Goal: Task Accomplishment & Management: Manage account settings

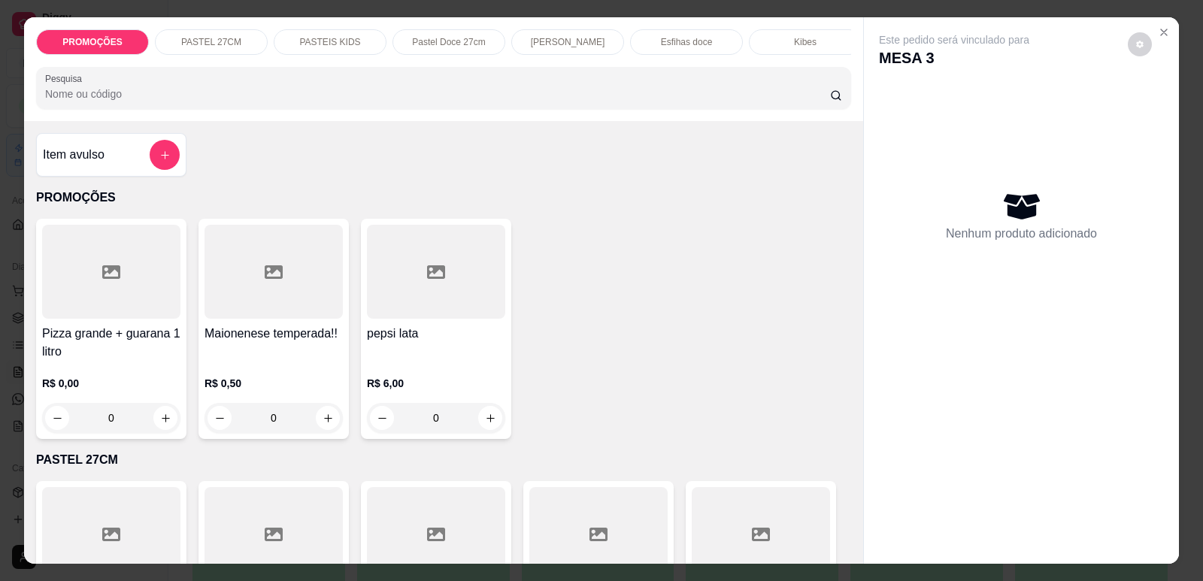
scroll to position [125, 0]
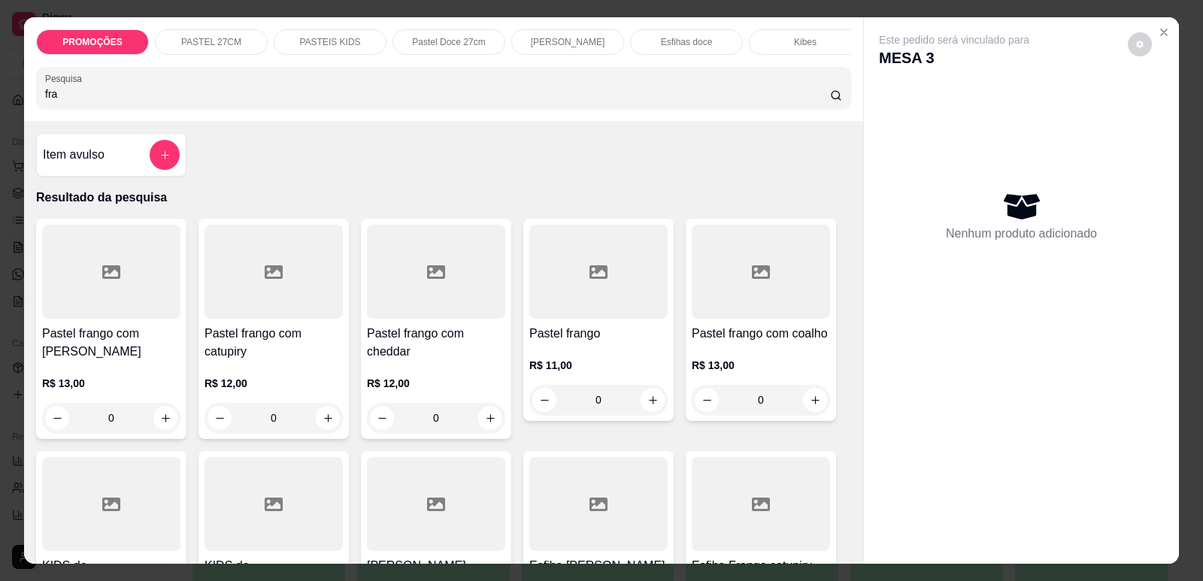
type input "fra"
click at [445, 296] on div at bounding box center [436, 272] width 138 height 94
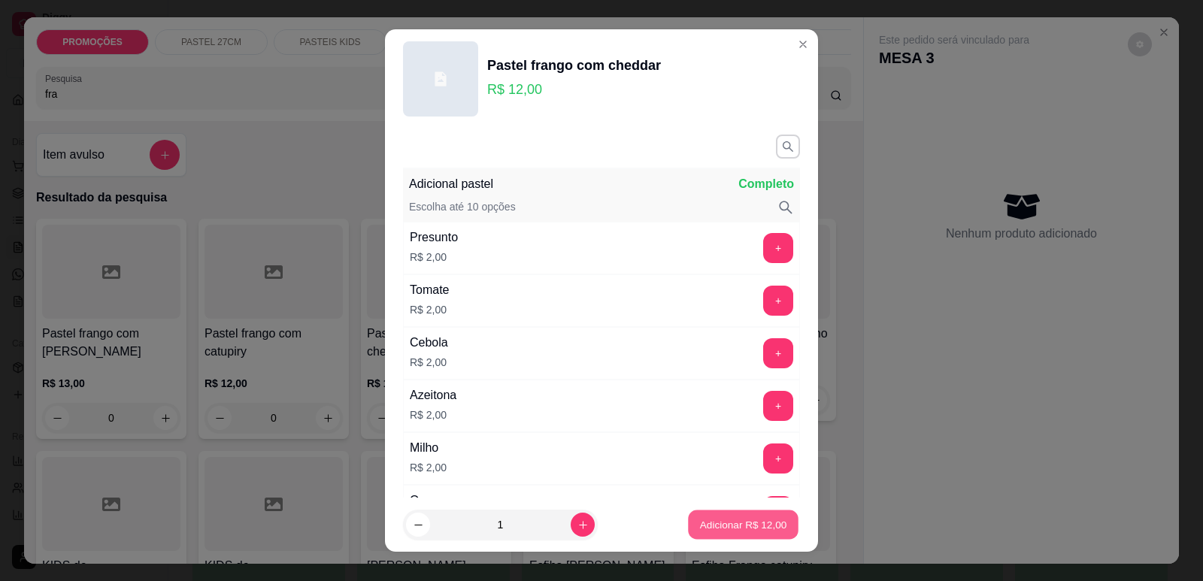
click at [731, 533] on button "Adicionar R$ 12,00" at bounding box center [743, 524] width 111 height 29
type input "1"
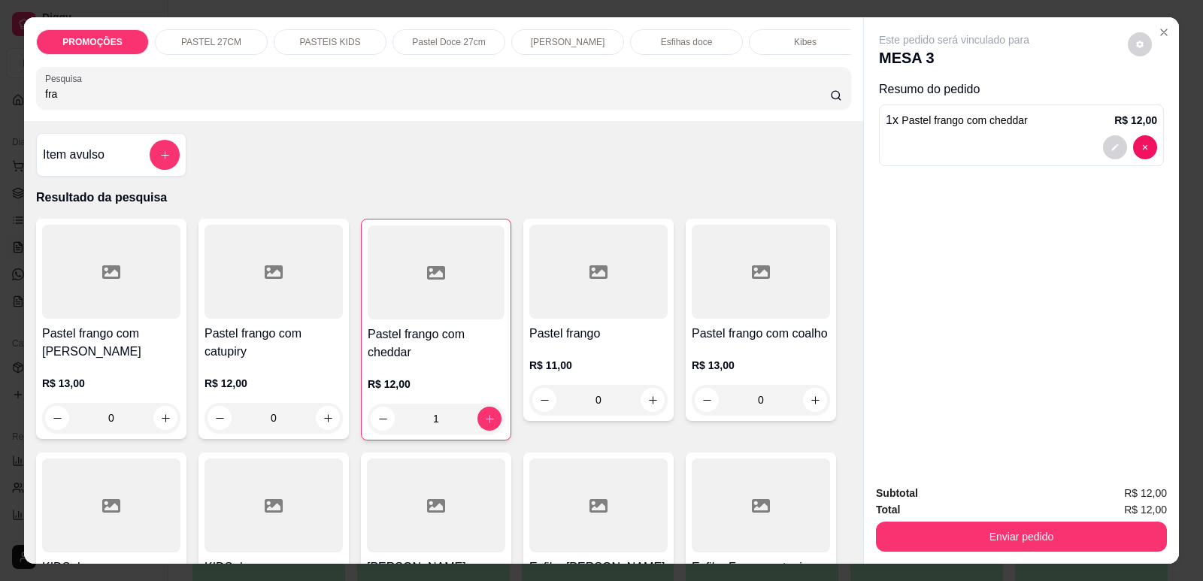
drag, startPoint x: 44, startPoint y: 103, endPoint x: 16, endPoint y: 107, distance: 28.9
click at [16, 107] on div "PROMOÇÕES PASTEL 27CM PASTEIS KIDS Pastel Doce 27cm Esfihas Salgadas Esfihas do…" at bounding box center [601, 290] width 1203 height 581
click at [62, 100] on input "fra" at bounding box center [437, 93] width 785 height 15
click at [0, 98] on div "PROMOÇÕES PASTEL 27CM PASTEIS KIDS Pastel Doce 27cm Esfihas Salgadas Esfihas do…" at bounding box center [601, 290] width 1203 height 581
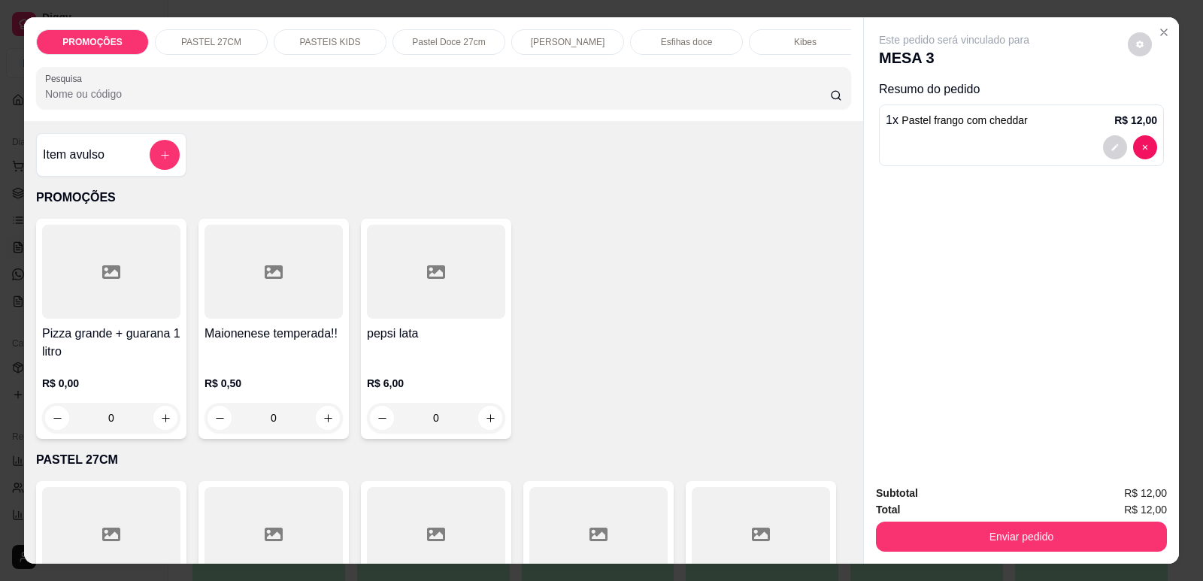
click at [313, 101] on input "Pesquisa" at bounding box center [437, 93] width 785 height 15
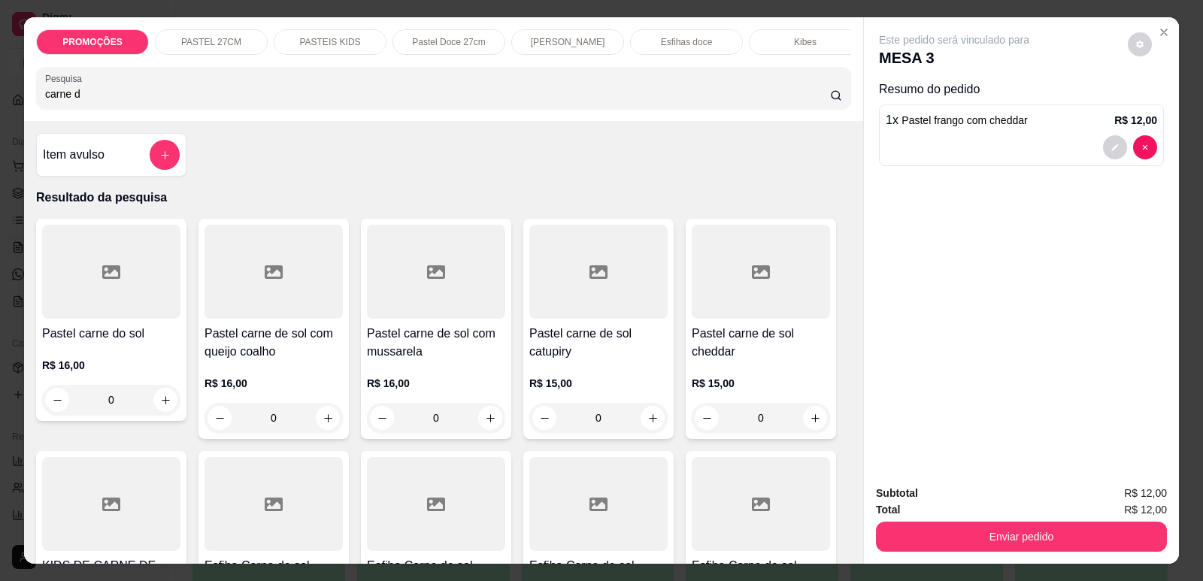
type input "carne d"
click at [726, 319] on div at bounding box center [761, 272] width 138 height 94
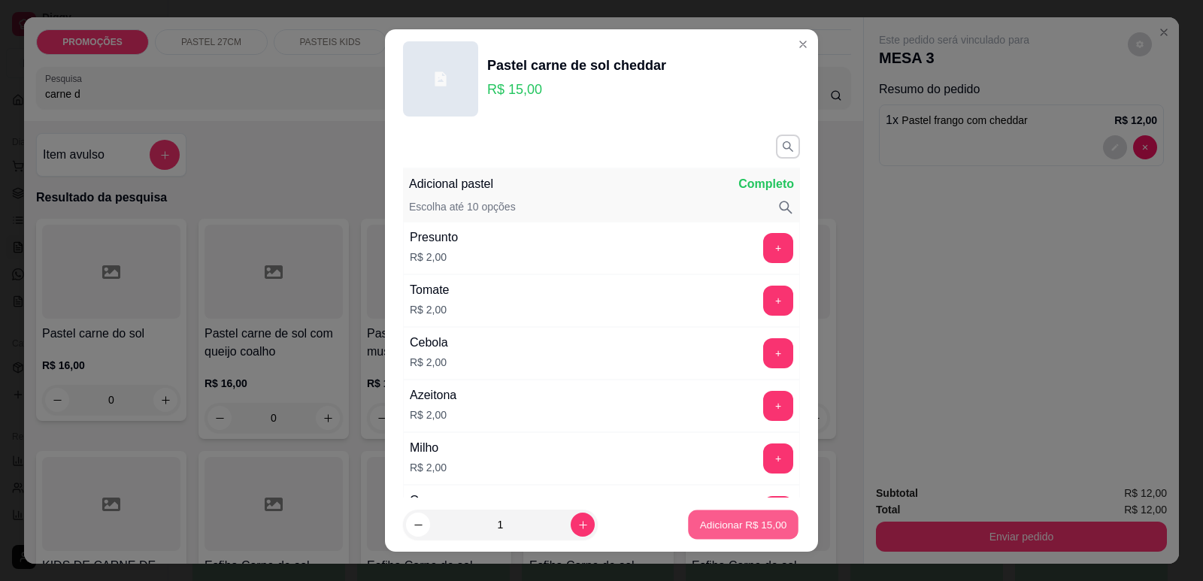
click at [725, 528] on p "Adicionar R$ 15,00" at bounding box center [743, 525] width 87 height 14
type input "1"
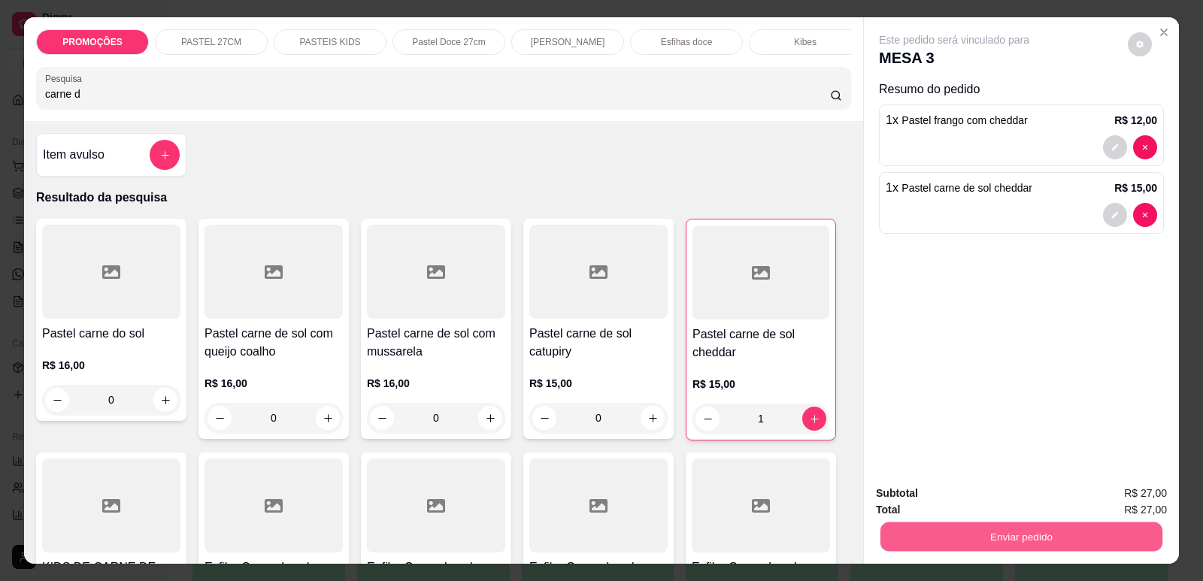
click at [947, 547] on button "Enviar pedido" at bounding box center [1021, 536] width 282 height 29
click at [1129, 498] on button "Enviar pedido" at bounding box center [1127, 500] width 85 height 29
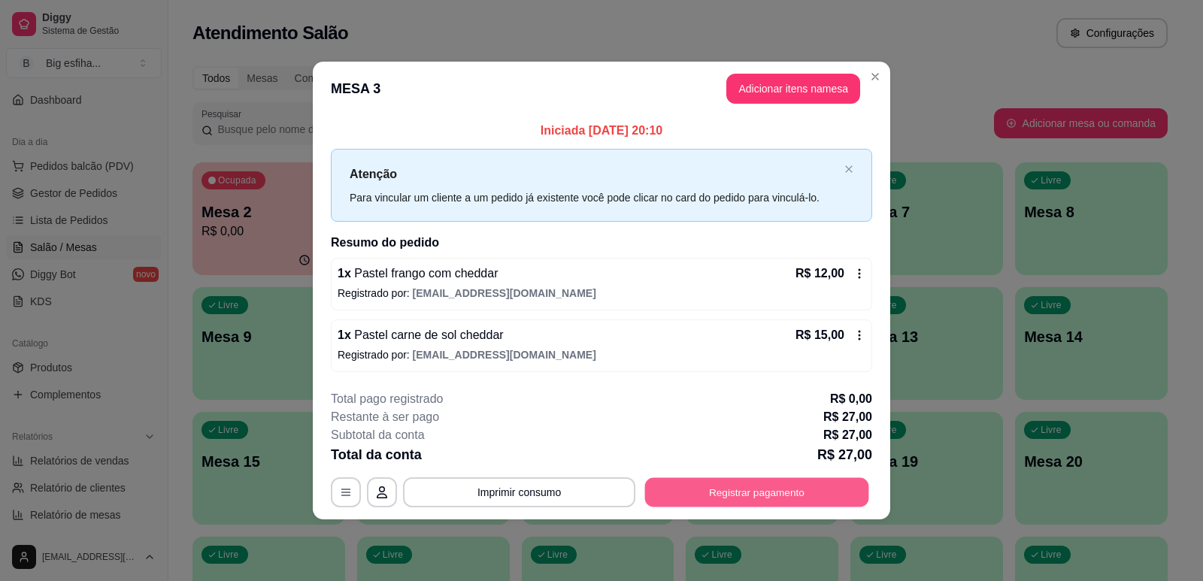
click at [792, 491] on button "Registrar pagamento" at bounding box center [757, 492] width 224 height 29
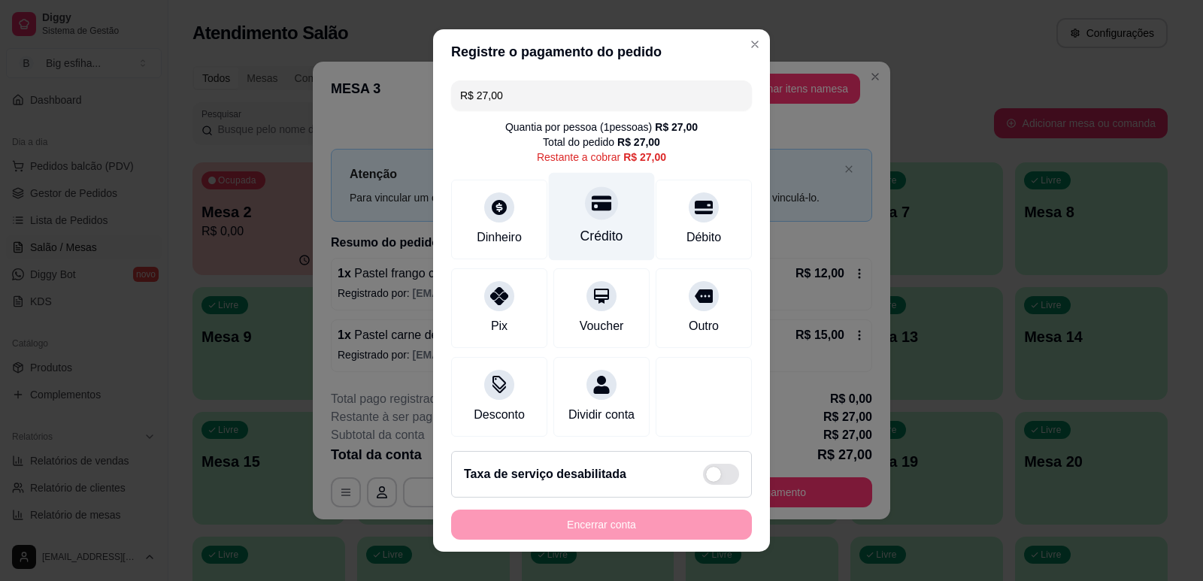
click at [592, 203] on icon at bounding box center [602, 202] width 20 height 15
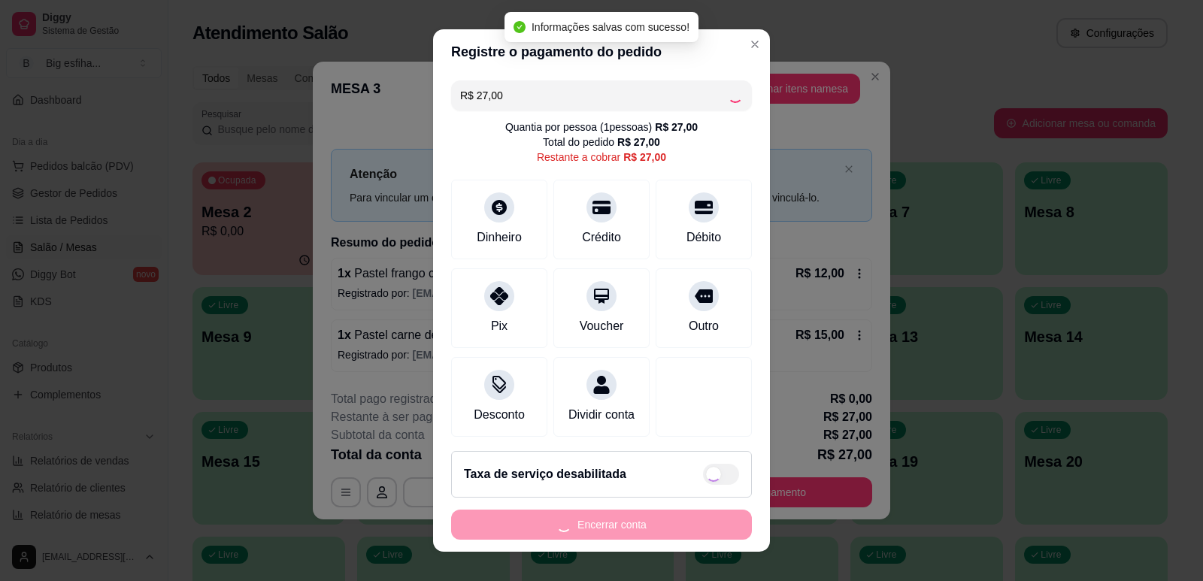
type input "R$ 0,00"
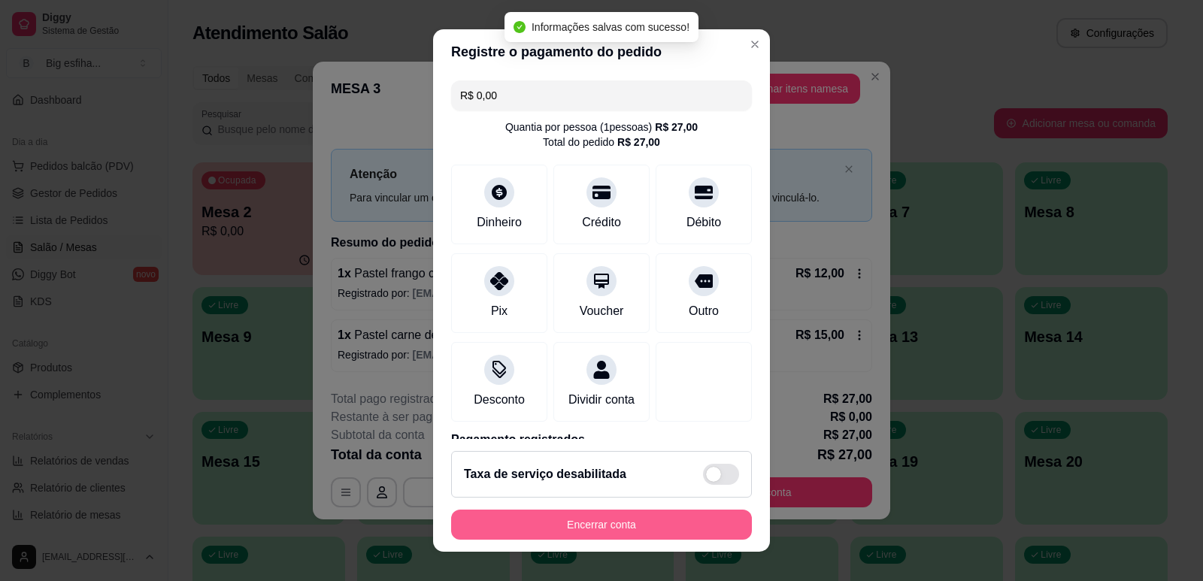
click at [697, 522] on button "Encerrar conta" at bounding box center [601, 525] width 301 height 30
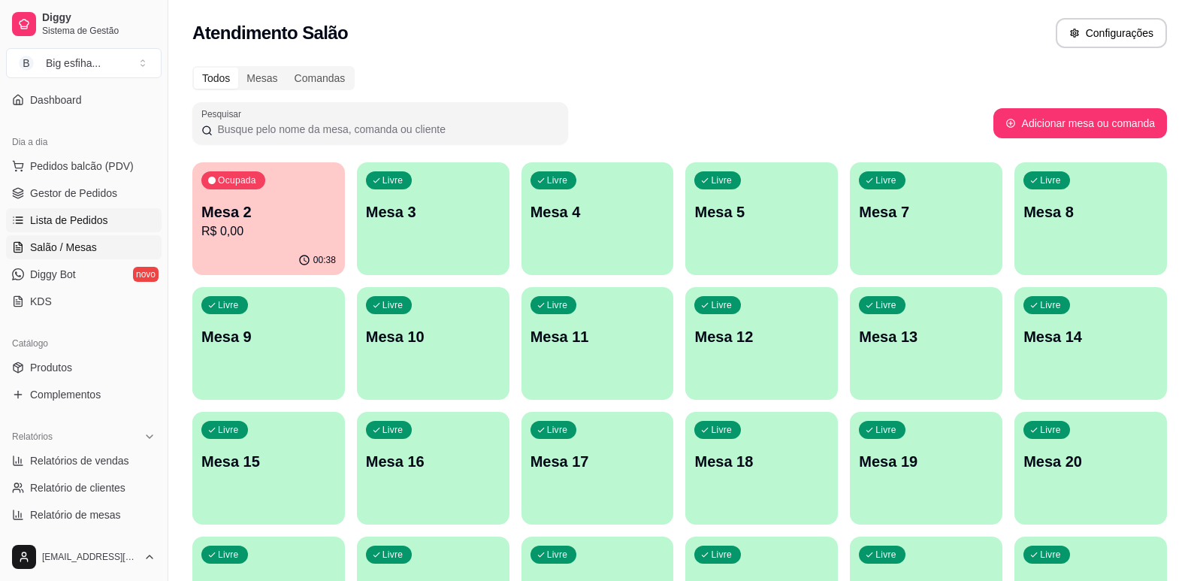
click at [88, 232] on link "Lista de Pedidos" at bounding box center [84, 220] width 156 height 24
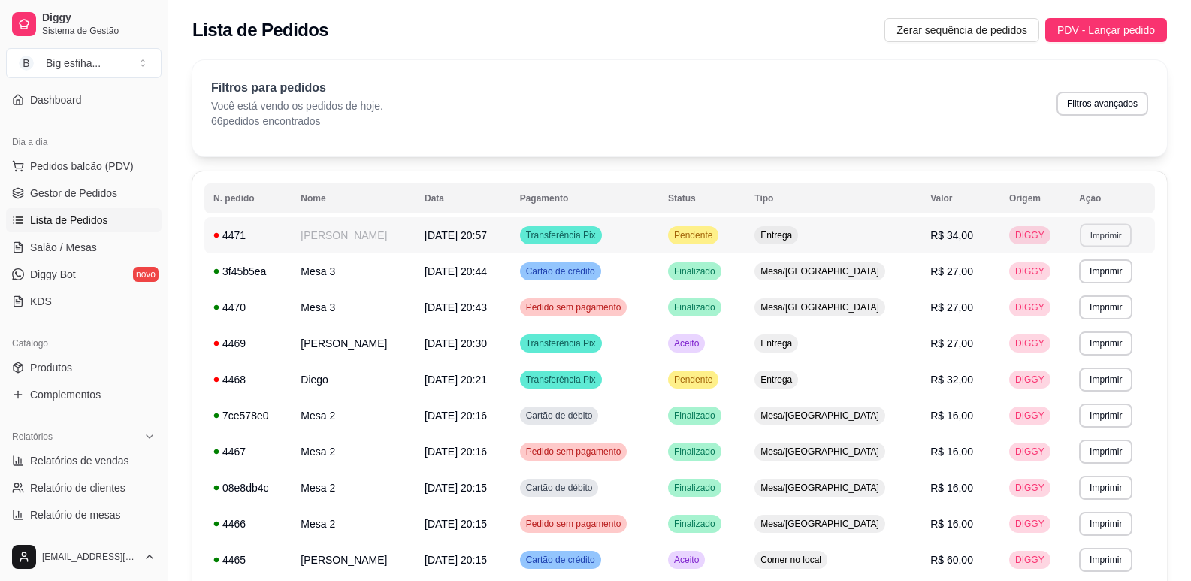
click at [1098, 229] on button "Imprimir" at bounding box center [1106, 234] width 52 height 23
click at [1071, 297] on button "IMPRESSORA" at bounding box center [1075, 288] width 109 height 24
click at [77, 247] on span "Salão / Mesas" at bounding box center [63, 247] width 67 height 15
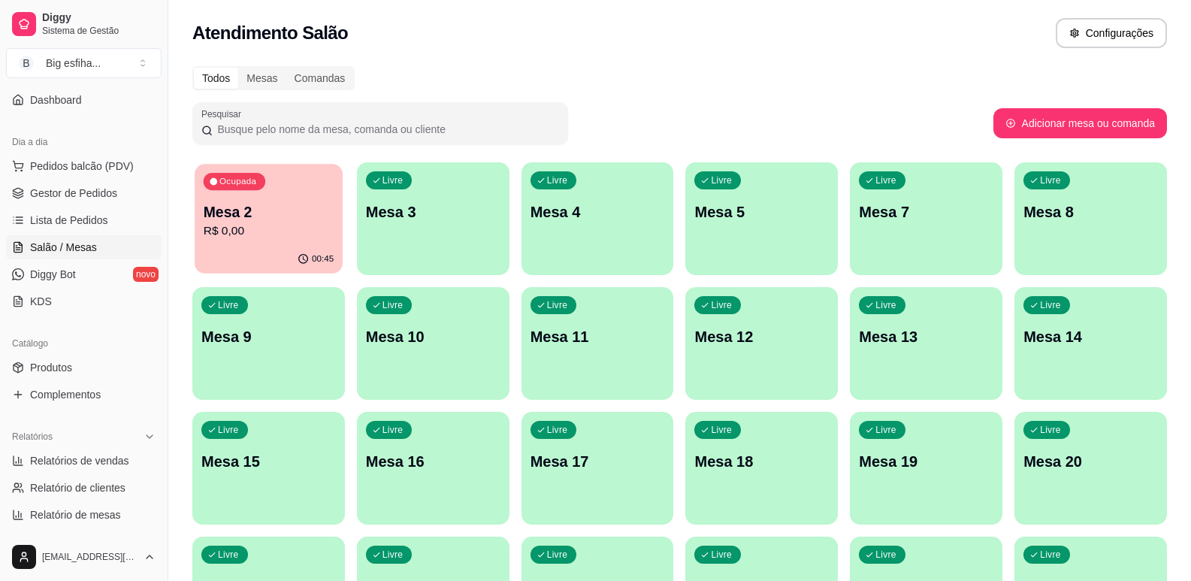
click at [277, 192] on div "Ocupada Mesa 2 R$ 0,00" at bounding box center [269, 204] width 148 height 81
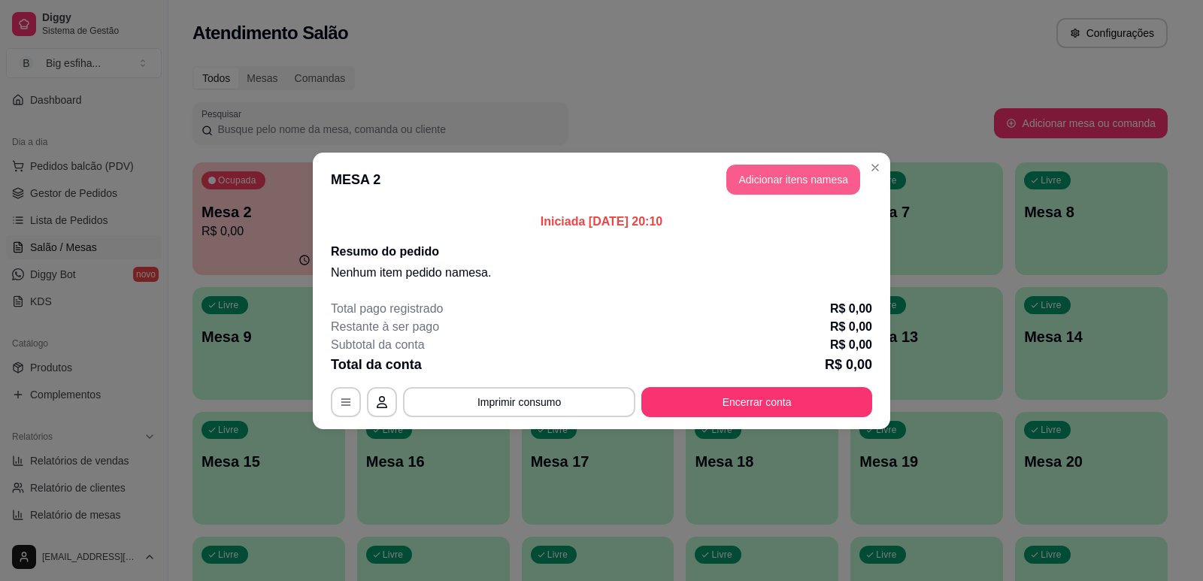
click at [741, 188] on button "Adicionar itens na mesa" at bounding box center [793, 180] width 134 height 30
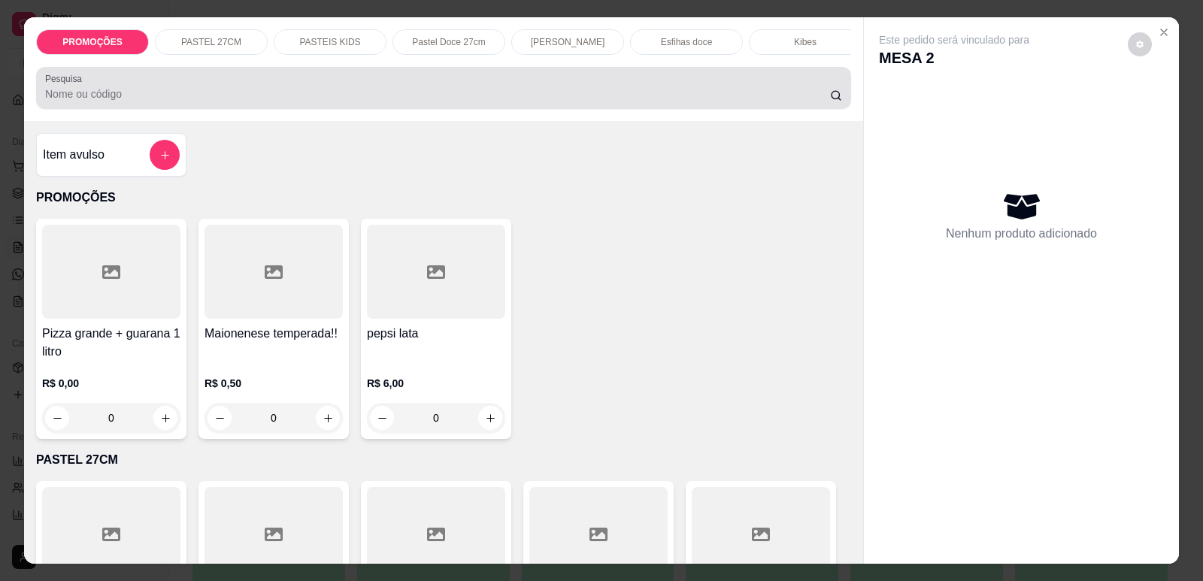
click at [436, 101] on input "Pesquisa" at bounding box center [437, 93] width 785 height 15
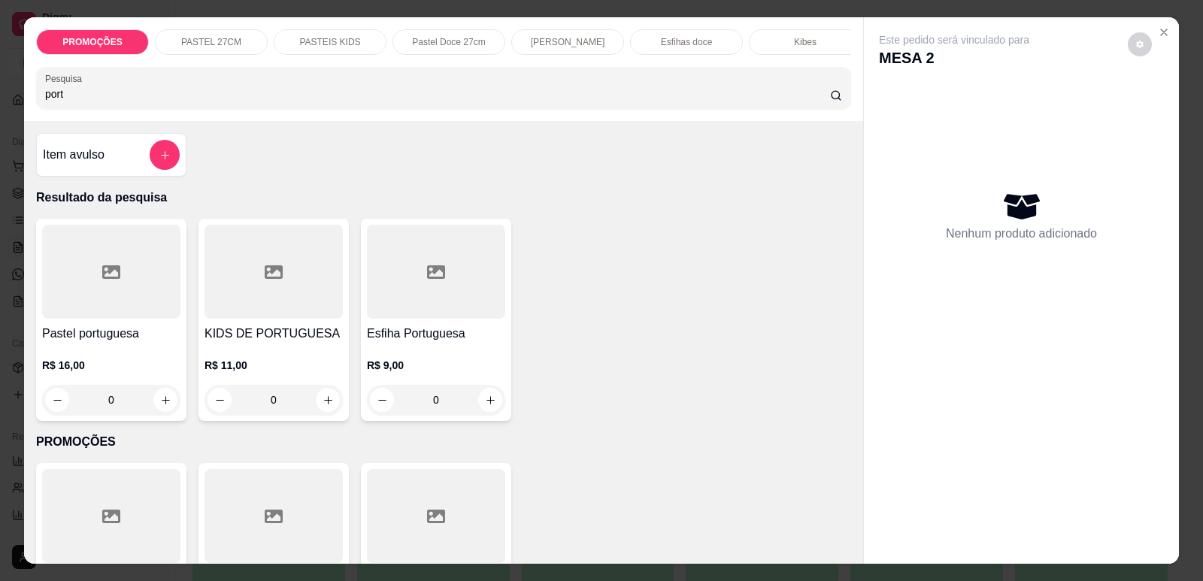
type input "port"
click at [137, 305] on div at bounding box center [111, 272] width 138 height 94
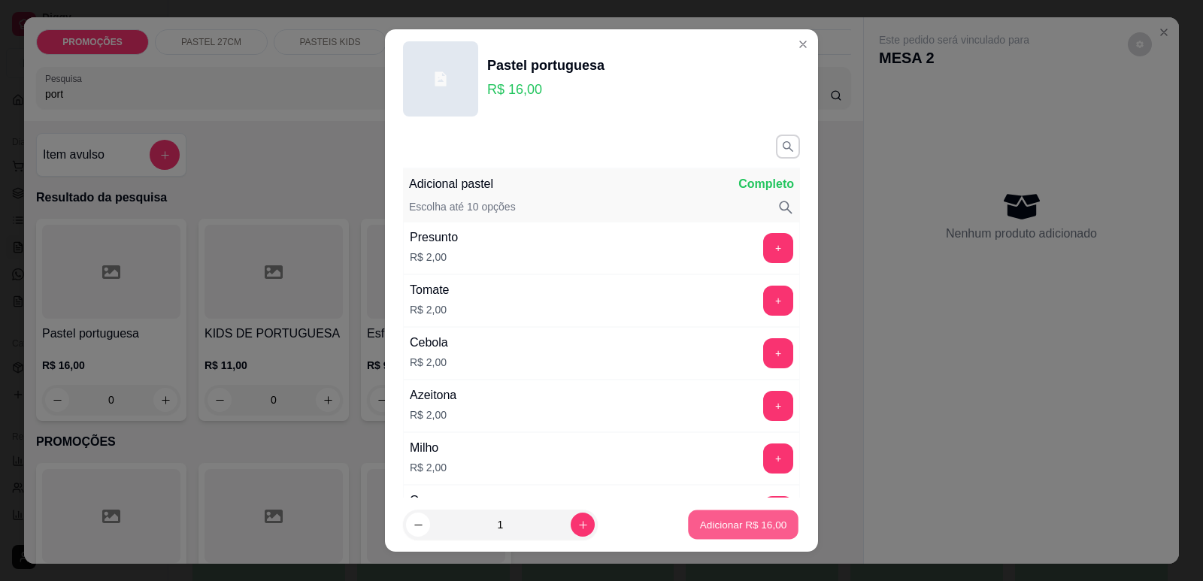
click at [770, 526] on p "Adicionar R$ 16,00" at bounding box center [743, 525] width 87 height 14
type input "1"
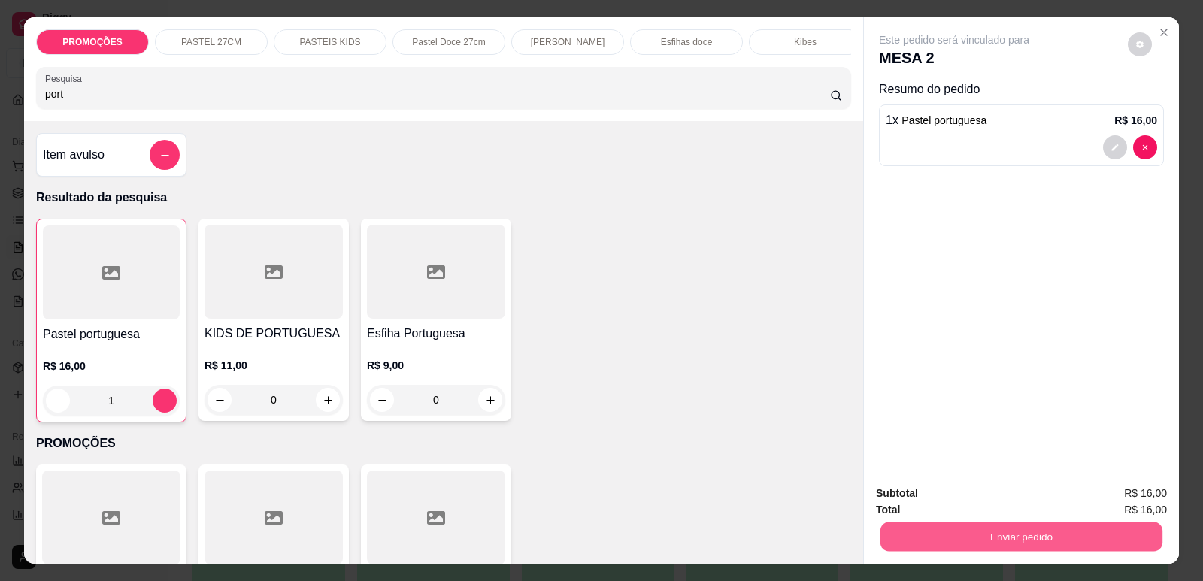
click at [983, 531] on button "Enviar pedido" at bounding box center [1021, 536] width 282 height 29
click at [1103, 501] on button "Enviar pedido" at bounding box center [1127, 500] width 85 height 29
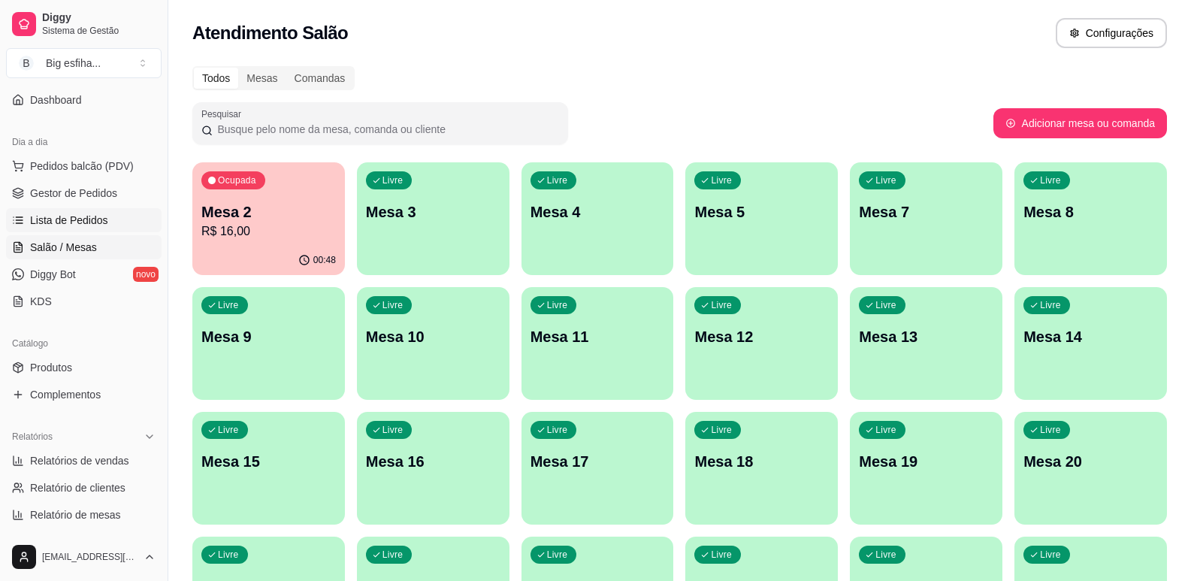
click at [80, 229] on link "Lista de Pedidos" at bounding box center [84, 220] width 156 height 24
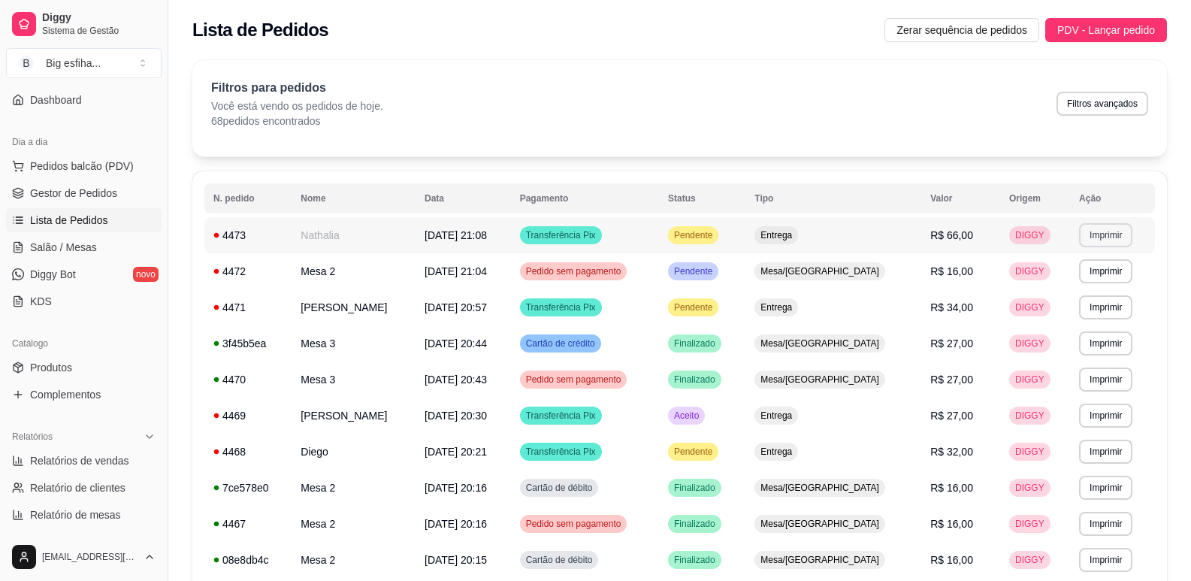
click at [1094, 238] on button "Imprimir" at bounding box center [1105, 235] width 53 height 24
click at [1052, 295] on button "IMPRESSORA" at bounding box center [1073, 288] width 109 height 24
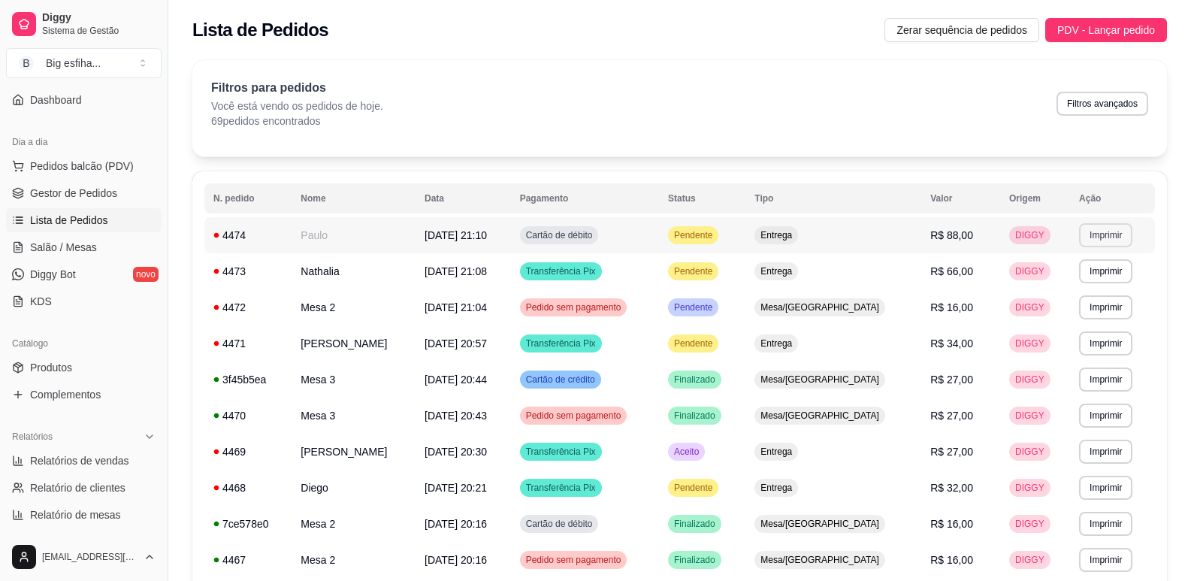
click at [1094, 233] on button "Imprimir" at bounding box center [1105, 235] width 53 height 24
click at [1045, 285] on button "IMPRESSORA" at bounding box center [1073, 288] width 109 height 24
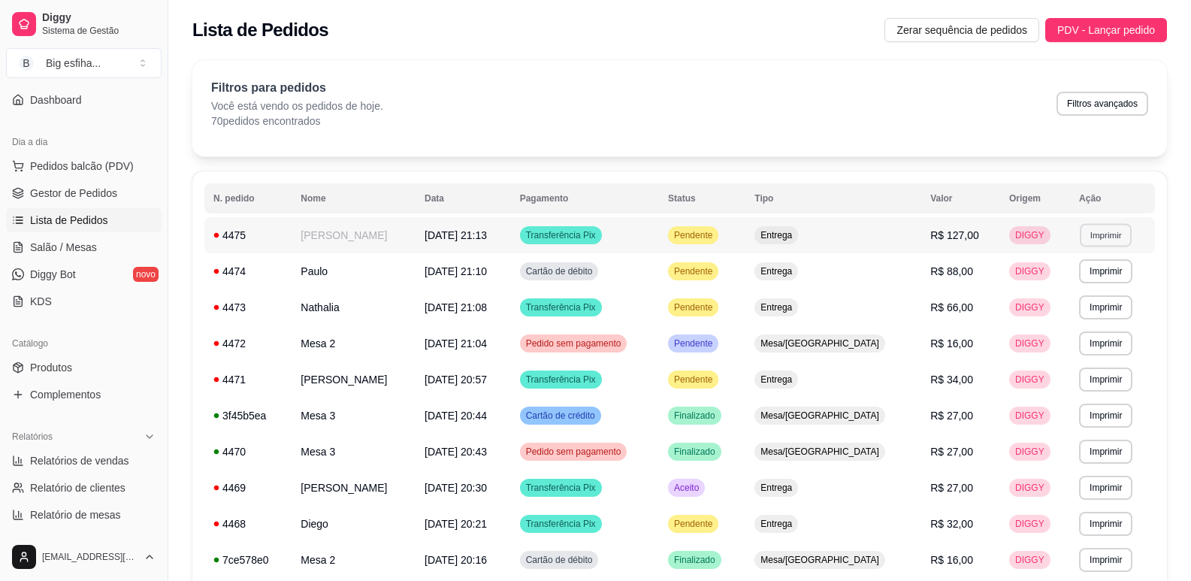
click at [1092, 240] on button "Imprimir" at bounding box center [1106, 234] width 52 height 23
click at [1066, 292] on button "IMPRESSORA" at bounding box center [1073, 288] width 109 height 24
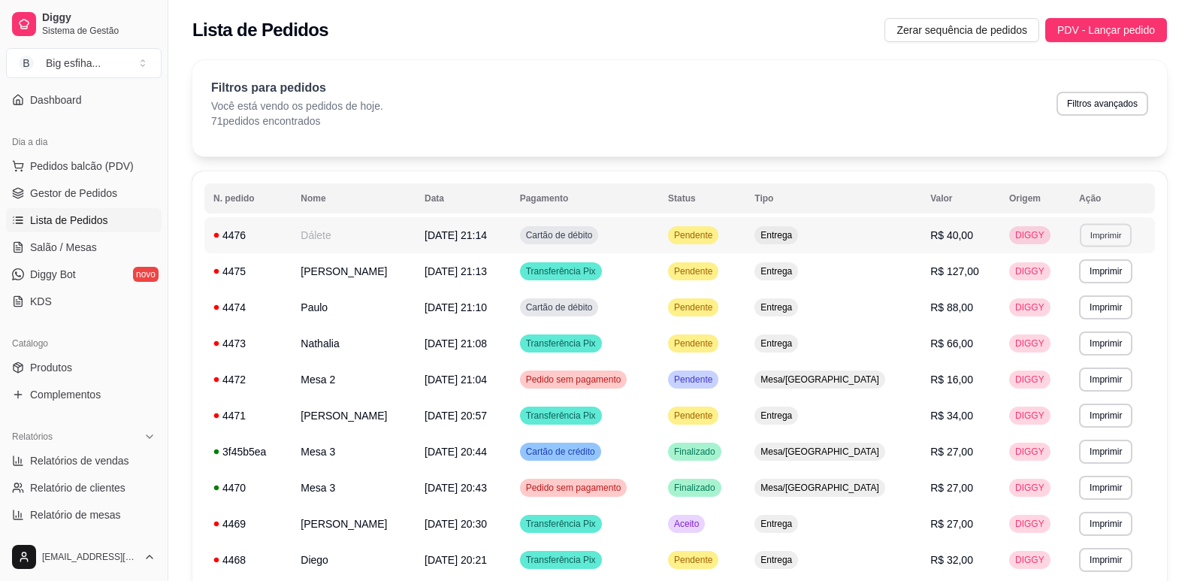
click at [1085, 228] on button "Imprimir" at bounding box center [1106, 234] width 52 height 23
click at [1062, 284] on button "IMPRESSORA" at bounding box center [1073, 288] width 109 height 24
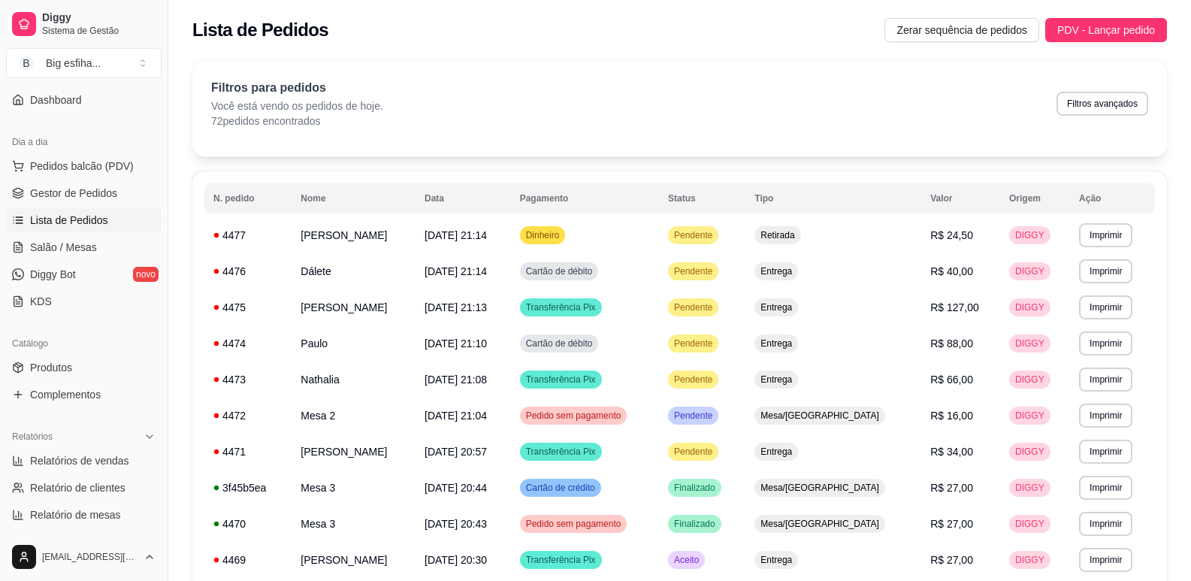
click at [85, 234] on ul "Pedidos balcão (PDV) Gestor de Pedidos Lista de Pedidos Salão / Mesas Diggy Bot…" at bounding box center [84, 233] width 156 height 159
click at [98, 246] on link "Salão / Mesas" at bounding box center [84, 247] width 156 height 24
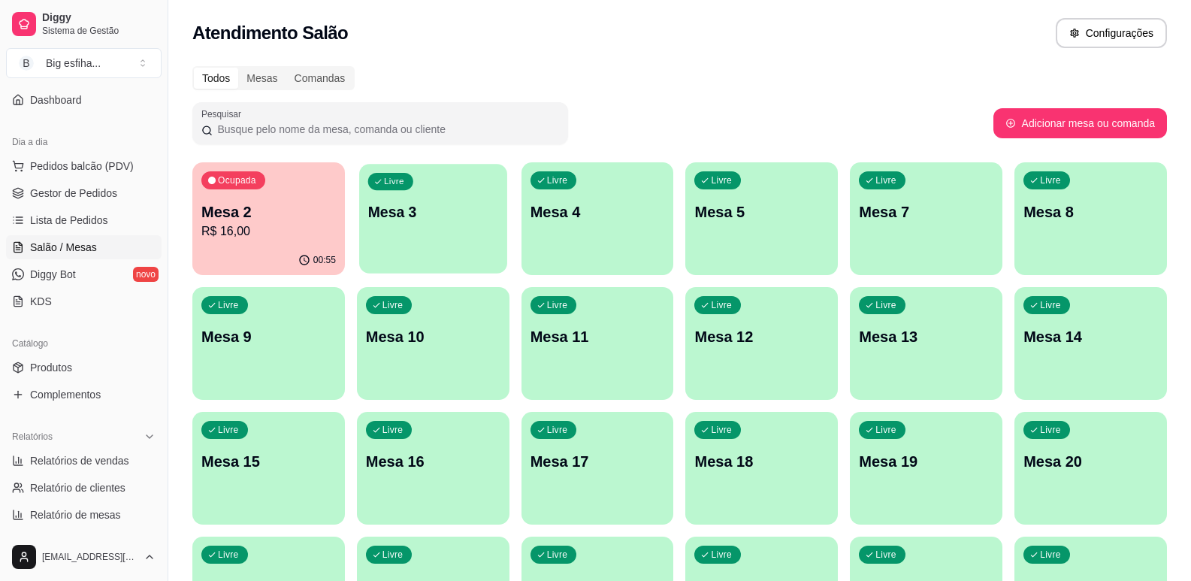
click at [376, 238] on div "Livre Mesa 3" at bounding box center [433, 210] width 148 height 92
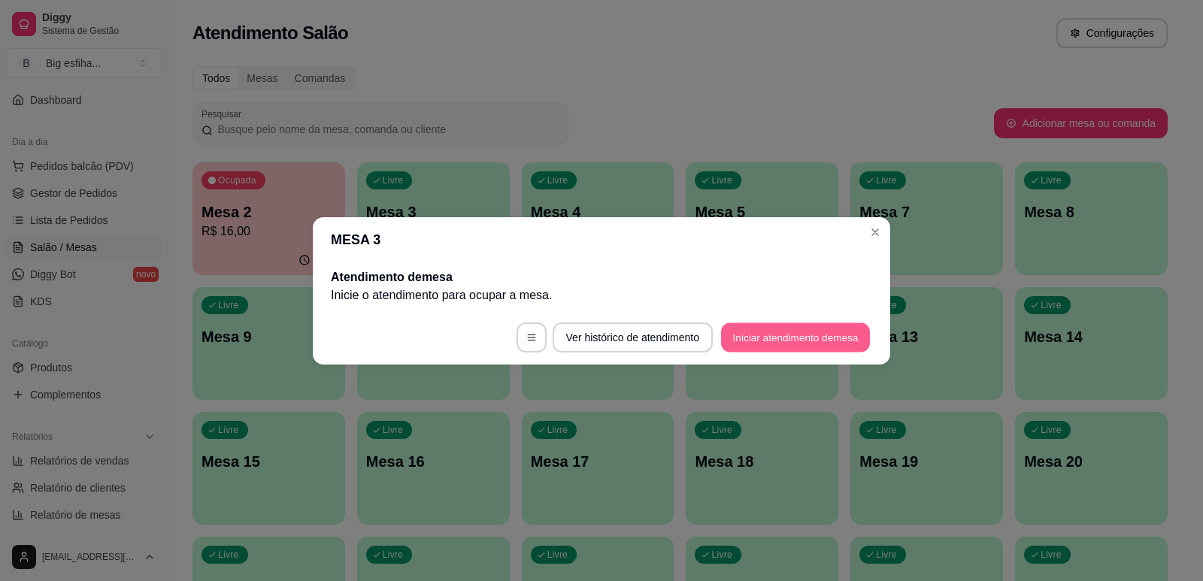
click at [755, 343] on button "Iniciar atendimento de mesa" at bounding box center [795, 336] width 149 height 29
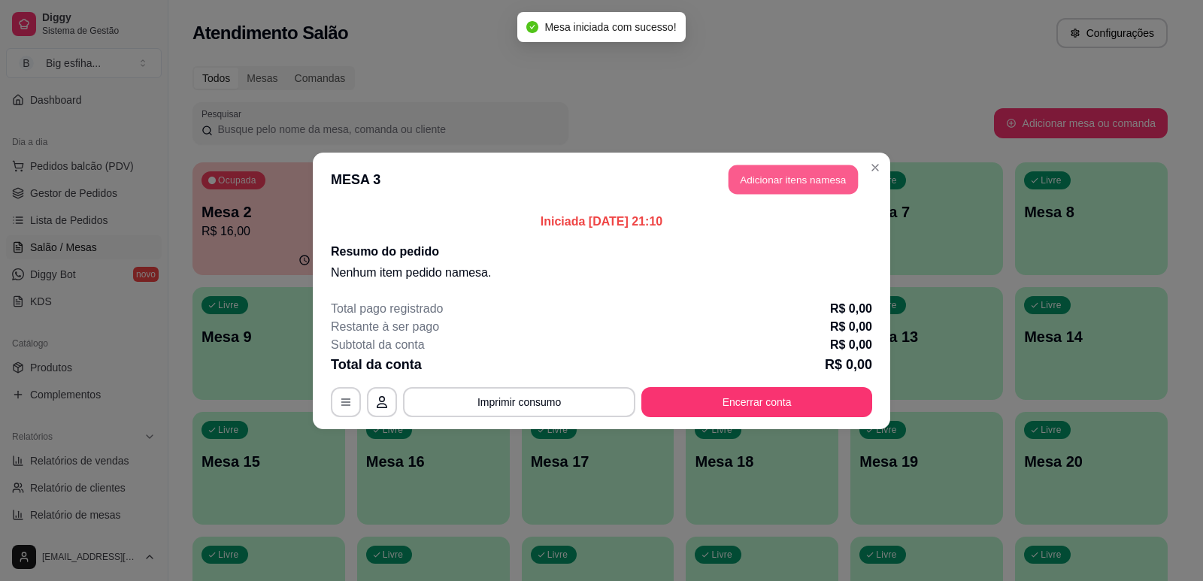
click at [786, 186] on button "Adicionar itens na mesa" at bounding box center [792, 179] width 129 height 29
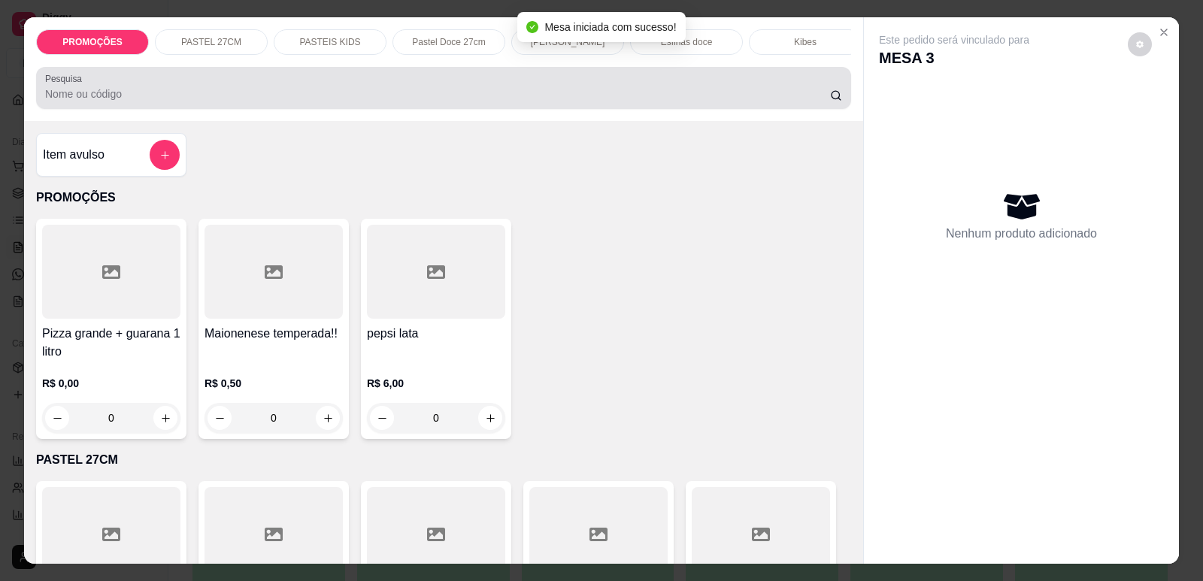
click at [655, 101] on input "Pesquisa" at bounding box center [437, 93] width 785 height 15
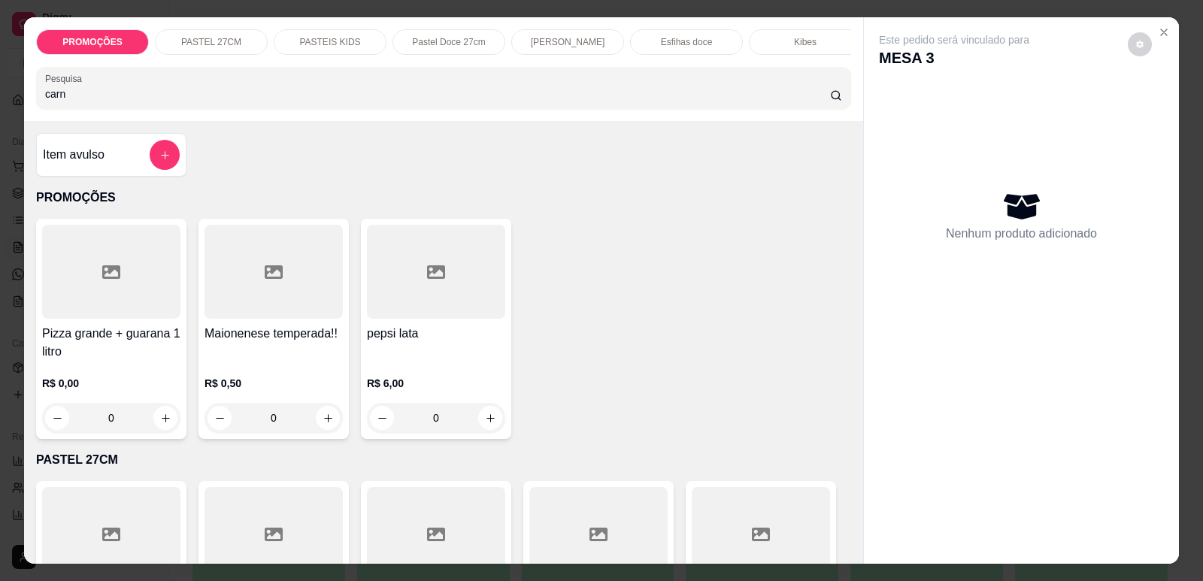
type input "carn"
click at [27, 330] on div "Item avulso PROMOÇÕES Pizza grande + guarana 1 litro R$ 0,00 0 Maionenese tempe…" at bounding box center [443, 342] width 839 height 443
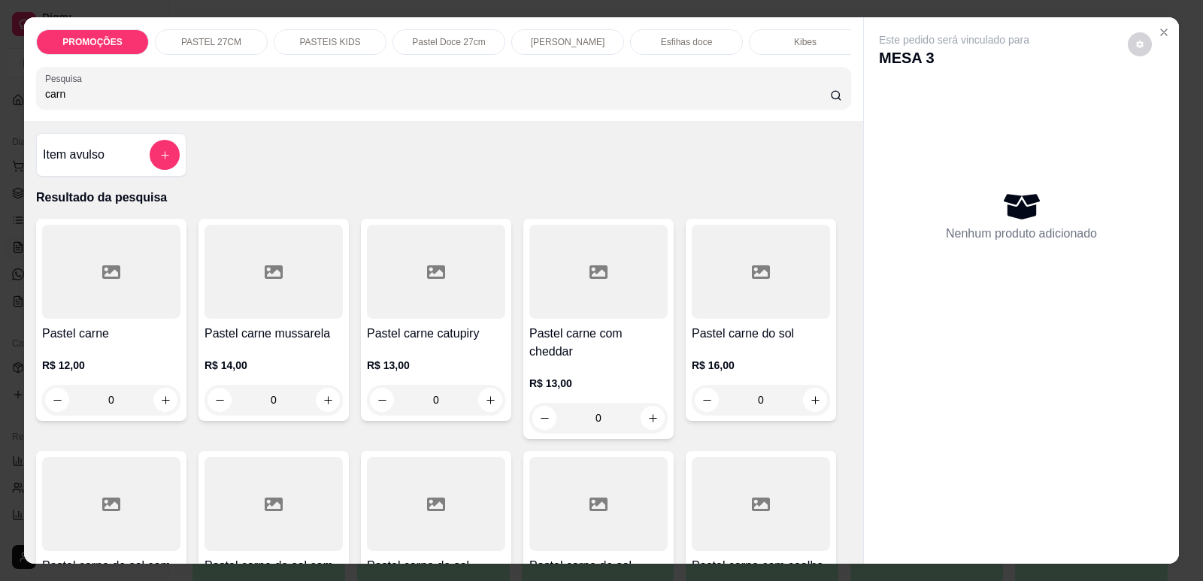
click at [151, 306] on div at bounding box center [111, 272] width 138 height 94
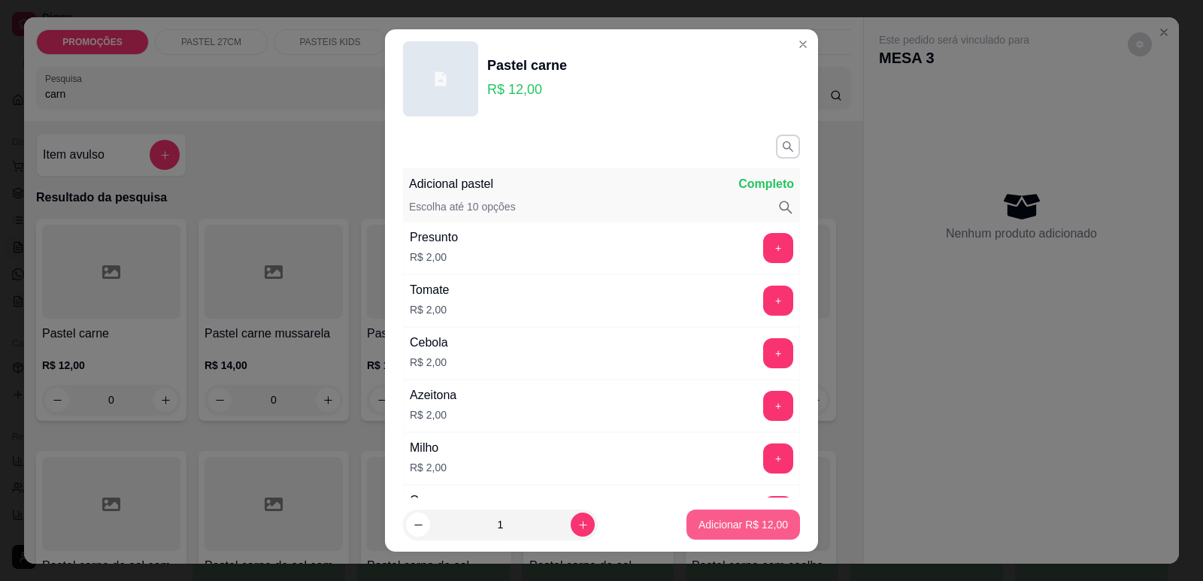
click at [717, 527] on p "Adicionar R$ 12,00" at bounding box center [742, 524] width 89 height 15
type input "1"
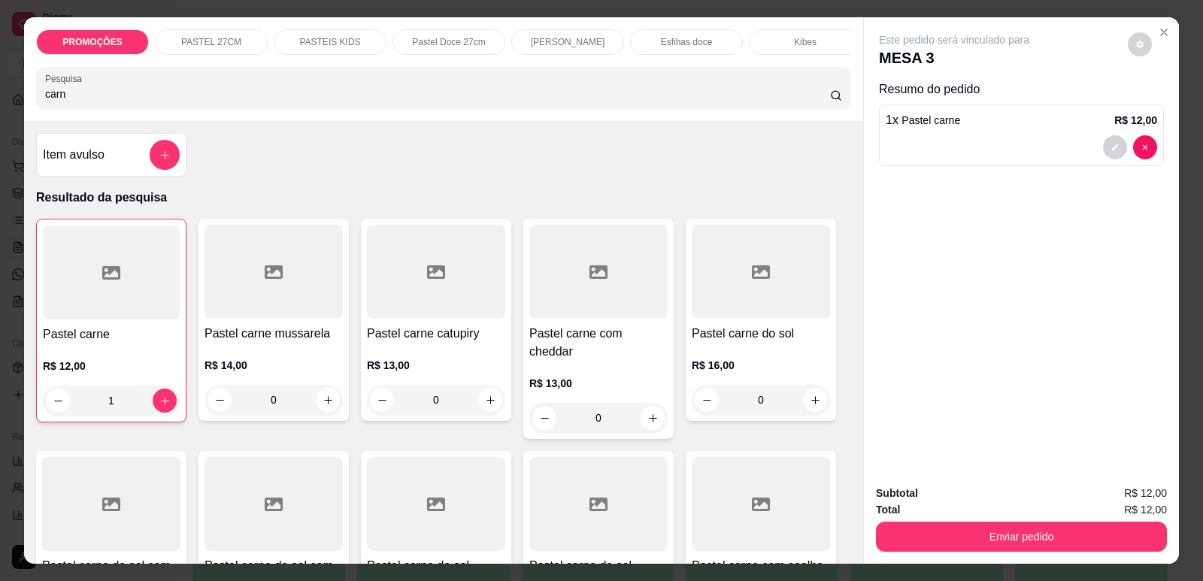
click at [17, 107] on div "PROMOÇÕES PASTEL 27CM PASTEIS KIDS Pastel Doce 27cm Esfihas Salgadas Esfihas do…" at bounding box center [601, 290] width 1203 height 581
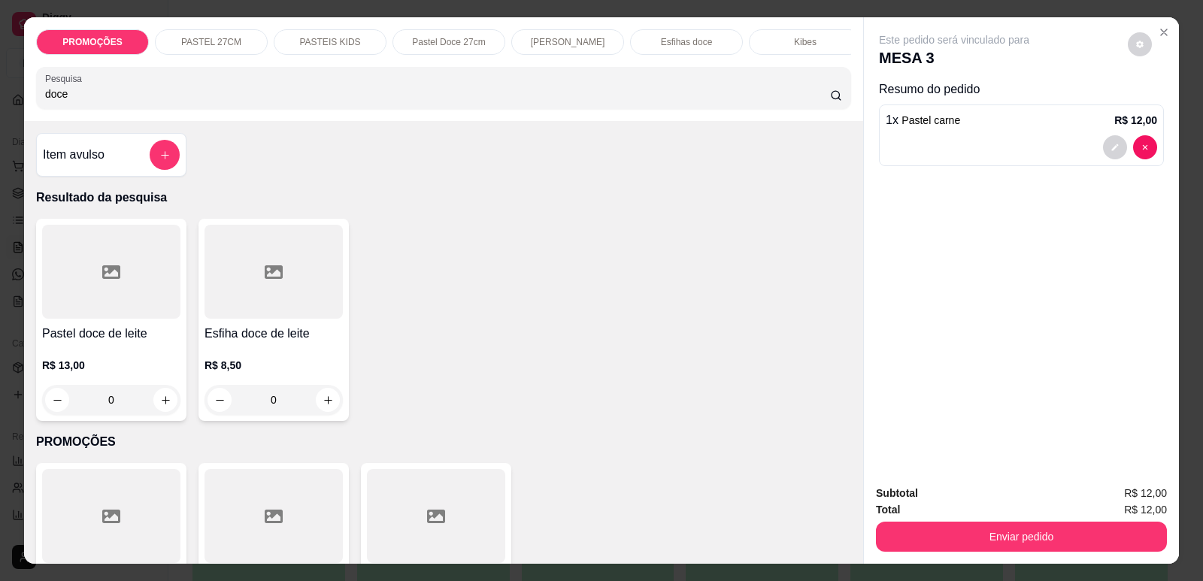
type input "doce"
click at [214, 292] on div at bounding box center [273, 272] width 138 height 94
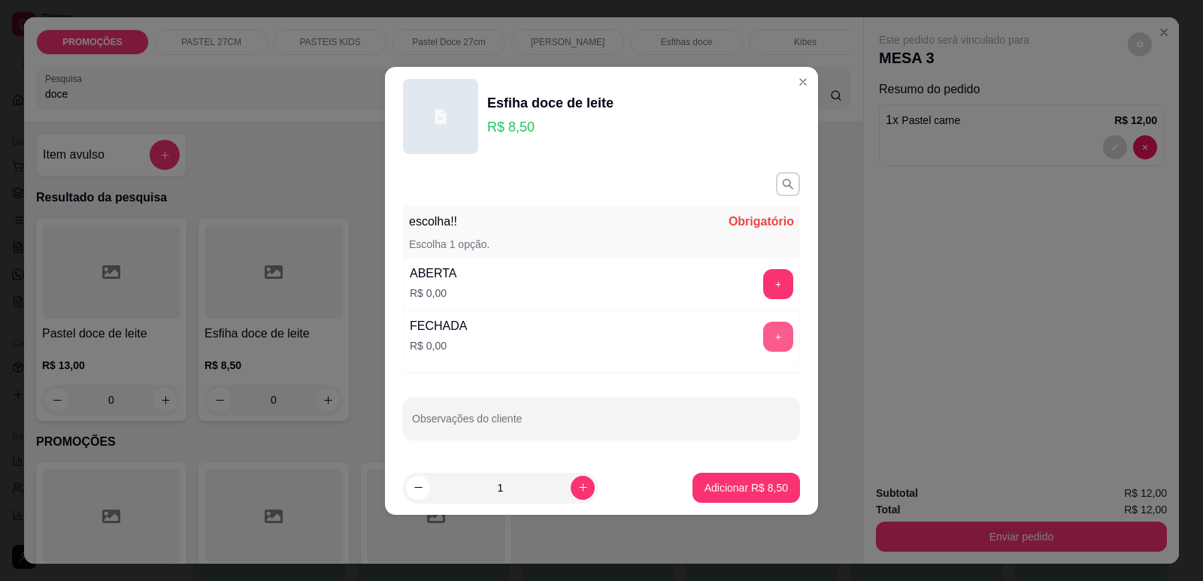
click at [763, 337] on button "+" at bounding box center [778, 337] width 30 height 30
click at [752, 487] on p "Adicionar R$ 8,50" at bounding box center [745, 487] width 83 height 15
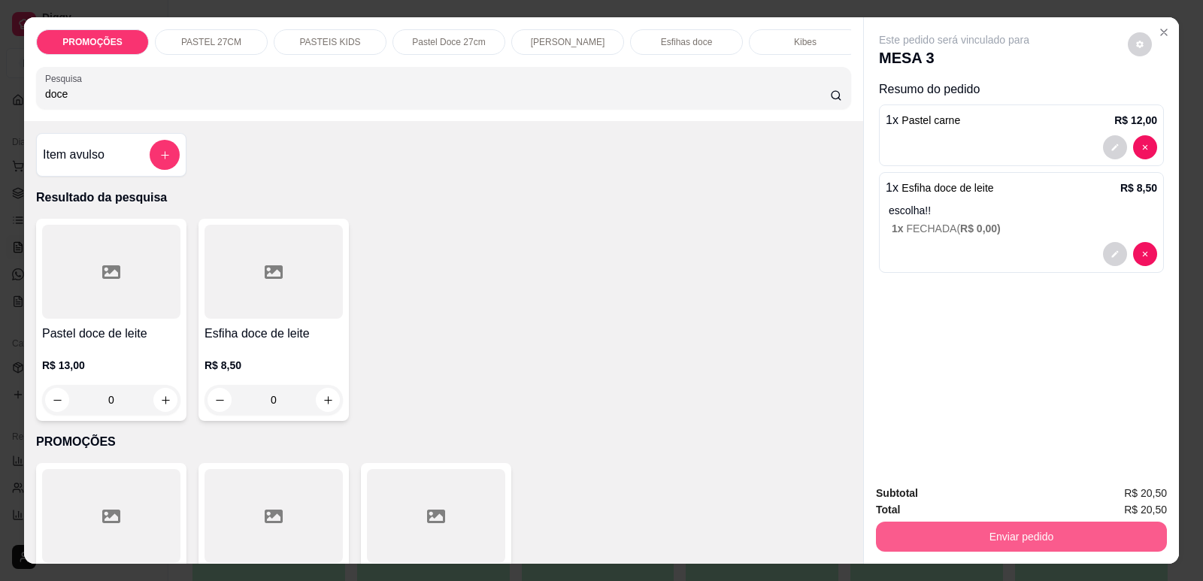
click at [975, 537] on button "Enviar pedido" at bounding box center [1021, 537] width 291 height 30
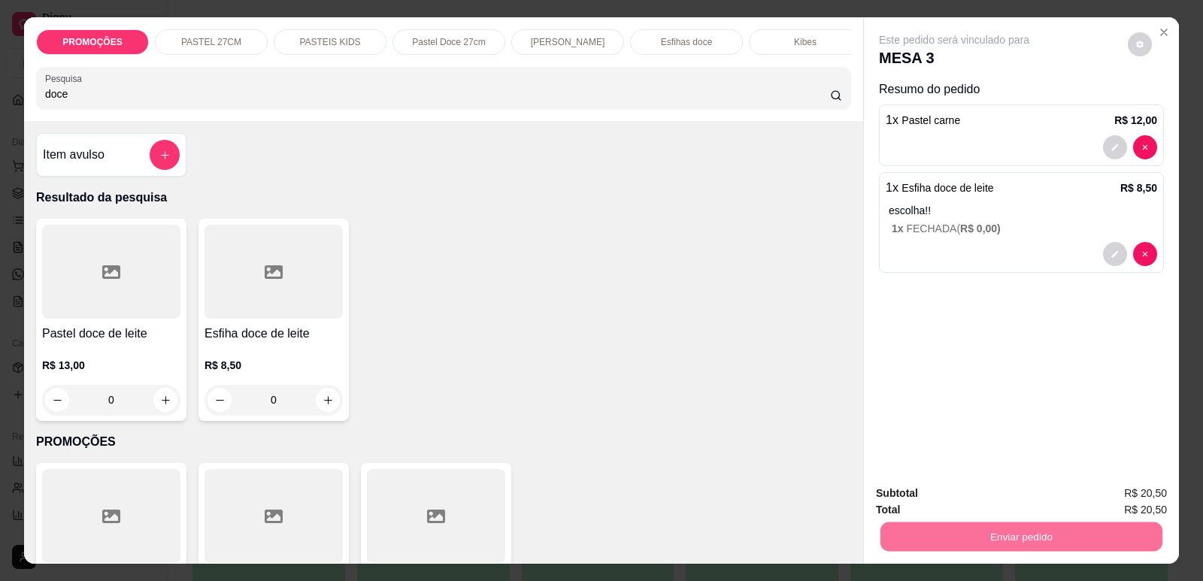
click at [1105, 498] on button "Enviar pedido" at bounding box center [1127, 500] width 85 height 29
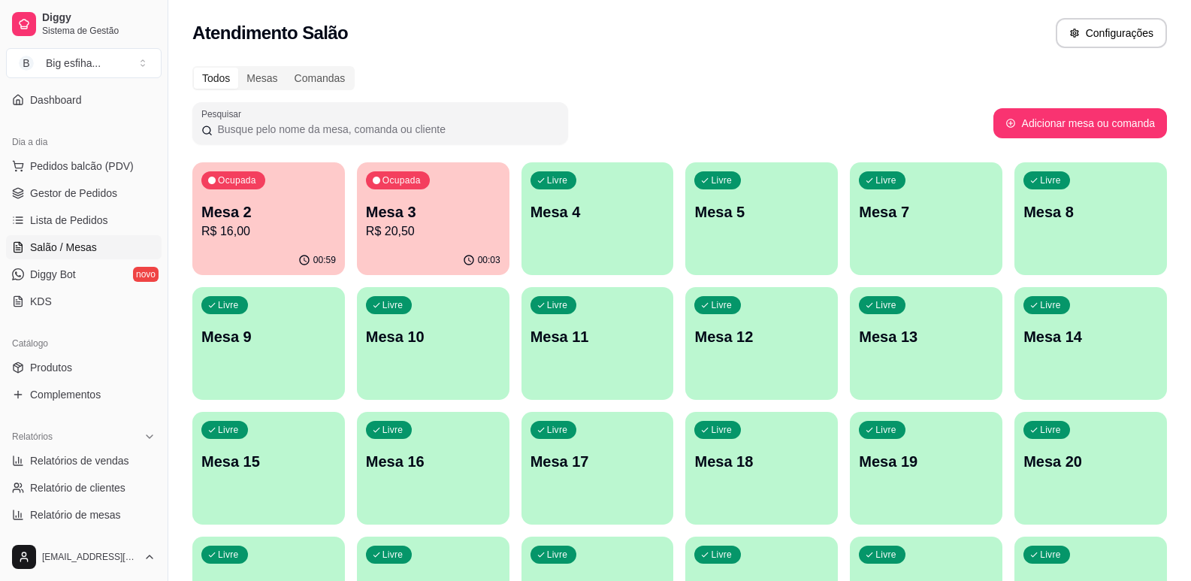
click at [262, 241] on div "Ocupada Mesa 2 R$ 16,00" at bounding box center [268, 203] width 153 height 83
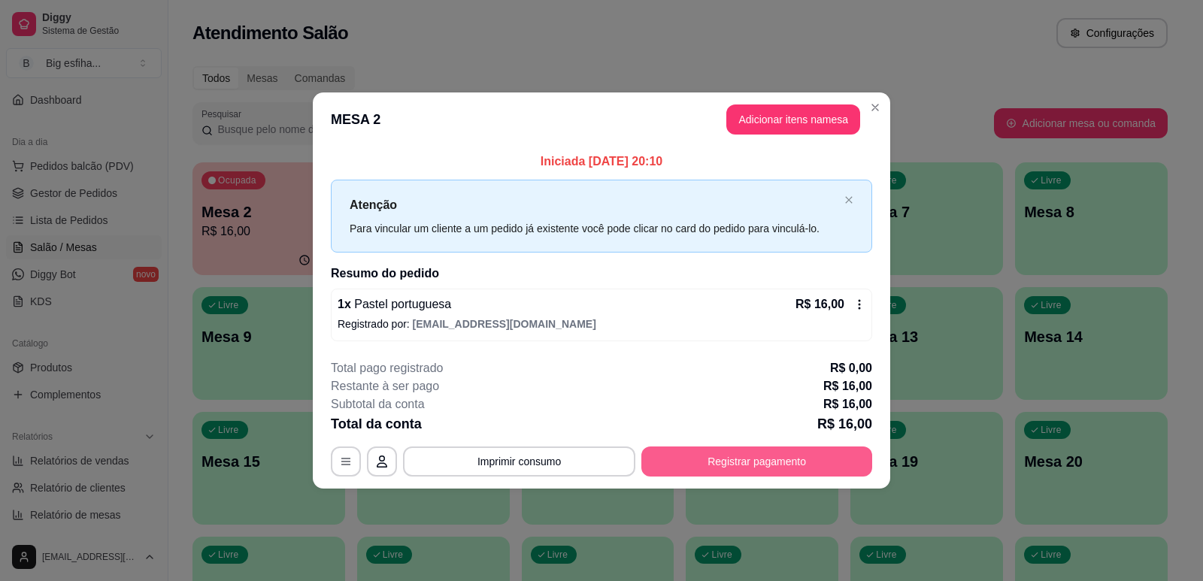
click at [666, 462] on button "Registrar pagamento" at bounding box center [756, 462] width 231 height 30
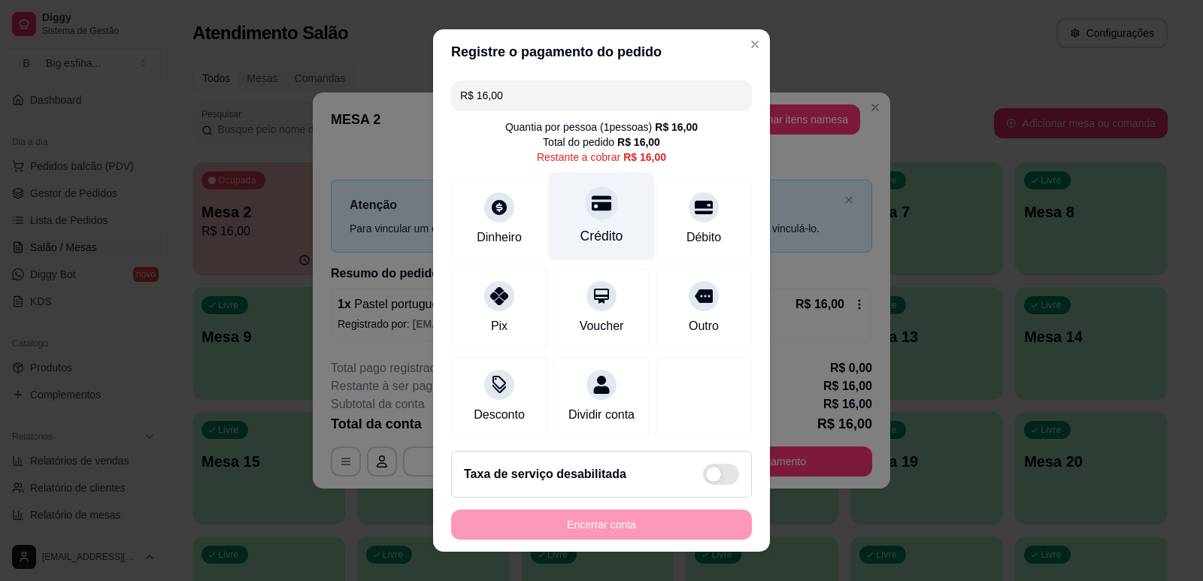
click at [592, 212] on icon at bounding box center [602, 203] width 20 height 20
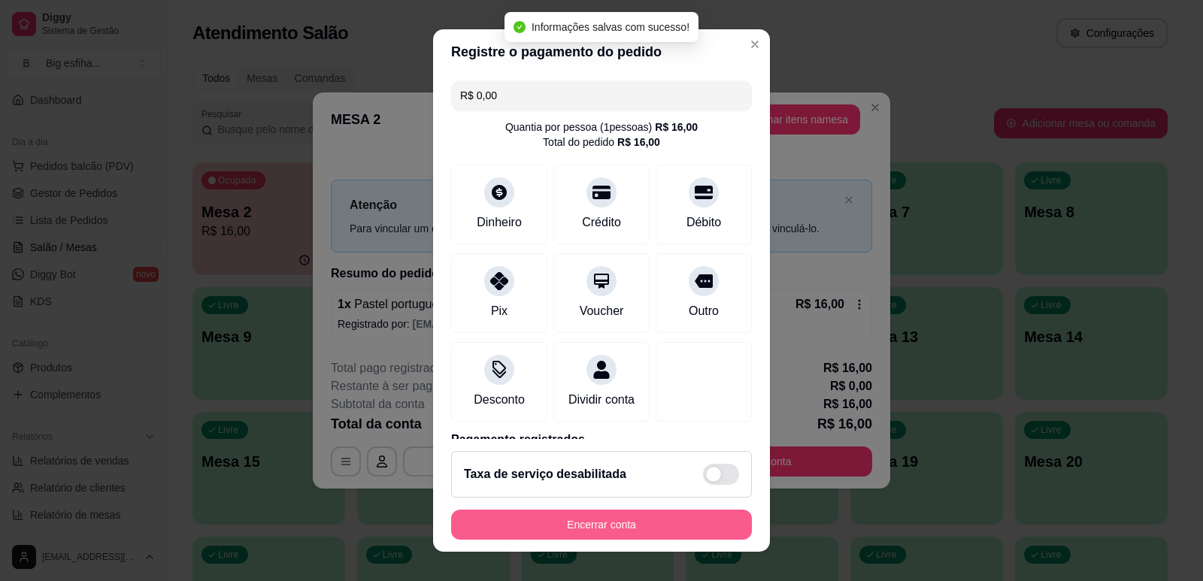
type input "R$ 0,00"
click at [612, 534] on button "Encerrar conta" at bounding box center [601, 525] width 301 height 30
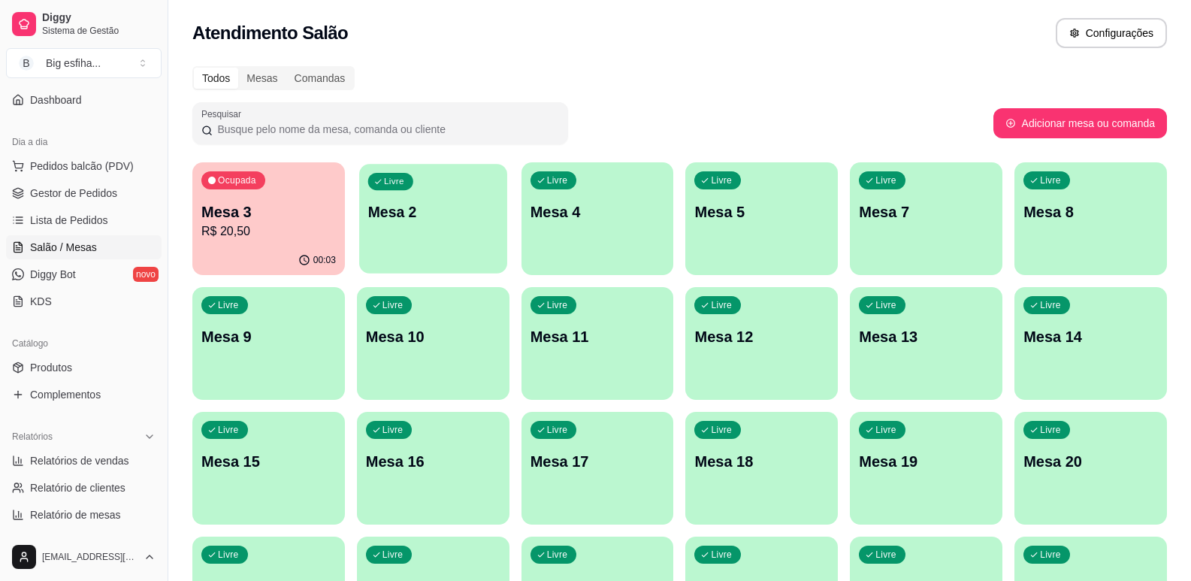
click at [417, 239] on div "Livre Mesa 2" at bounding box center [433, 210] width 148 height 92
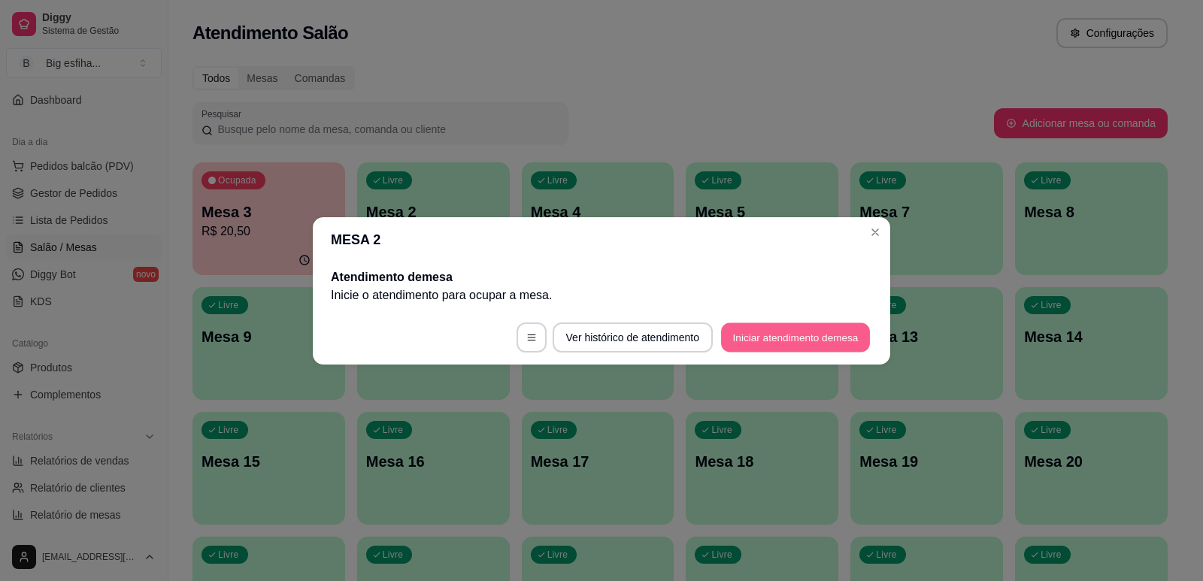
click at [768, 346] on button "Iniciar atendimento de mesa" at bounding box center [795, 336] width 149 height 29
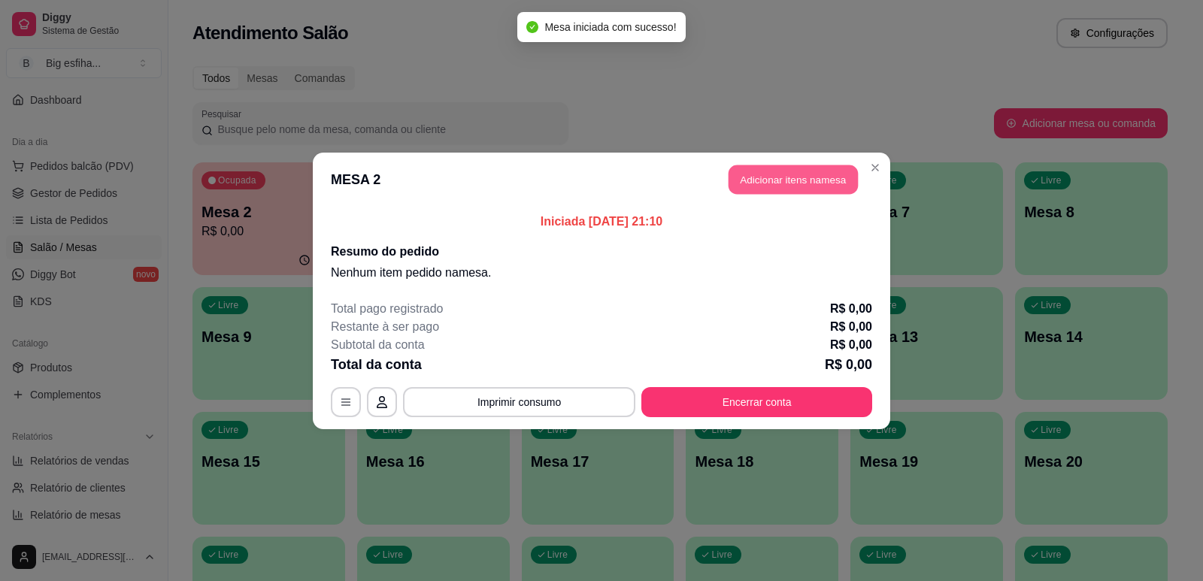
click at [813, 183] on button "Adicionar itens na mesa" at bounding box center [792, 179] width 129 height 29
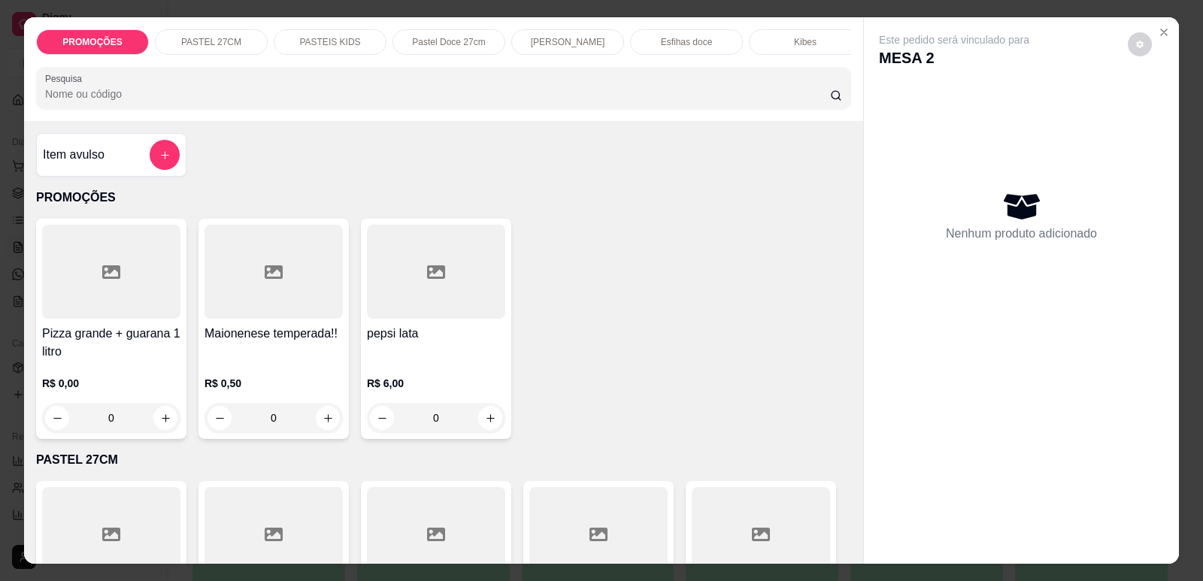
click at [506, 101] on input "Pesquisa" at bounding box center [437, 93] width 785 height 15
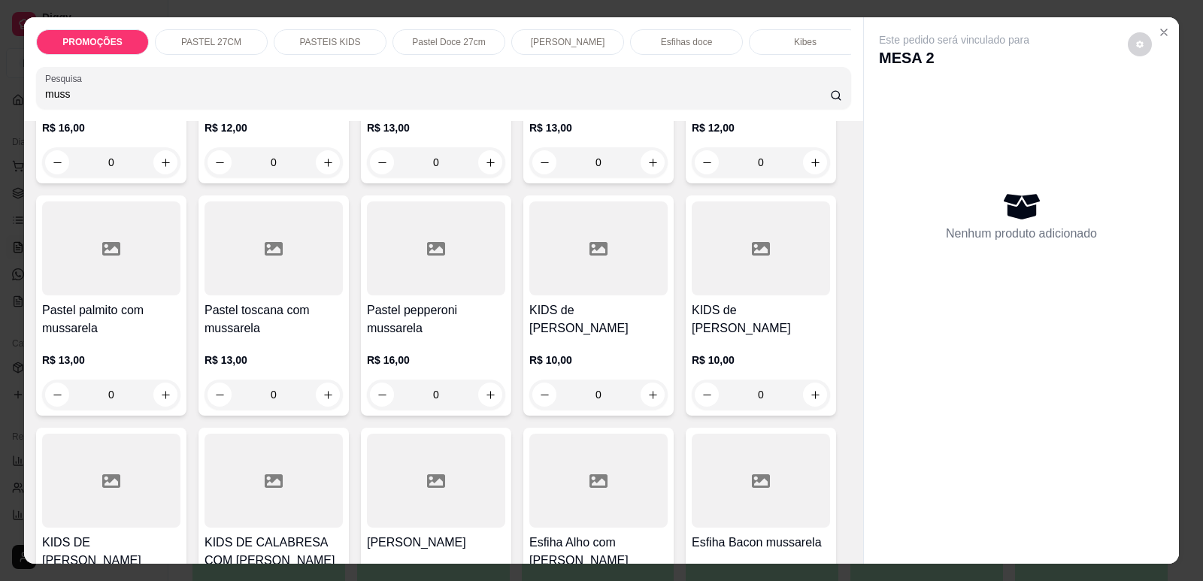
scroll to position [526, 0]
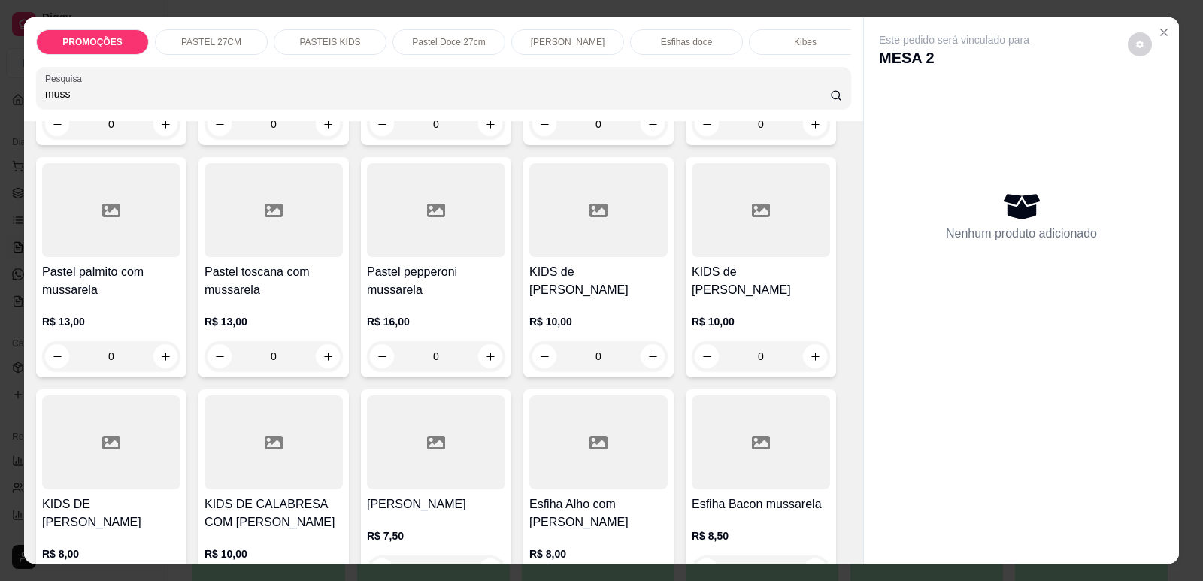
type input "muss"
click at [414, 457] on div at bounding box center [436, 442] width 138 height 94
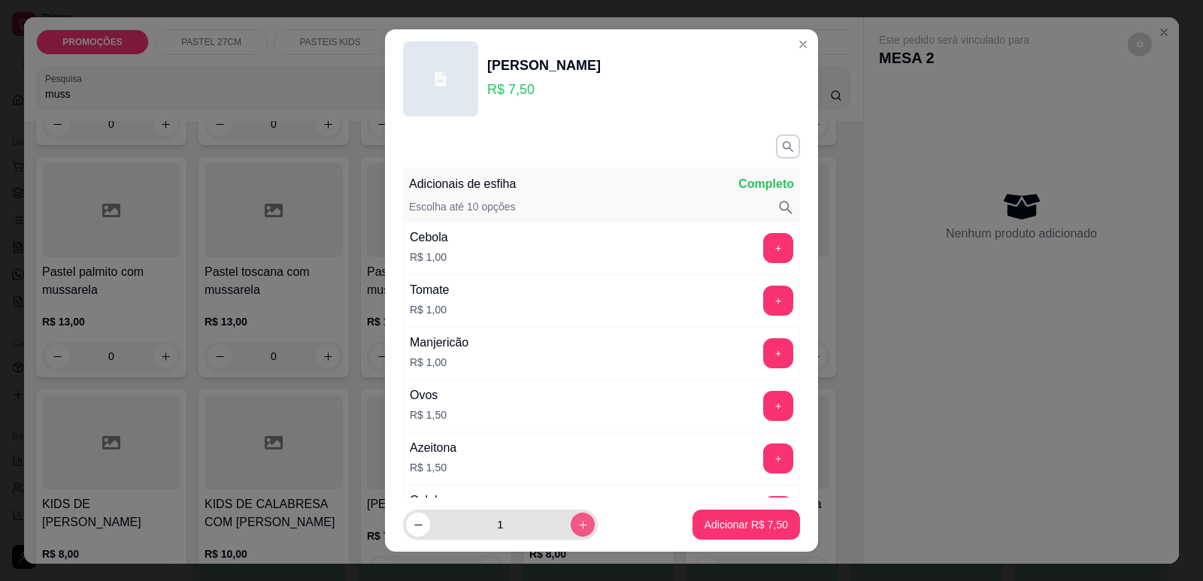
click at [573, 526] on button "increase-product-quantity" at bounding box center [583, 525] width 24 height 24
type input "2"
click at [763, 354] on button "+" at bounding box center [778, 353] width 30 height 30
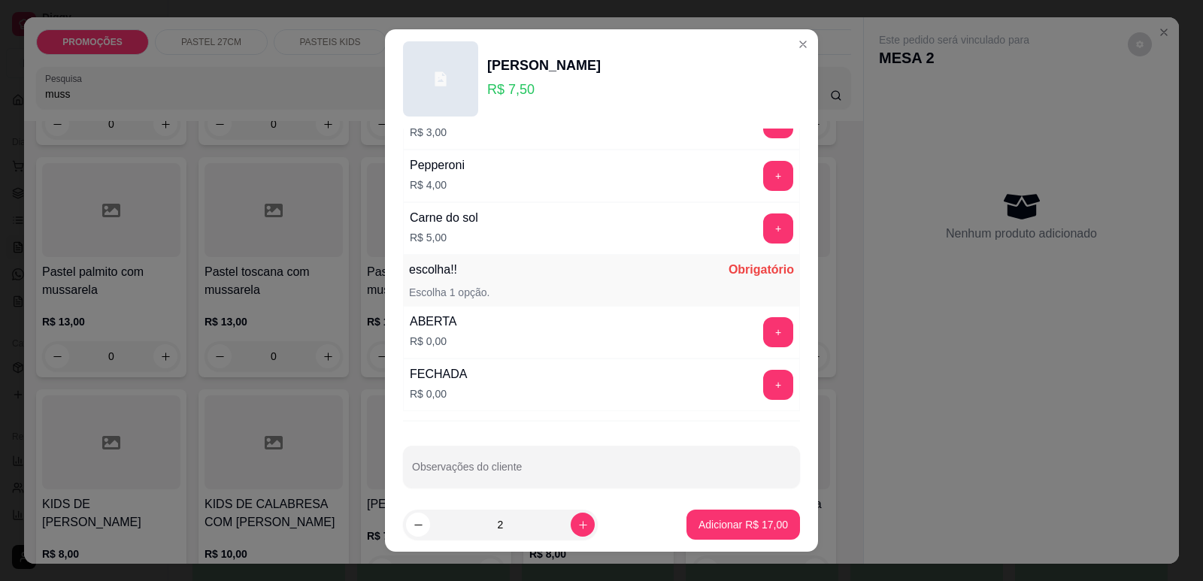
scroll to position [1188, 0]
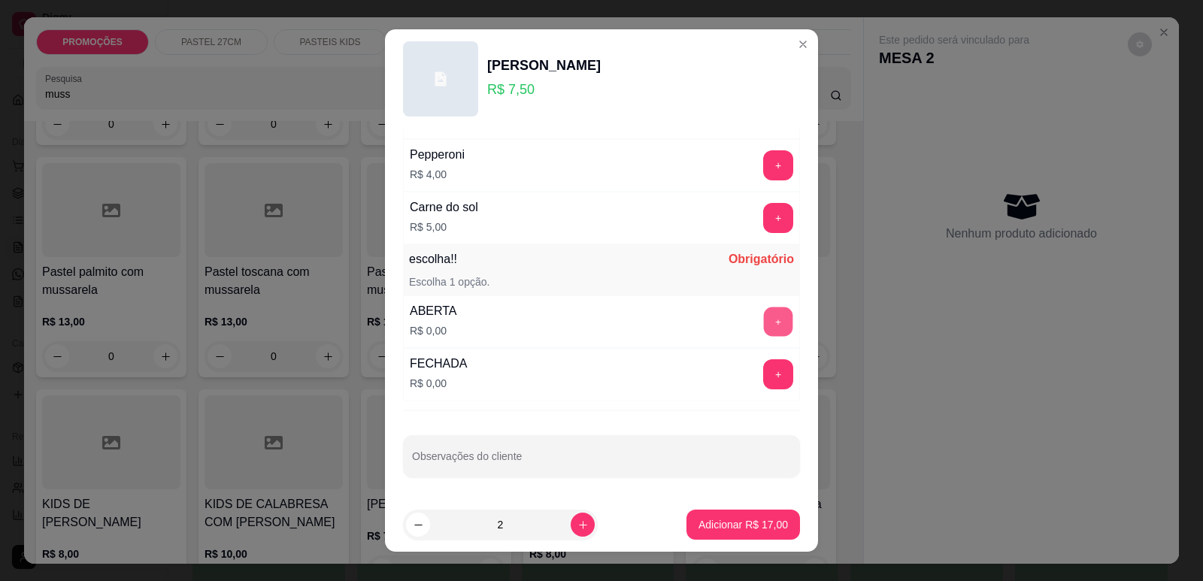
click at [764, 327] on button "+" at bounding box center [778, 321] width 29 height 29
click at [722, 522] on p "Adicionar R$ 17,00" at bounding box center [743, 525] width 87 height 14
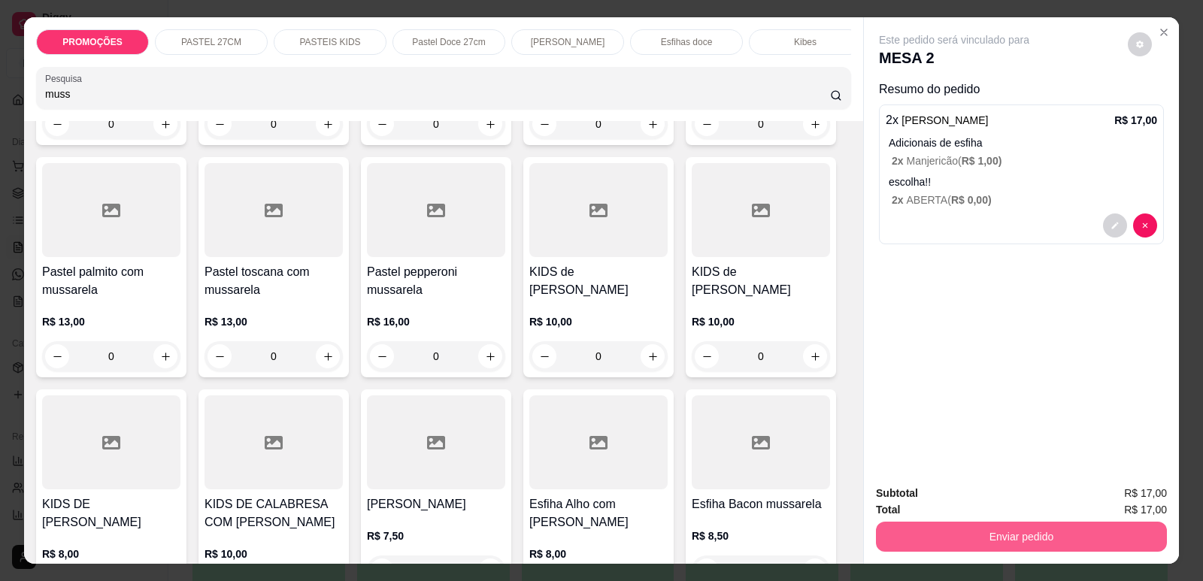
click at [922, 536] on button "Enviar pedido" at bounding box center [1021, 537] width 291 height 30
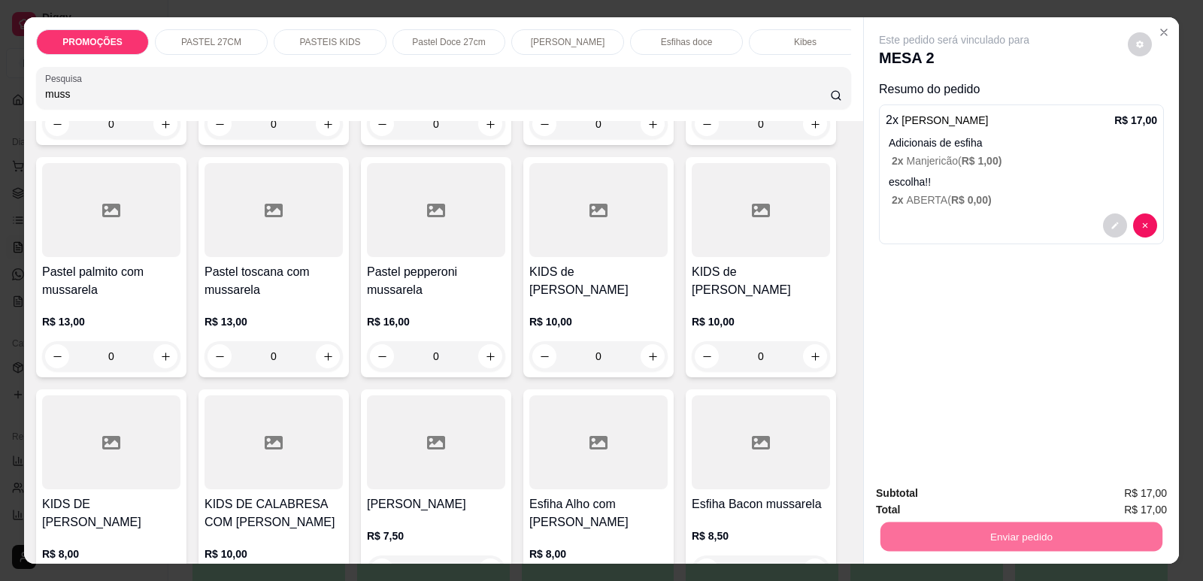
click at [1106, 500] on button "Enviar pedido" at bounding box center [1127, 500] width 83 height 28
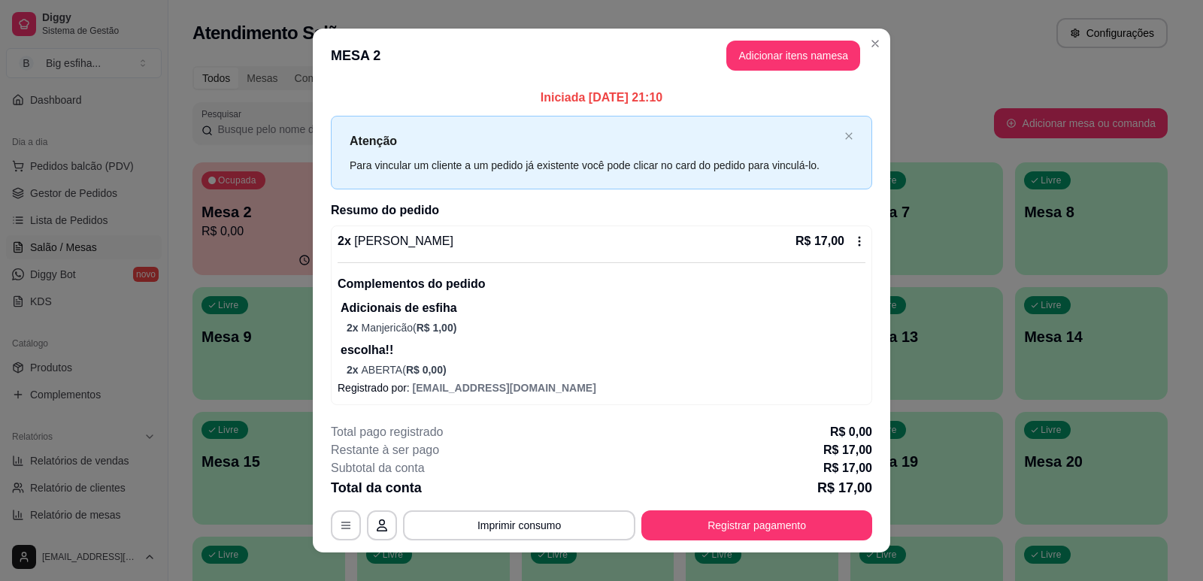
click at [413, 473] on p "Subtotal da conta" at bounding box center [378, 468] width 94 height 18
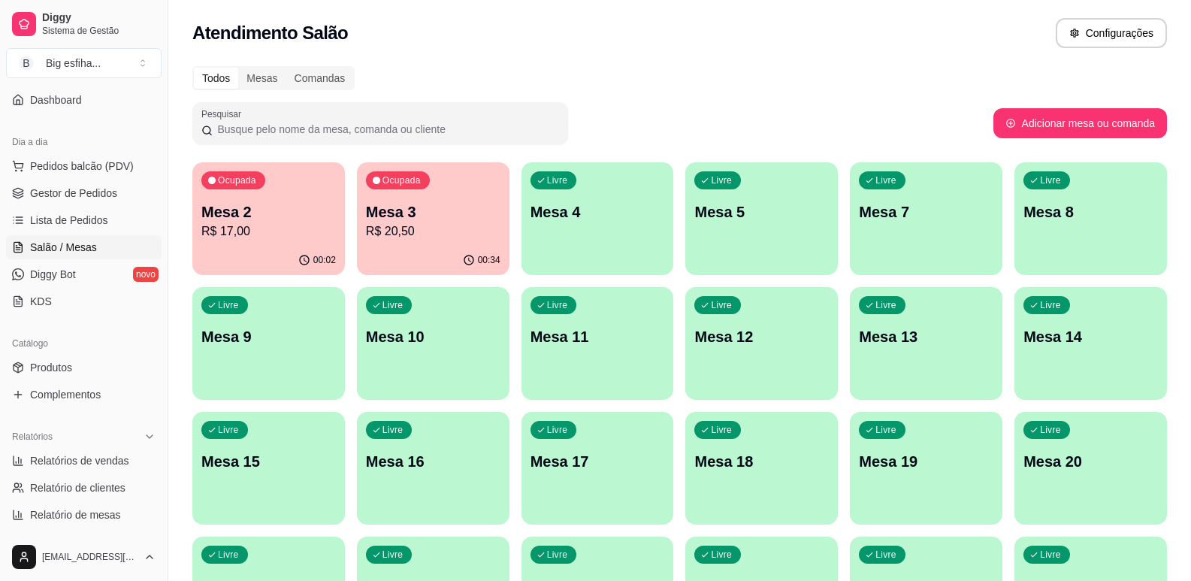
click at [263, 232] on p "R$ 17,00" at bounding box center [268, 232] width 135 height 18
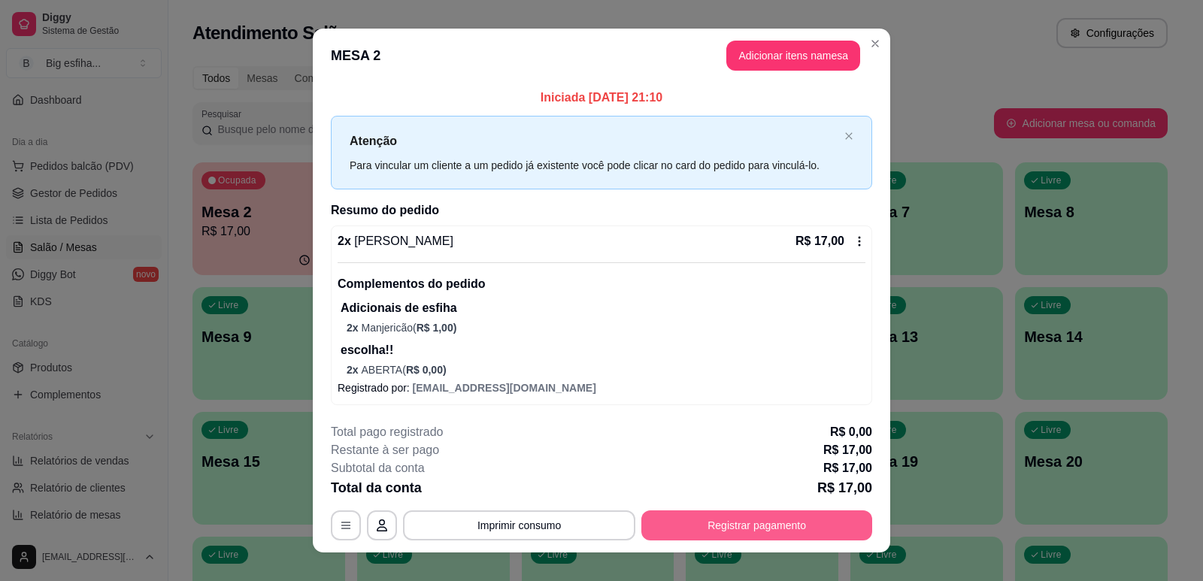
click at [665, 519] on button "Registrar pagamento" at bounding box center [756, 525] width 231 height 30
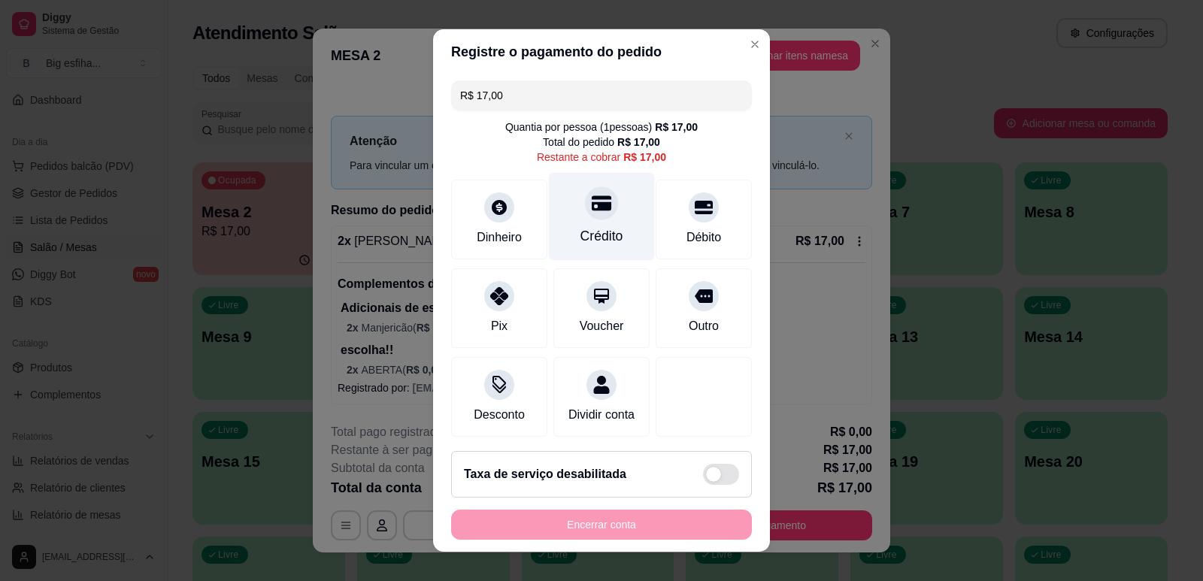
click at [580, 232] on div "Crédito" at bounding box center [601, 236] width 43 height 20
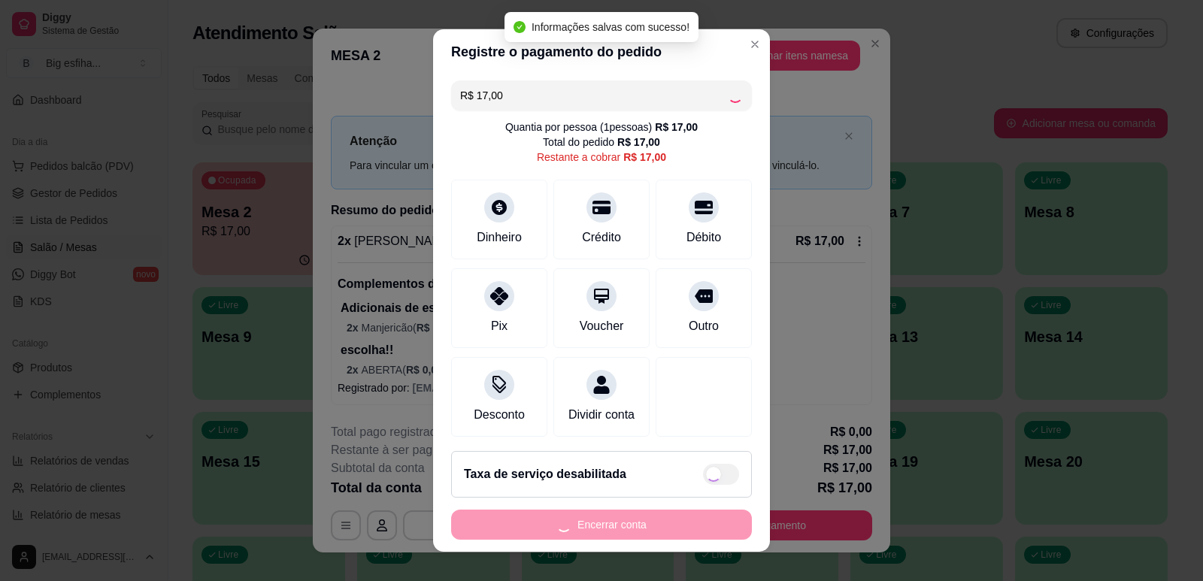
type input "R$ 0,00"
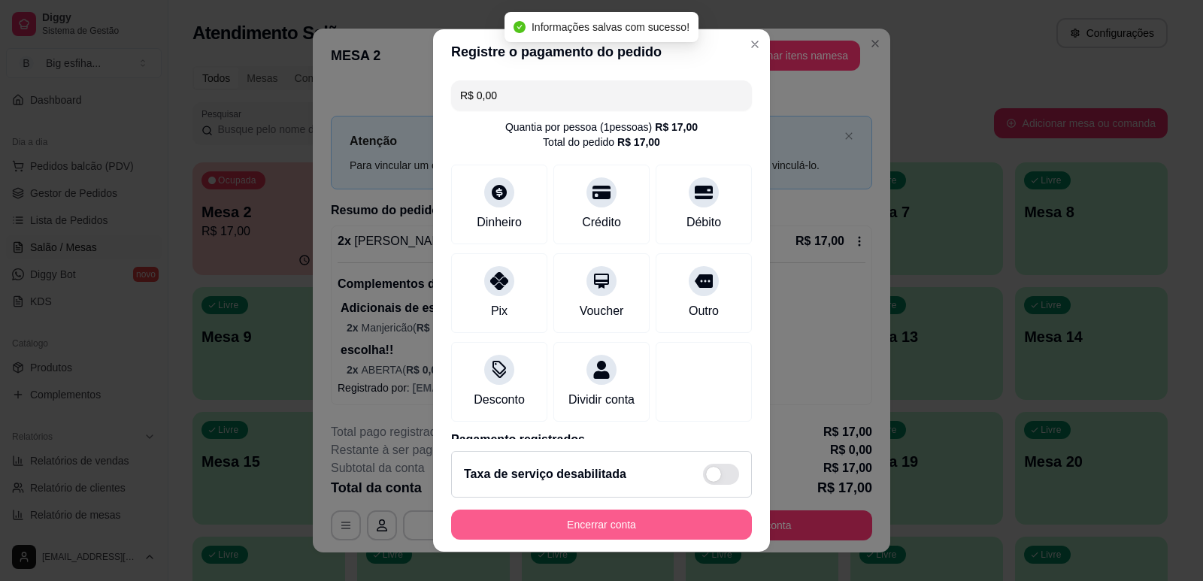
click at [574, 526] on button "Encerrar conta" at bounding box center [601, 525] width 301 height 30
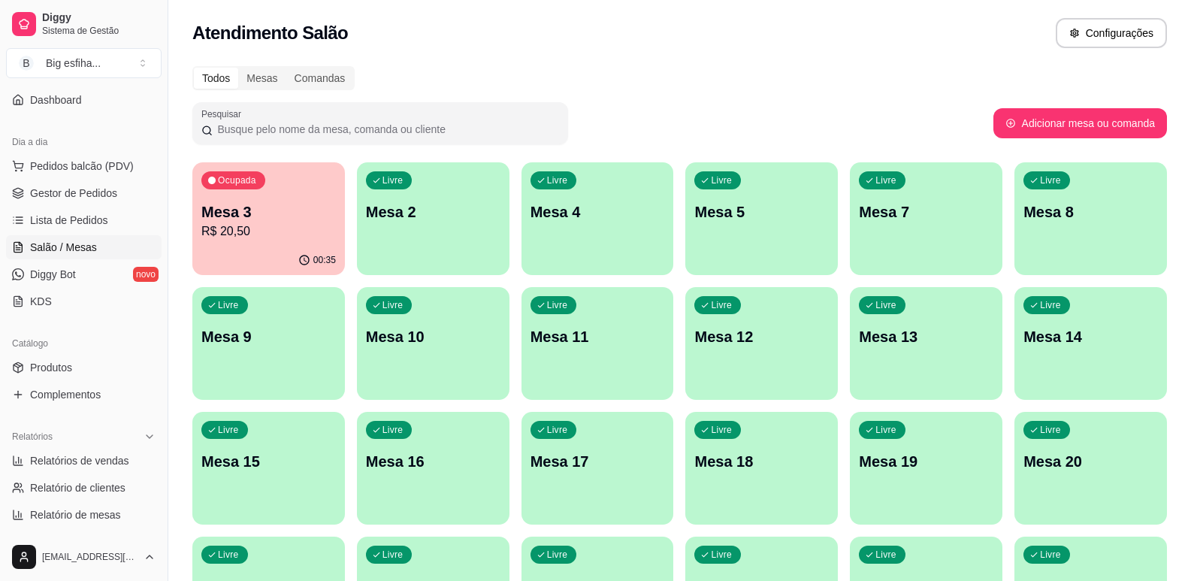
drag, startPoint x: 313, startPoint y: 277, endPoint x: 297, endPoint y: 234, distance: 45.7
click at [313, 277] on div "Ocupada Mesa 3 R$ 20,50 00:35 Livre Mesa 2 Livre Mesa 4 Livre Mesa 5 Livre Mesa…" at bounding box center [679, 468] width 975 height 612
click at [66, 166] on span "Pedidos balcão (PDV)" at bounding box center [82, 166] width 104 height 15
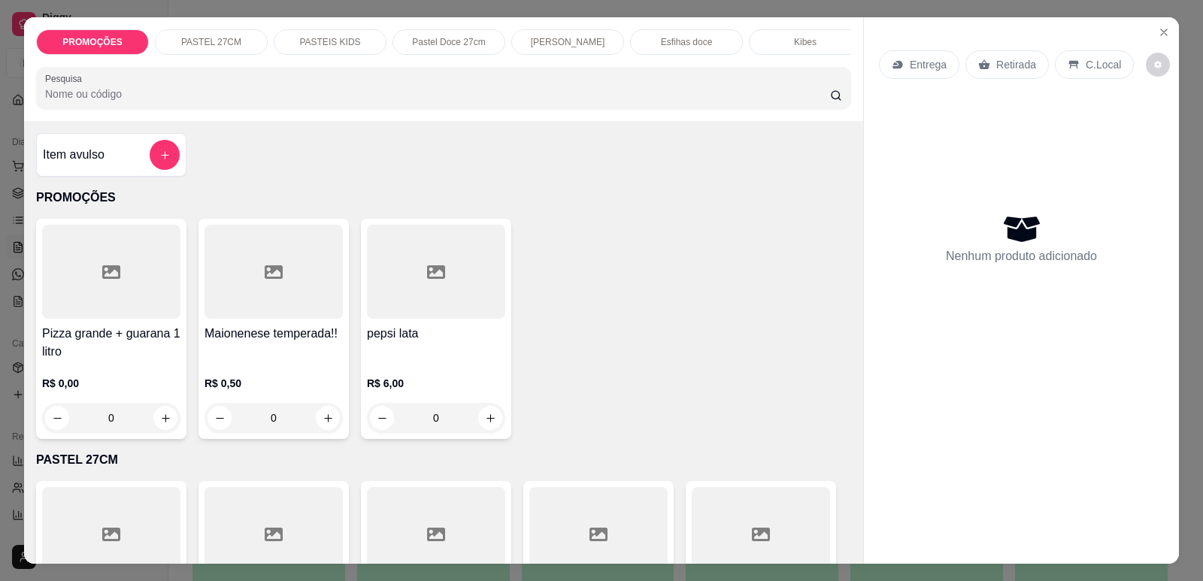
click at [910, 61] on p "Entrega" at bounding box center [928, 64] width 37 height 15
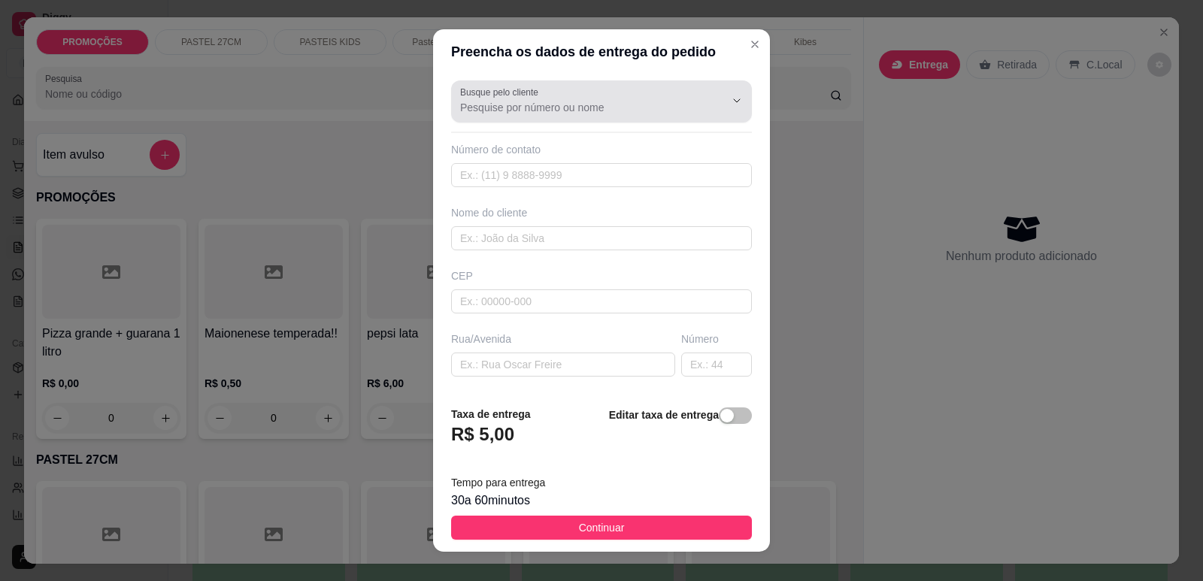
click at [564, 109] on input "Busque pelo cliente" at bounding box center [580, 107] width 241 height 15
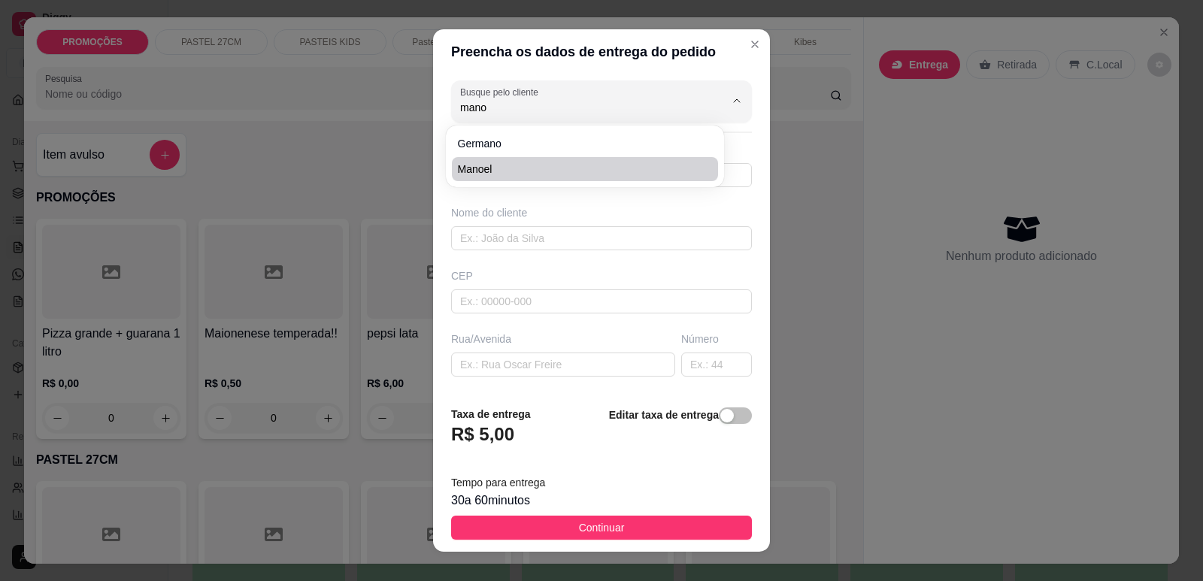
click at [513, 157] on li "manoel" at bounding box center [585, 169] width 266 height 24
type input "manoel"
type input "8585384764"
type input "manoel"
type input "lenita"
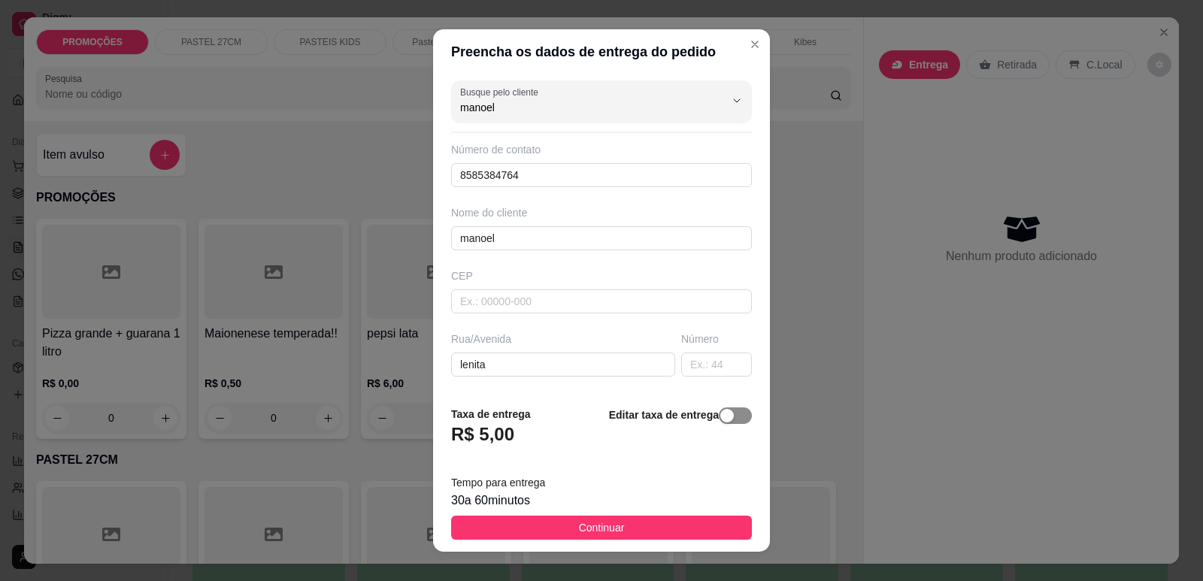
type input "manoel"
drag, startPoint x: 734, startPoint y: 412, endPoint x: 611, endPoint y: 454, distance: 129.6
click at [734, 413] on span "button" at bounding box center [735, 415] width 33 height 17
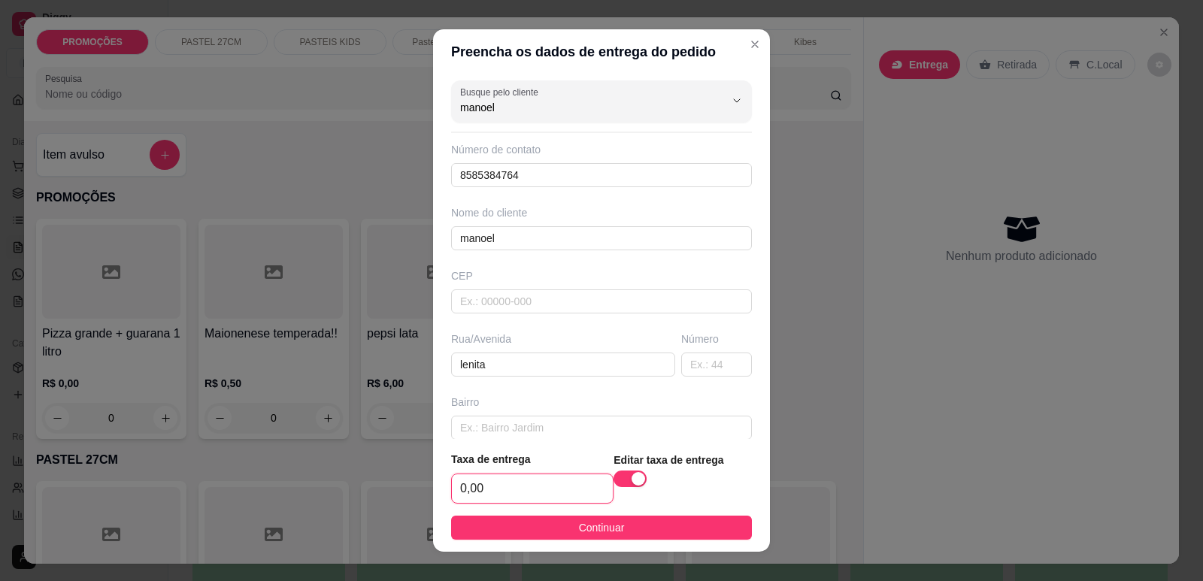
click at [522, 494] on input "0,00" at bounding box center [532, 488] width 161 height 29
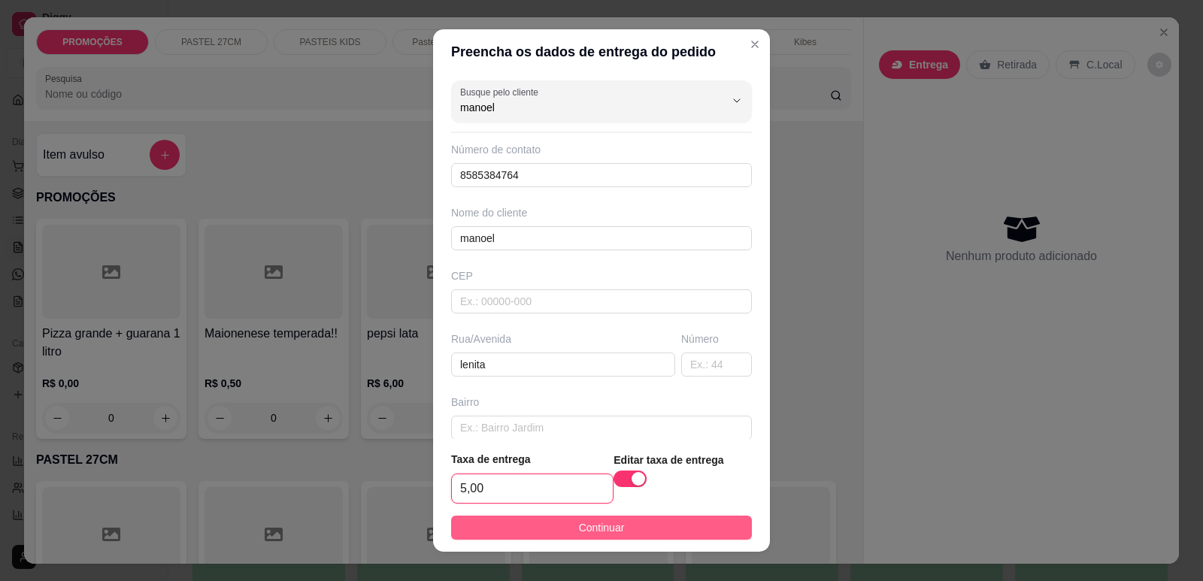
type input "5,00"
click at [579, 527] on span "Continuar" at bounding box center [602, 527] width 46 height 17
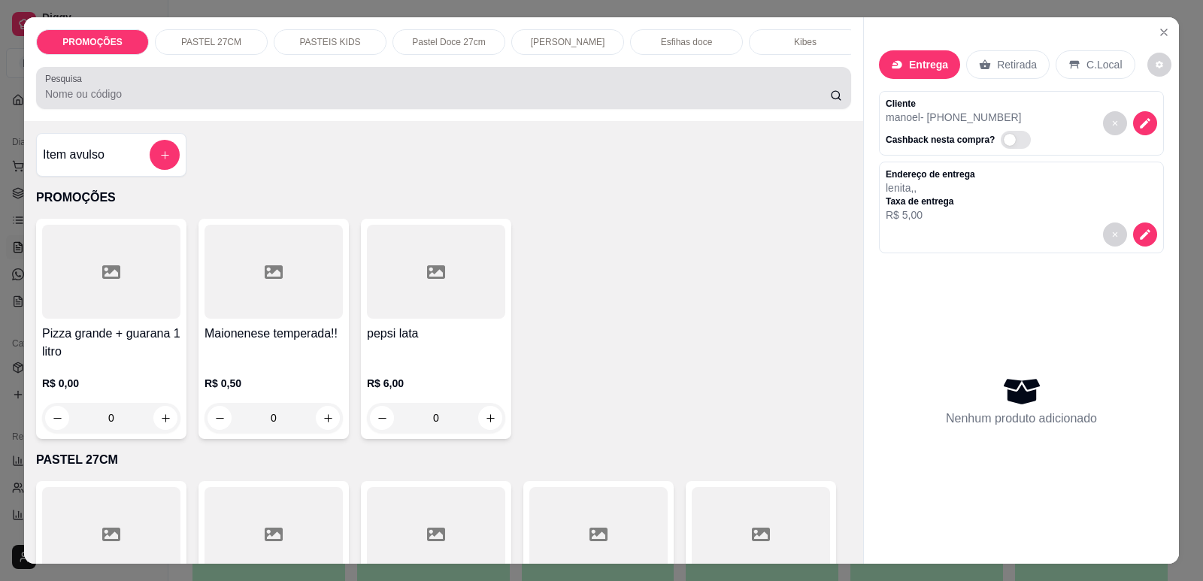
click at [245, 101] on input "Pesquisa" at bounding box center [437, 93] width 785 height 15
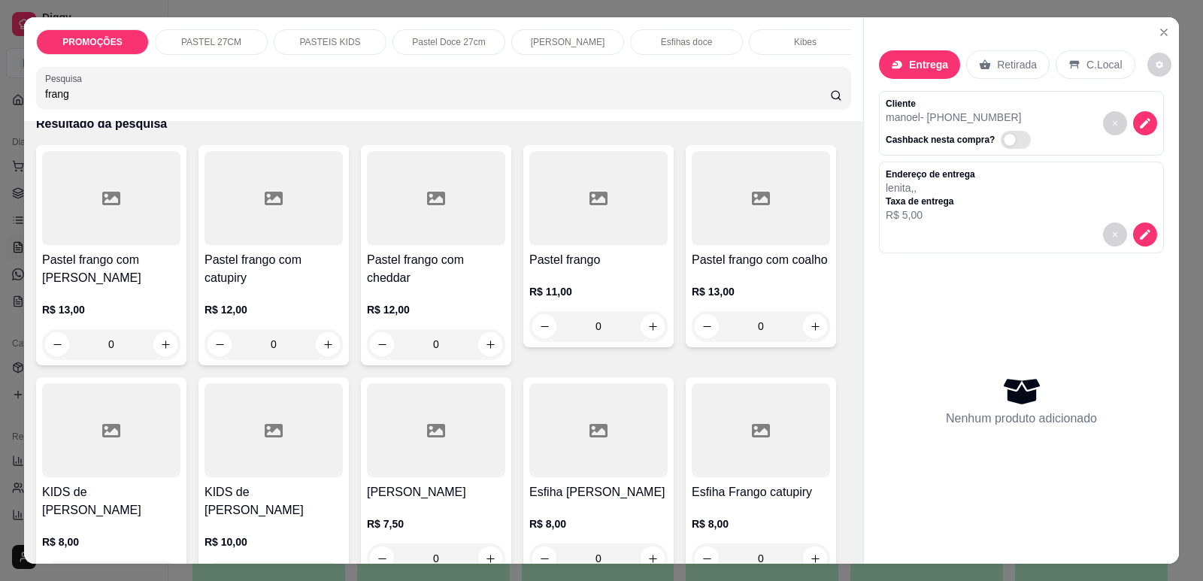
scroll to position [75, 0]
type input "frang"
click at [431, 240] on div at bounding box center [436, 197] width 138 height 94
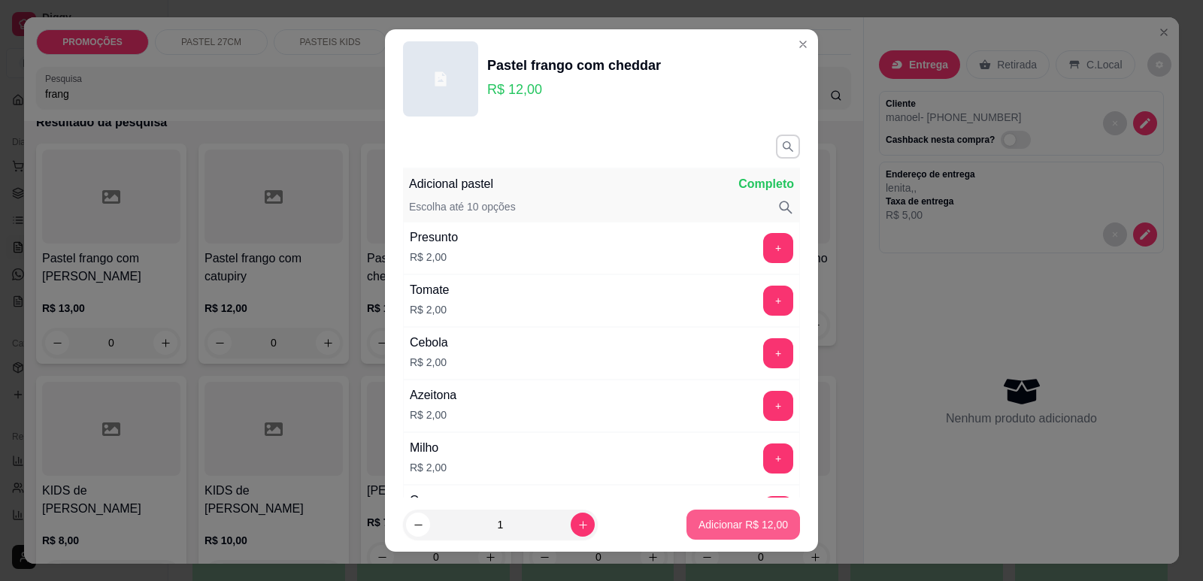
click at [731, 525] on p "Adicionar R$ 12,00" at bounding box center [742, 524] width 89 height 15
type input "1"
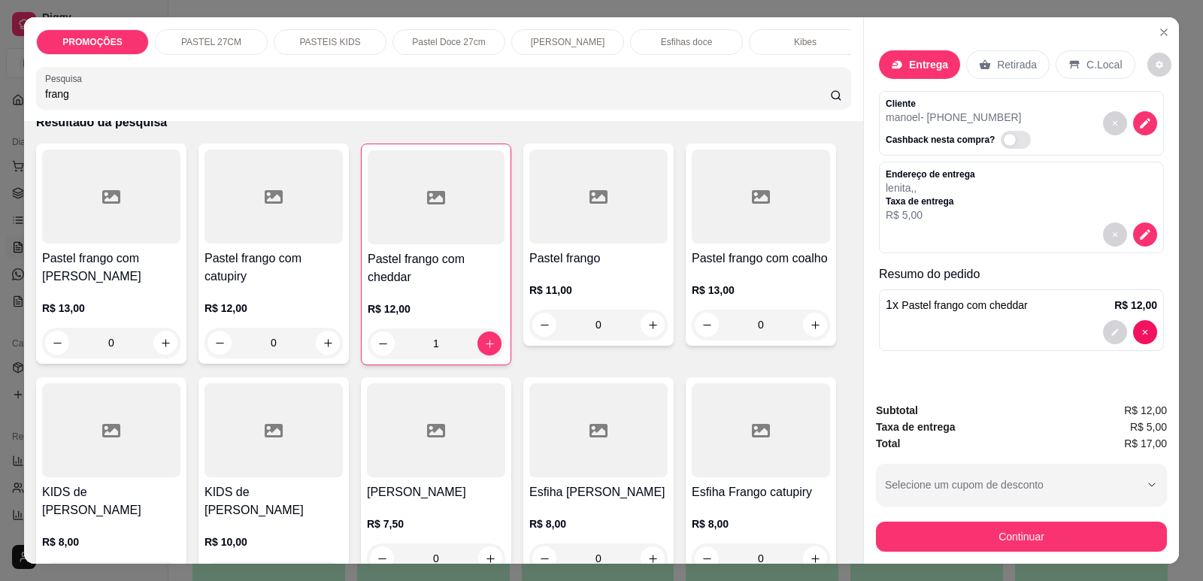
drag, startPoint x: 87, startPoint y: 108, endPoint x: 19, endPoint y: 104, distance: 68.6
click at [24, 104] on div "PROMOÇÕES PASTEL 27CM PASTEIS KIDS Pastel Doce 27cm Esfihas Salgadas Esfihas do…" at bounding box center [443, 69] width 839 height 104
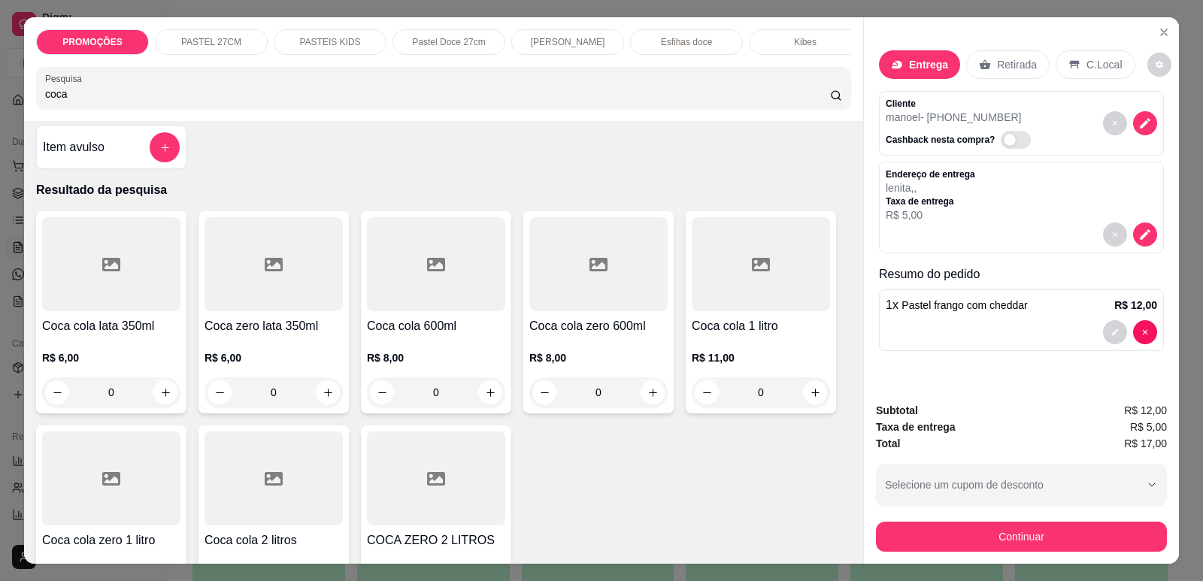
scroll to position [0, 0]
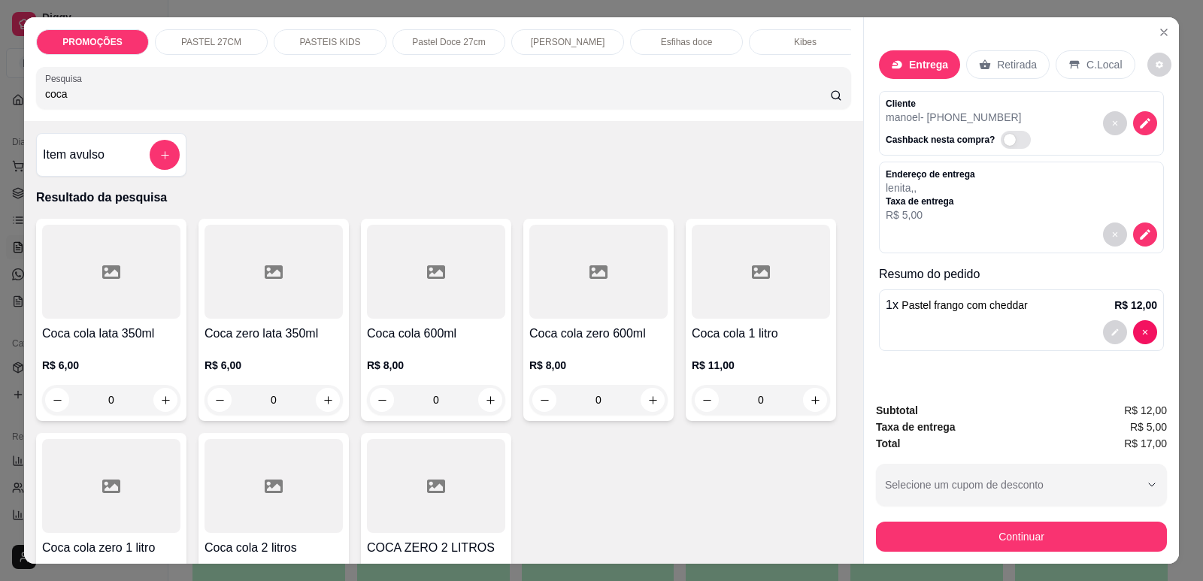
type input "coca"
click at [398, 307] on div at bounding box center [436, 272] width 138 height 94
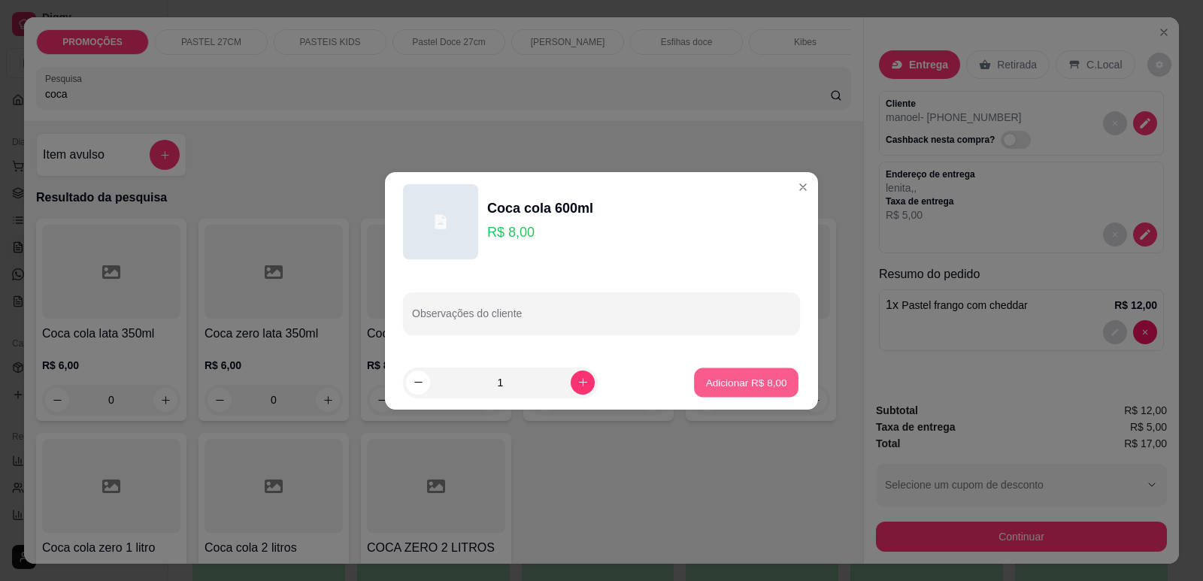
click at [730, 382] on p "Adicionar R$ 8,00" at bounding box center [745, 382] width 81 height 14
type input "1"
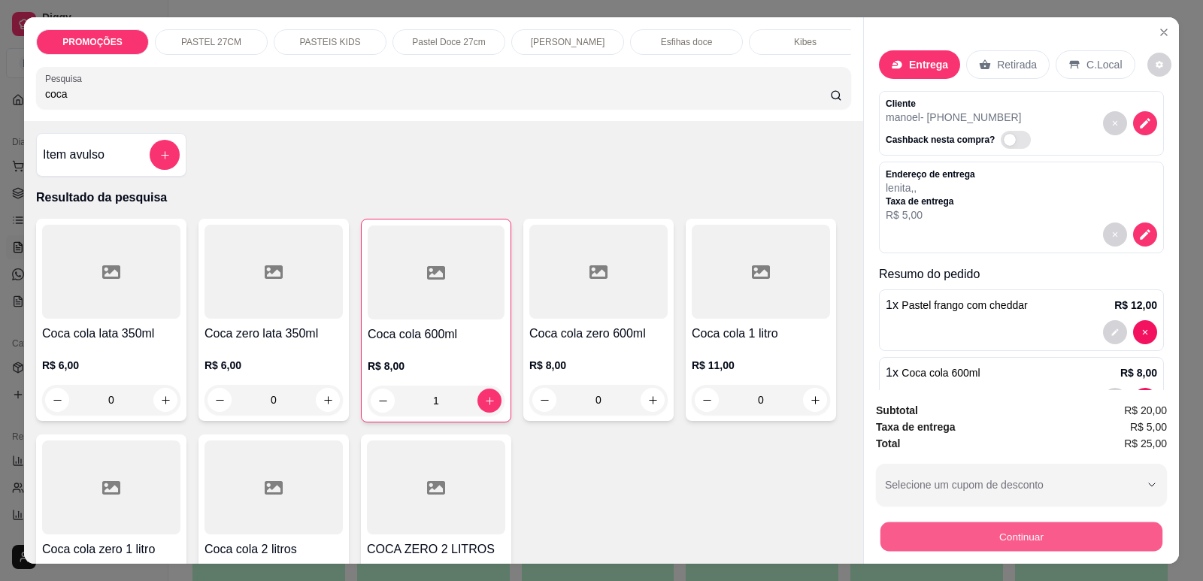
click at [993, 540] on button "Continuar" at bounding box center [1021, 536] width 282 height 29
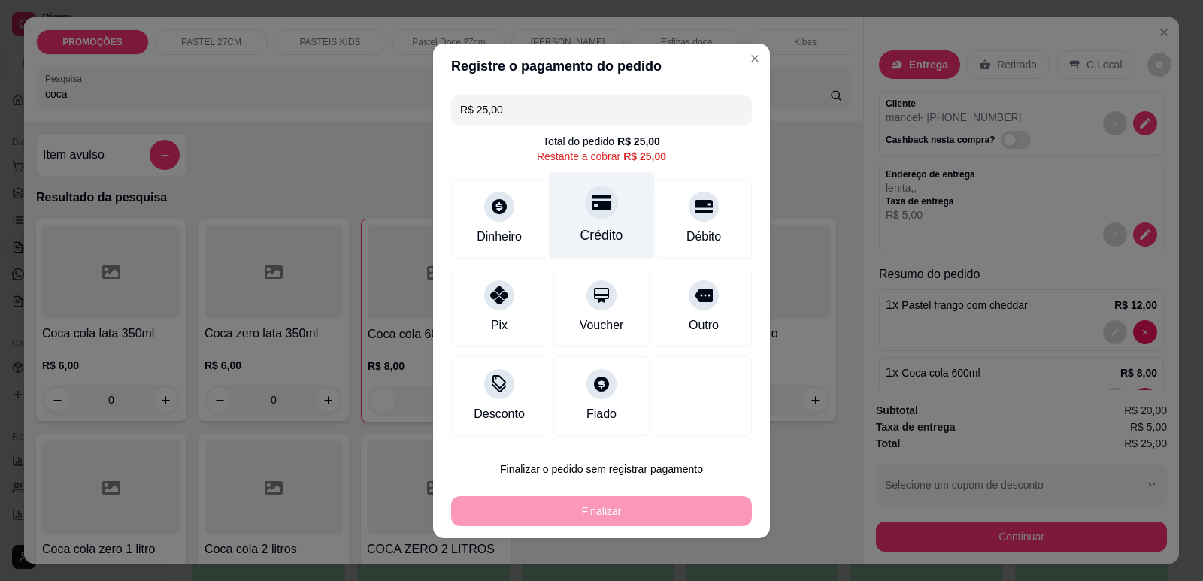
click at [607, 217] on div "Crédito" at bounding box center [602, 215] width 106 height 88
type input "R$ 0,00"
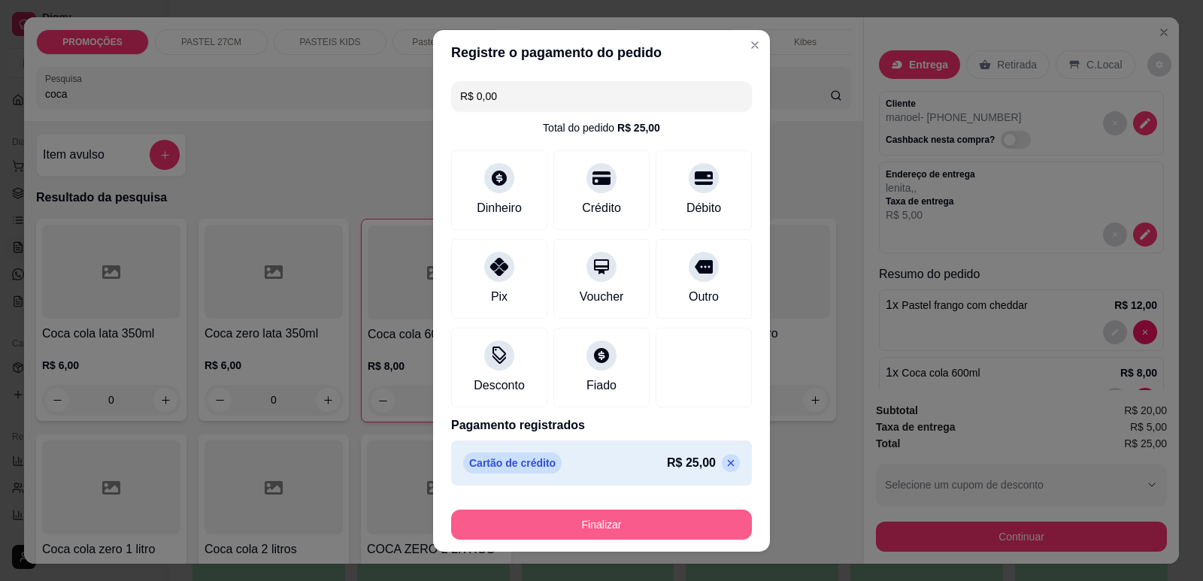
click at [669, 529] on button "Finalizar" at bounding box center [601, 525] width 301 height 30
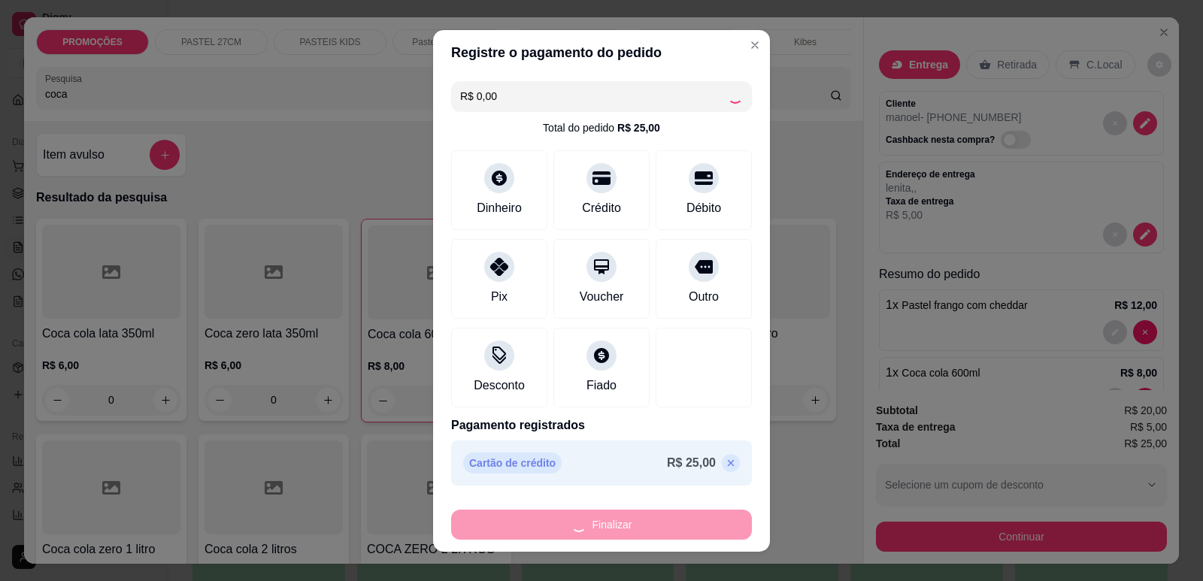
type input "0"
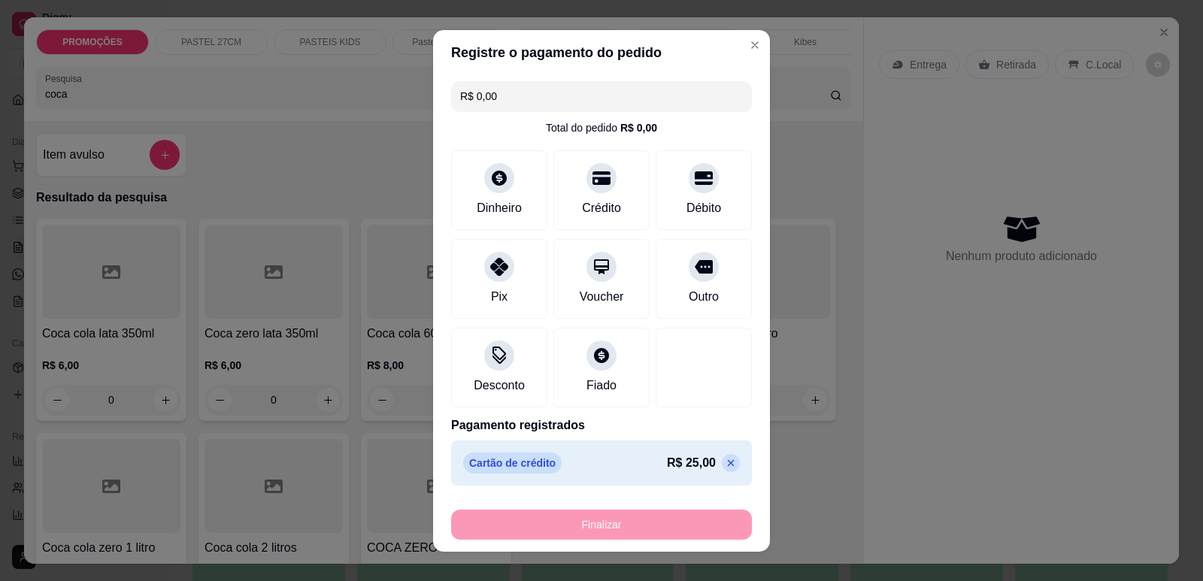
type input "-R$ 25,00"
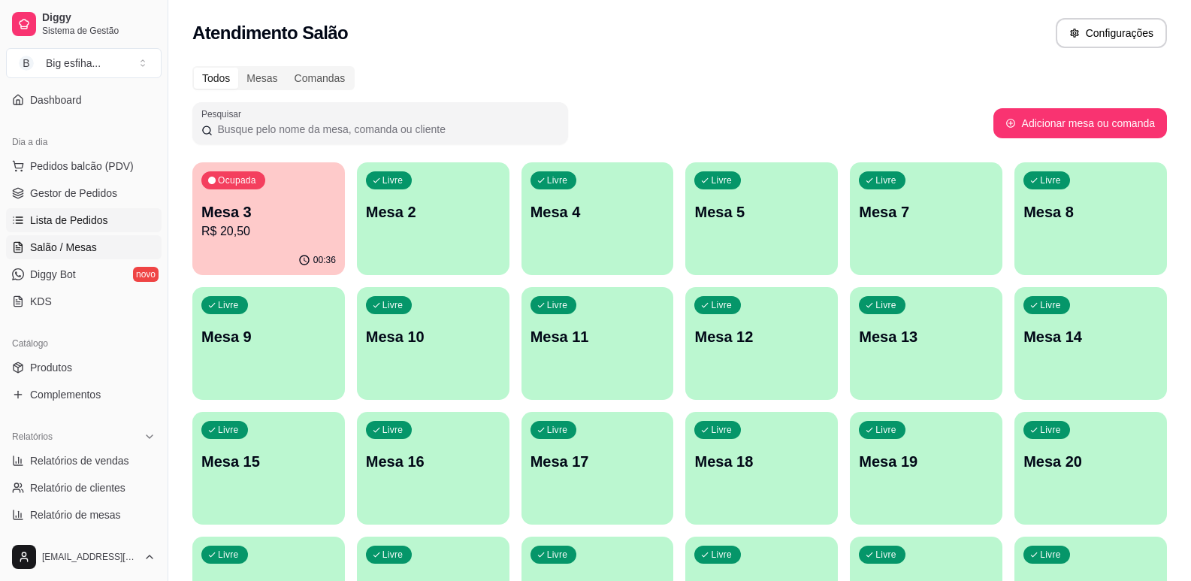
click at [89, 226] on span "Lista de Pedidos" at bounding box center [69, 220] width 78 height 15
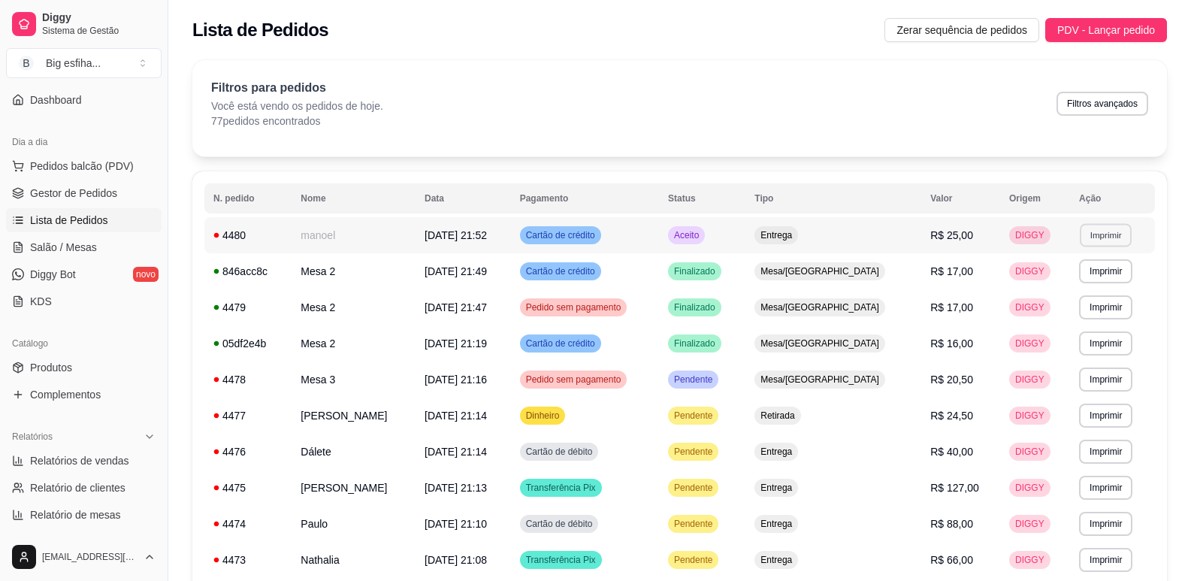
click at [1090, 234] on button "Imprimir" at bounding box center [1106, 234] width 52 height 23
click at [1080, 277] on button "IMPRESSORA" at bounding box center [1072, 287] width 105 height 23
click at [92, 259] on ul "Pedidos balcão (PDV) Gestor de Pedidos Lista de Pedidos Salão / Mesas Diggy Bot…" at bounding box center [84, 233] width 156 height 159
click at [102, 256] on link "Salão / Mesas" at bounding box center [84, 247] width 156 height 24
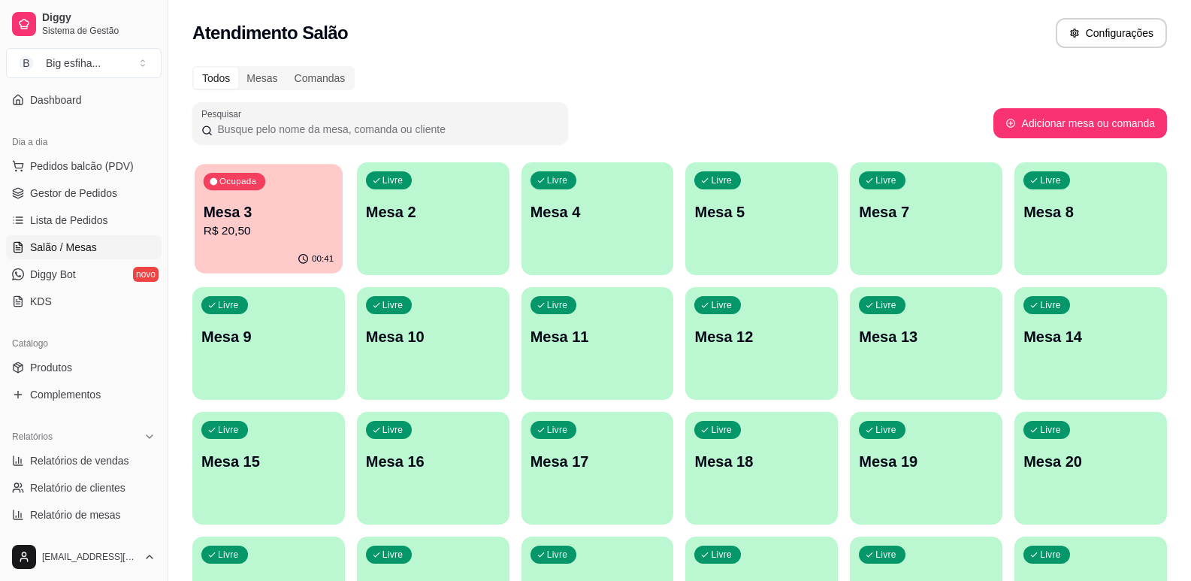
click at [250, 203] on p "Mesa 3" at bounding box center [269, 212] width 130 height 20
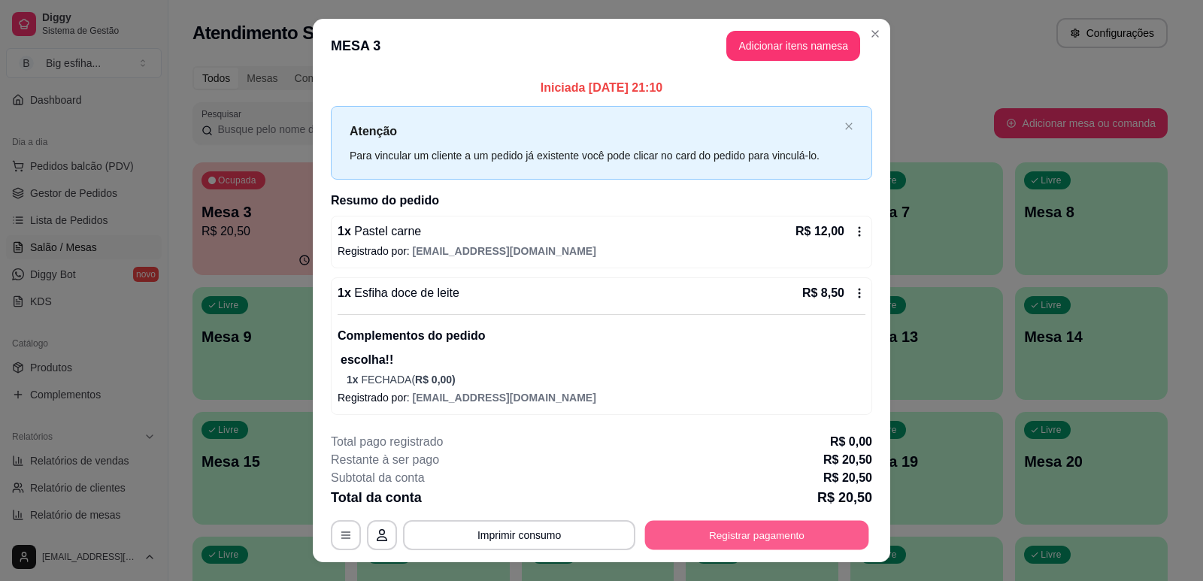
click at [812, 540] on button "Registrar pagamento" at bounding box center [757, 534] width 224 height 29
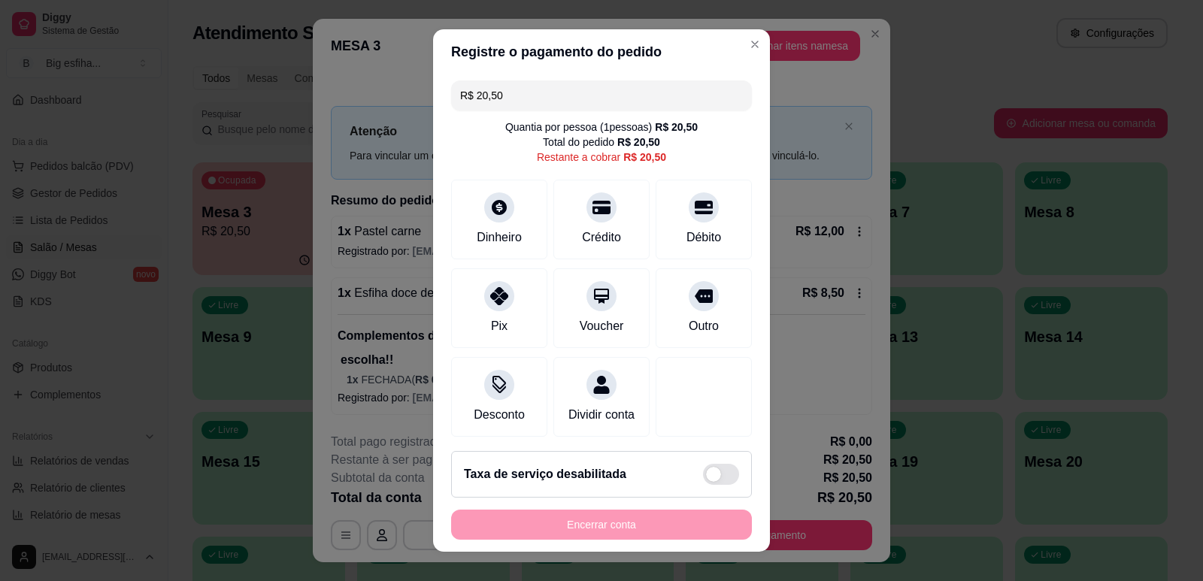
click at [628, 526] on div "Encerrar conta" at bounding box center [601, 525] width 301 height 30
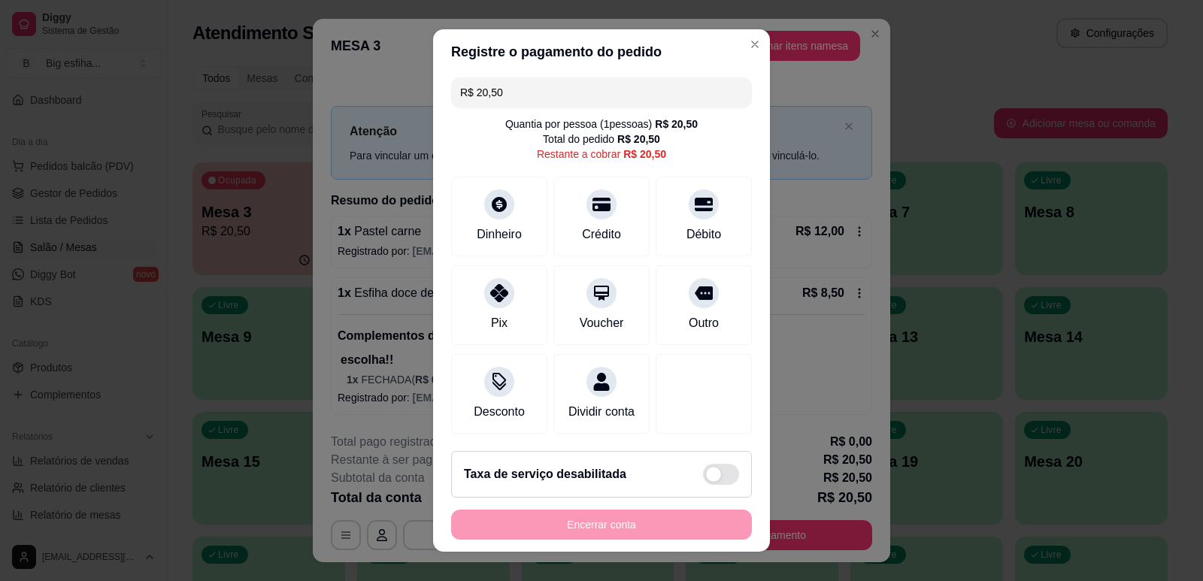
scroll to position [21, 0]
click at [687, 183] on div at bounding box center [703, 199] width 33 height 33
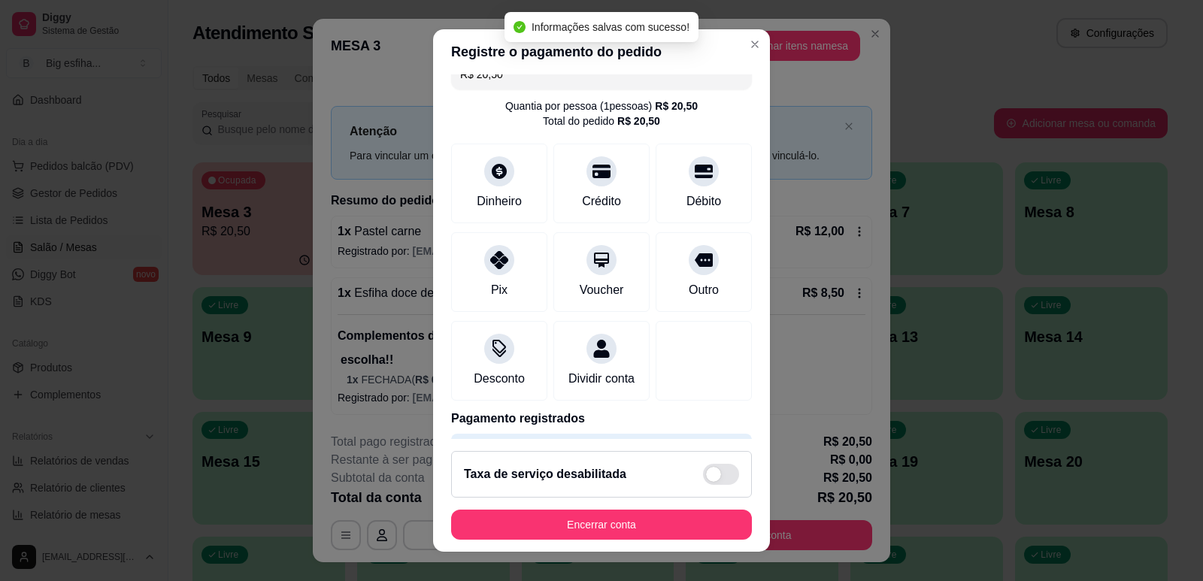
type input "R$ 0,00"
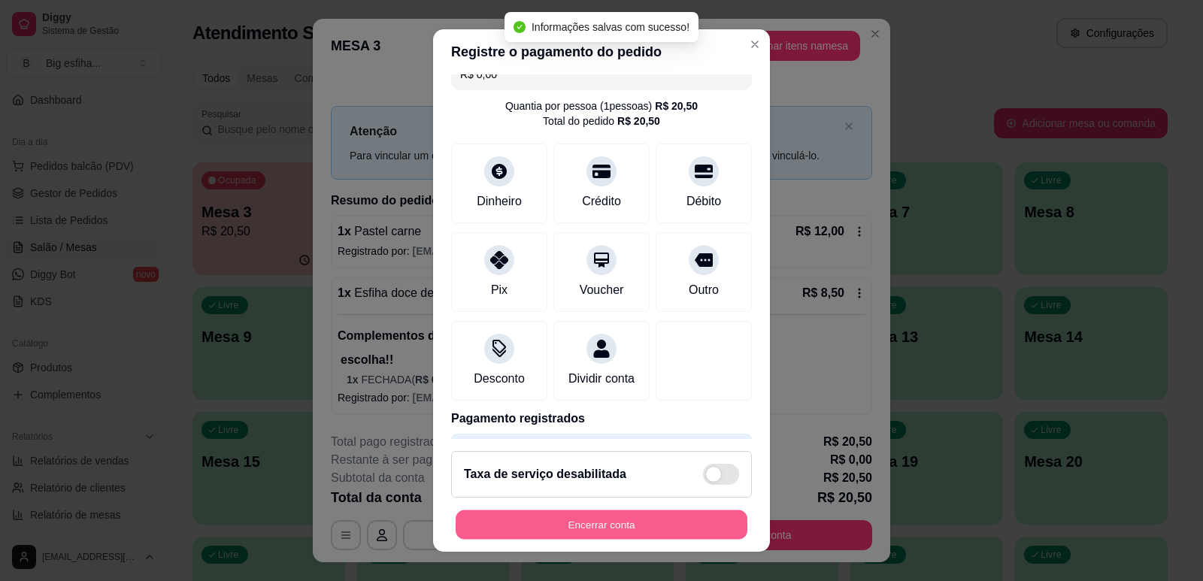
click at [645, 520] on button "Encerrar conta" at bounding box center [602, 524] width 292 height 29
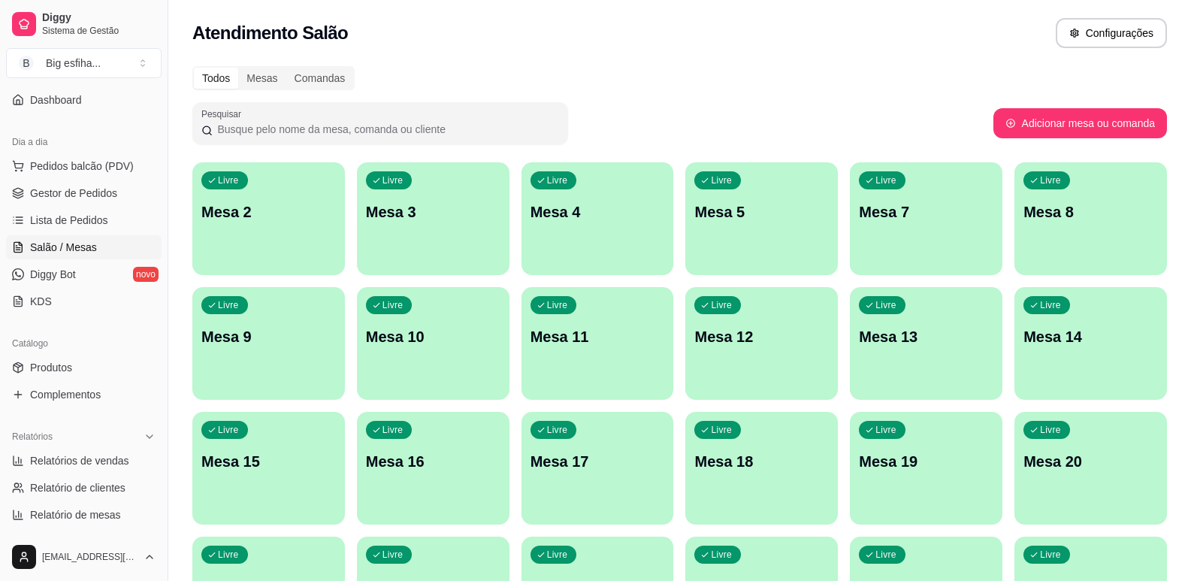
click at [259, 198] on div "Livre Mesa 2" at bounding box center [268, 209] width 153 height 95
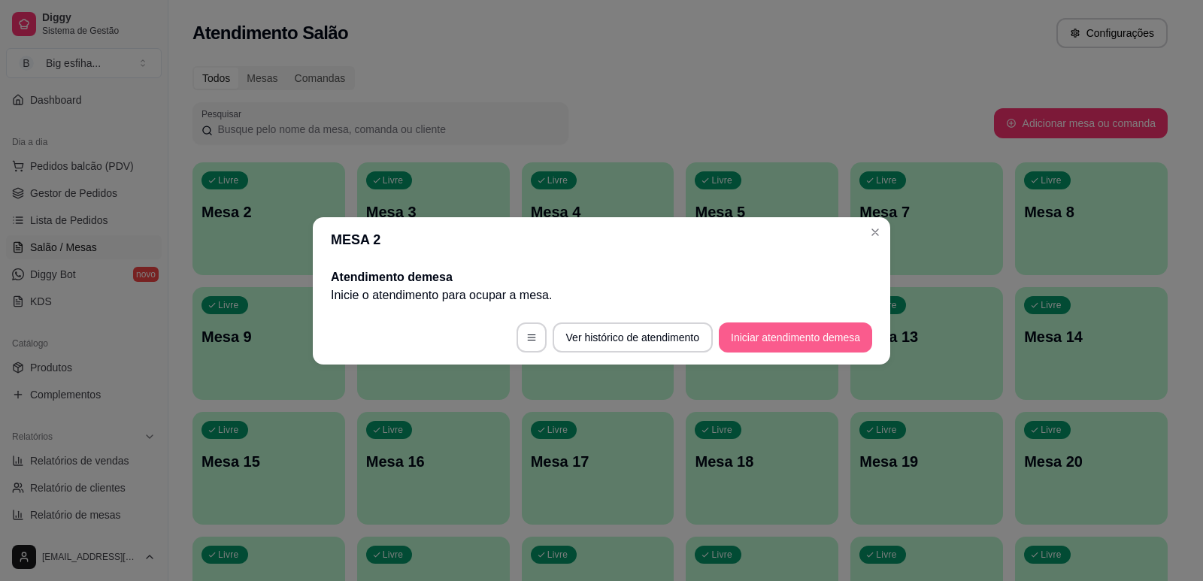
click at [809, 347] on button "Iniciar atendimento de mesa" at bounding box center [795, 337] width 153 height 30
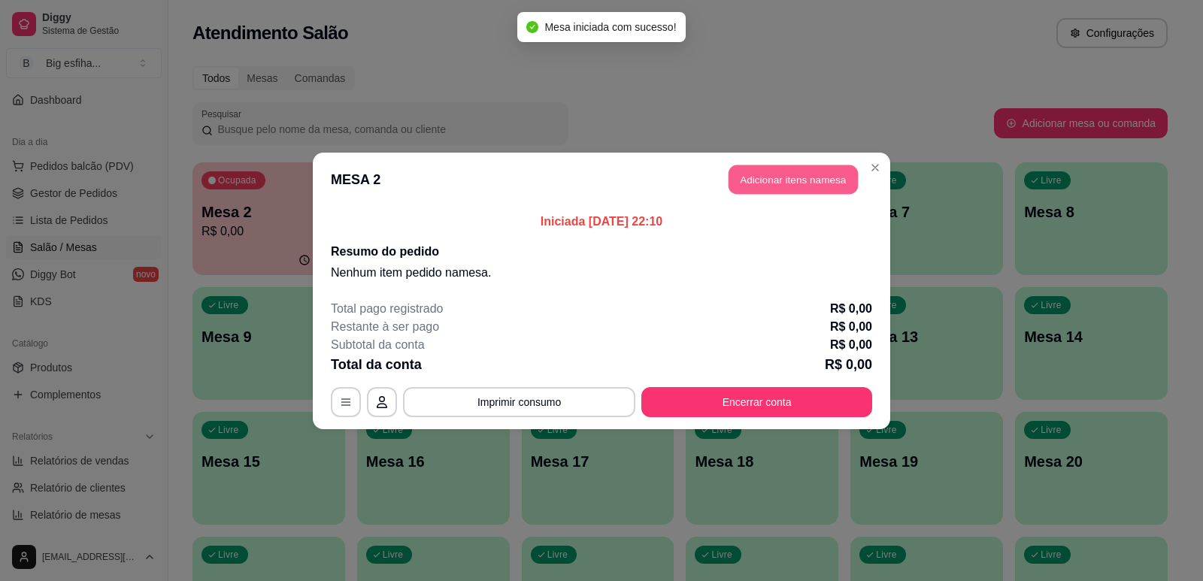
click at [810, 180] on button "Adicionar itens na mesa" at bounding box center [792, 179] width 129 height 29
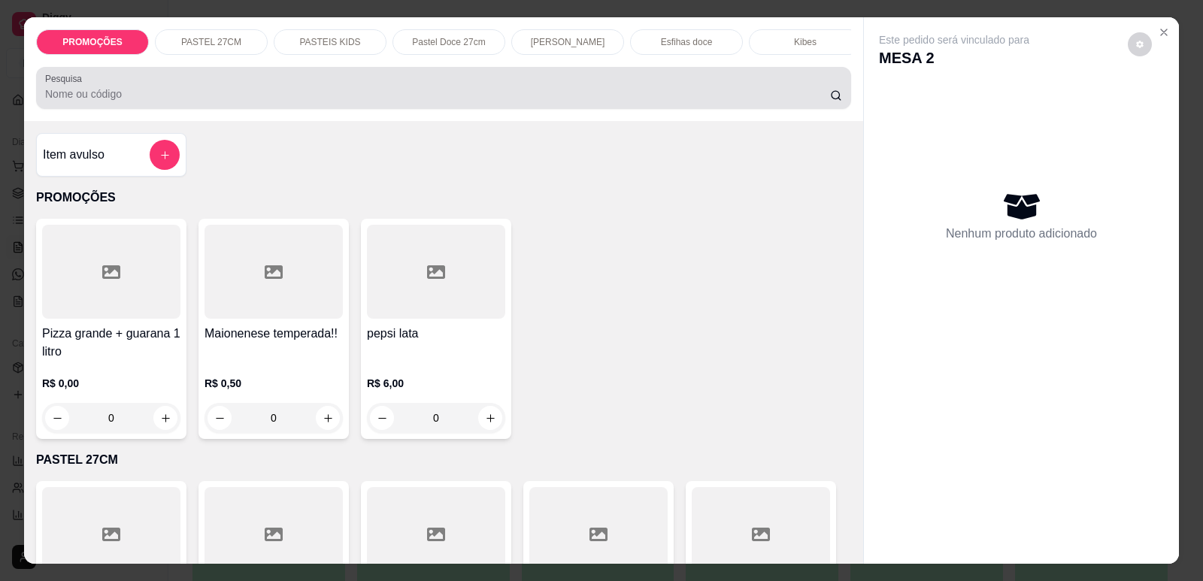
click at [545, 101] on input "Pesquisa" at bounding box center [437, 93] width 785 height 15
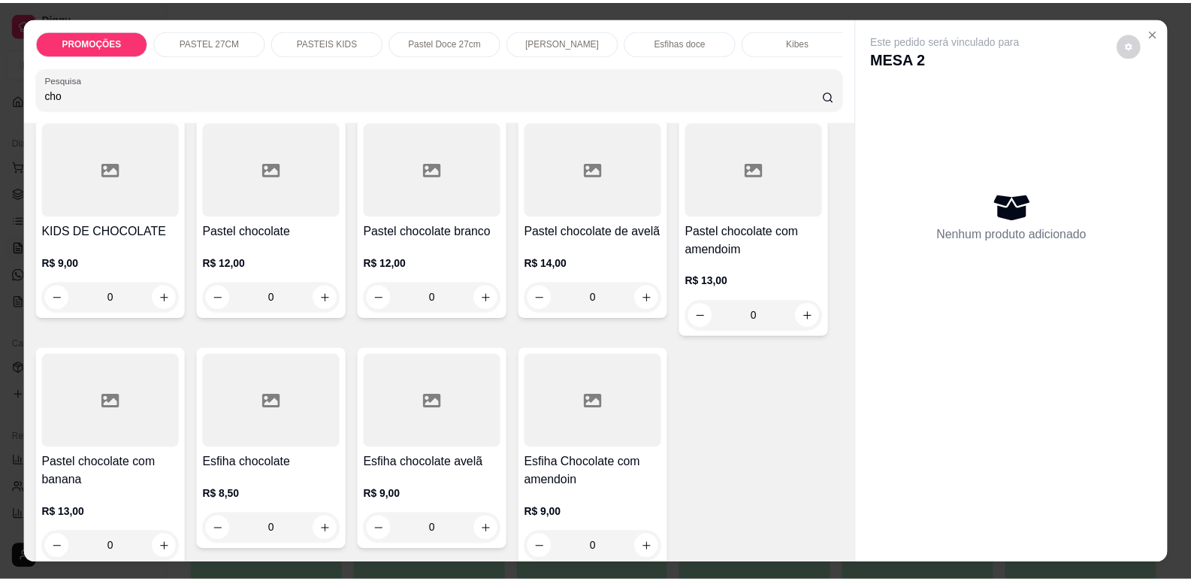
scroll to position [150, 0]
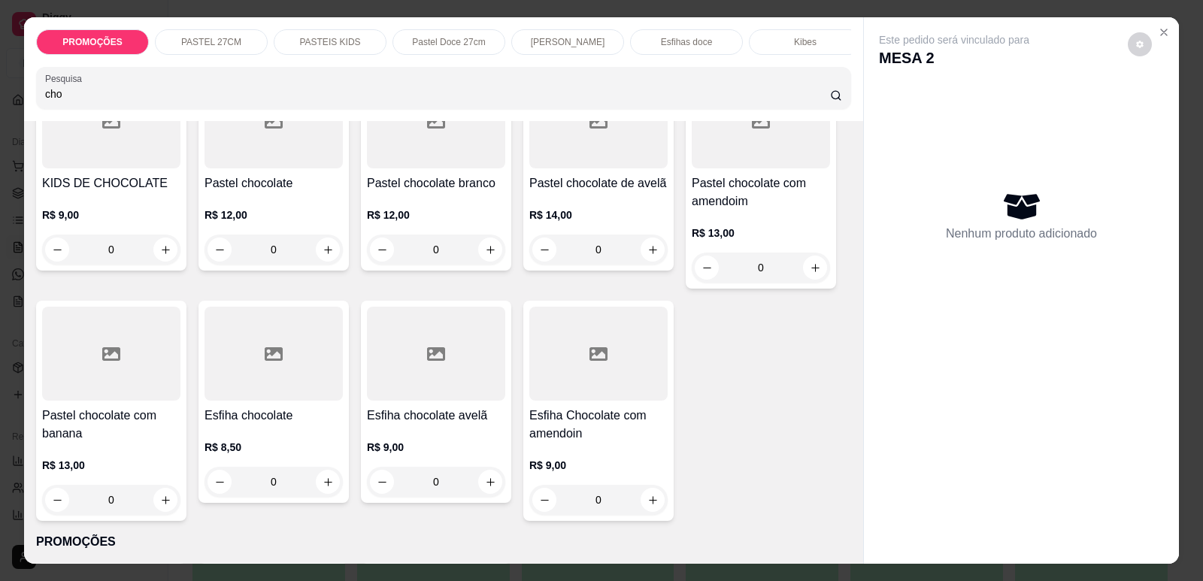
type input "cho"
click at [273, 401] on div at bounding box center [273, 354] width 138 height 94
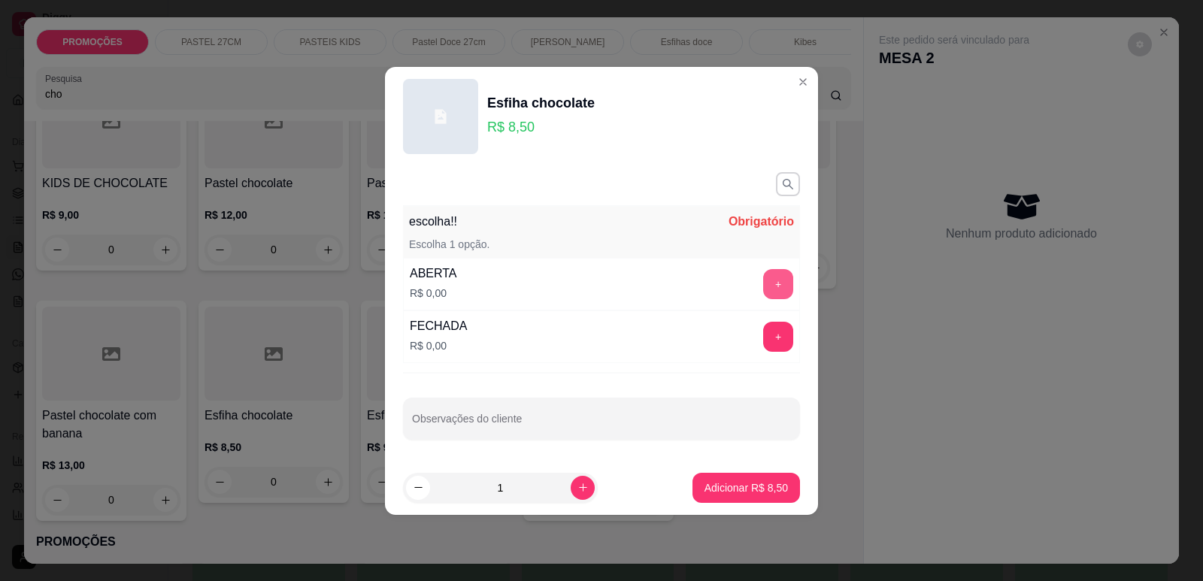
click at [775, 289] on button "+" at bounding box center [778, 284] width 30 height 30
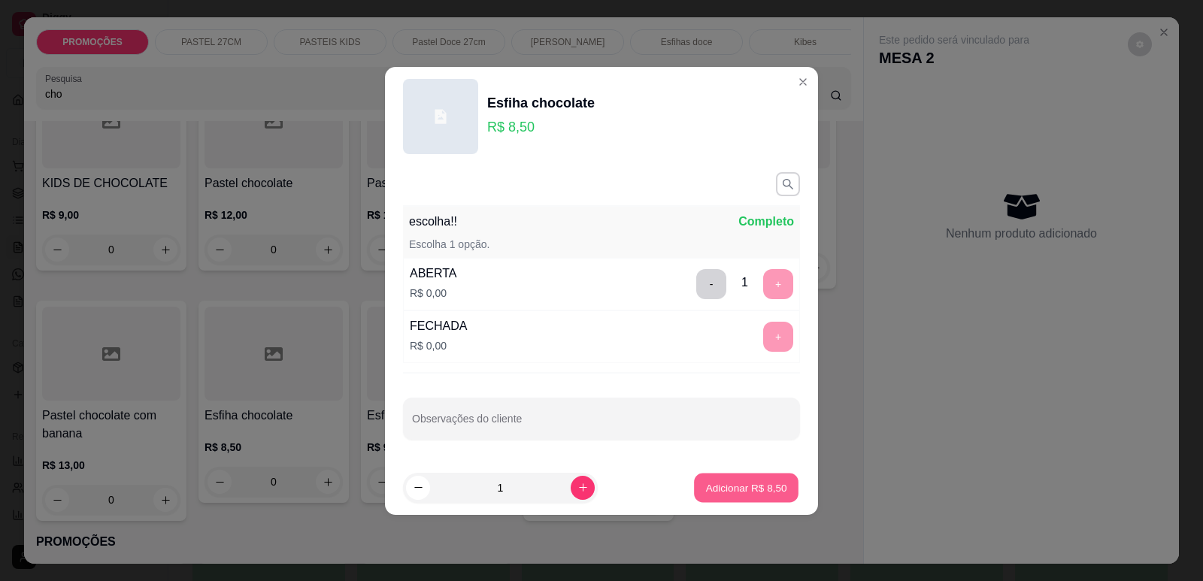
click at [751, 485] on p "Adicionar R$ 8,50" at bounding box center [745, 487] width 81 height 14
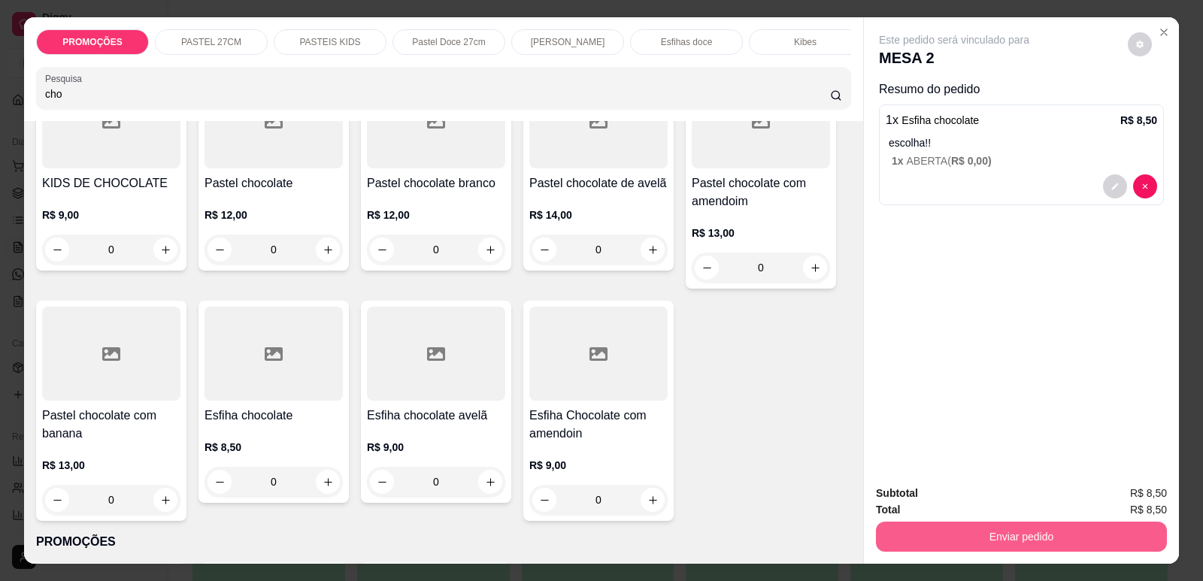
click at [943, 536] on button "Enviar pedido" at bounding box center [1021, 537] width 291 height 30
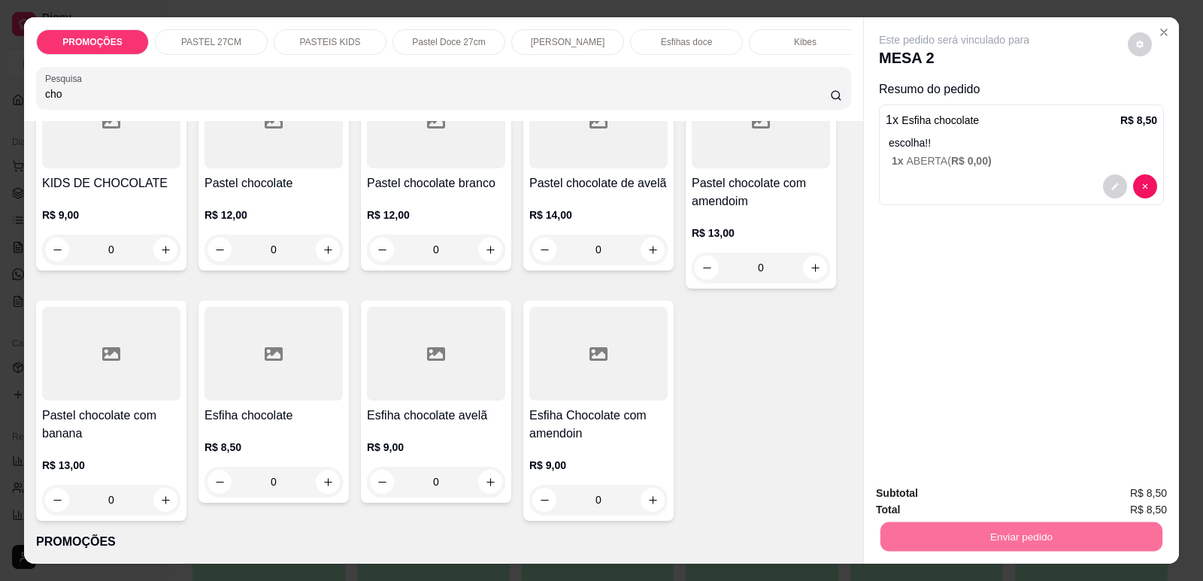
click at [1129, 497] on button "Enviar pedido" at bounding box center [1127, 500] width 85 height 29
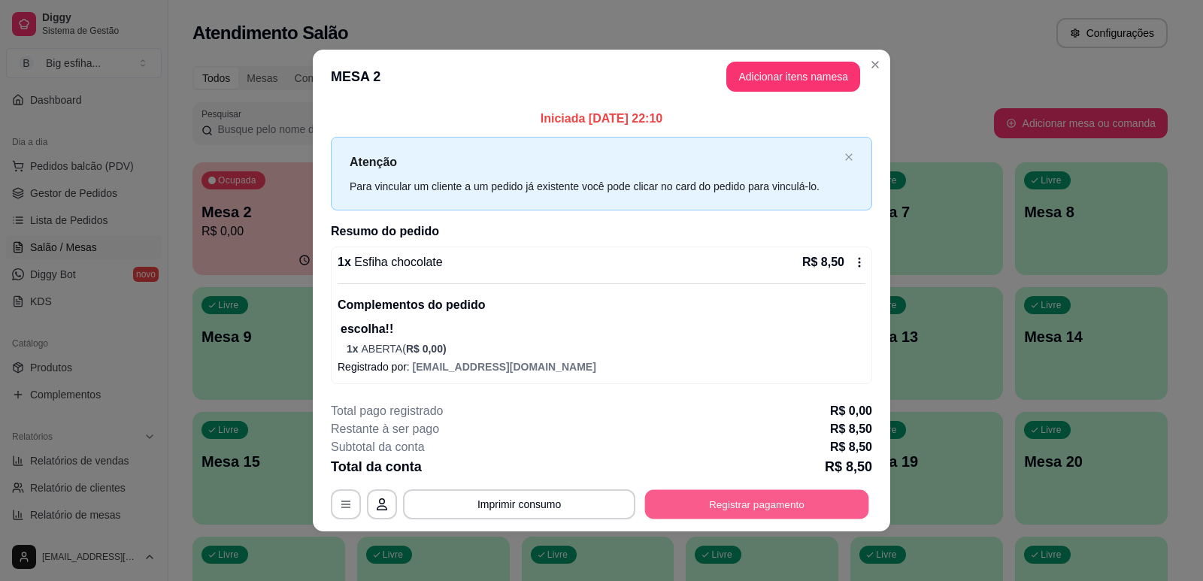
click at [754, 501] on button "Registrar pagamento" at bounding box center [757, 503] width 224 height 29
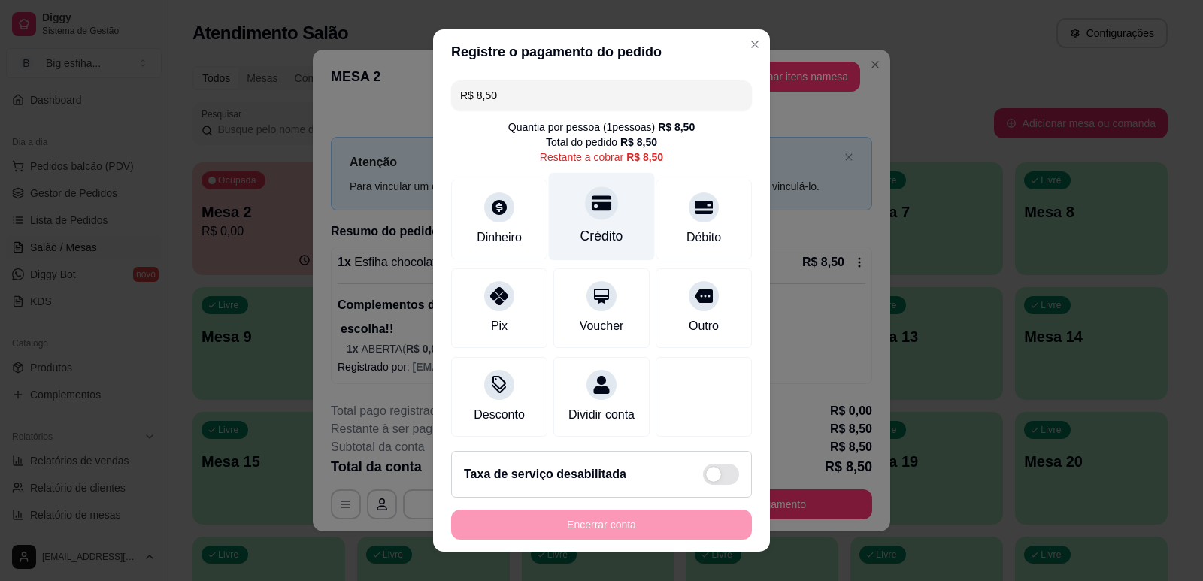
click at [592, 209] on icon at bounding box center [602, 203] width 20 height 20
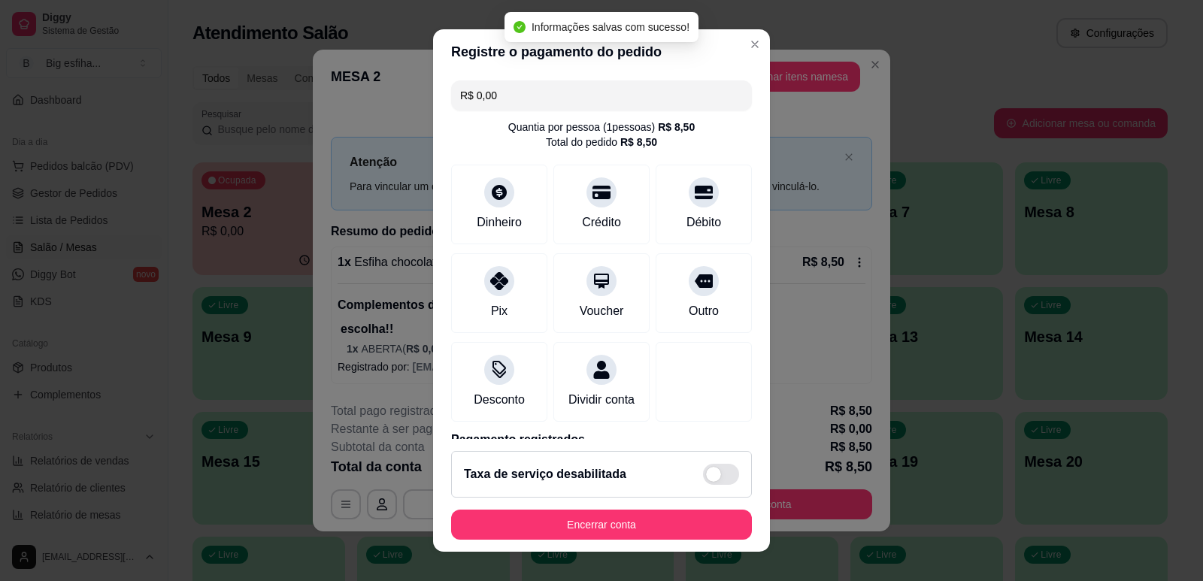
type input "R$ 0,00"
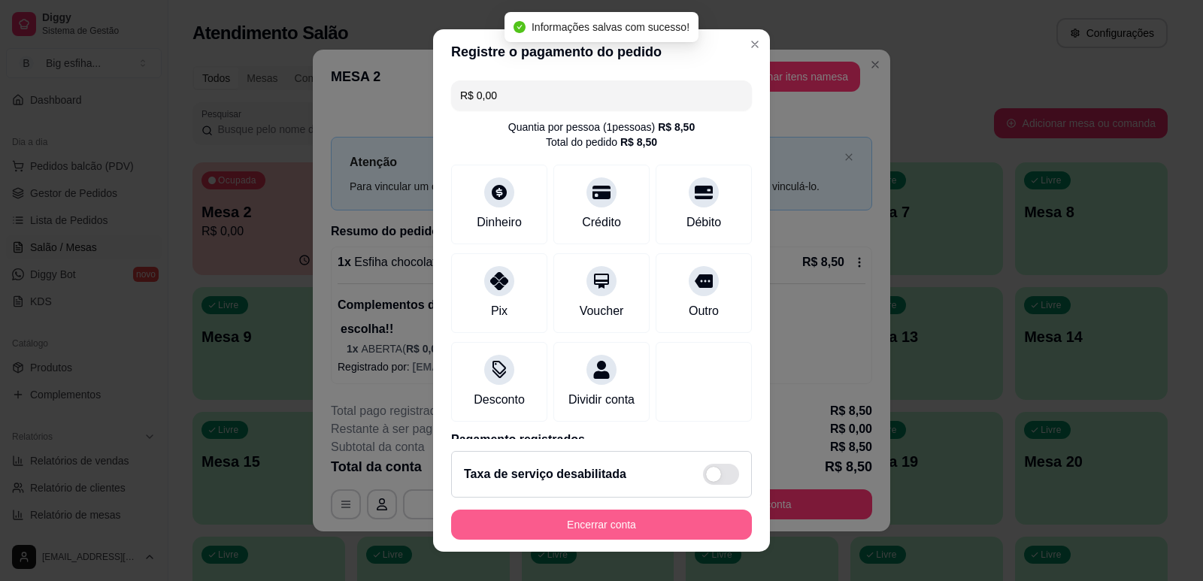
click at [561, 523] on button "Encerrar conta" at bounding box center [601, 525] width 301 height 30
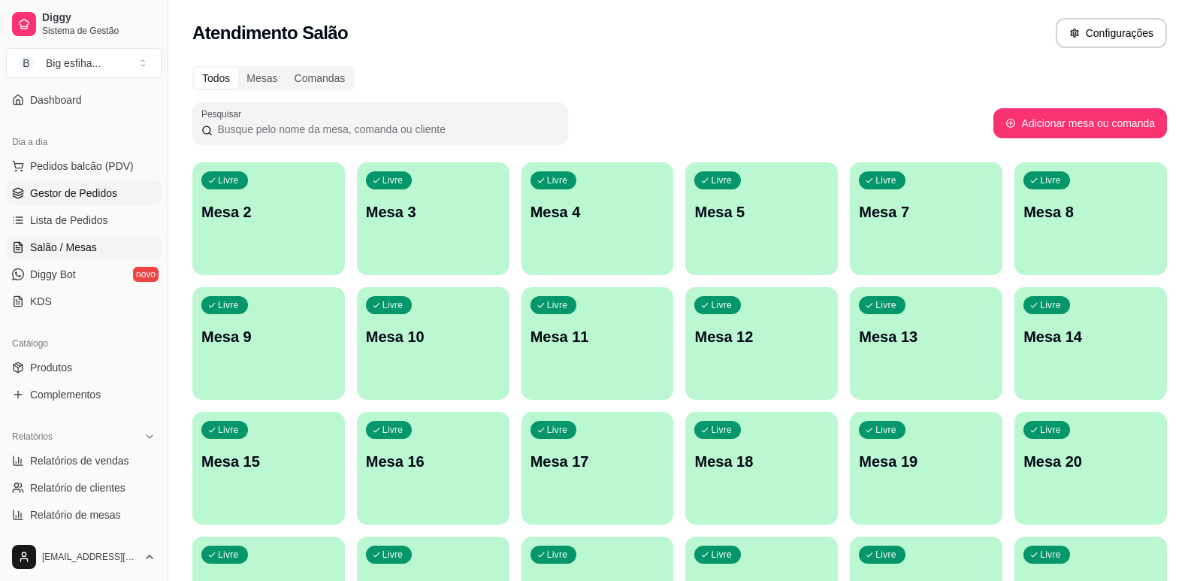
click at [117, 196] on link "Gestor de Pedidos" at bounding box center [84, 193] width 156 height 24
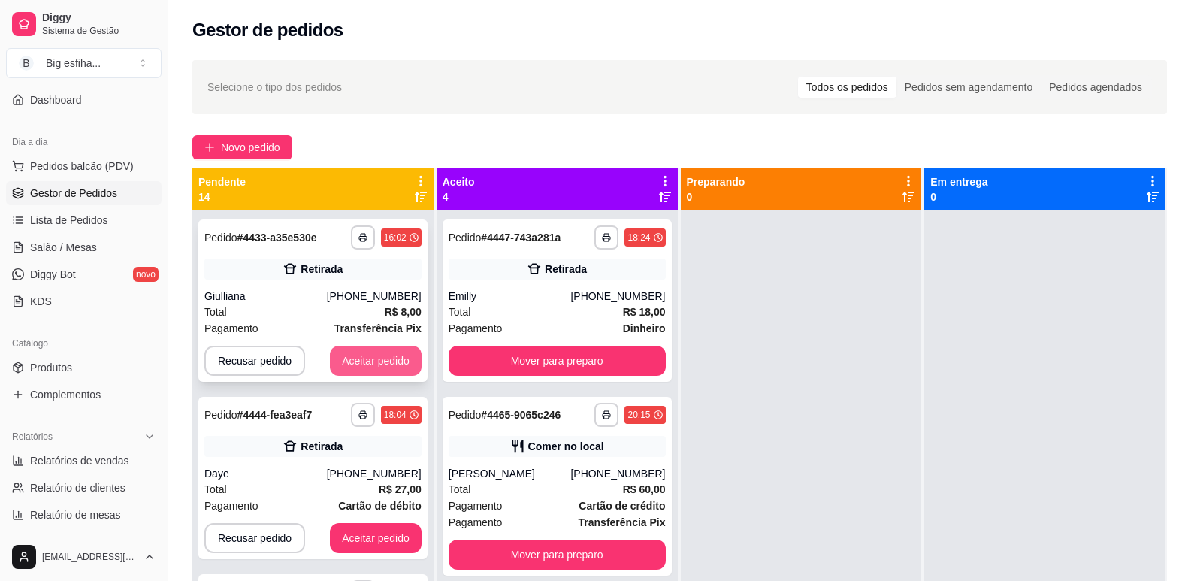
click at [363, 366] on button "Aceitar pedido" at bounding box center [376, 361] width 92 height 30
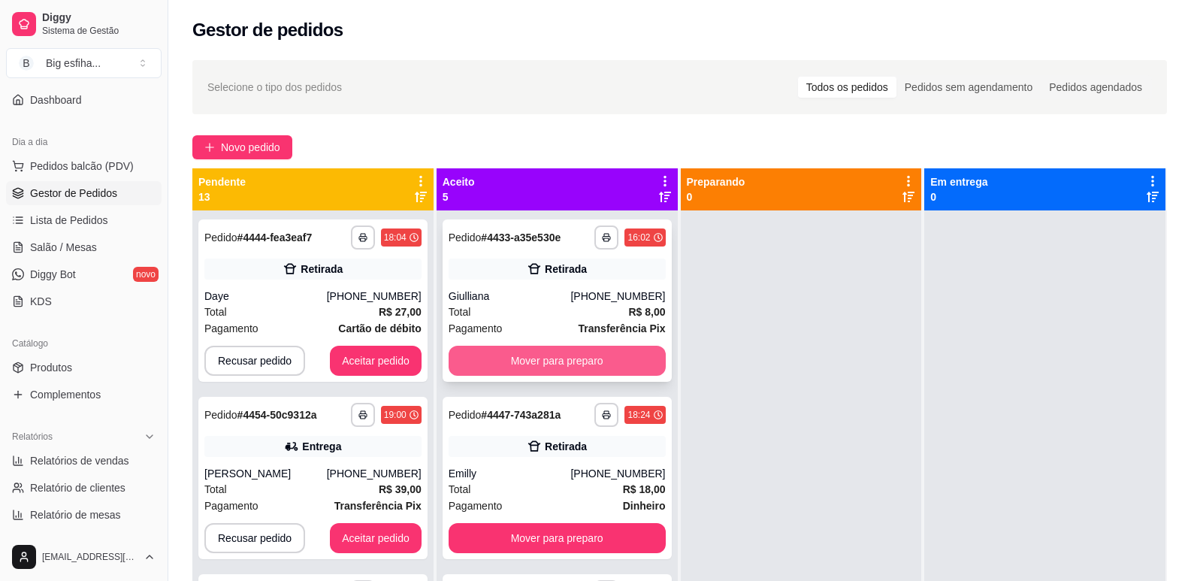
click at [543, 362] on button "Mover para preparo" at bounding box center [557, 361] width 217 height 30
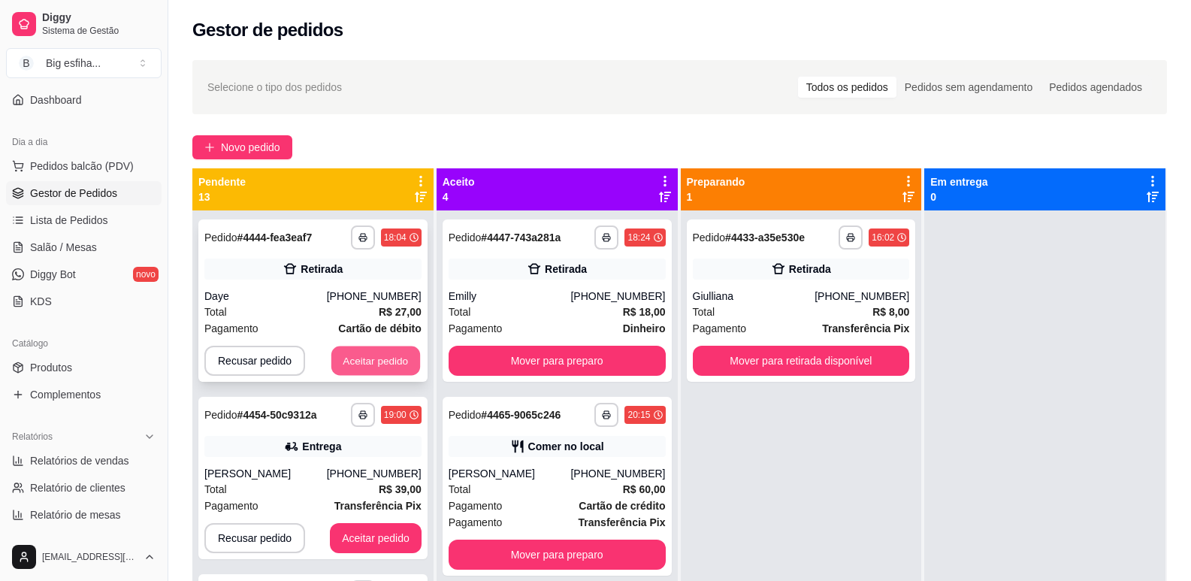
click at [389, 362] on button "Aceitar pedido" at bounding box center [376, 361] width 89 height 29
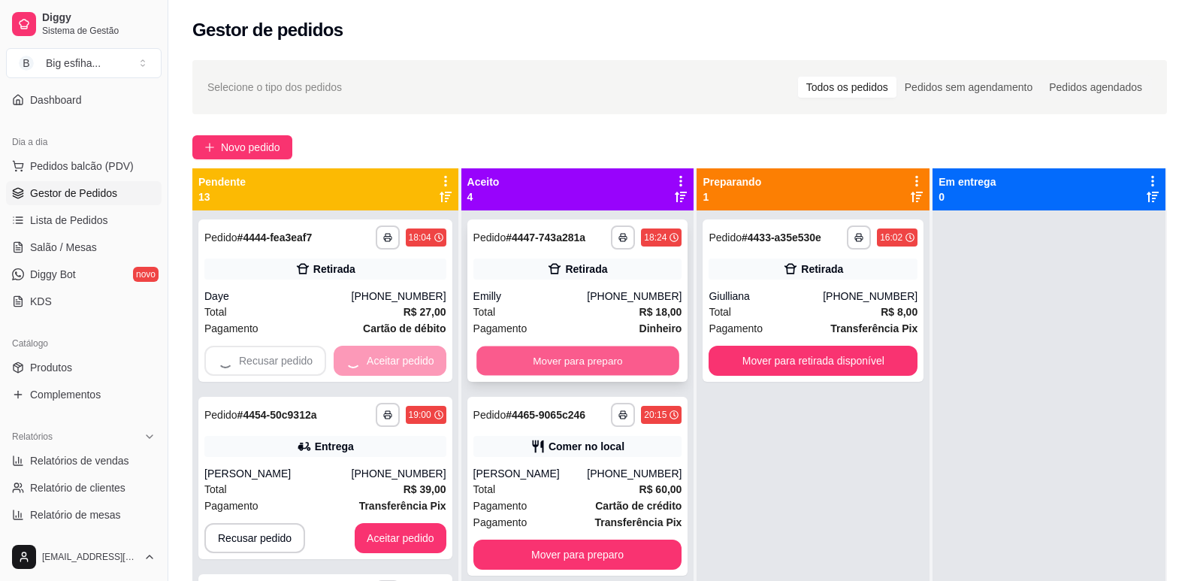
click at [521, 365] on button "Mover para preparo" at bounding box center [578, 361] width 202 height 29
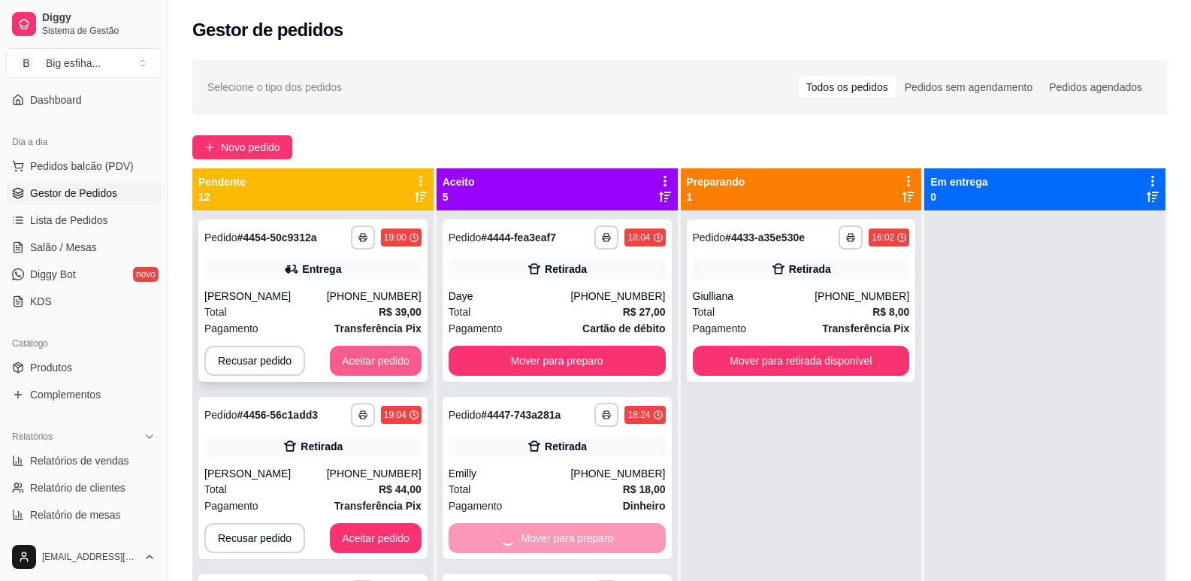
click at [390, 365] on button "Aceitar pedido" at bounding box center [376, 361] width 92 height 30
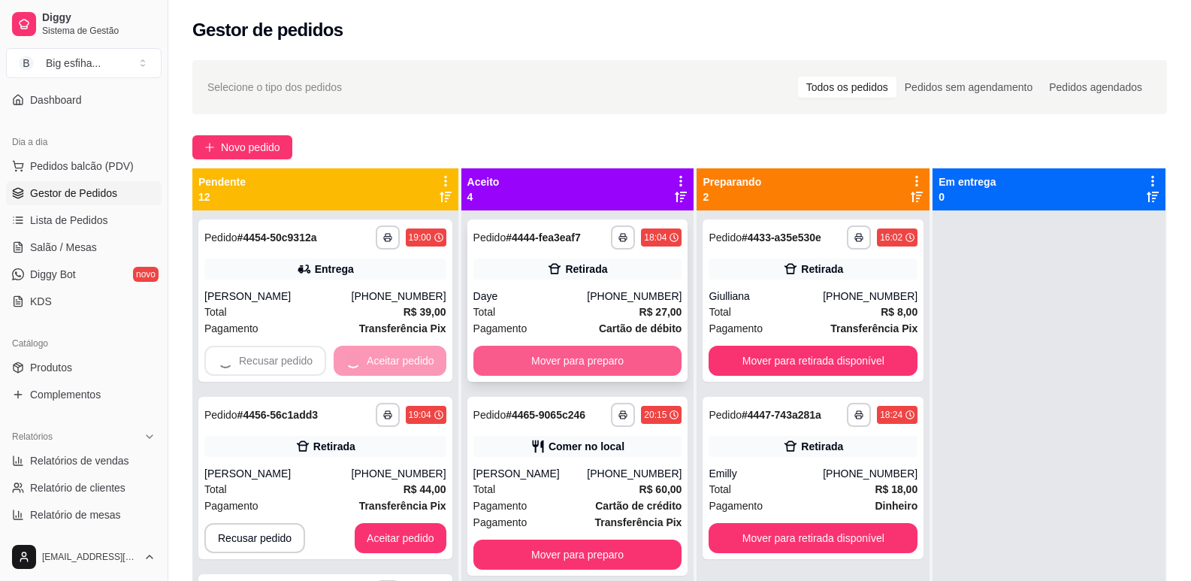
click at [505, 367] on button "Mover para preparo" at bounding box center [578, 361] width 209 height 30
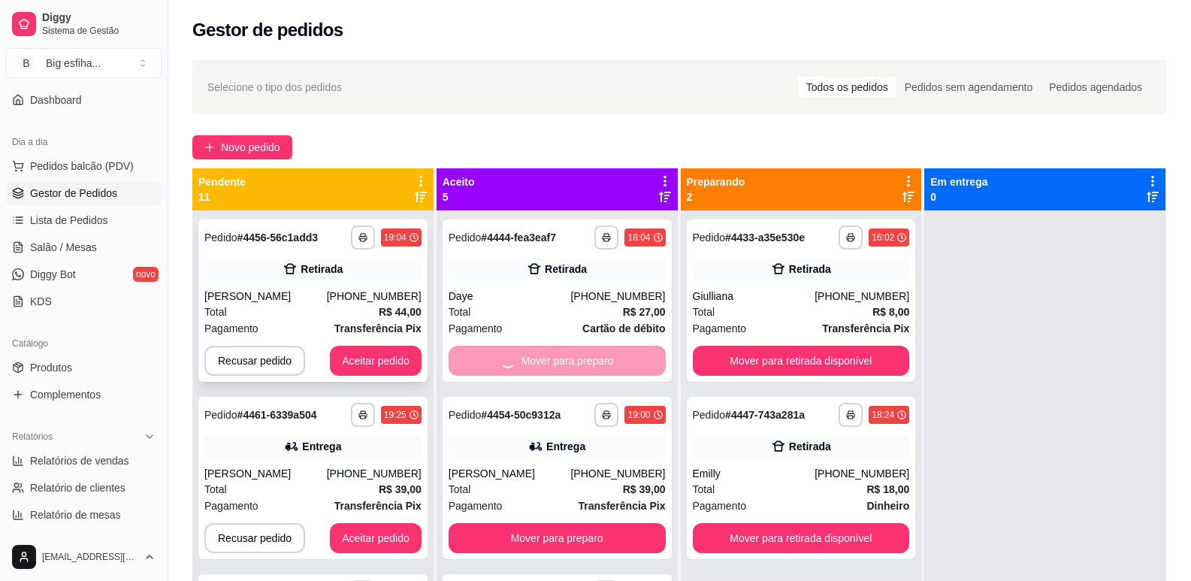
click at [414, 368] on div "**********" at bounding box center [312, 500] width 241 height 581
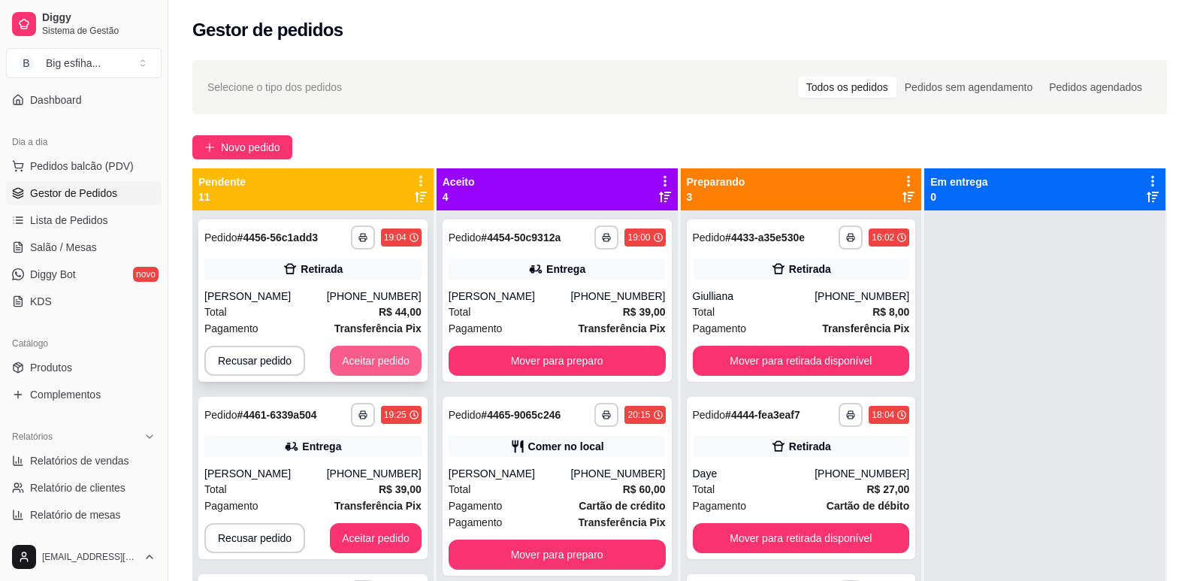
click at [451, 368] on div "**********" at bounding box center [679, 458] width 975 height 581
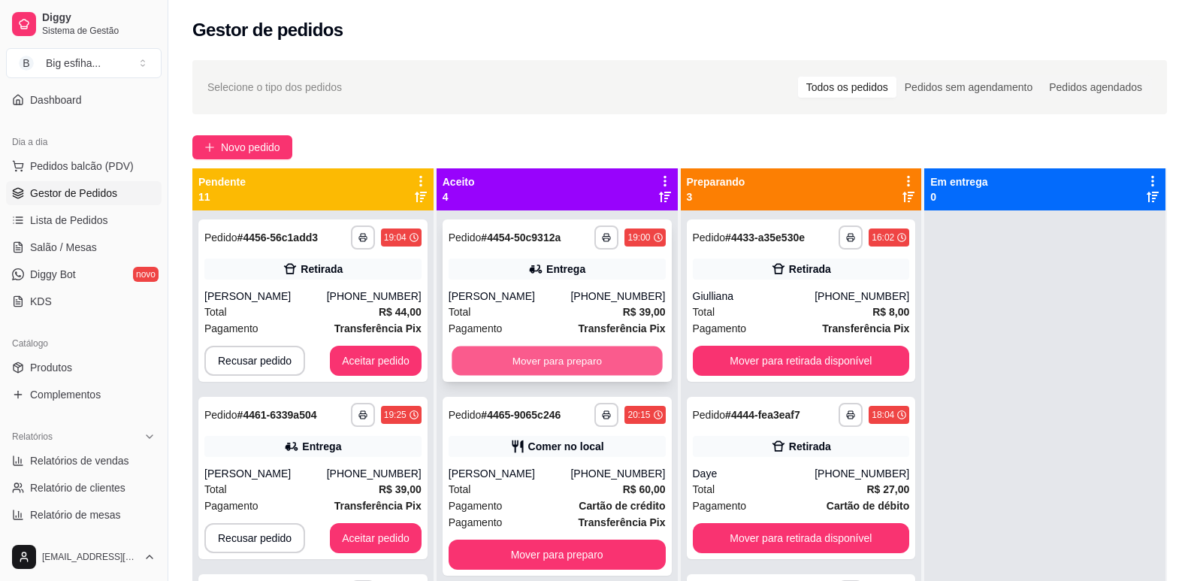
click at [505, 357] on button "Mover para preparo" at bounding box center [557, 361] width 210 height 29
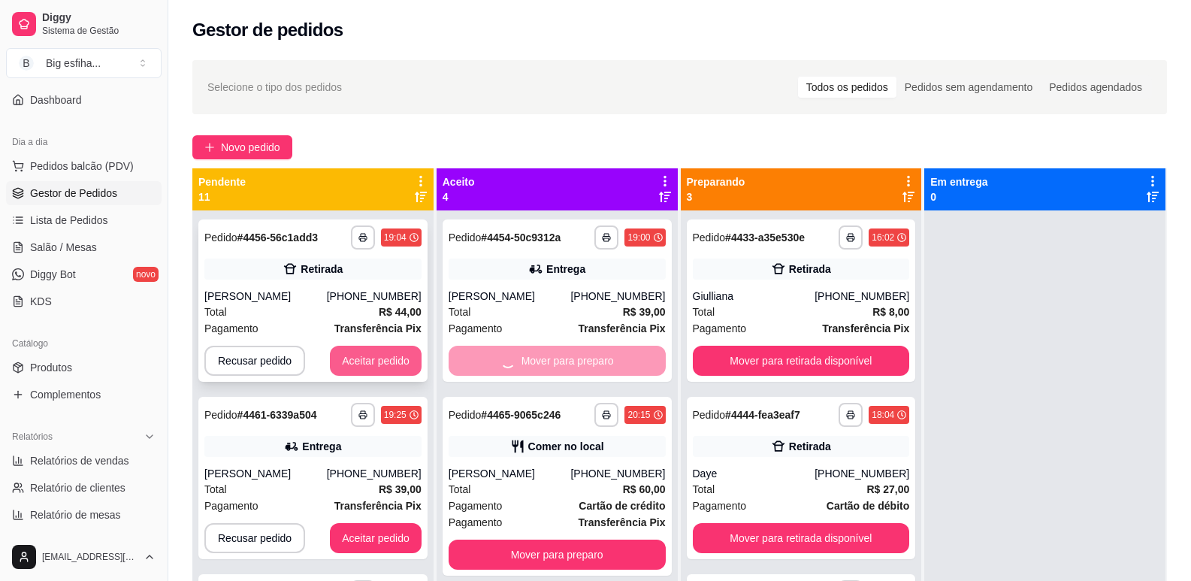
click at [387, 360] on button "Aceitar pedido" at bounding box center [376, 361] width 92 height 30
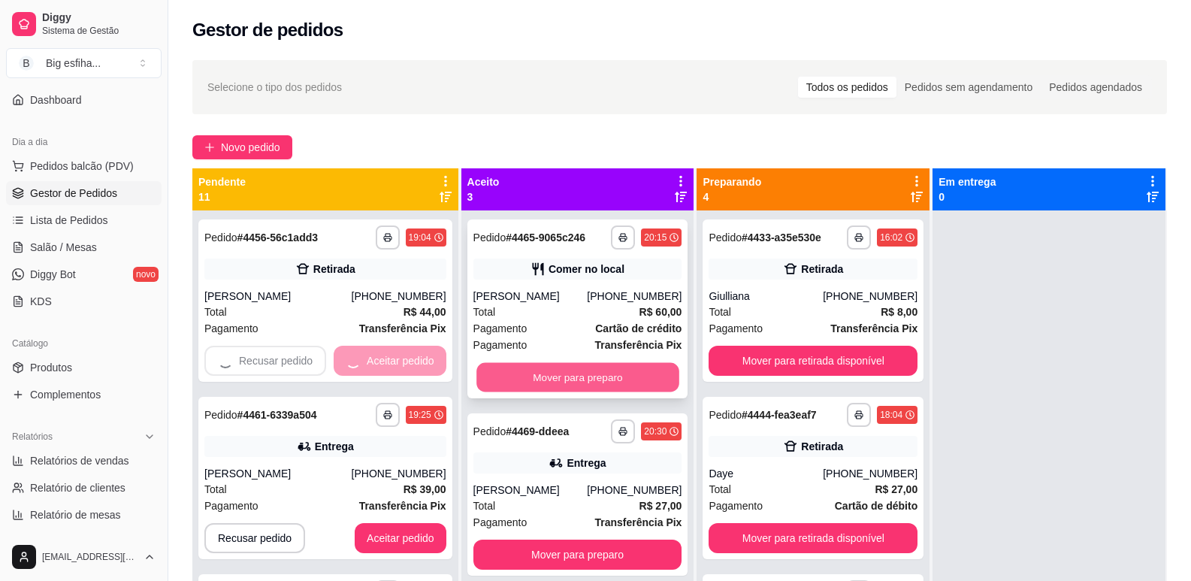
click at [501, 365] on div "**********" at bounding box center [578, 500] width 233 height 581
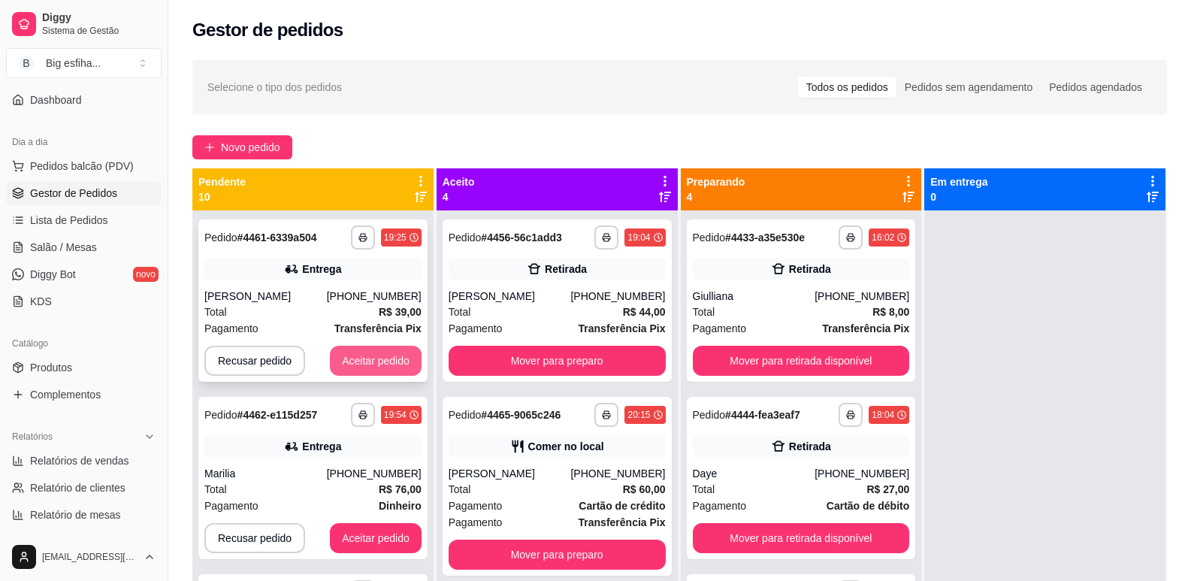
click at [462, 366] on div "**********" at bounding box center [679, 458] width 975 height 581
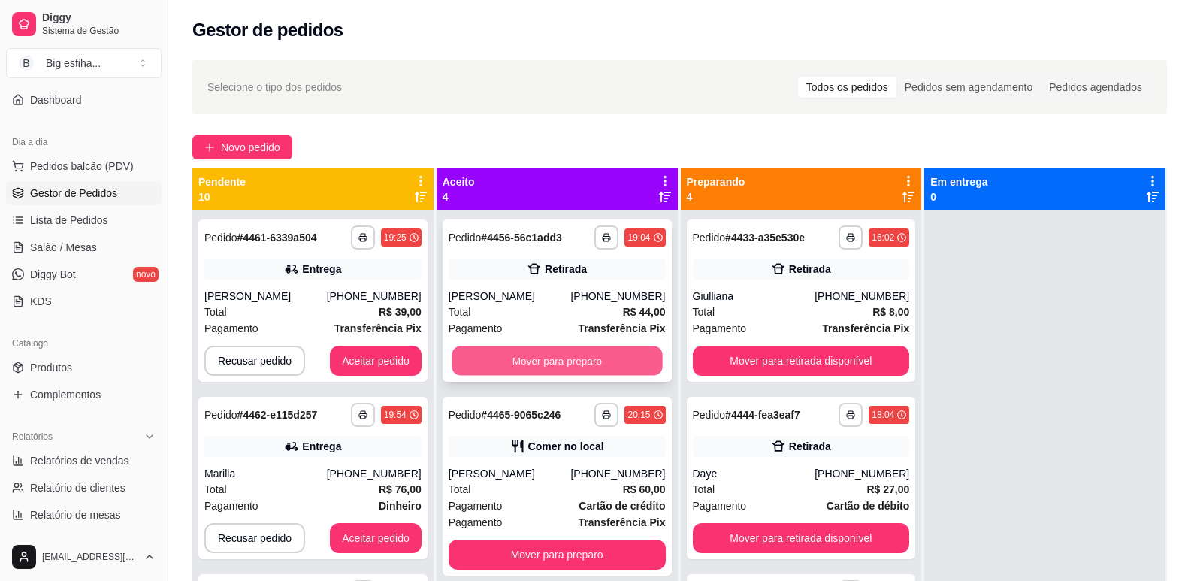
click at [462, 363] on button "Mover para preparo" at bounding box center [557, 361] width 210 height 29
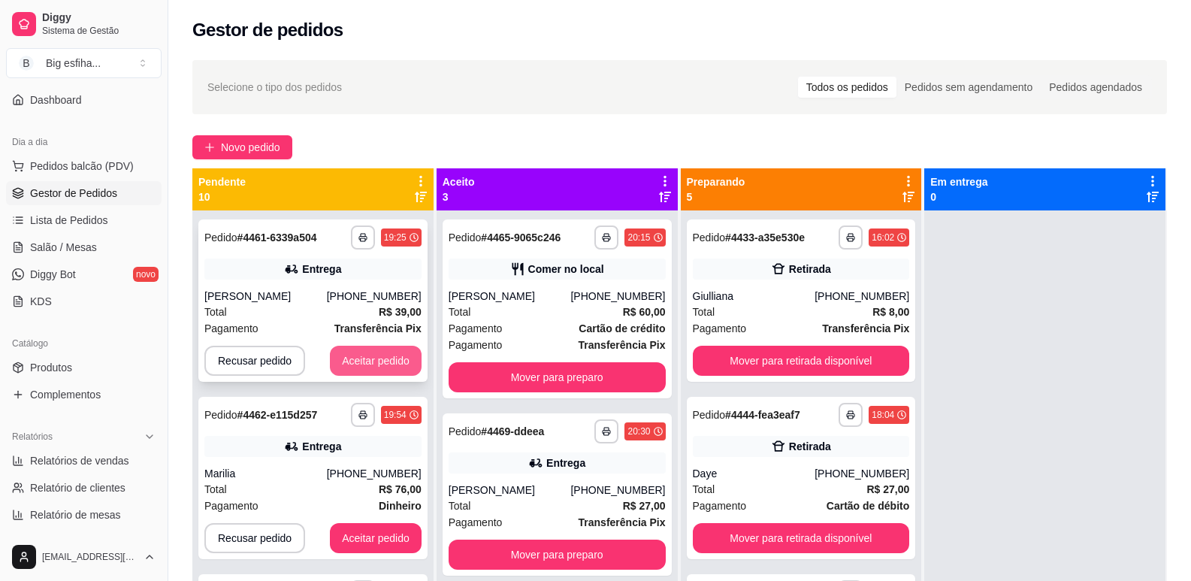
click at [404, 370] on button "Aceitar pedido" at bounding box center [376, 361] width 92 height 30
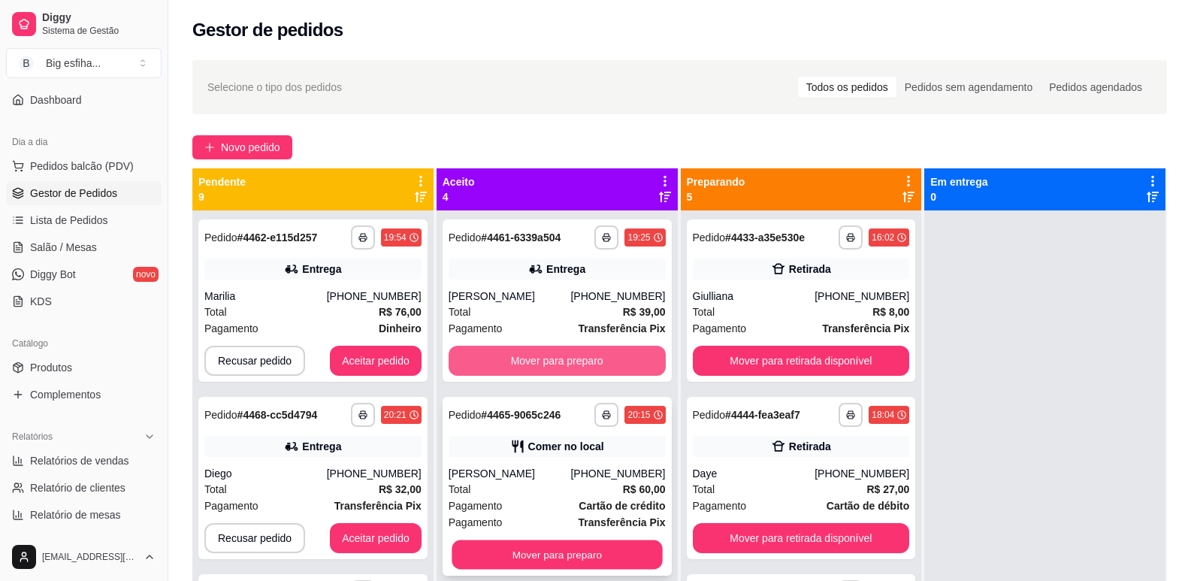
click at [494, 365] on div "**********" at bounding box center [557, 500] width 241 height 581
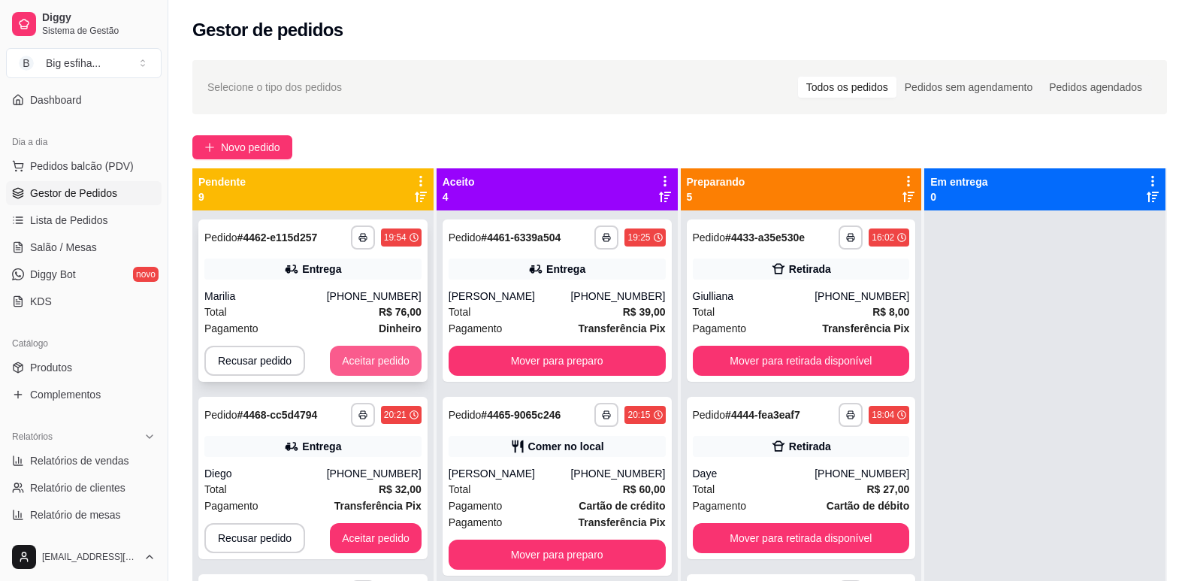
click at [370, 362] on button "Aceitar pedido" at bounding box center [376, 361] width 92 height 30
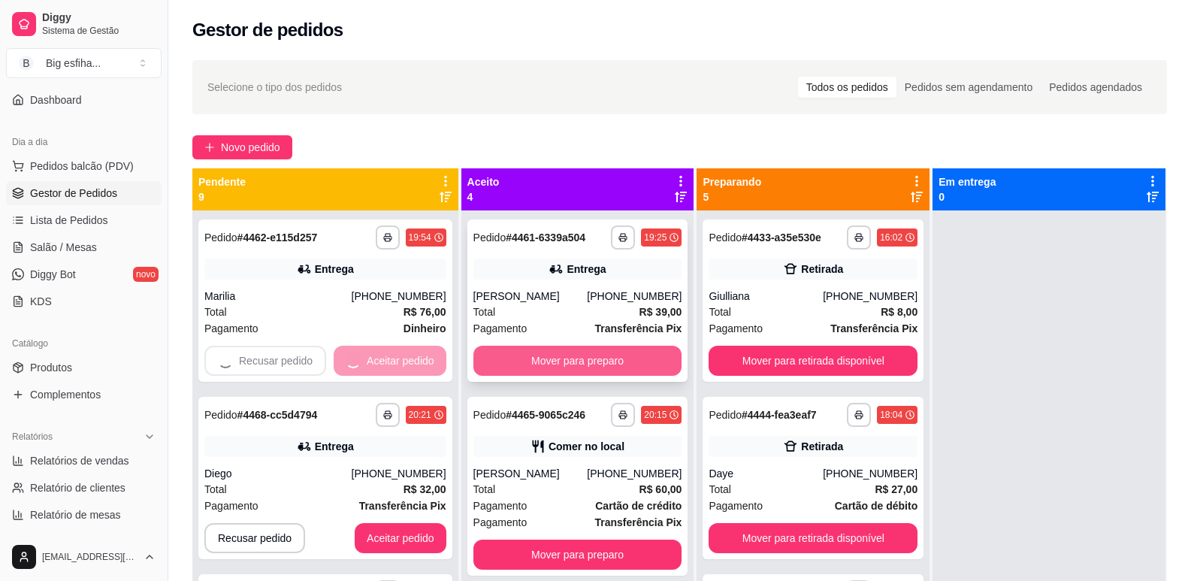
click at [519, 360] on button "Mover para preparo" at bounding box center [578, 361] width 209 height 30
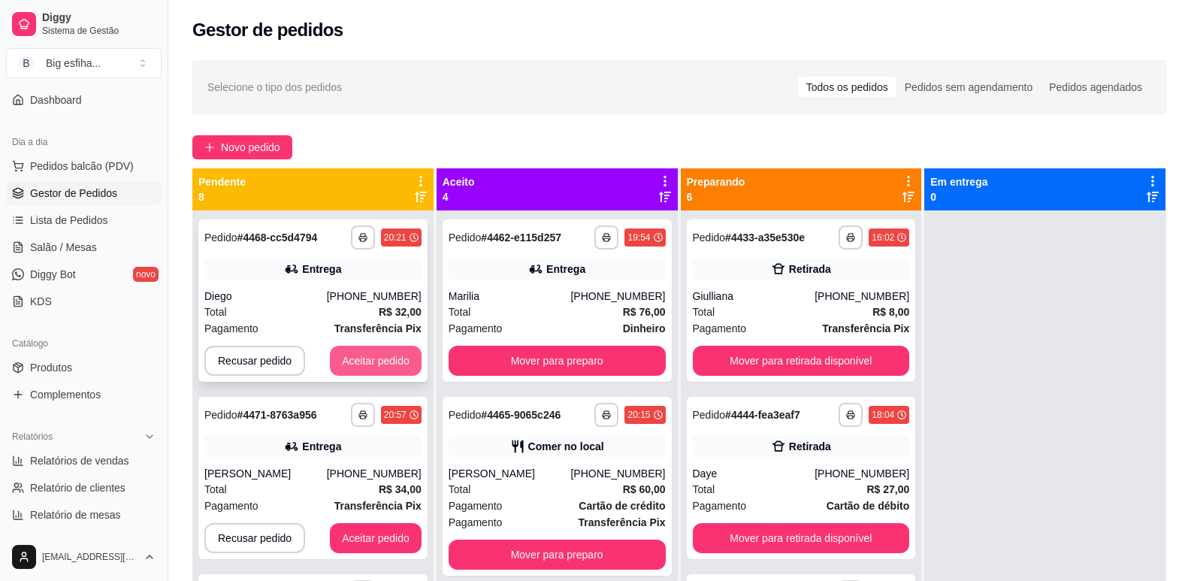
click at [370, 366] on button "Aceitar pedido" at bounding box center [376, 361] width 92 height 30
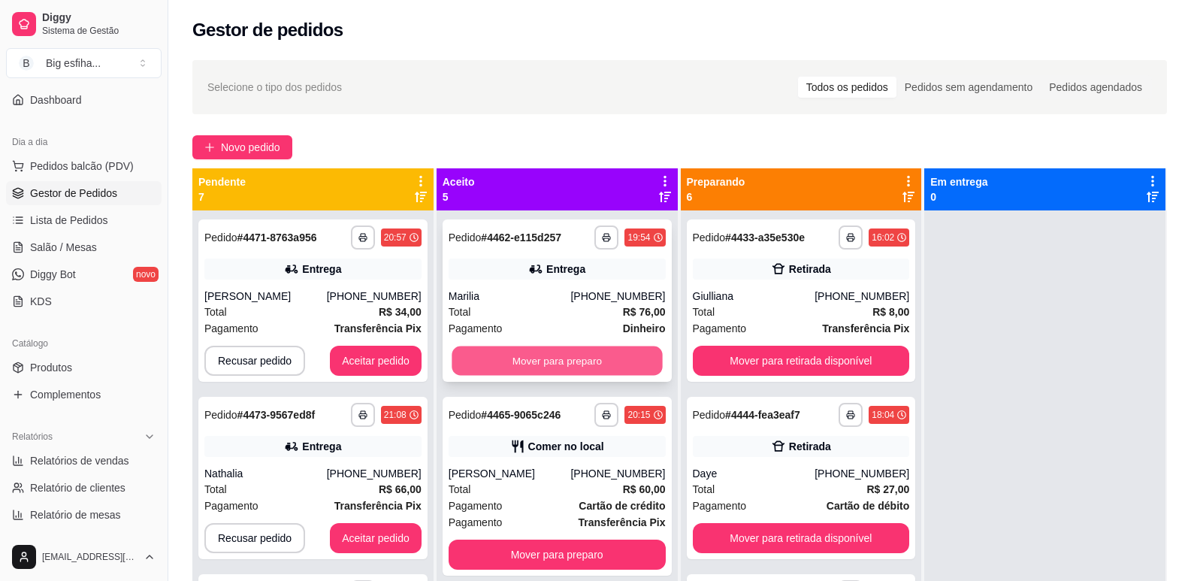
click at [499, 365] on button "Mover para preparo" at bounding box center [557, 361] width 210 height 29
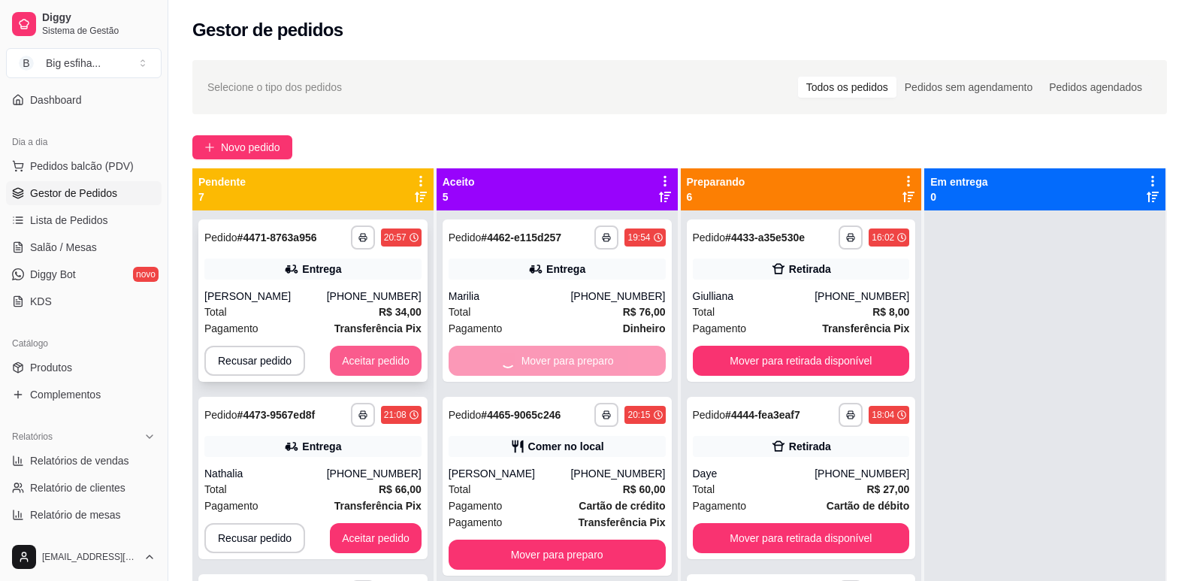
click at [355, 365] on button "Aceitar pedido" at bounding box center [376, 361] width 92 height 30
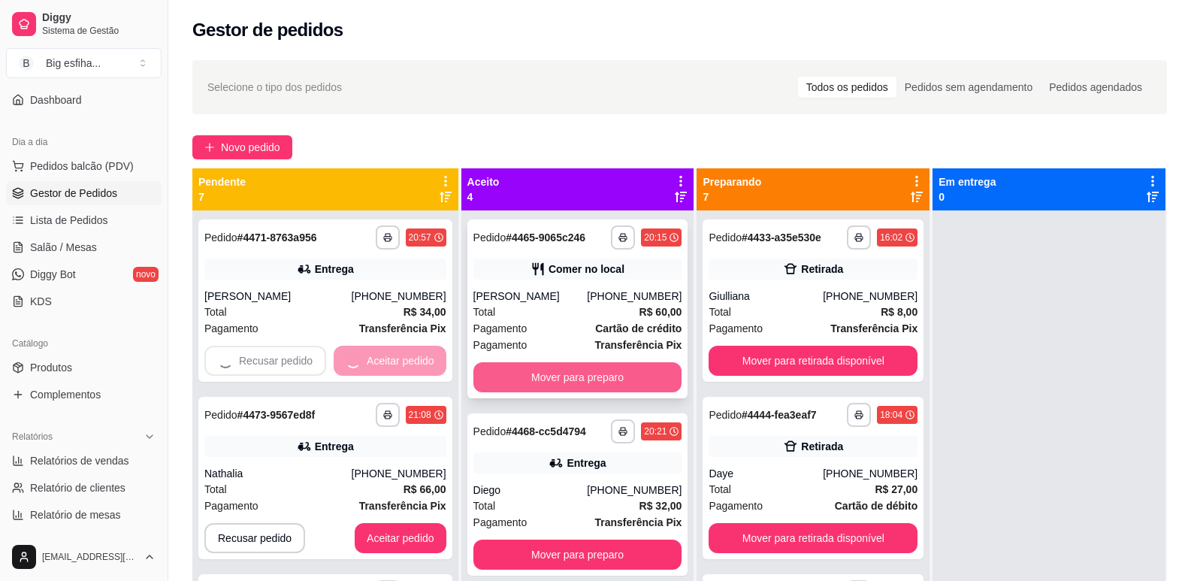
click at [482, 381] on button "Mover para preparo" at bounding box center [578, 377] width 209 height 30
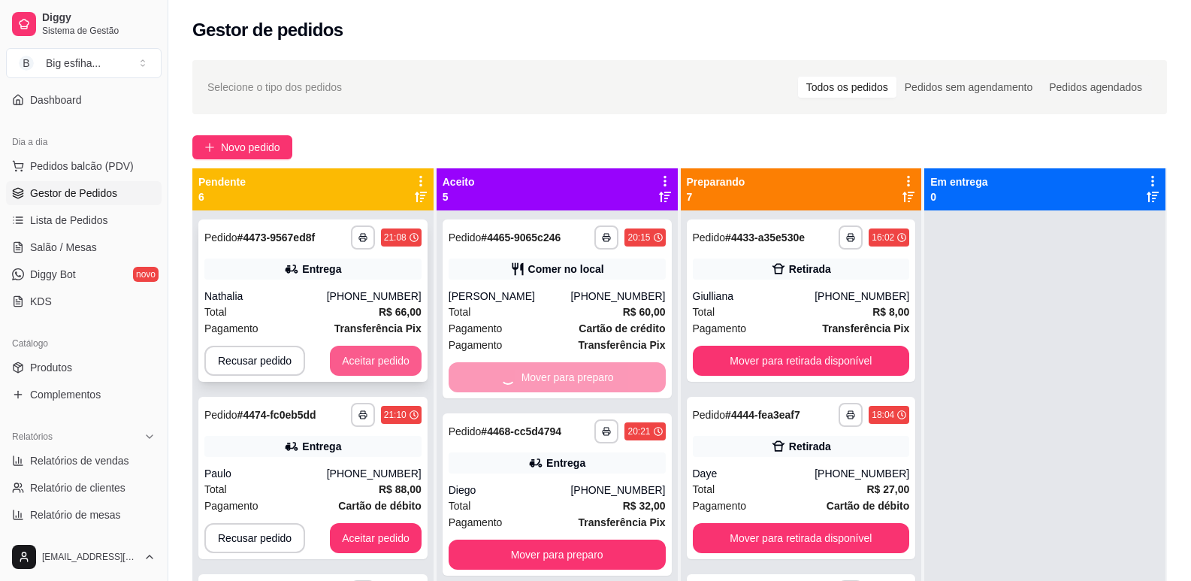
click at [382, 365] on button "Aceitar pedido" at bounding box center [376, 361] width 92 height 30
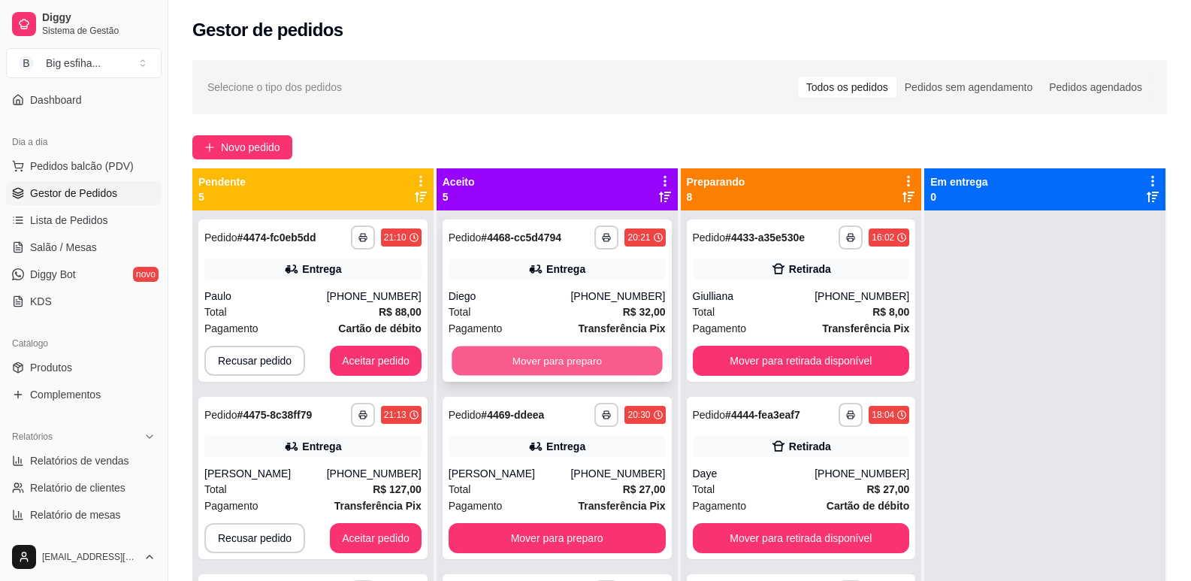
click at [516, 358] on button "Mover para preparo" at bounding box center [557, 361] width 210 height 29
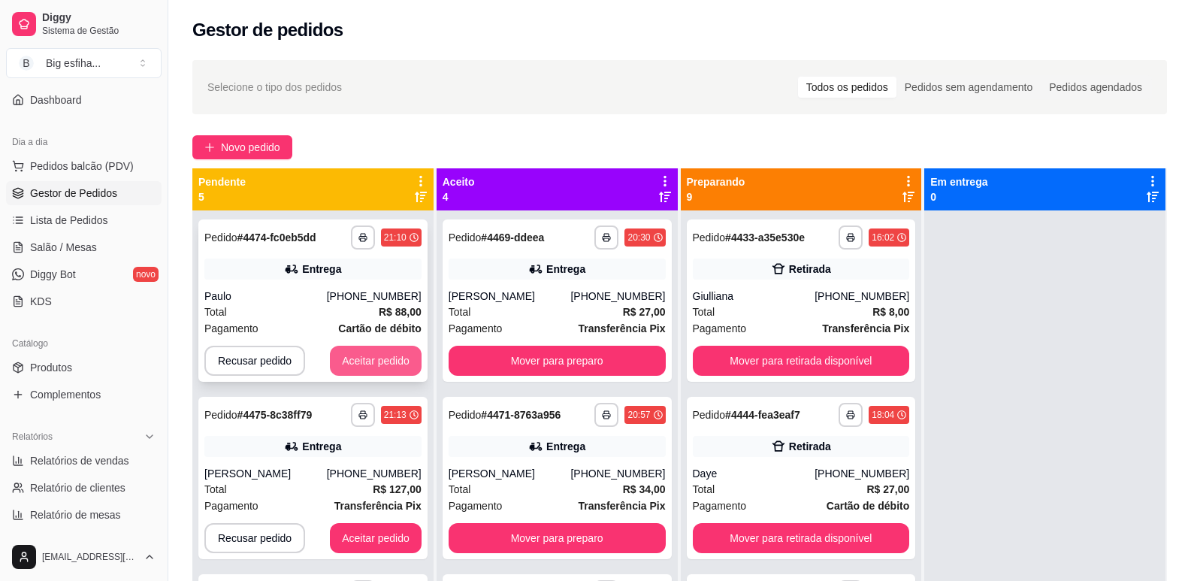
click at [368, 360] on button "Aceitar pedido" at bounding box center [376, 361] width 92 height 30
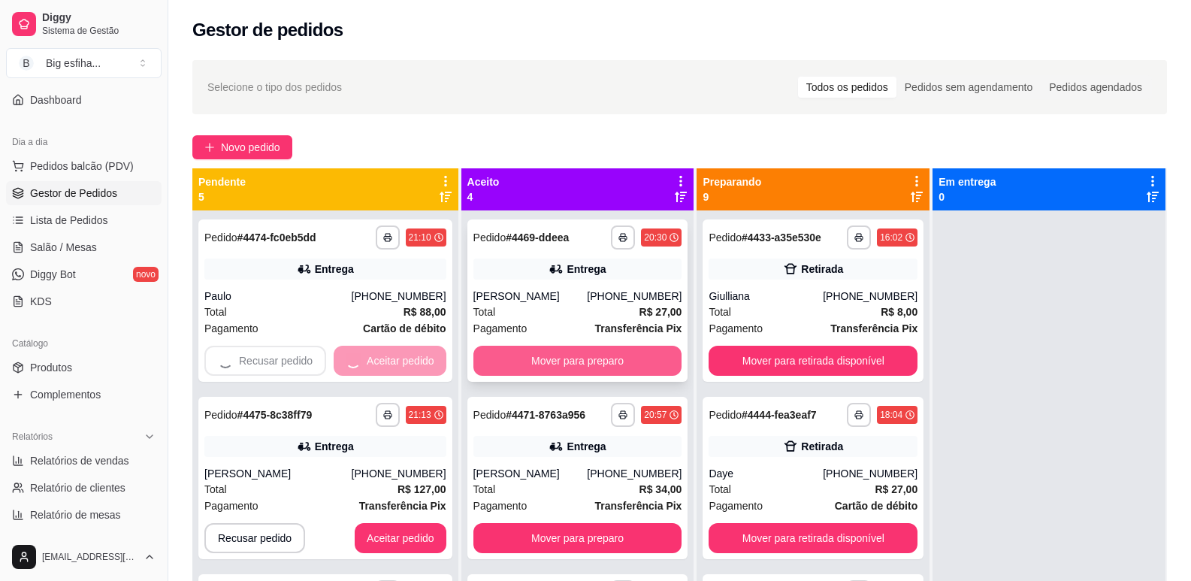
click at [578, 359] on button "Mover para preparo" at bounding box center [578, 361] width 209 height 30
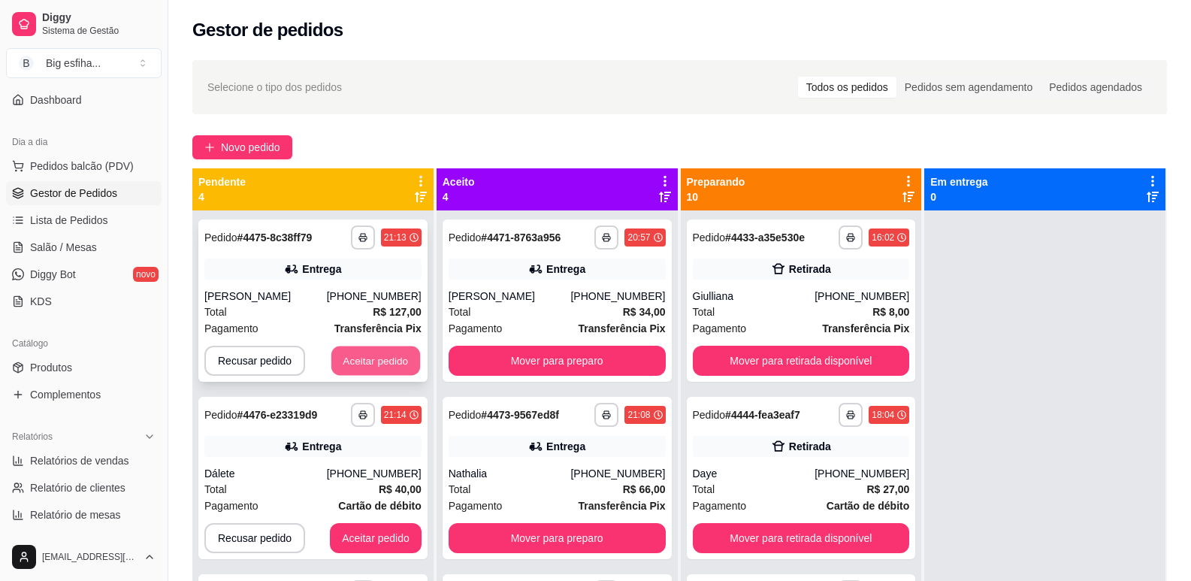
click at [392, 358] on button "Aceitar pedido" at bounding box center [376, 361] width 89 height 29
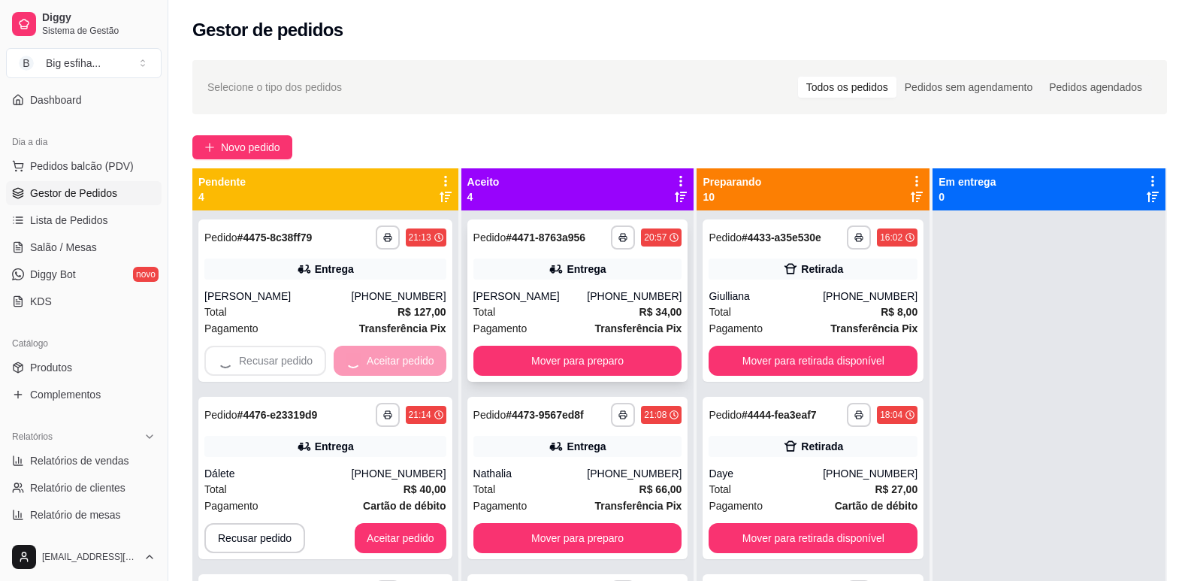
click at [501, 359] on button "Mover para preparo" at bounding box center [578, 361] width 209 height 30
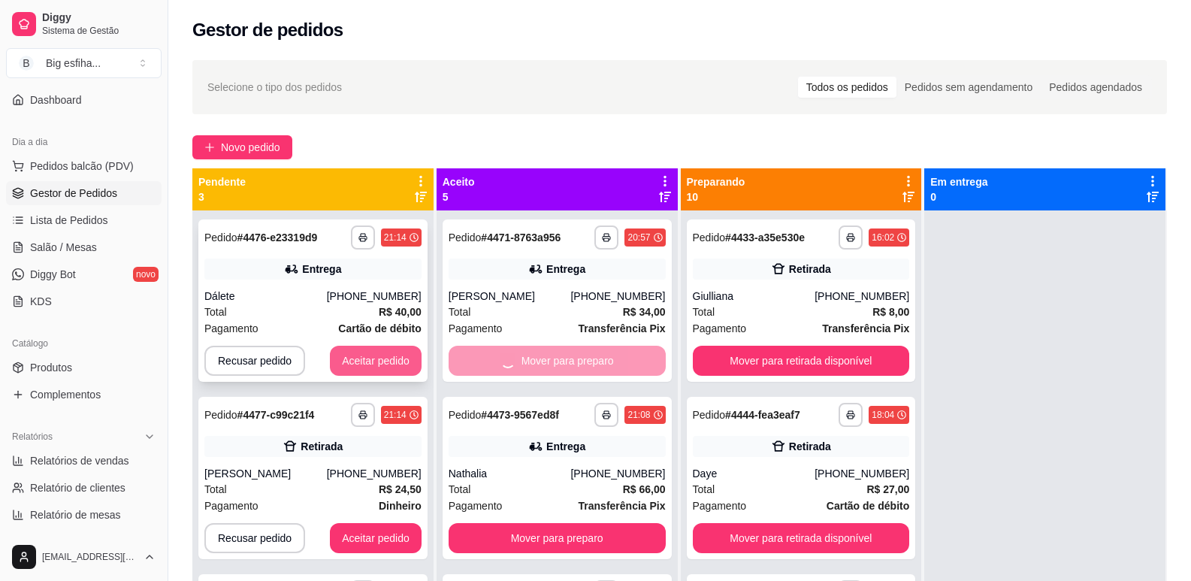
click at [402, 361] on button "Aceitar pedido" at bounding box center [376, 361] width 92 height 30
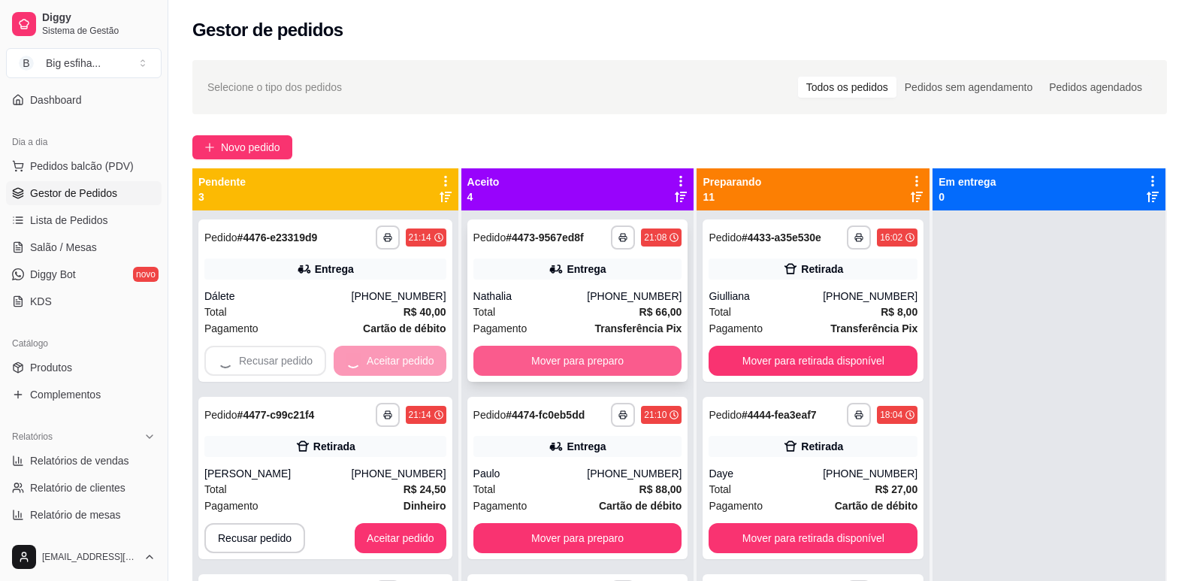
click at [493, 362] on button "Mover para preparo" at bounding box center [578, 361] width 209 height 30
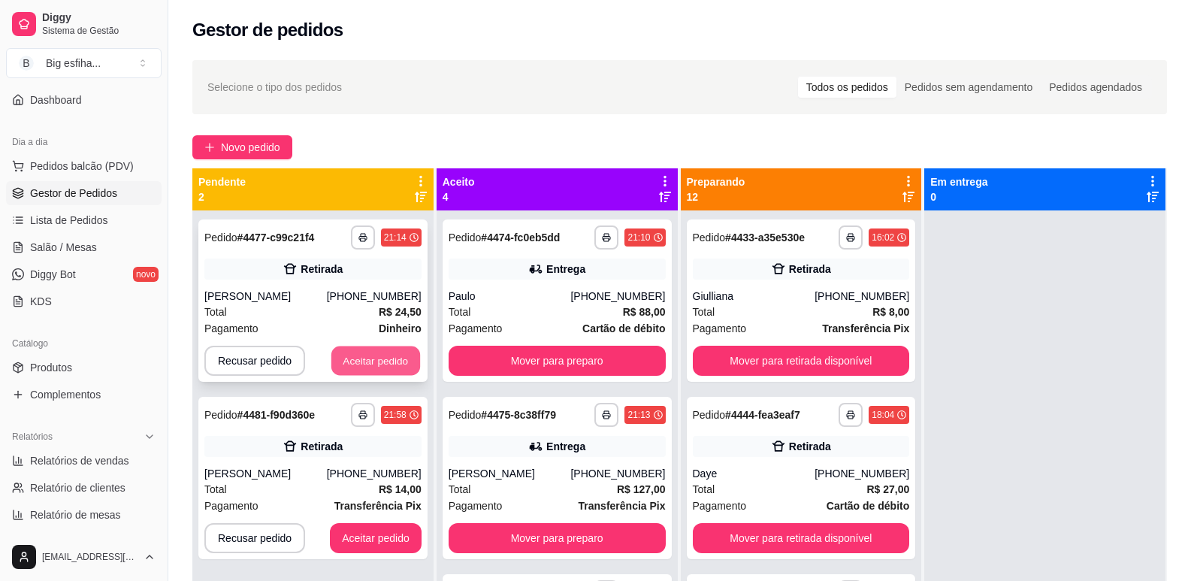
click at [367, 365] on button "Aceitar pedido" at bounding box center [376, 361] width 89 height 29
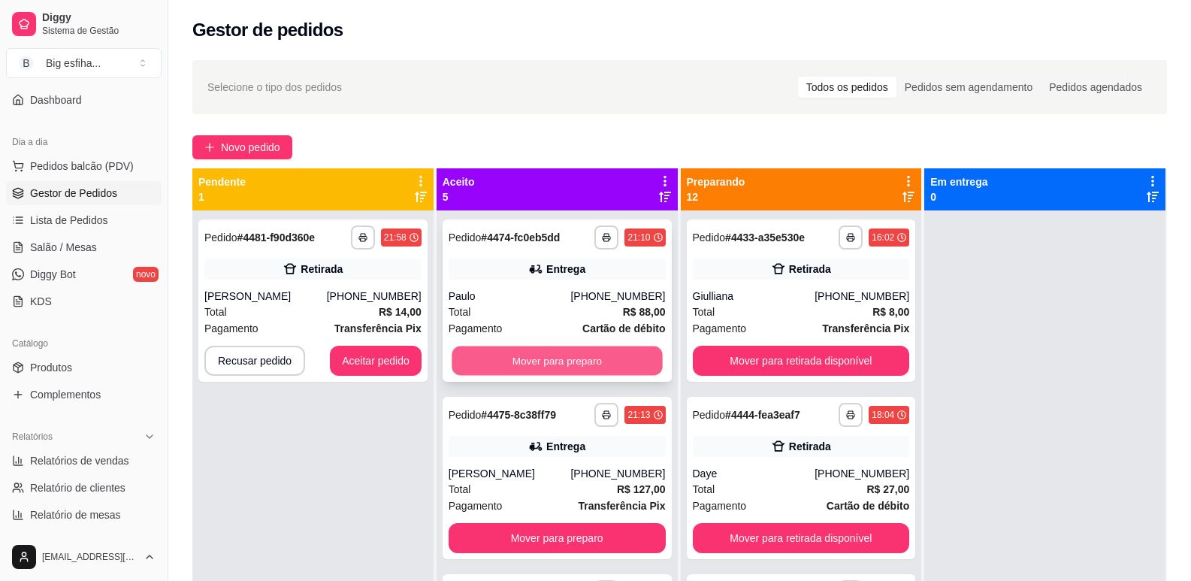
click at [526, 360] on button "Mover para preparo" at bounding box center [557, 361] width 210 height 29
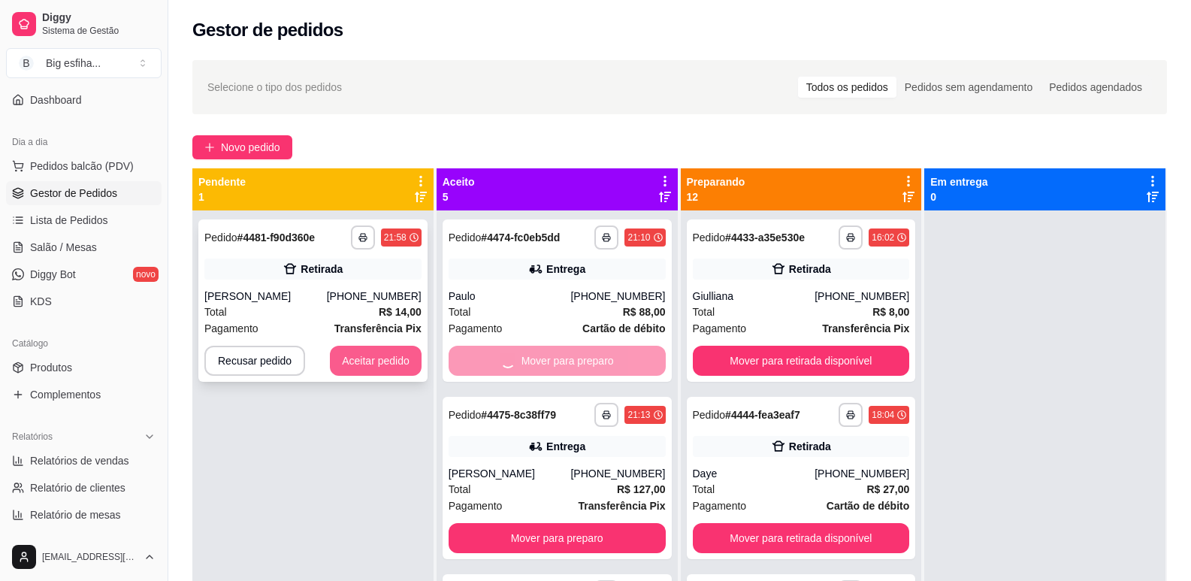
click at [395, 362] on button "Aceitar pedido" at bounding box center [376, 361] width 92 height 30
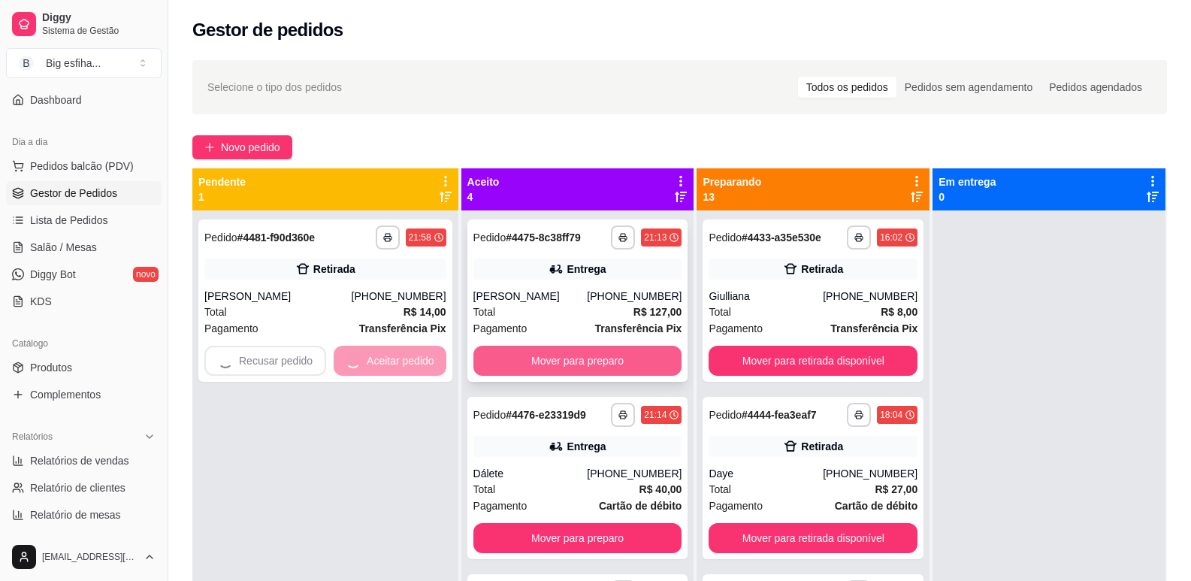
click at [511, 358] on button "Mover para preparo" at bounding box center [578, 361] width 209 height 30
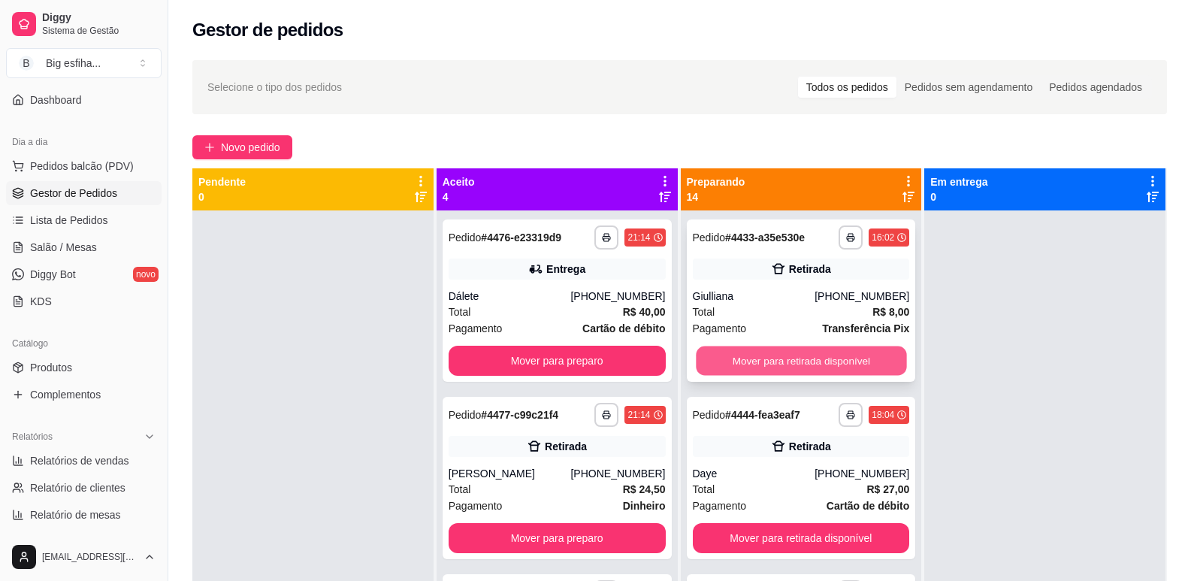
click at [696, 358] on button "Mover para retirada disponível" at bounding box center [801, 361] width 210 height 29
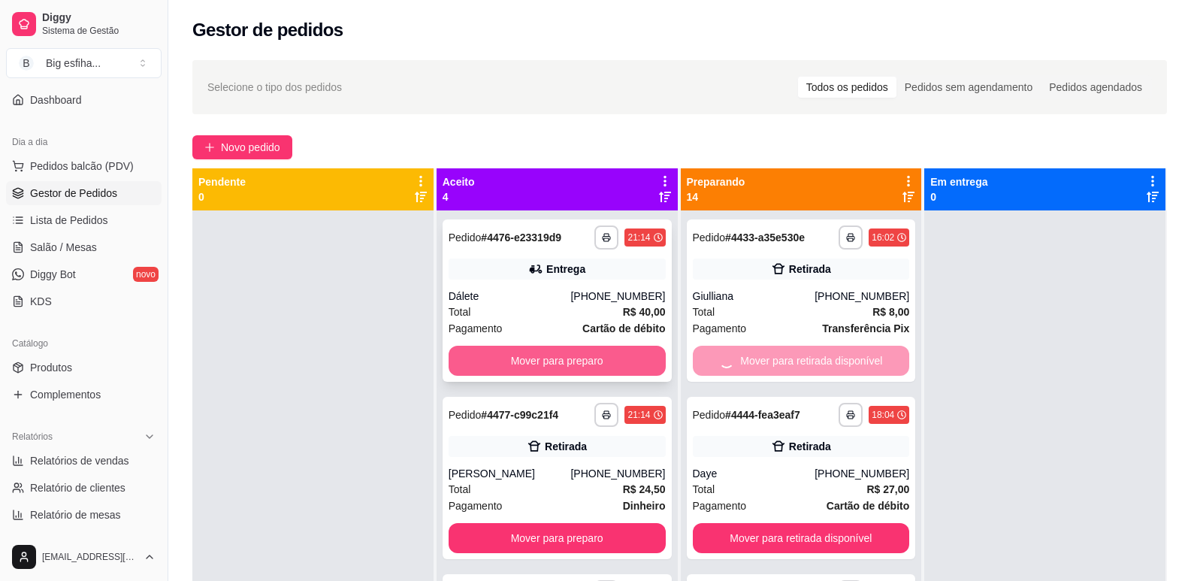
click at [526, 363] on button "Mover para preparo" at bounding box center [557, 361] width 217 height 30
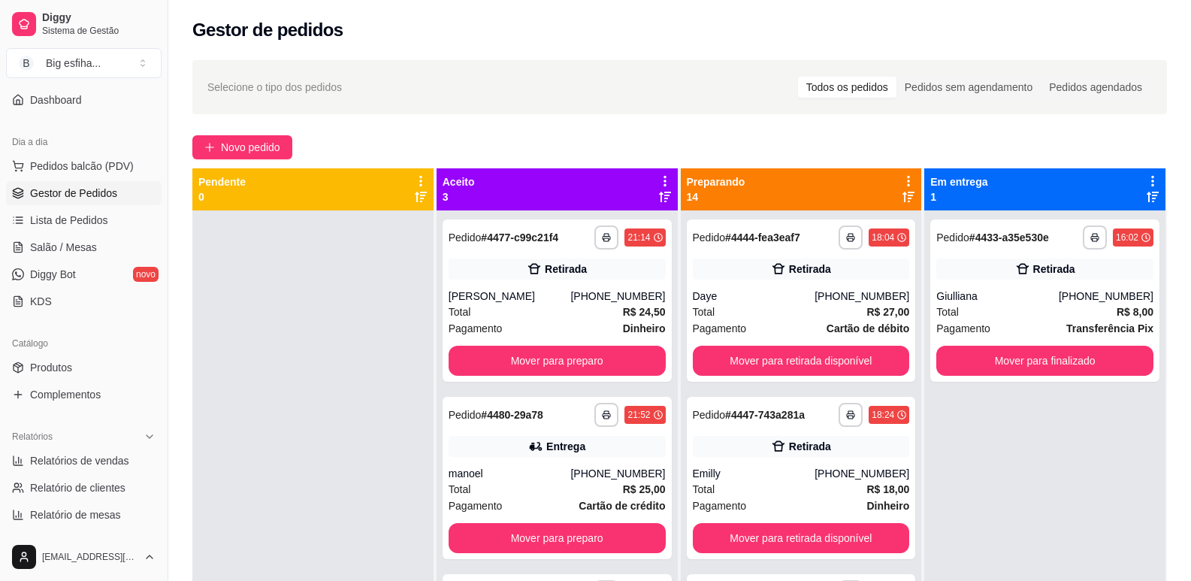
click at [665, 353] on div "**********" at bounding box center [557, 301] width 229 height 162
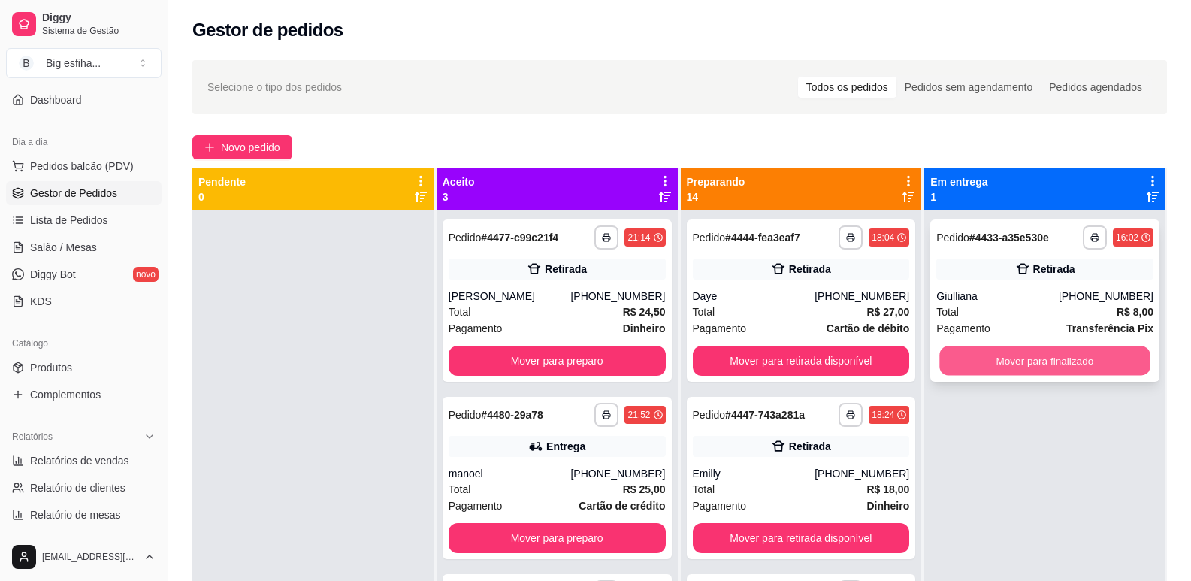
click at [825, 373] on div "**********" at bounding box center [679, 458] width 975 height 581
click at [955, 357] on button "Mover para finalizado" at bounding box center [1045, 361] width 210 height 29
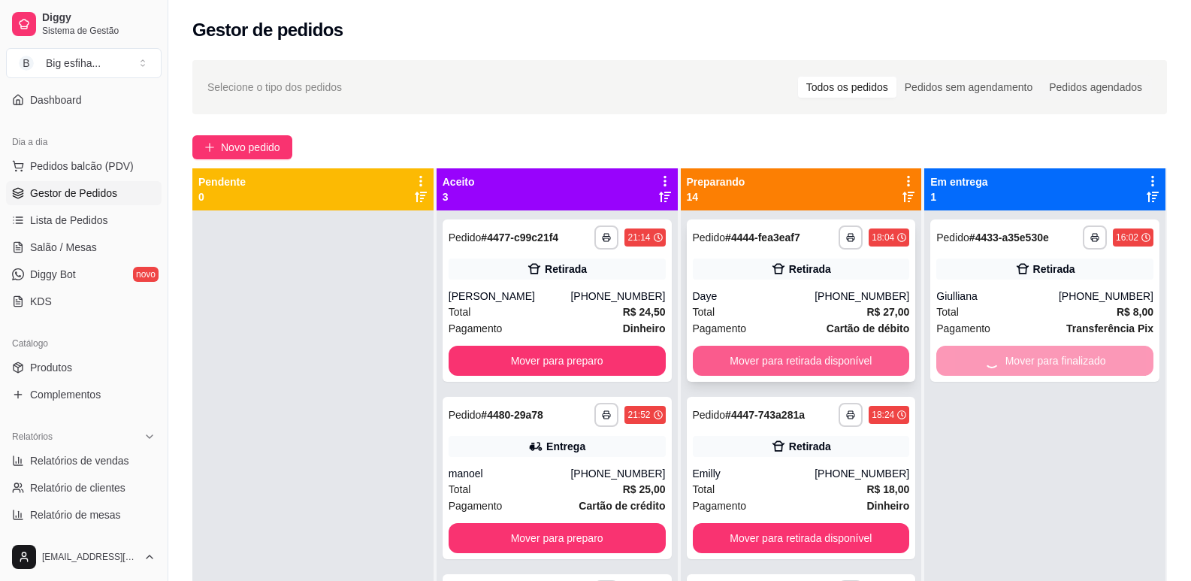
click at [804, 365] on button "Mover para retirada disponível" at bounding box center [801, 361] width 217 height 30
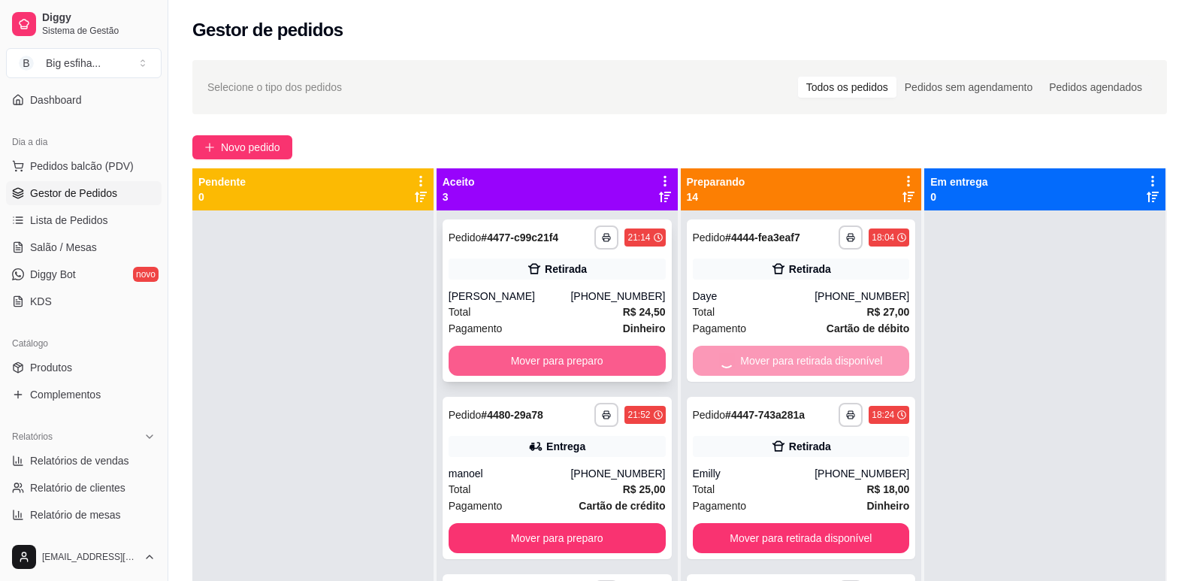
click at [561, 371] on button "Mover para preparo" at bounding box center [557, 361] width 217 height 30
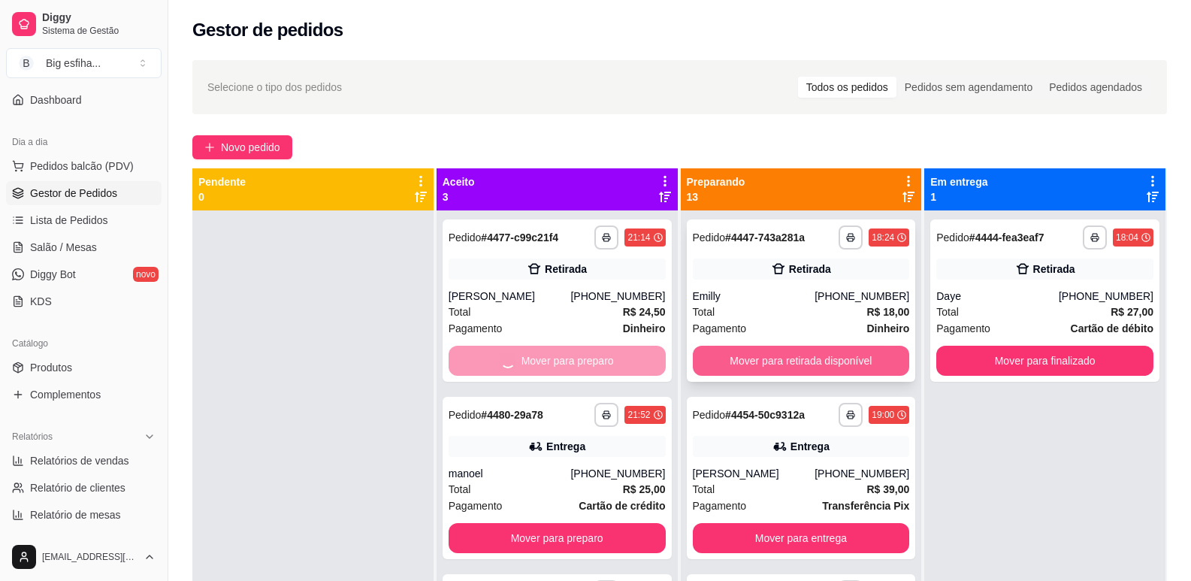
click at [725, 371] on button "Mover para retirada disponível" at bounding box center [801, 361] width 217 height 30
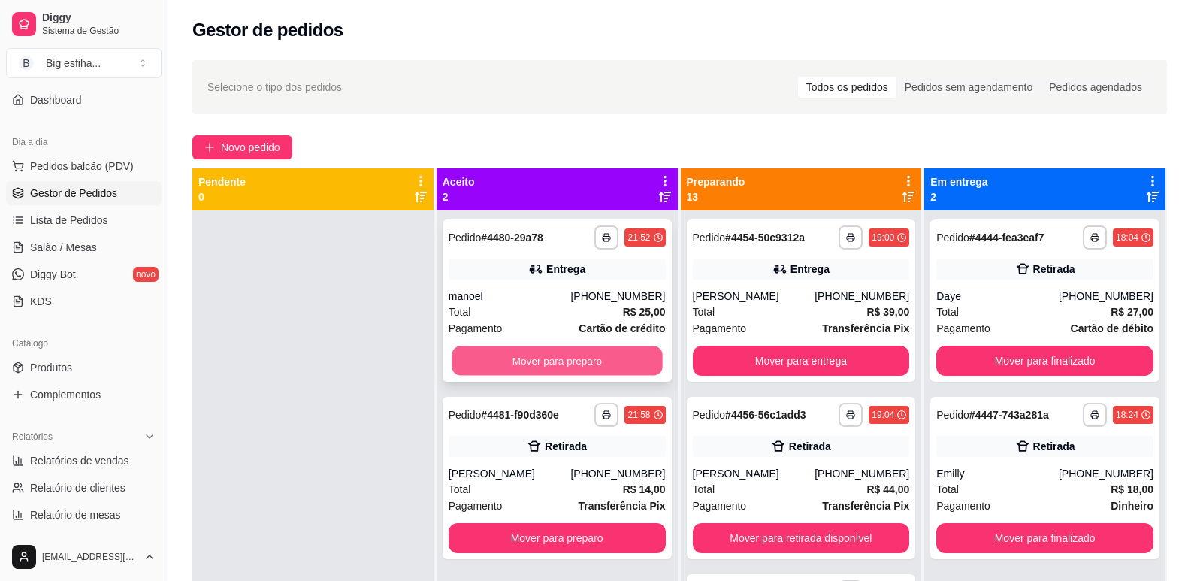
click at [556, 362] on button "Mover para preparo" at bounding box center [557, 361] width 210 height 29
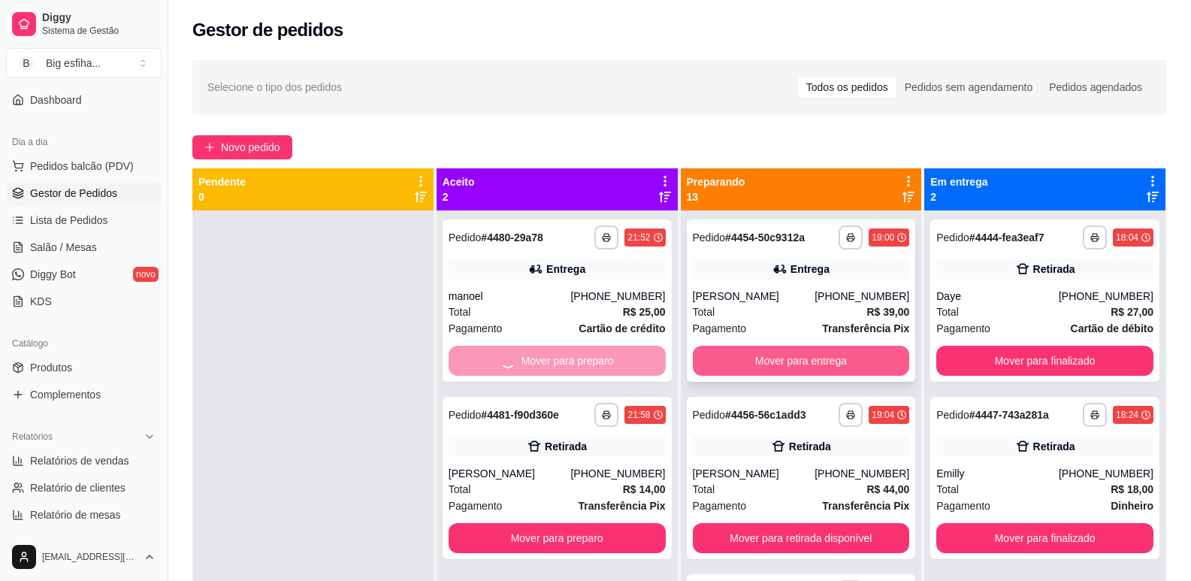
click at [713, 355] on button "Mover para entrega" at bounding box center [801, 361] width 217 height 30
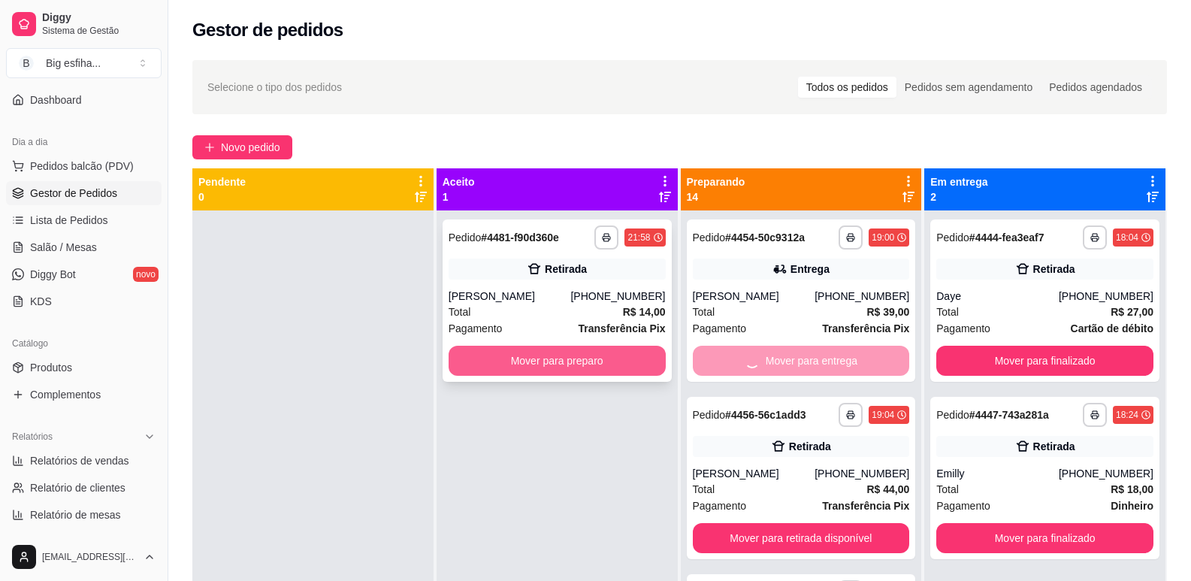
click at [600, 357] on button "Mover para preparo" at bounding box center [557, 361] width 217 height 30
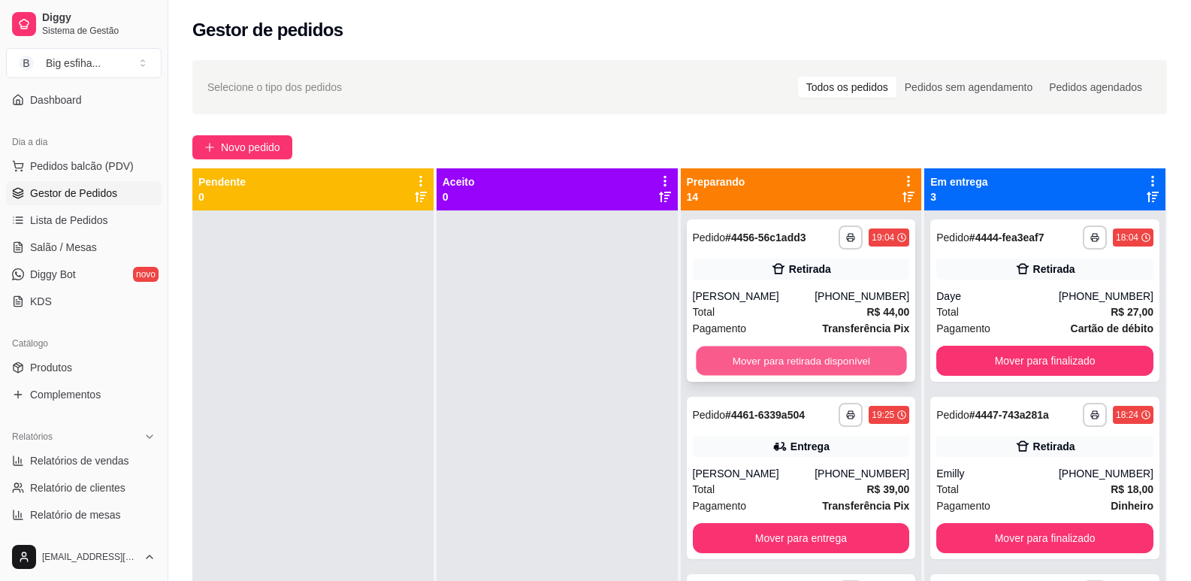
click at [777, 354] on button "Mover para retirada disponível" at bounding box center [801, 361] width 210 height 29
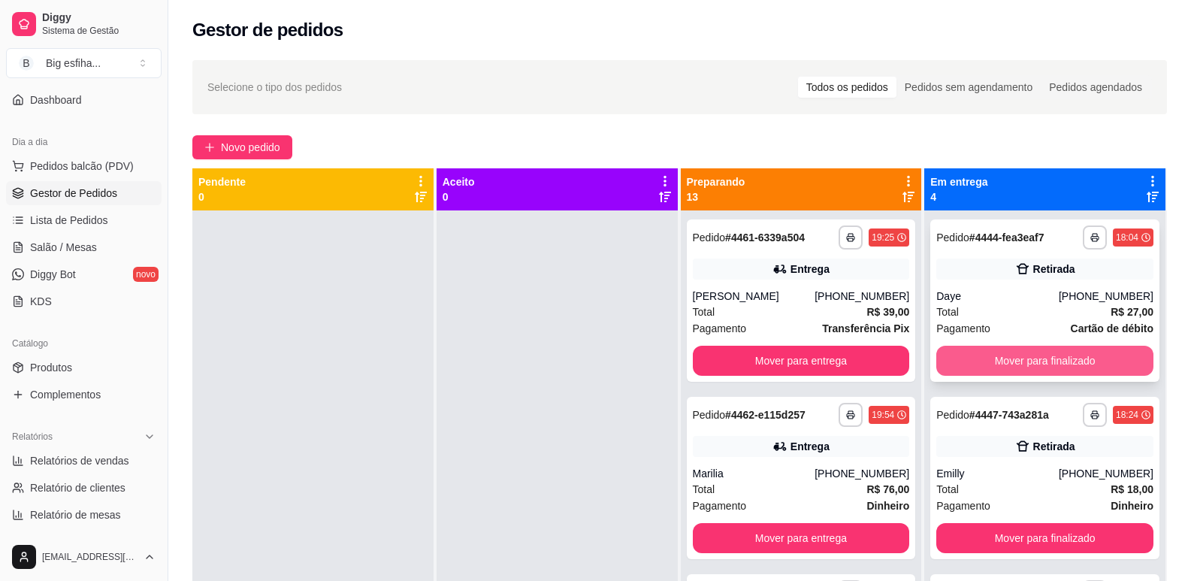
click at [962, 359] on button "Mover para finalizado" at bounding box center [1045, 361] width 217 height 30
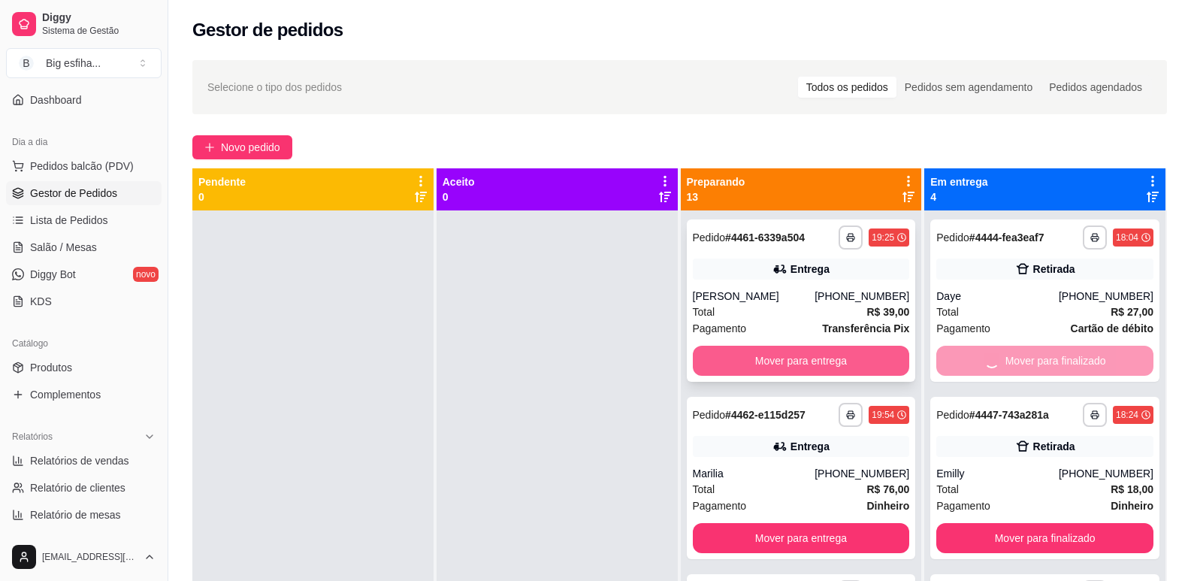
click at [838, 364] on button "Mover para entrega" at bounding box center [801, 361] width 217 height 30
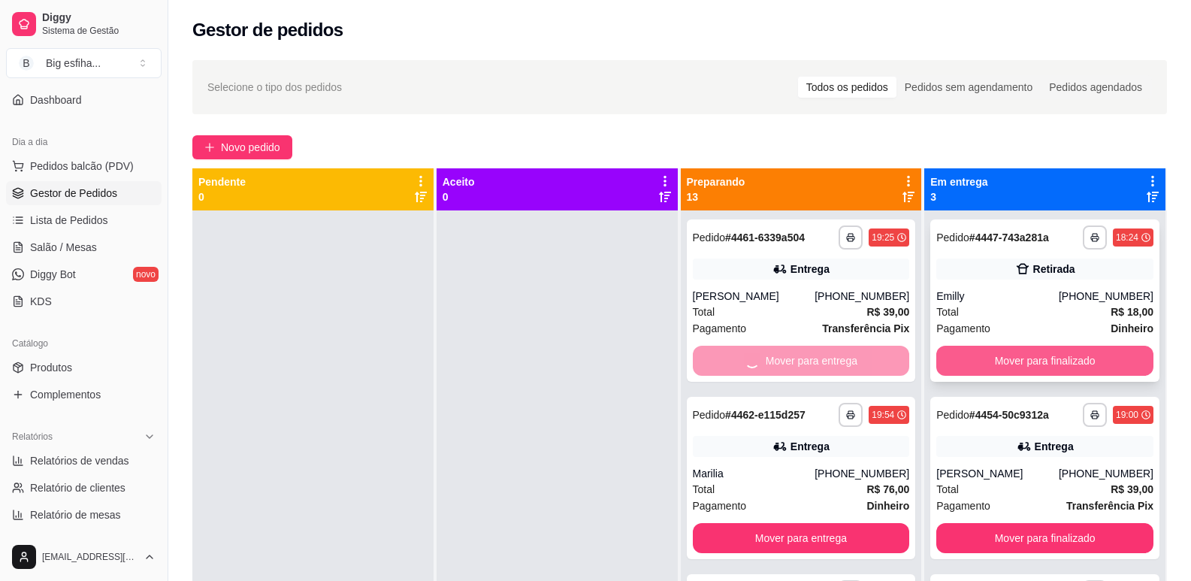
click at [862, 364] on div "**********" at bounding box center [679, 458] width 975 height 581
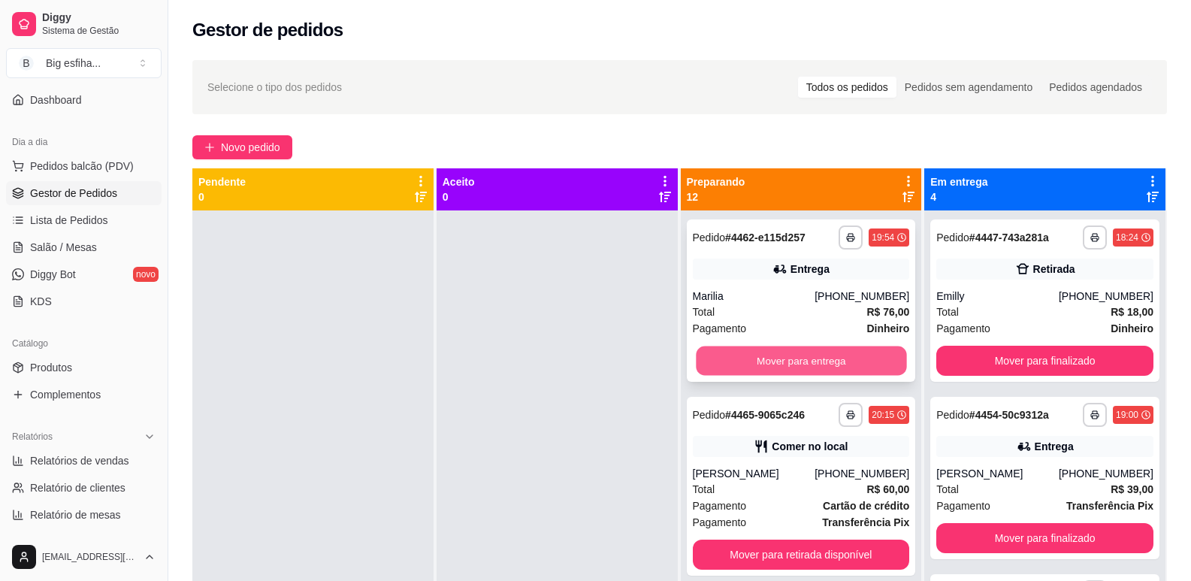
click at [812, 374] on button "Mover para entrega" at bounding box center [801, 361] width 210 height 29
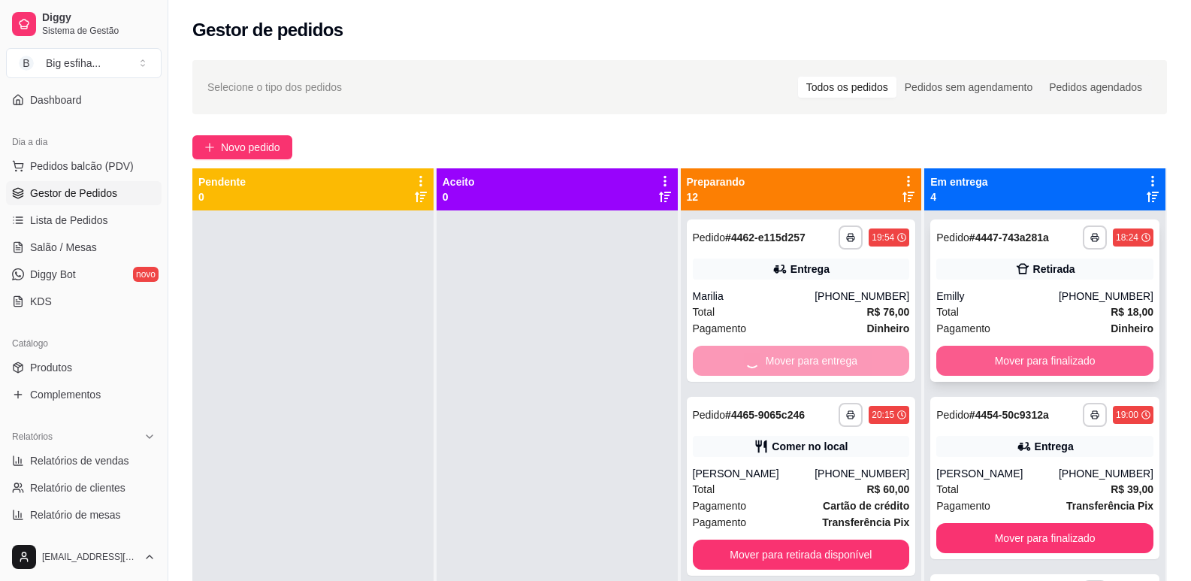
click at [971, 374] on button "Mover para finalizado" at bounding box center [1045, 361] width 217 height 30
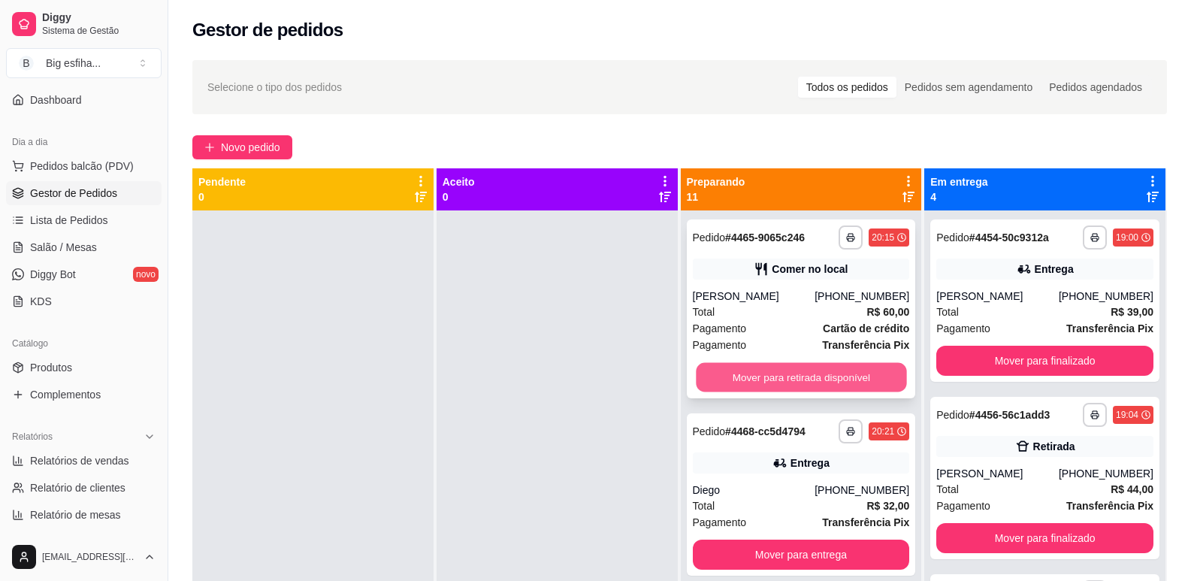
click at [841, 368] on button "Mover para retirada disponível" at bounding box center [801, 377] width 210 height 29
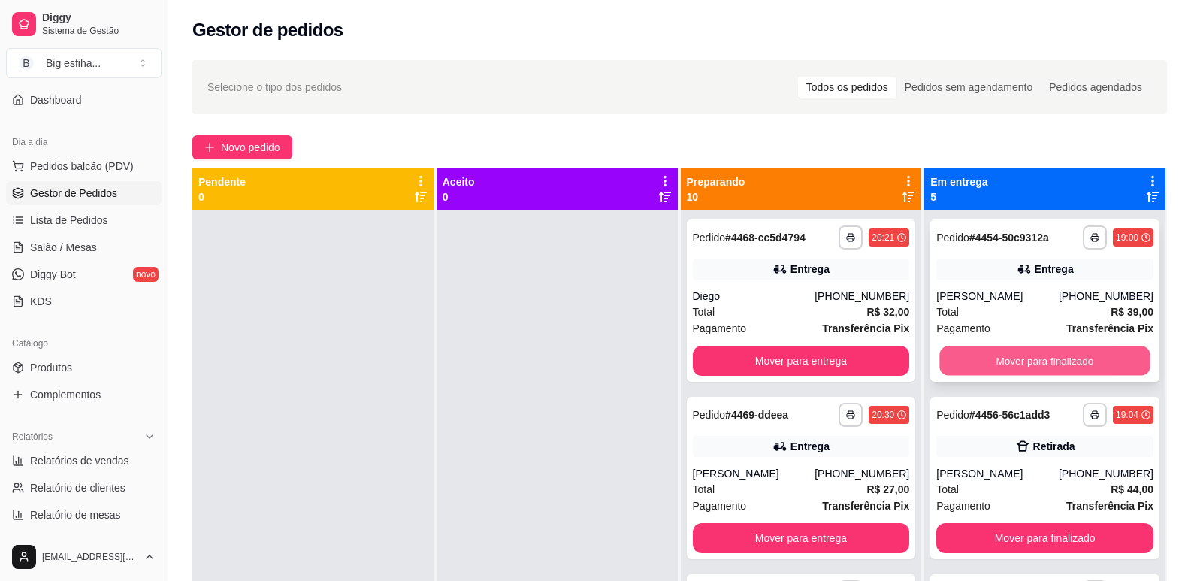
click at [945, 360] on button "Mover para finalizado" at bounding box center [1045, 361] width 210 height 29
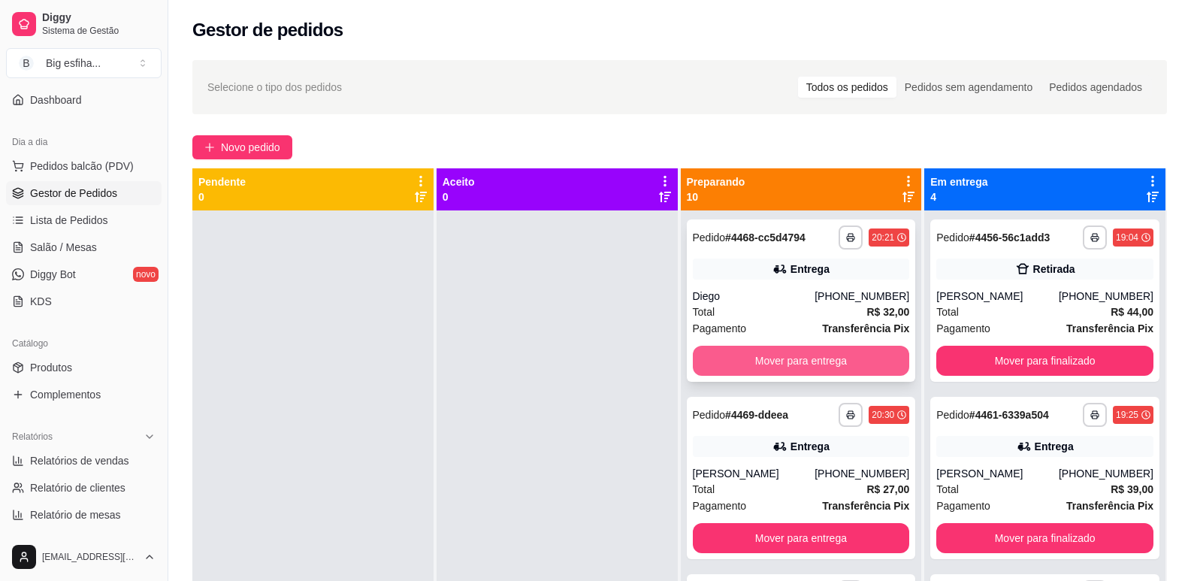
click at [876, 362] on button "Mover para entrega" at bounding box center [801, 361] width 217 height 30
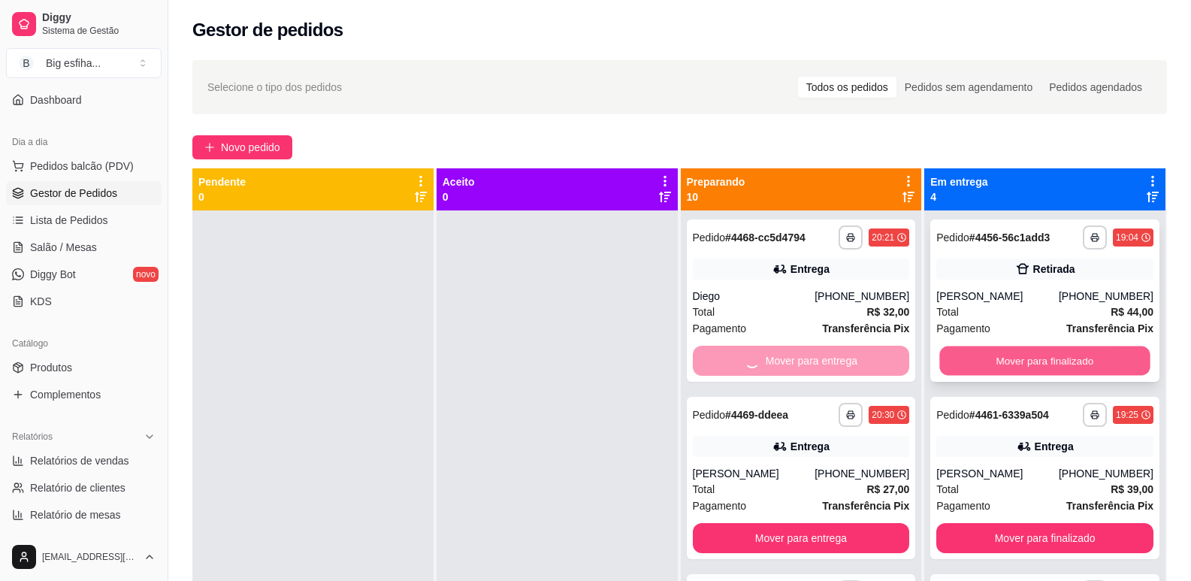
click at [940, 363] on button "Mover para finalizado" at bounding box center [1045, 361] width 210 height 29
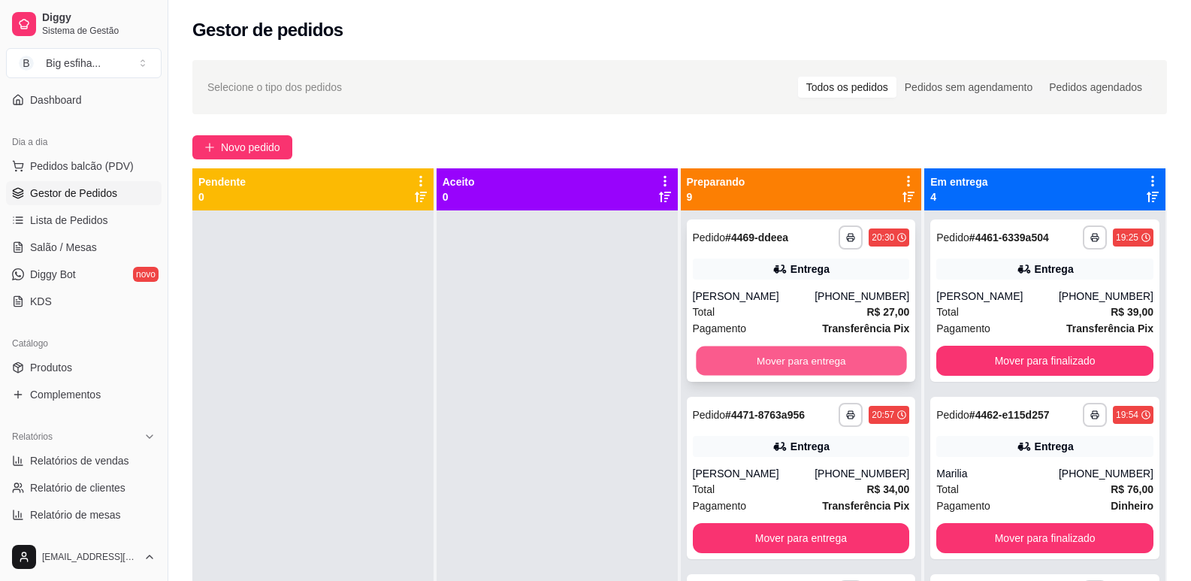
click at [852, 363] on button "Mover para entrega" at bounding box center [801, 361] width 210 height 29
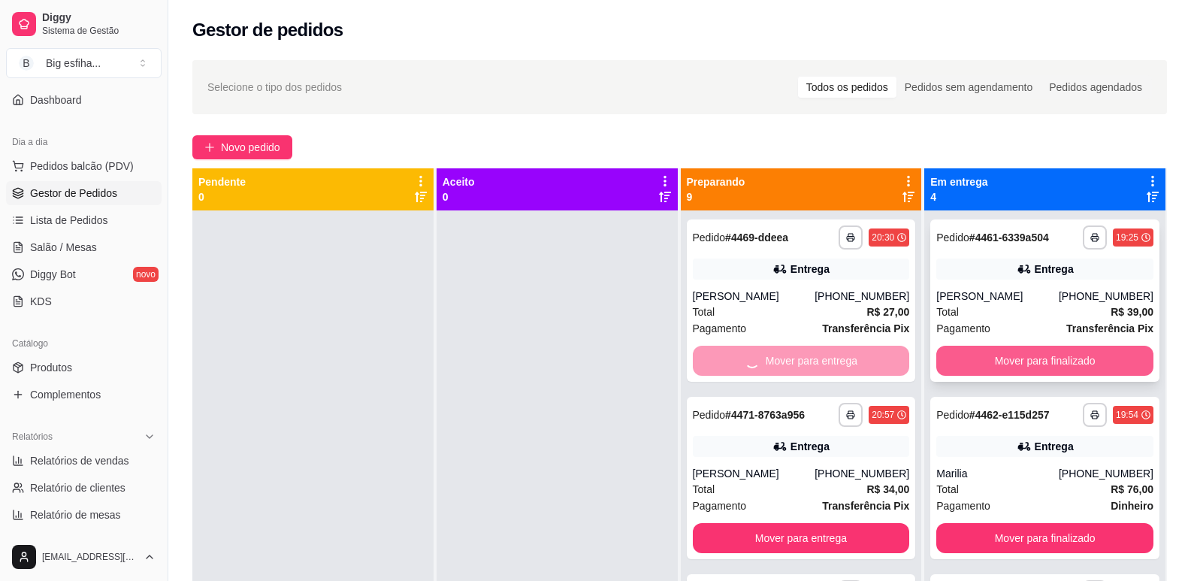
click at [908, 356] on div "**********" at bounding box center [679, 458] width 975 height 581
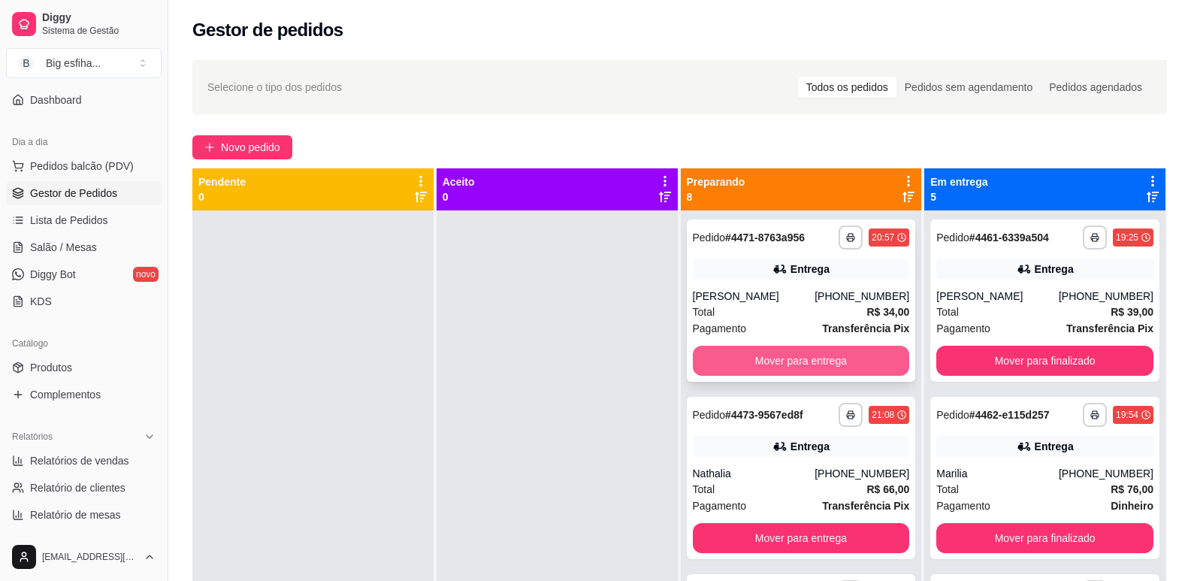
click at [825, 355] on button "Mover para entrega" at bounding box center [801, 361] width 217 height 30
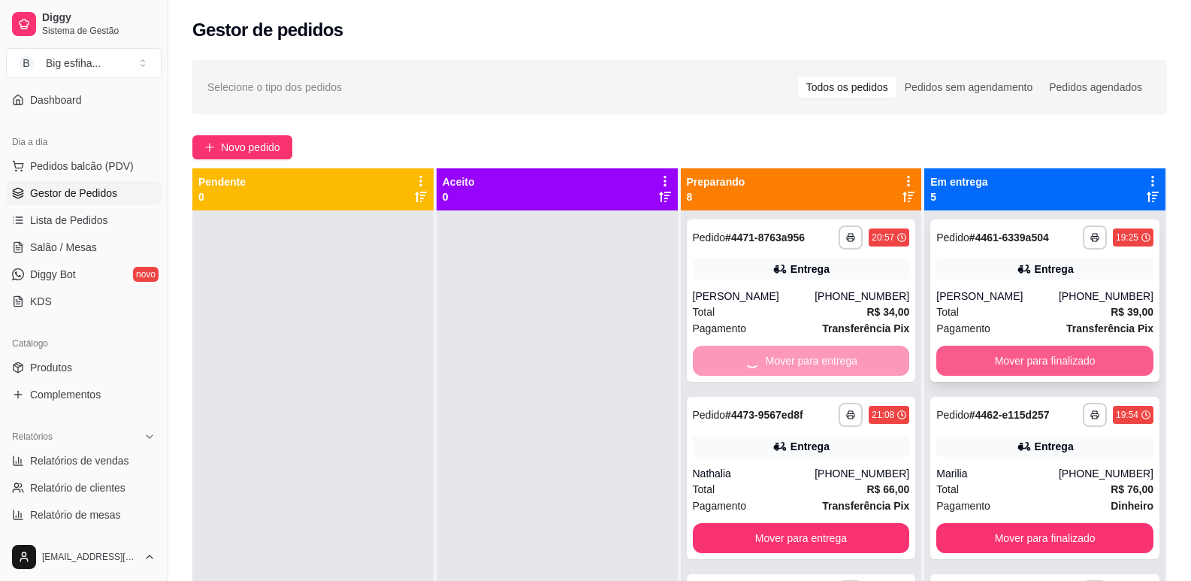
click at [975, 360] on button "Mover para finalizado" at bounding box center [1045, 361] width 217 height 30
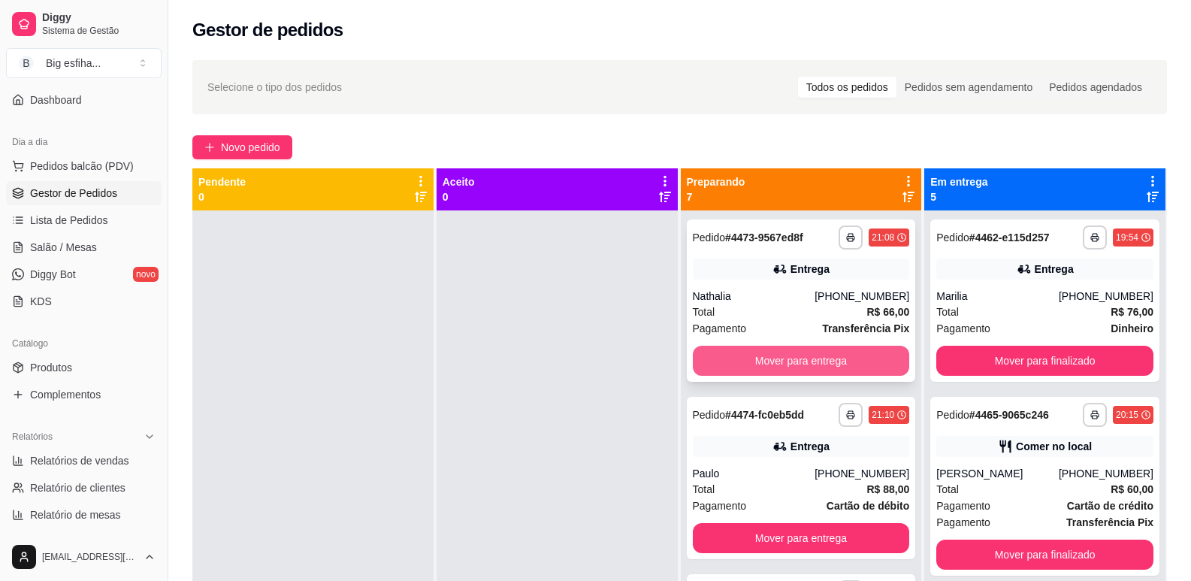
click at [836, 353] on button "Mover para entrega" at bounding box center [801, 361] width 217 height 30
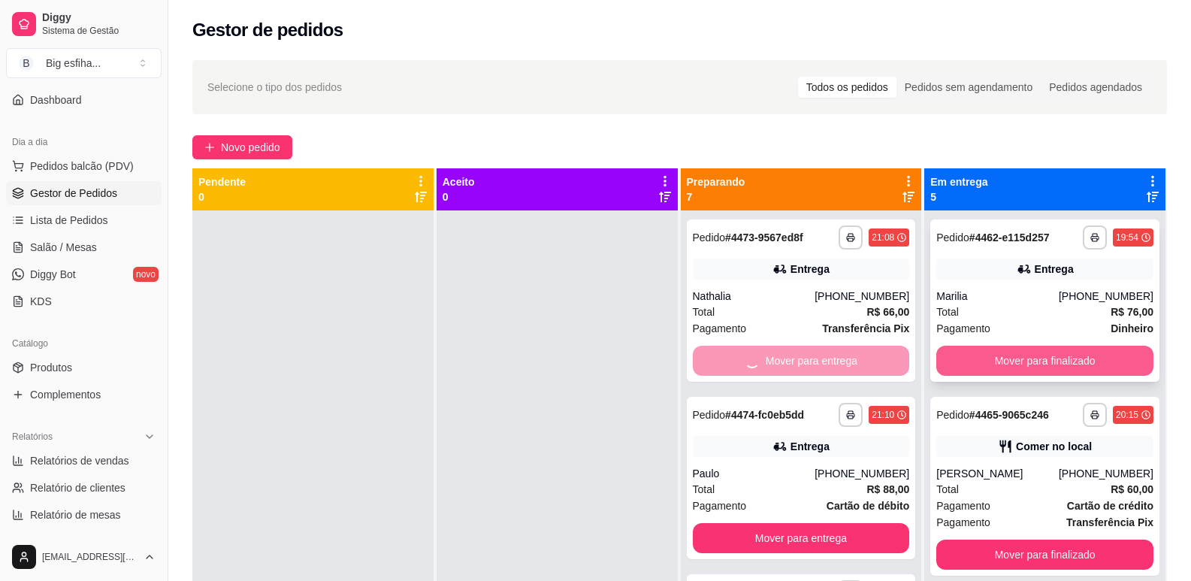
click at [962, 353] on button "Mover para finalizado" at bounding box center [1045, 361] width 217 height 30
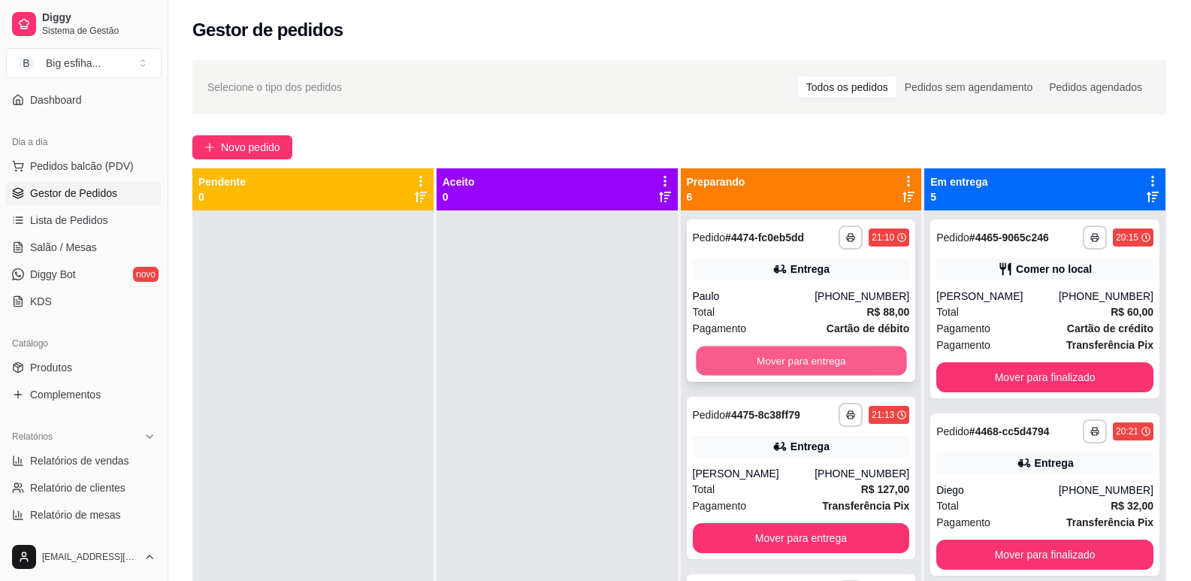
click at [831, 374] on button "Mover para entrega" at bounding box center [801, 361] width 210 height 29
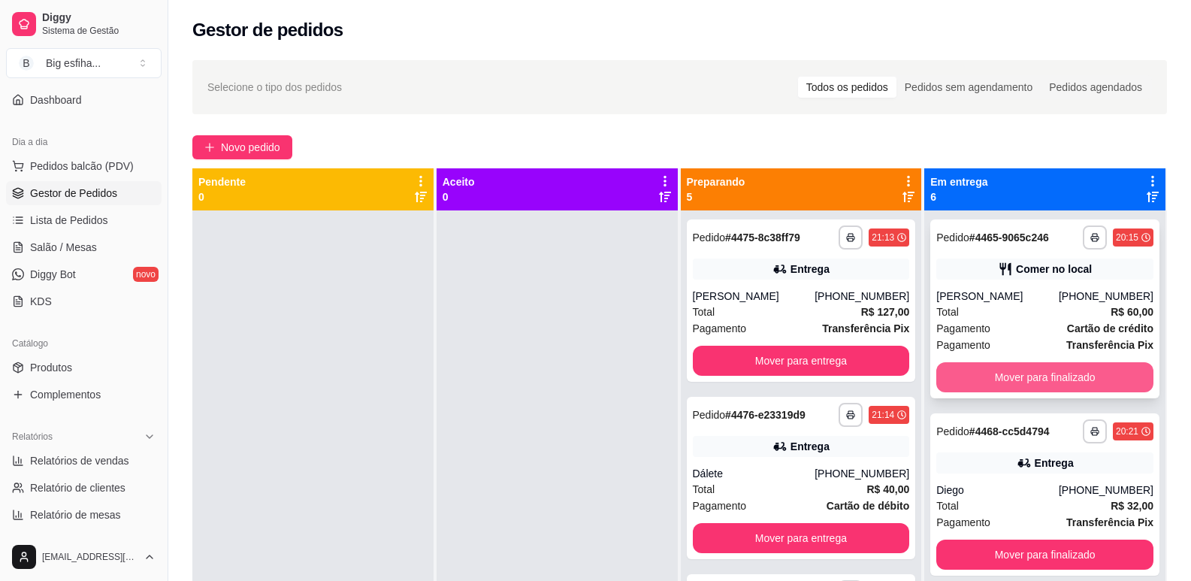
click at [960, 375] on button "Mover para finalizado" at bounding box center [1045, 377] width 217 height 30
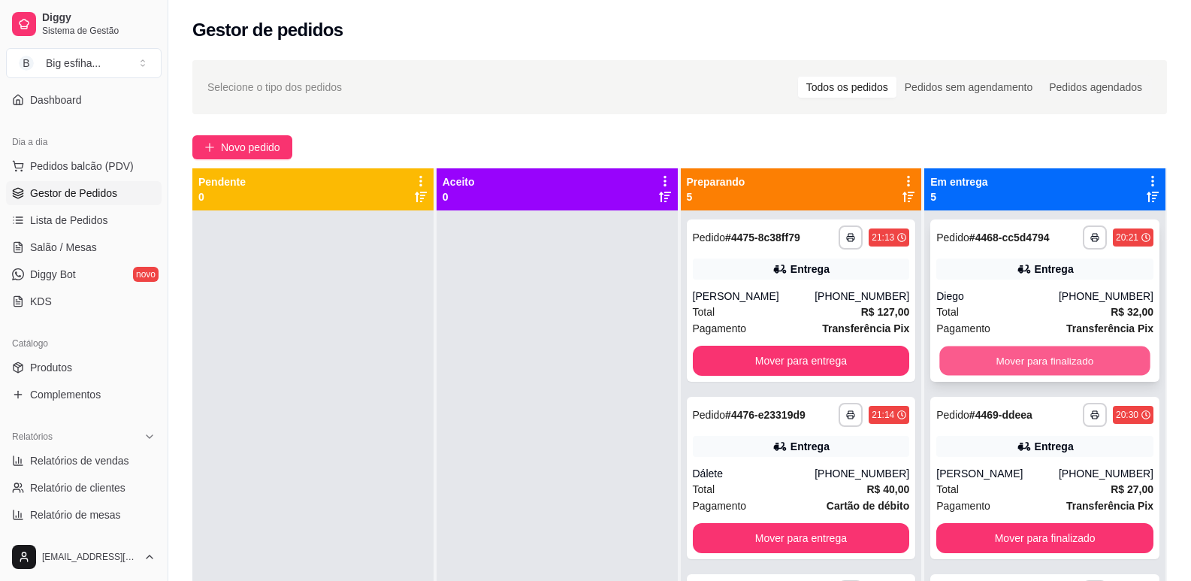
click at [986, 357] on button "Mover para finalizado" at bounding box center [1045, 361] width 210 height 29
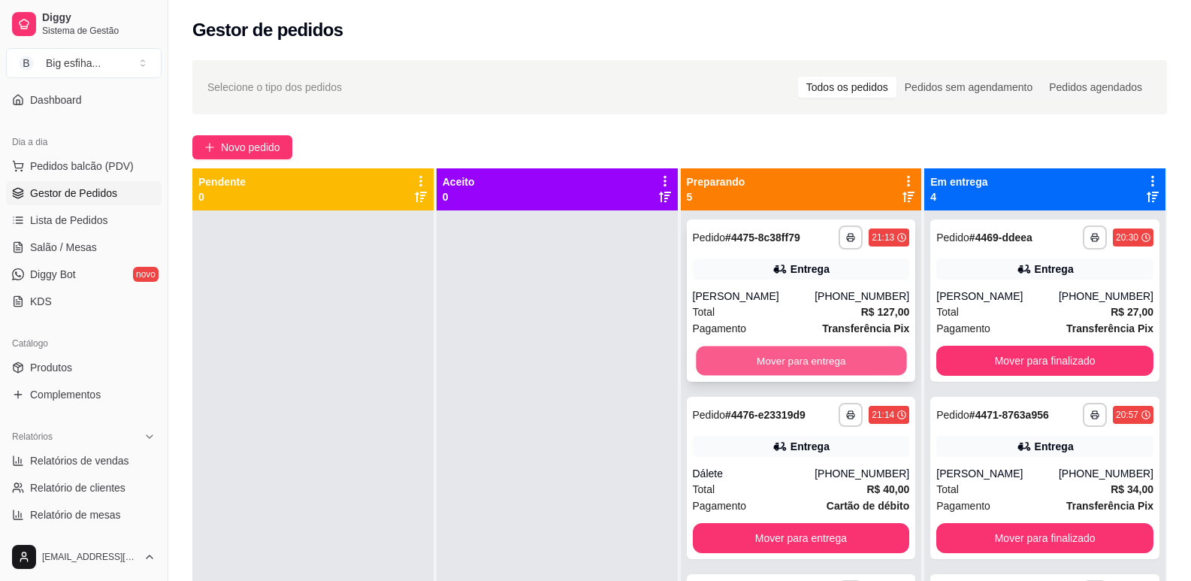
click at [835, 359] on button "Mover para entrega" at bounding box center [801, 361] width 210 height 29
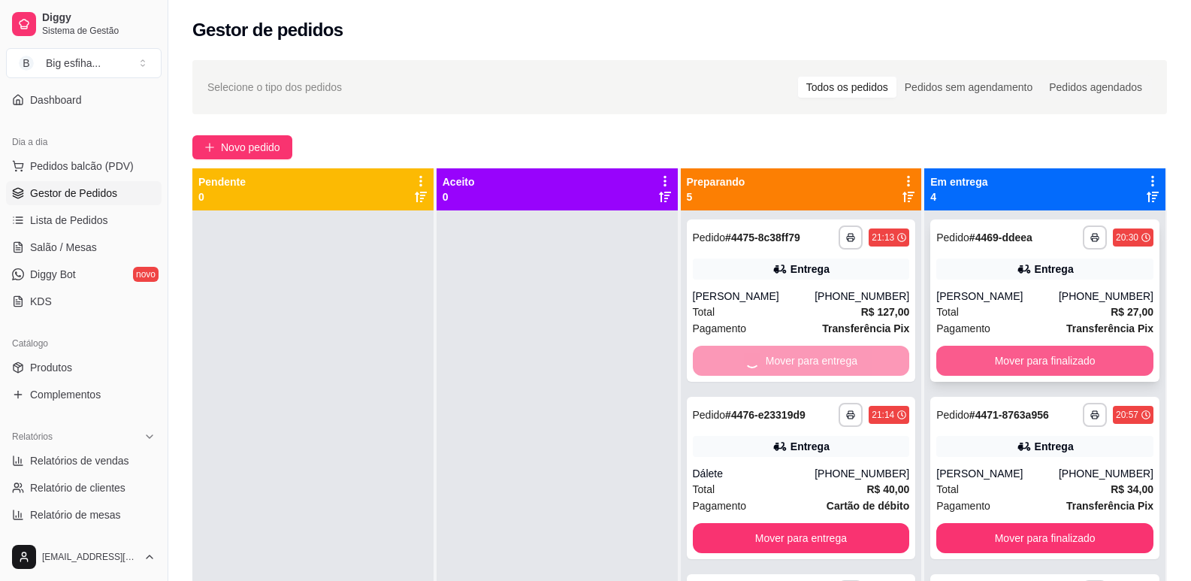
click at [1000, 341] on div "**********" at bounding box center [1045, 301] width 229 height 162
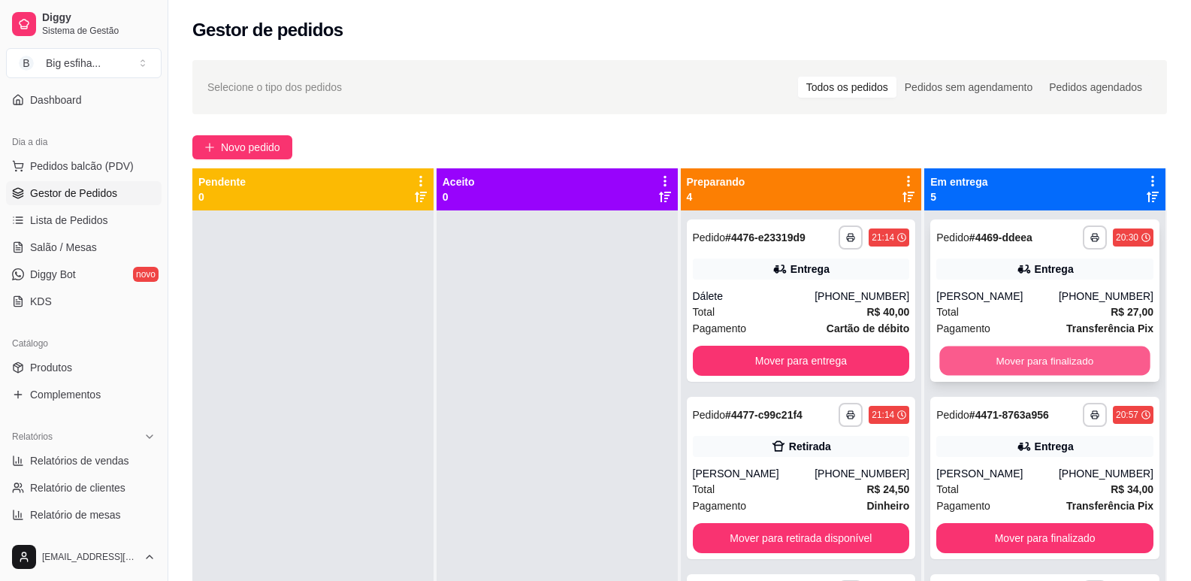
click at [1000, 359] on button "Mover para finalizado" at bounding box center [1045, 361] width 210 height 29
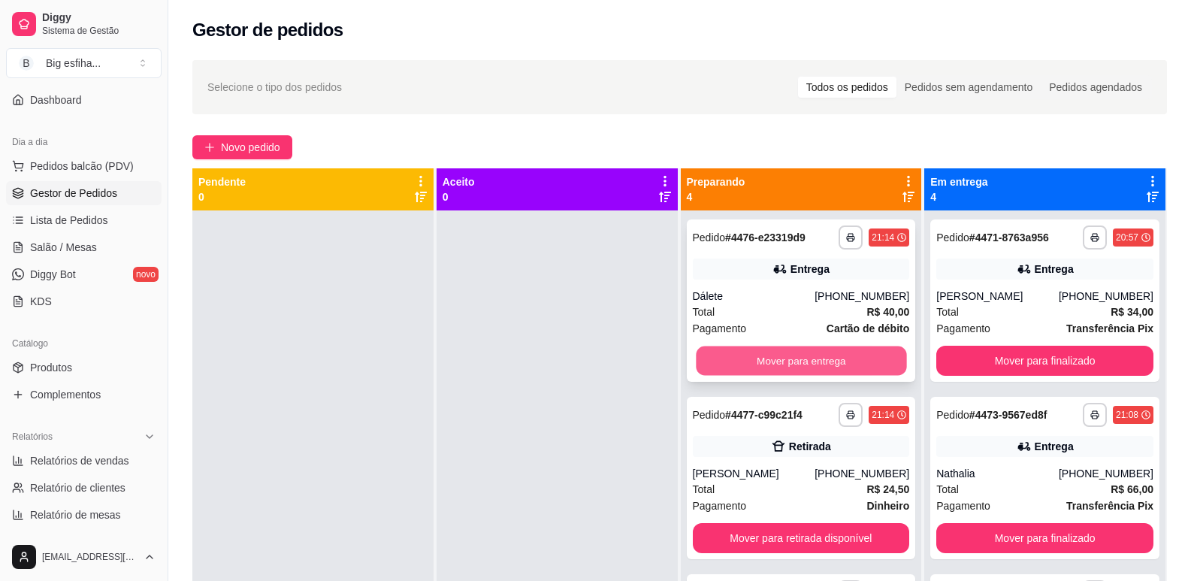
click at [848, 350] on button "Mover para entrega" at bounding box center [801, 361] width 210 height 29
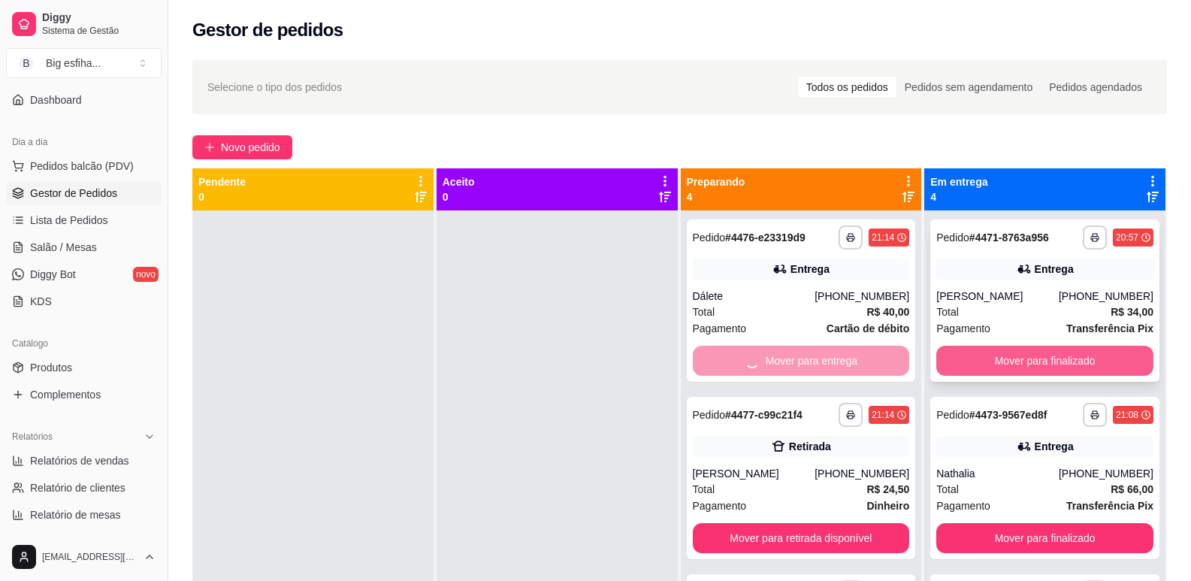
click at [964, 350] on button "Mover para finalizado" at bounding box center [1045, 361] width 217 height 30
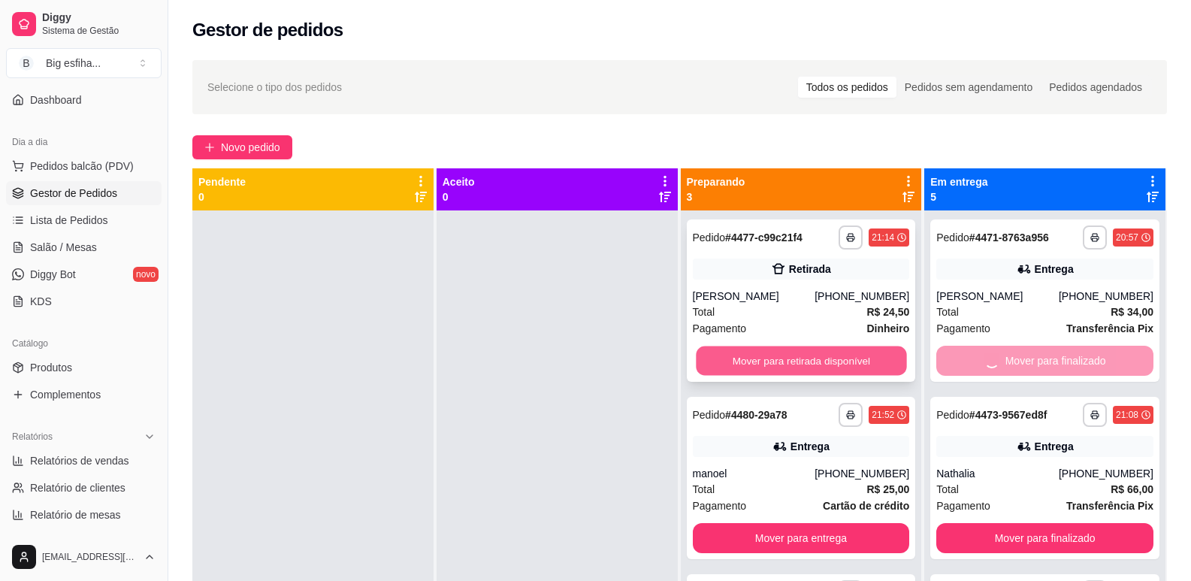
click at [876, 350] on button "Mover para retirada disponível" at bounding box center [801, 361] width 210 height 29
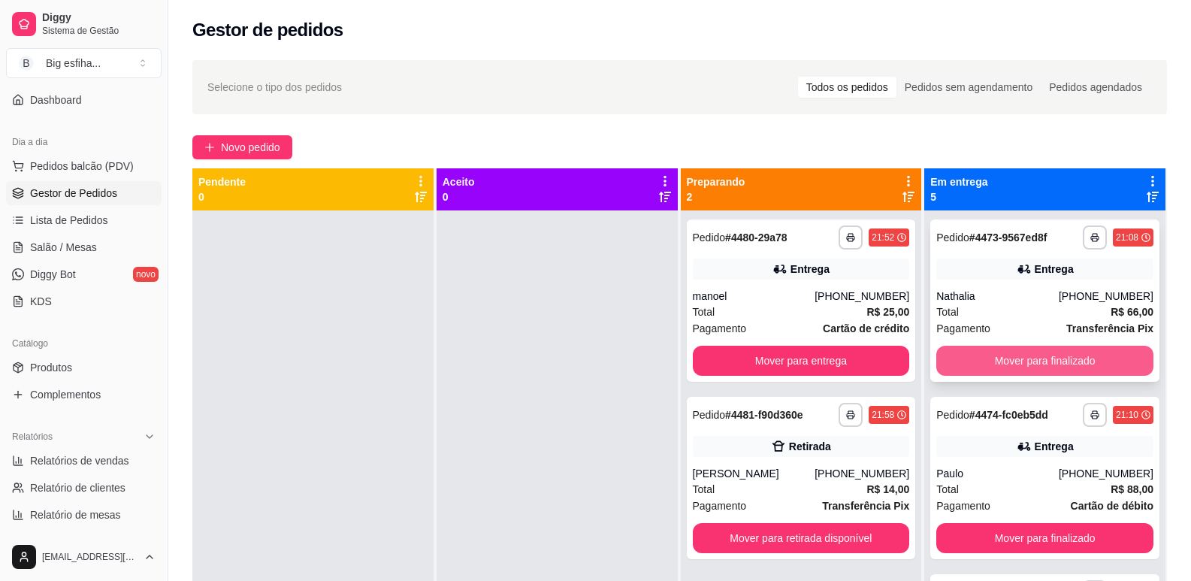
click at [970, 350] on button "Mover para finalizado" at bounding box center [1045, 361] width 217 height 30
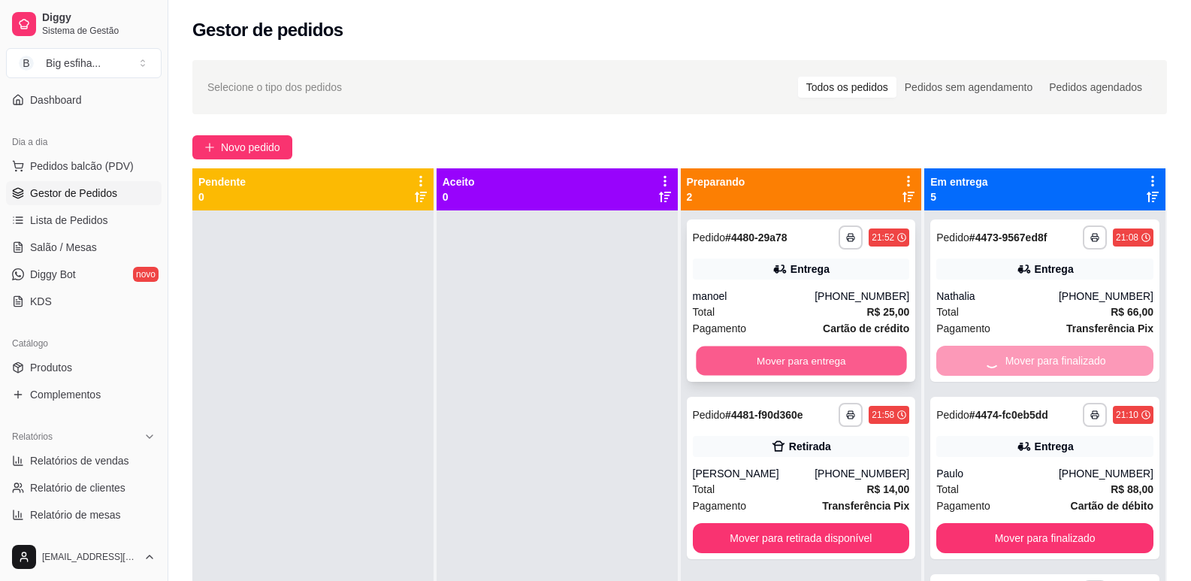
click at [860, 356] on button "Mover para entrega" at bounding box center [801, 361] width 210 height 29
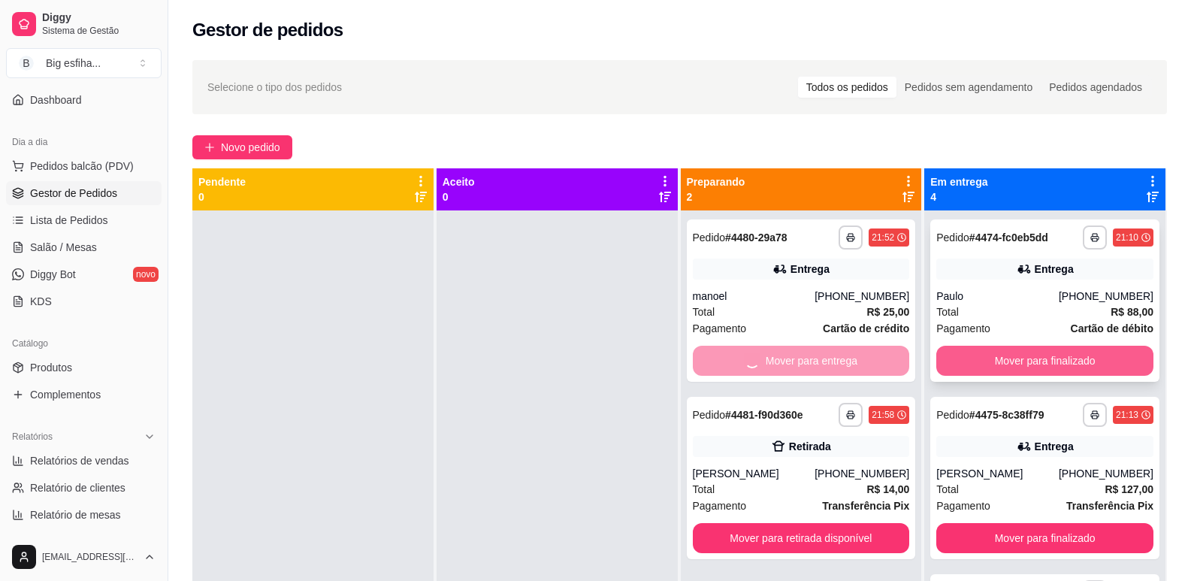
click at [996, 356] on button "Mover para finalizado" at bounding box center [1045, 361] width 217 height 30
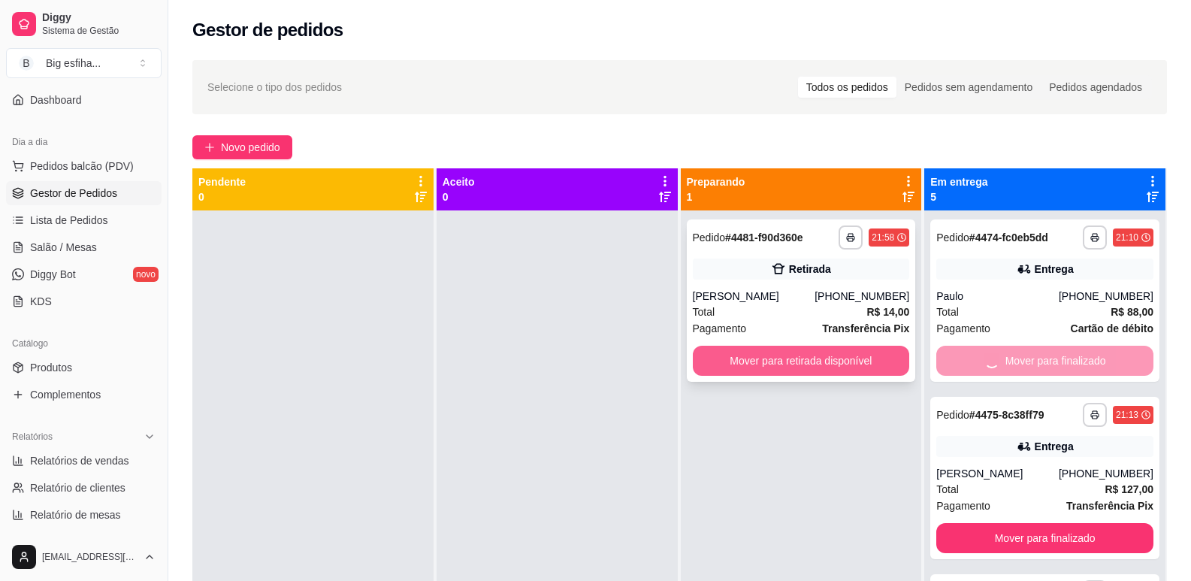
click at [867, 356] on button "Mover para retirada disponível" at bounding box center [801, 361] width 217 height 30
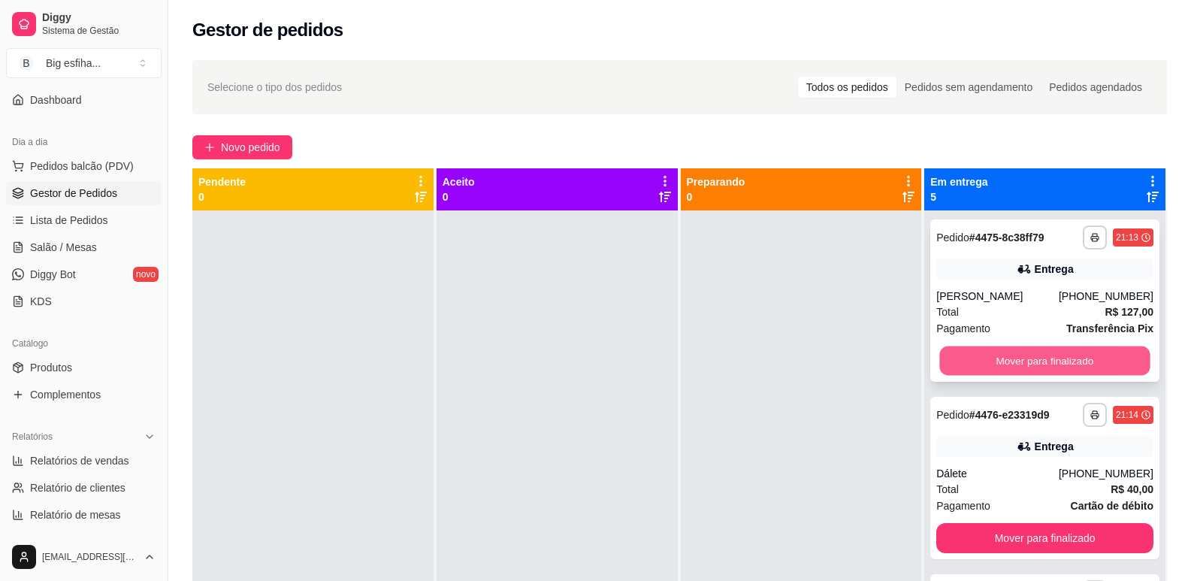
click at [965, 356] on button "Mover para finalizado" at bounding box center [1045, 361] width 210 height 29
click at [965, 356] on button "Mover para finalizado" at bounding box center [1045, 361] width 217 height 30
click at [966, 356] on button "Mover para finalizado" at bounding box center [1045, 361] width 210 height 29
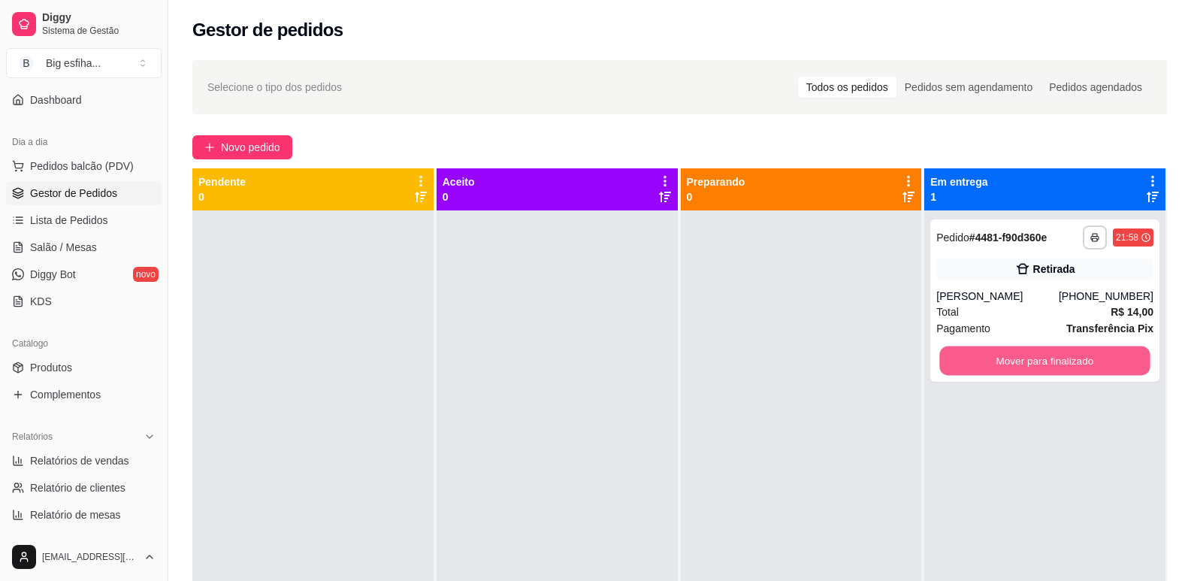
click at [966, 356] on button "Mover para finalizado" at bounding box center [1045, 361] width 210 height 29
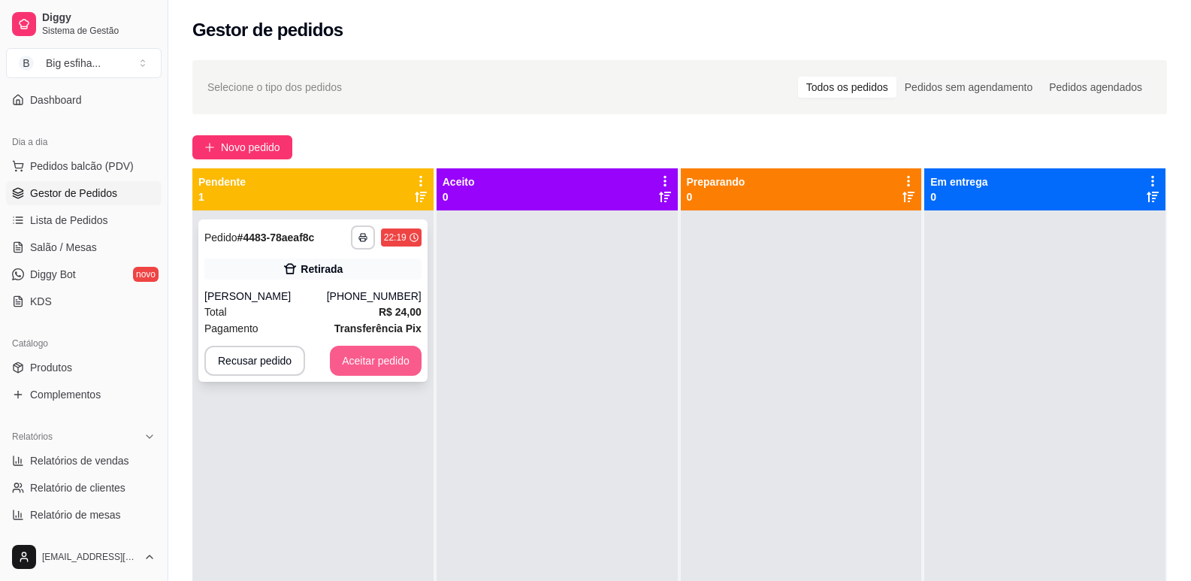
click at [372, 357] on button "Aceitar pedido" at bounding box center [376, 361] width 92 height 30
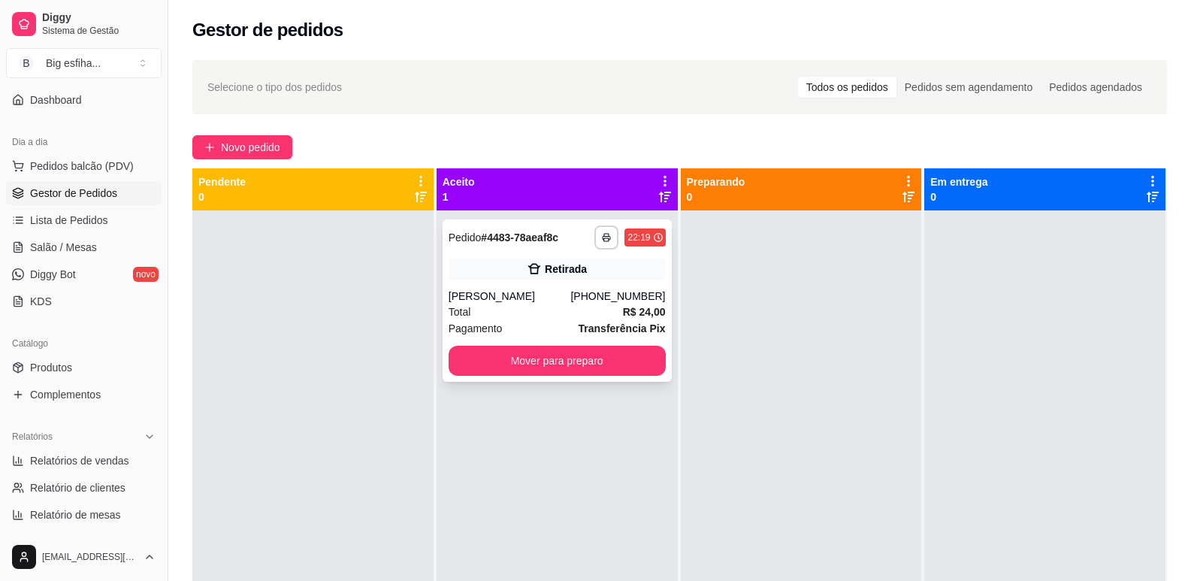
click at [607, 343] on div "**********" at bounding box center [557, 301] width 229 height 162
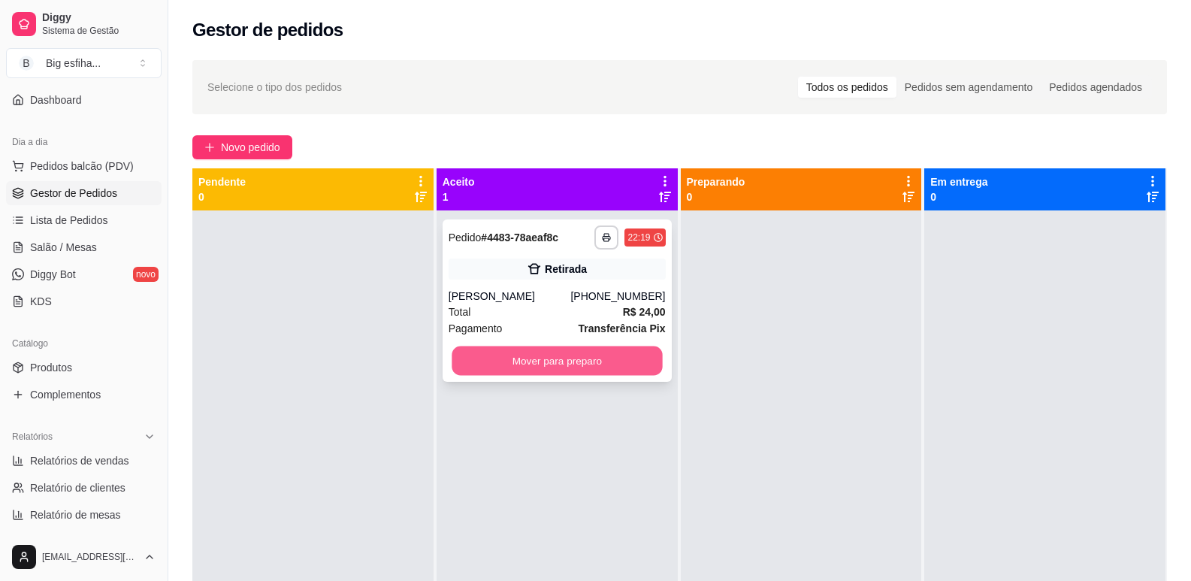
click at [599, 359] on button "Mover para preparo" at bounding box center [557, 361] width 210 height 29
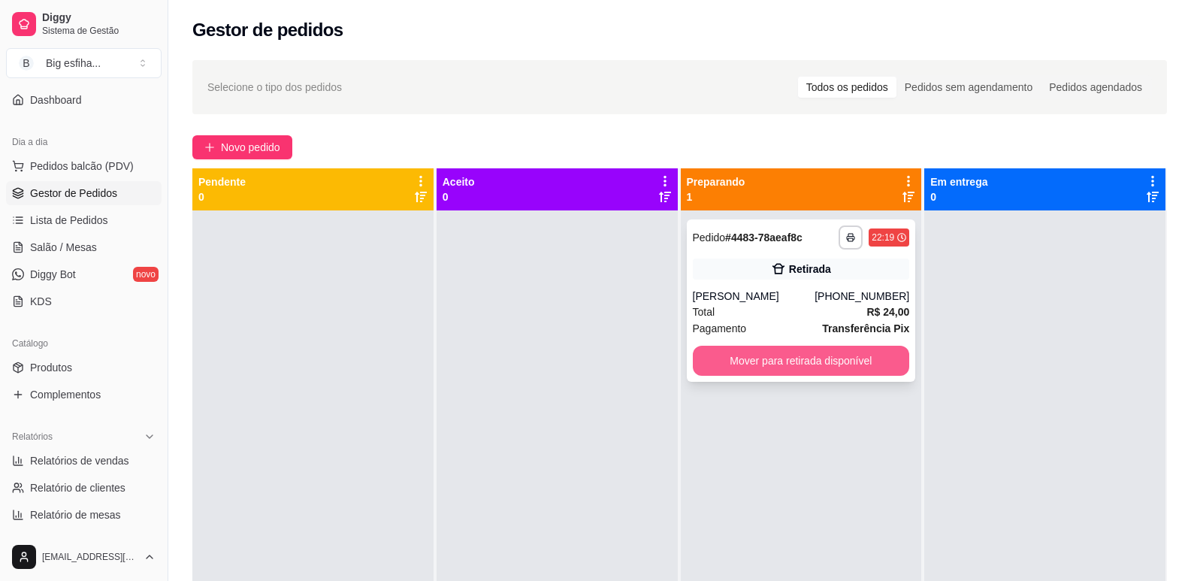
click at [847, 358] on button "Mover para retirada disponível" at bounding box center [801, 361] width 217 height 30
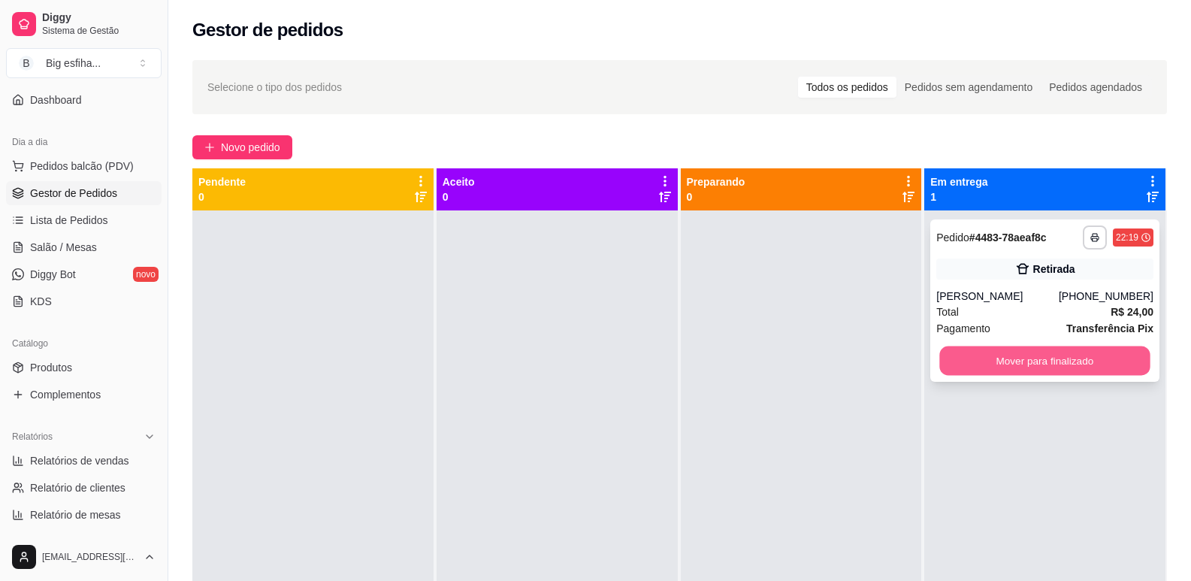
click at [1021, 362] on button "Mover para finalizado" at bounding box center [1045, 361] width 210 height 29
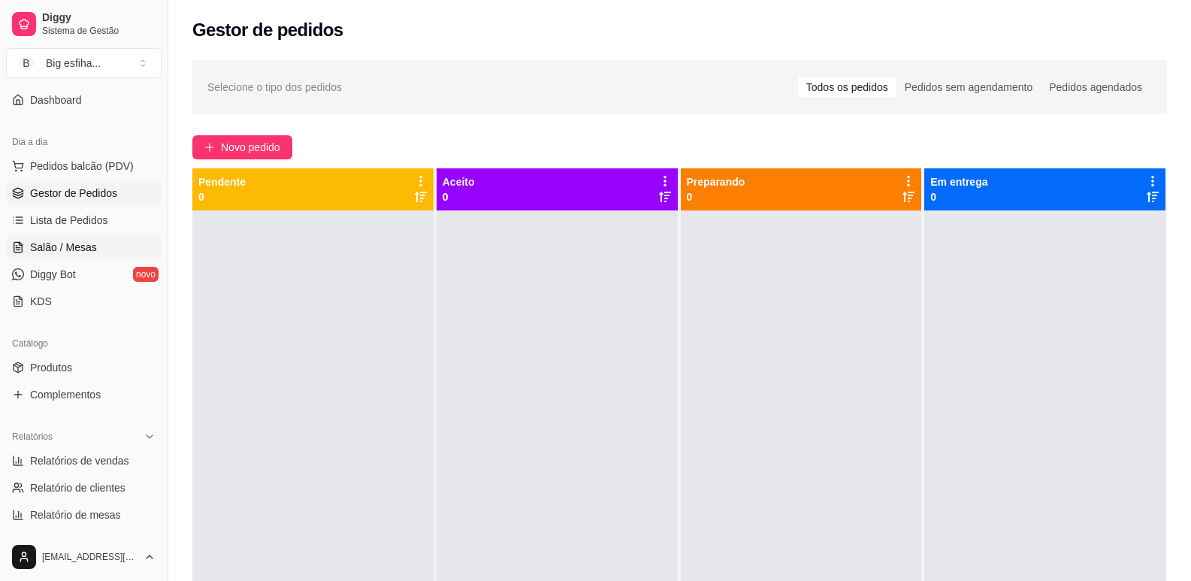
click at [59, 244] on span "Salão / Mesas" at bounding box center [63, 247] width 67 height 15
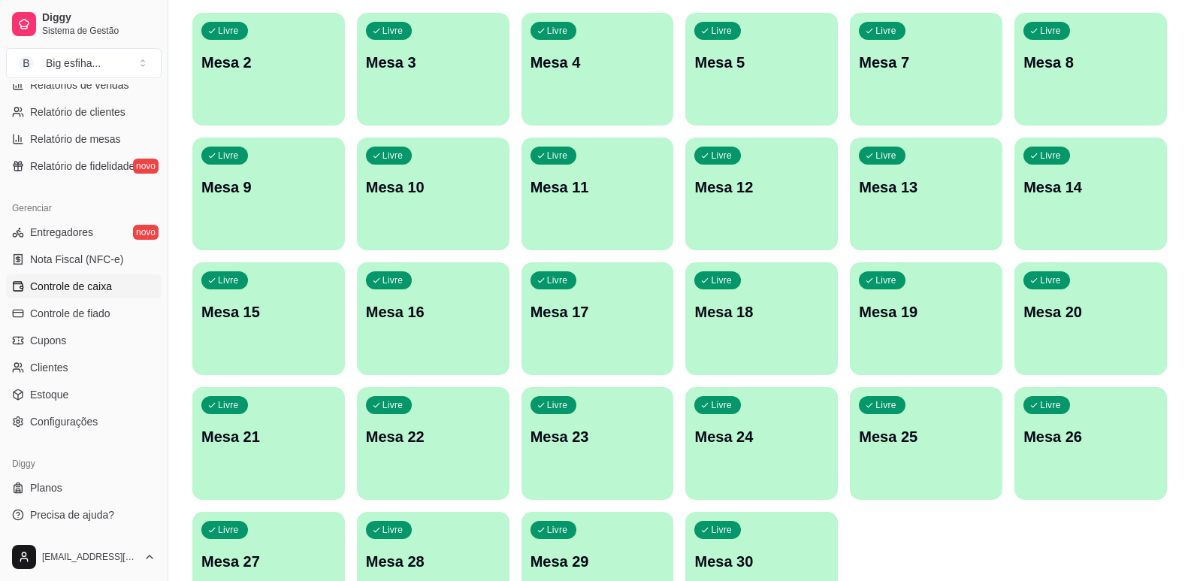
scroll to position [150, 0]
click at [86, 274] on ul "Entregadores novo Nota Fiscal (NFC-e) Controle de caixa Controle de fiado Cupon…" at bounding box center [84, 326] width 156 height 213
click at [92, 283] on span "Controle de caixa" at bounding box center [71, 286] width 82 height 15
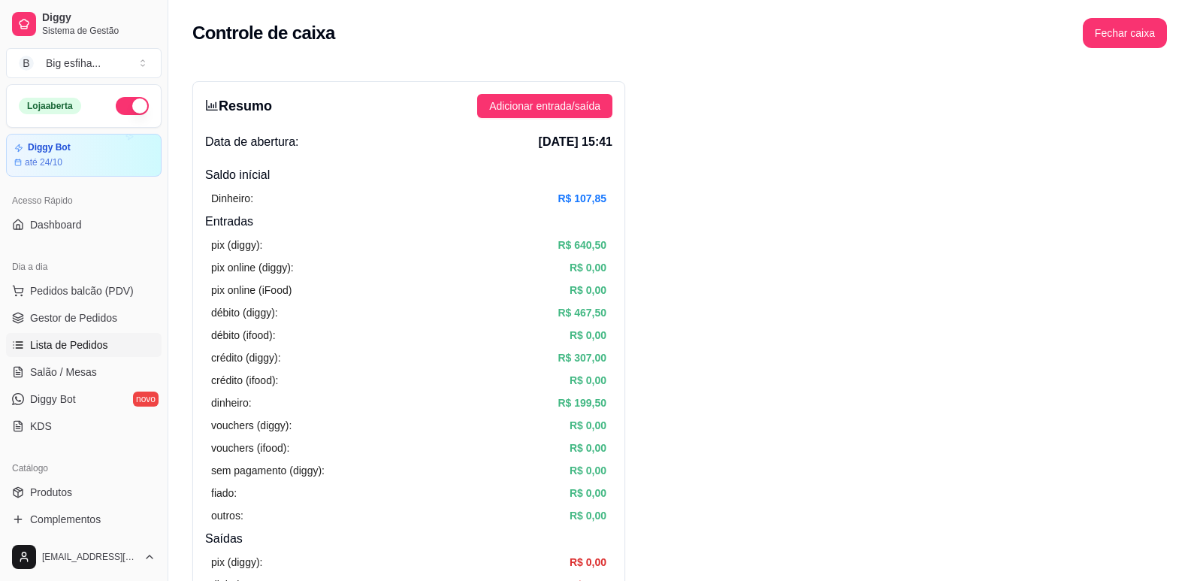
click at [85, 339] on span "Lista de Pedidos" at bounding box center [69, 345] width 78 height 15
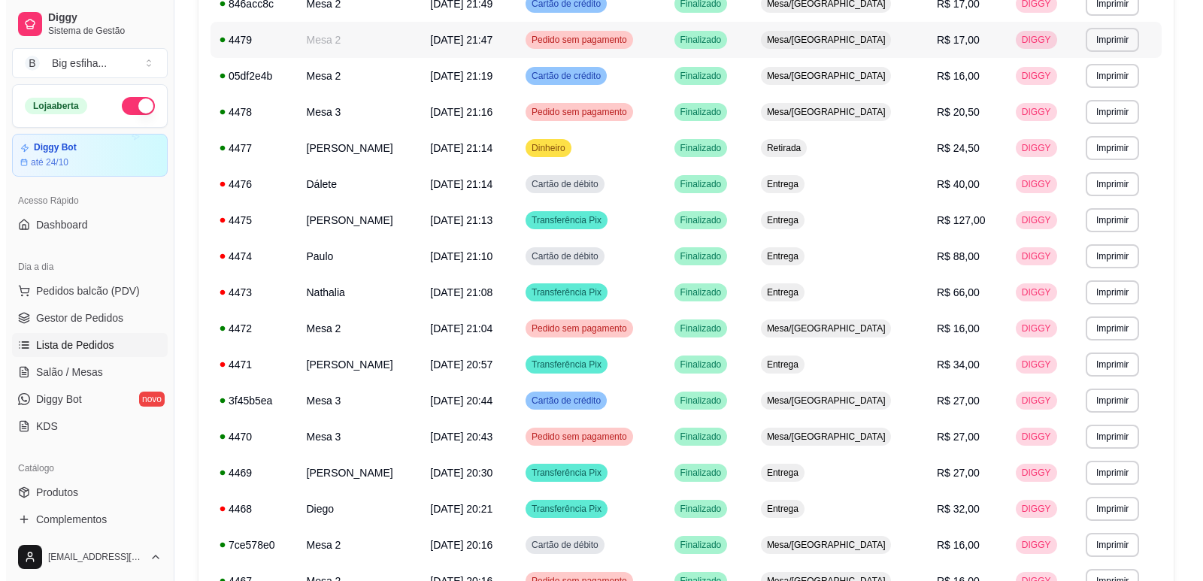
scroll to position [451, 0]
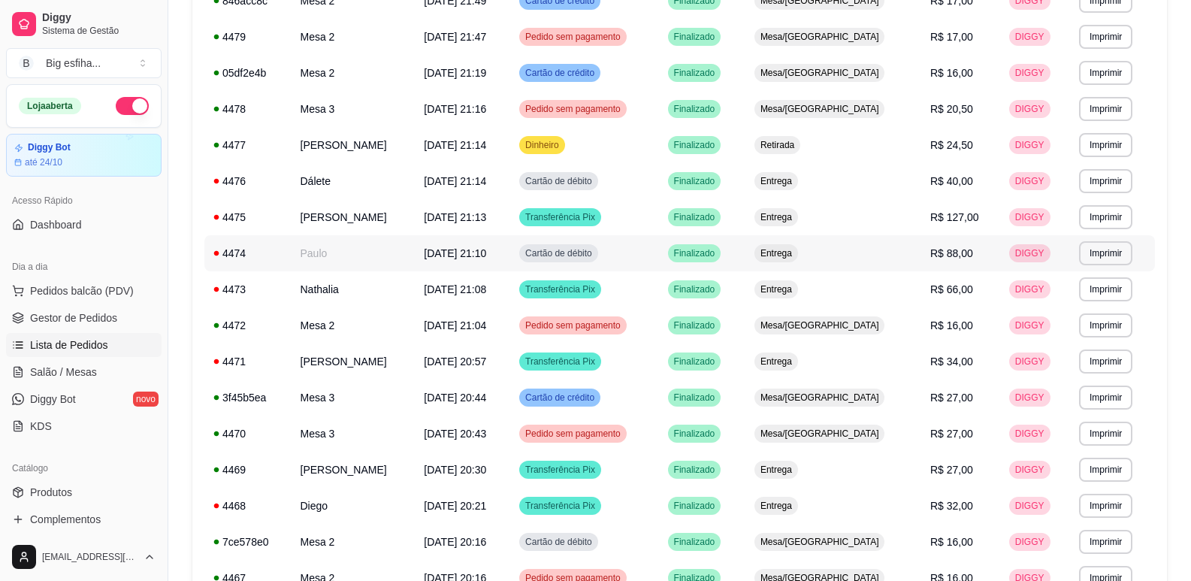
click at [391, 241] on td "Paulo" at bounding box center [354, 253] width 124 height 36
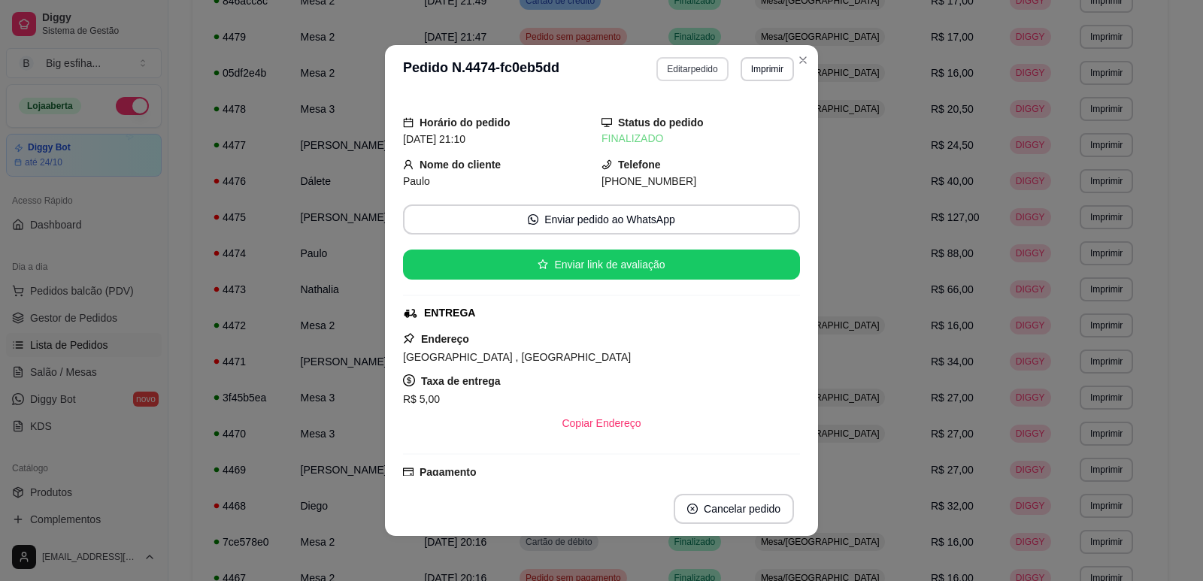
click at [683, 70] on button "Editar pedido" at bounding box center [691, 69] width 71 height 24
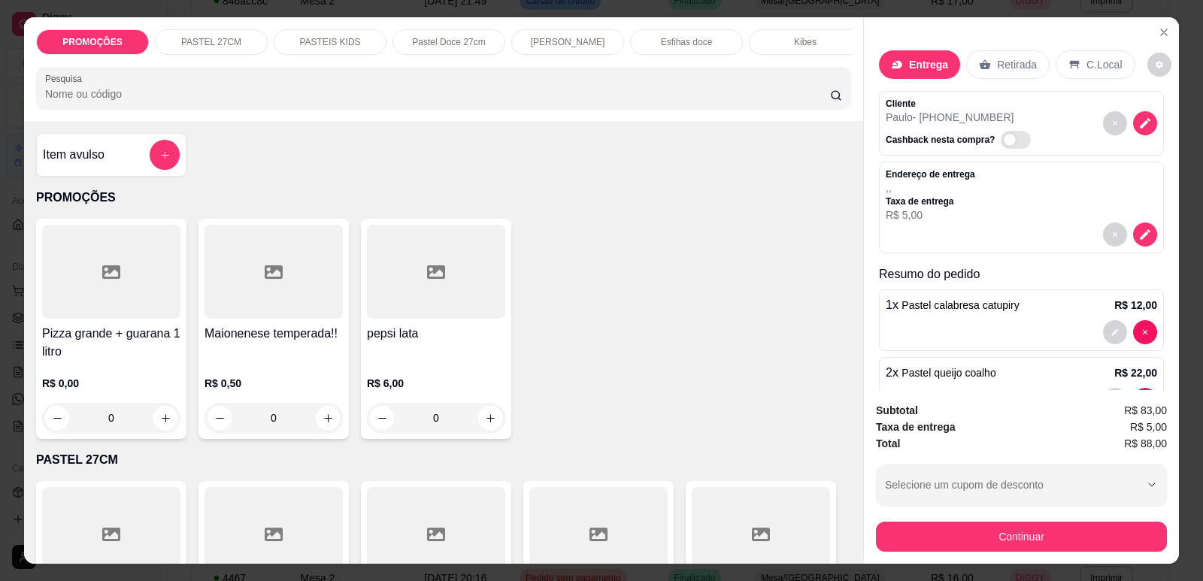
click at [927, 529] on button "Continuar" at bounding box center [1021, 537] width 291 height 30
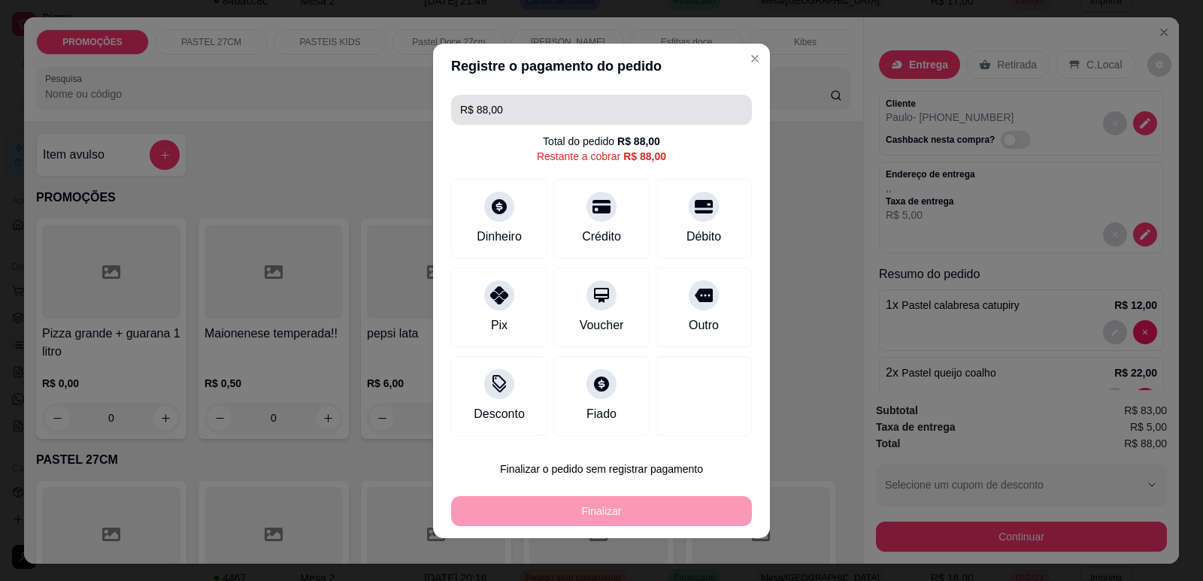
click at [522, 104] on input "R$ 88,00" at bounding box center [601, 110] width 283 height 30
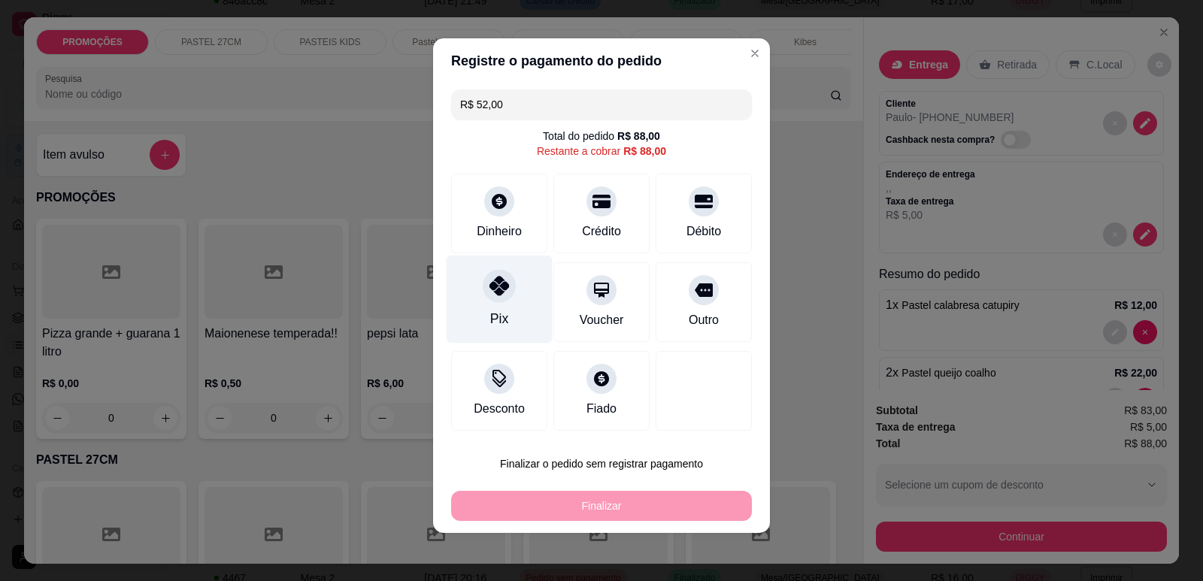
click at [491, 307] on div "Pix" at bounding box center [500, 299] width 106 height 88
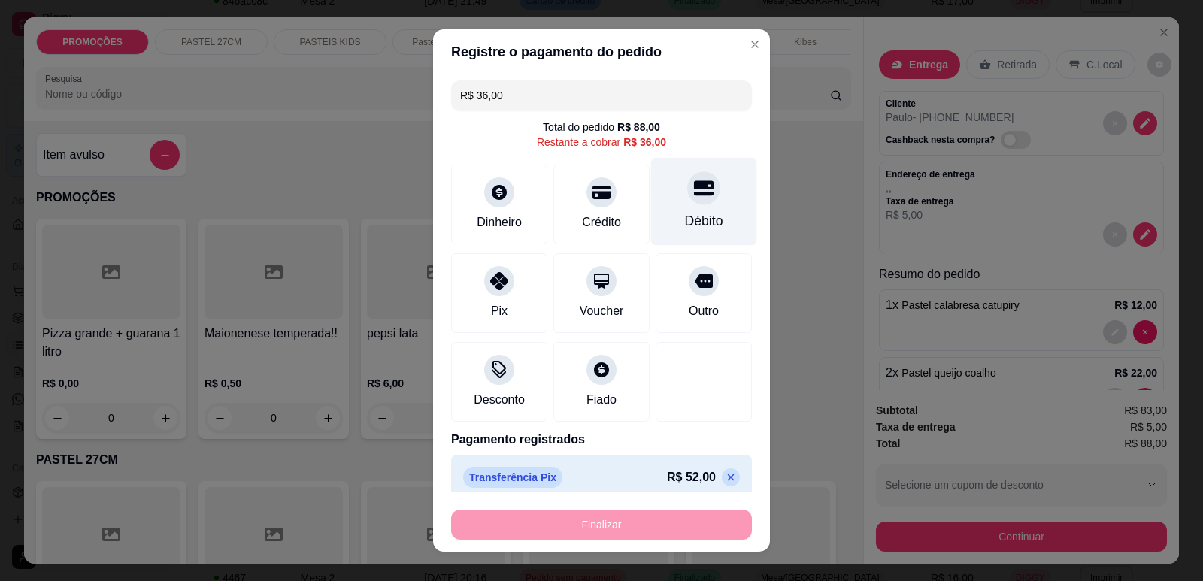
click at [687, 201] on div at bounding box center [703, 187] width 33 height 33
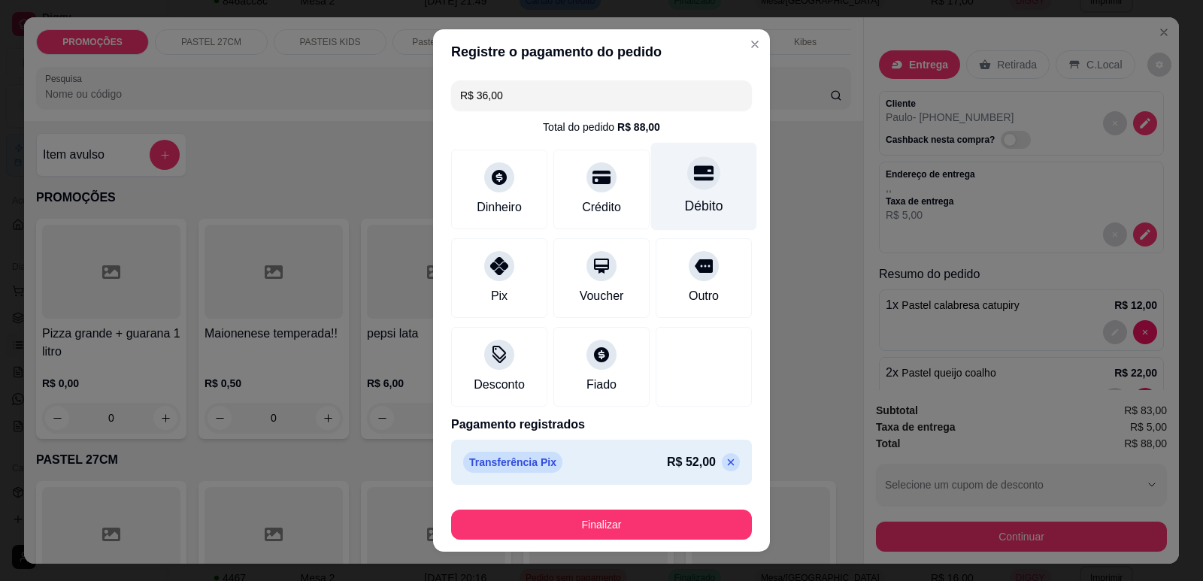
type input "R$ 0,00"
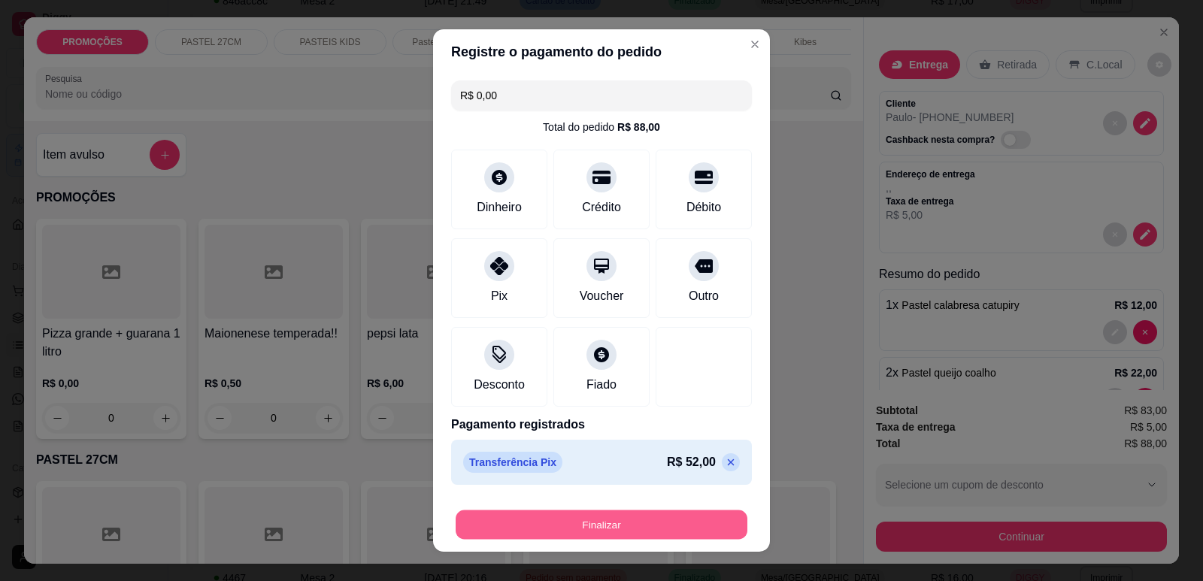
click at [643, 533] on button "Finalizar" at bounding box center [602, 524] width 292 height 29
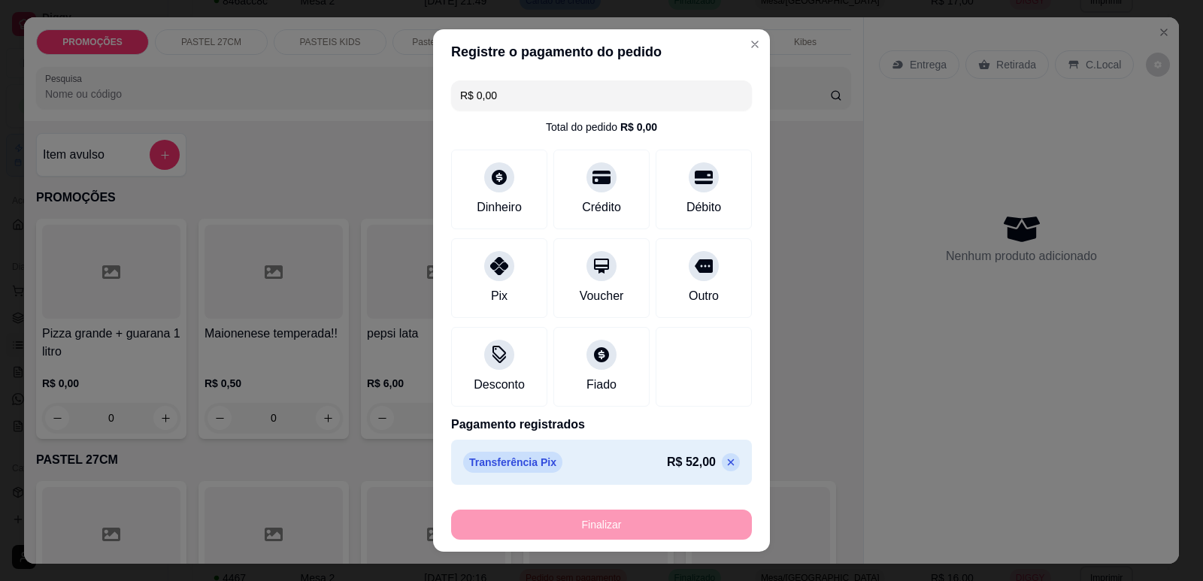
type input "0"
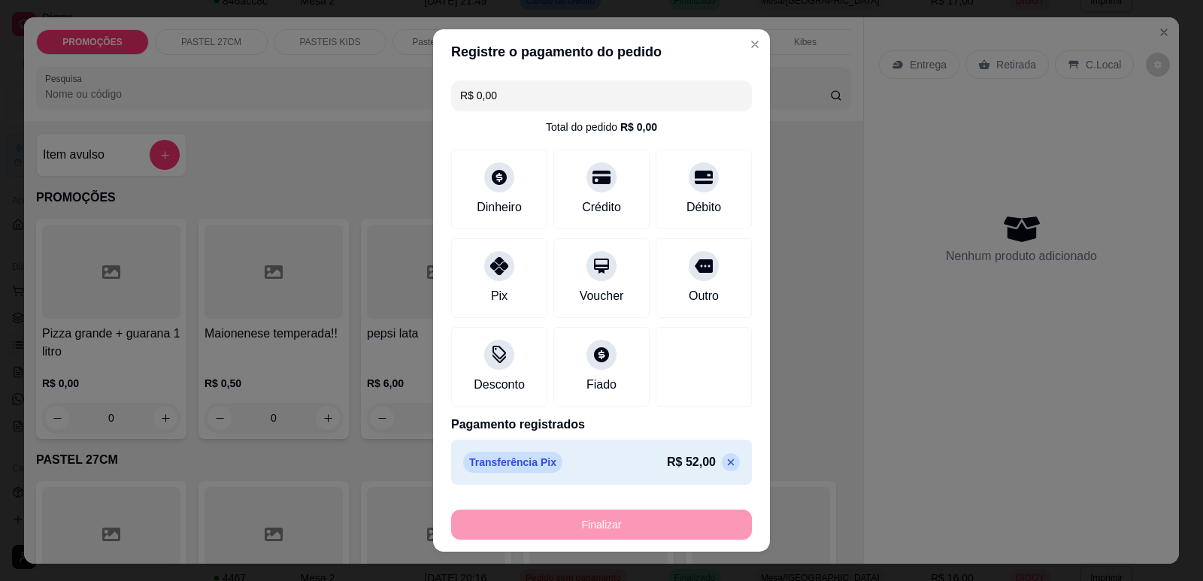
type input "0"
type input "-R$ 88,00"
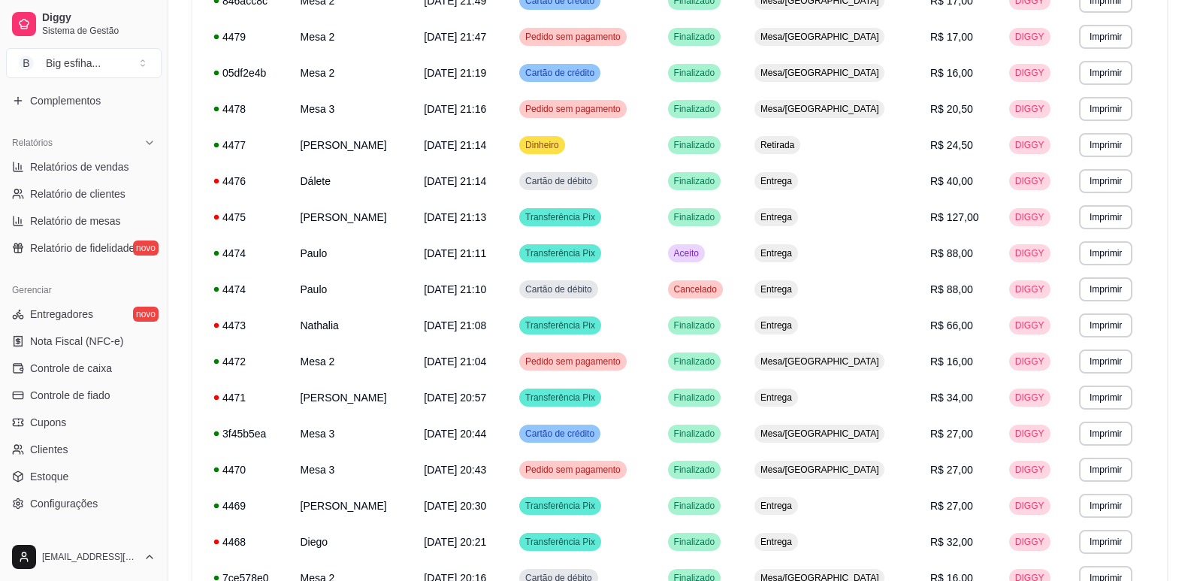
scroll to position [451, 0]
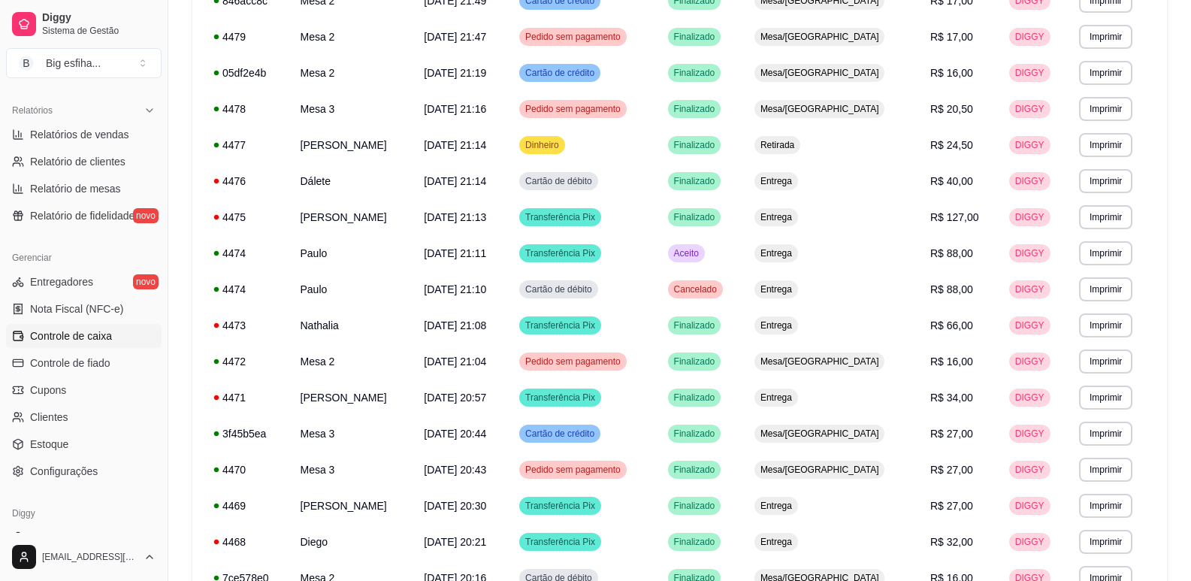
click at [104, 332] on span "Controle de caixa" at bounding box center [71, 336] width 82 height 15
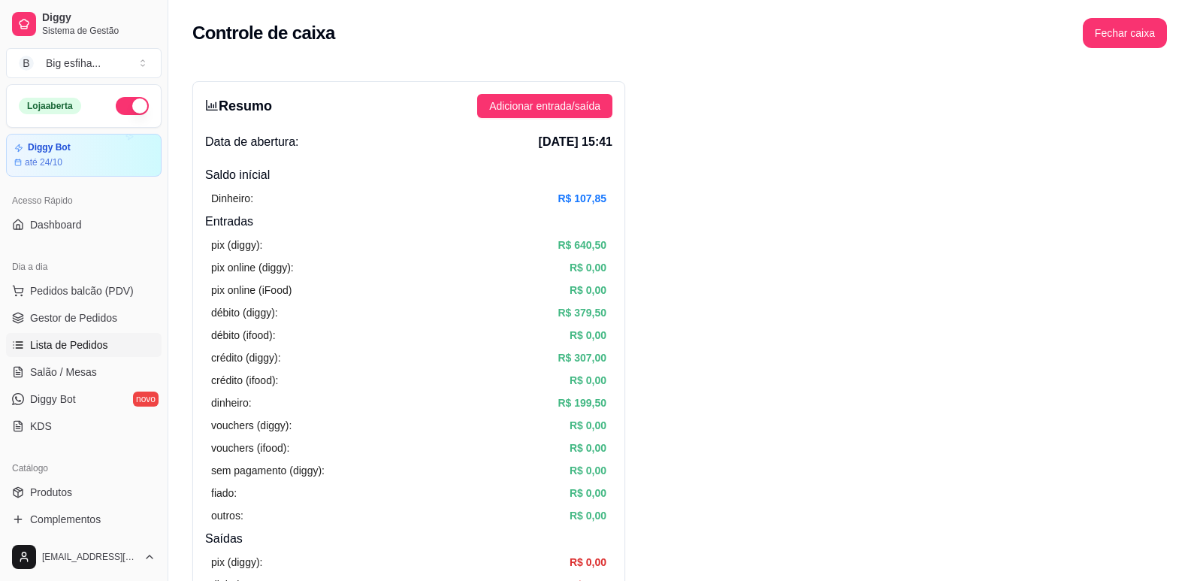
click at [101, 338] on span "Lista de Pedidos" at bounding box center [69, 345] width 78 height 15
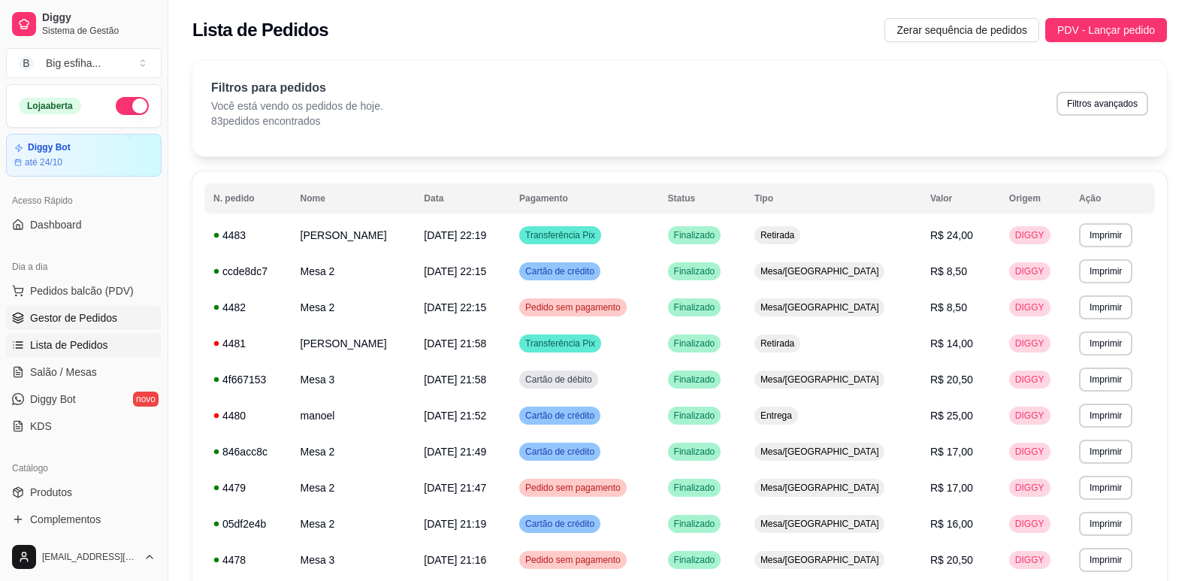
click at [107, 325] on link "Gestor de Pedidos" at bounding box center [84, 318] width 156 height 24
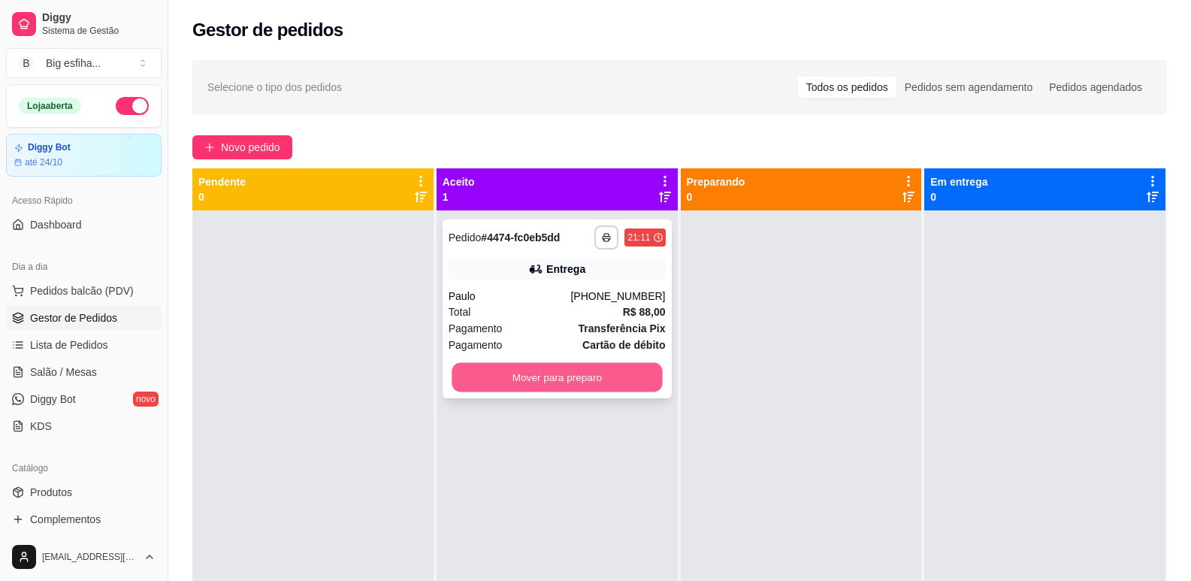
click at [543, 377] on button "Mover para preparo" at bounding box center [557, 377] width 210 height 29
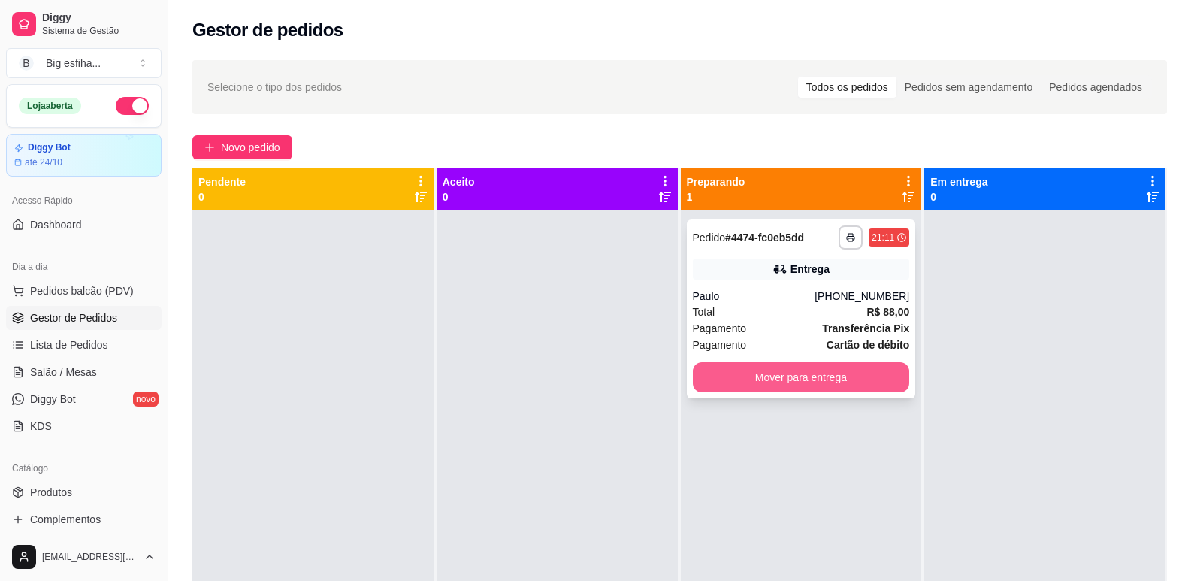
click at [777, 378] on button "Mover para entrega" at bounding box center [801, 377] width 217 height 30
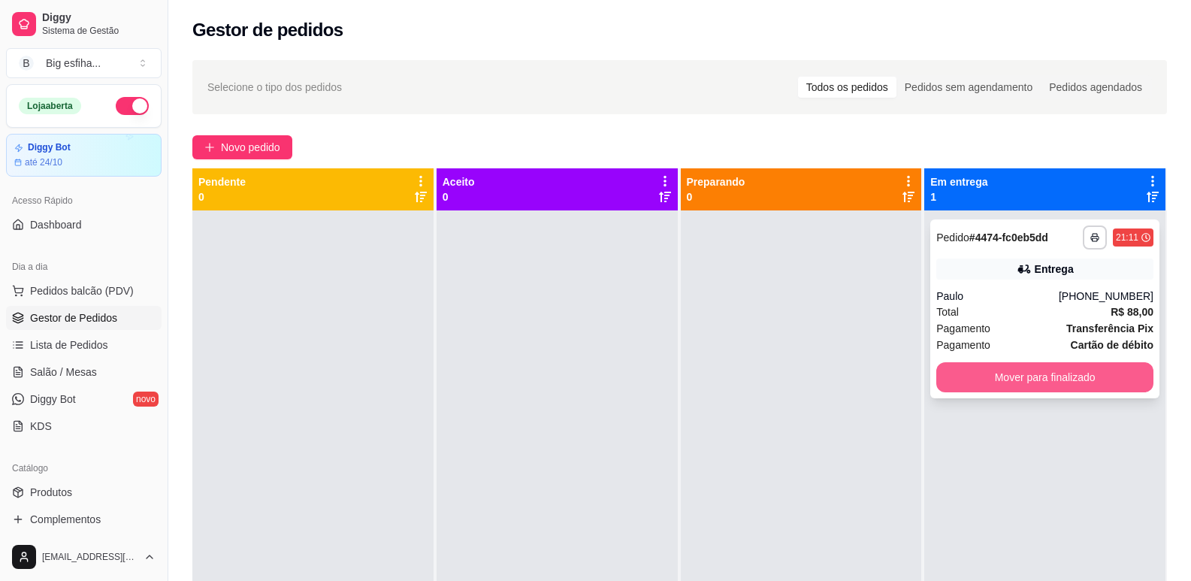
click at [953, 382] on button "Mover para finalizado" at bounding box center [1045, 377] width 217 height 30
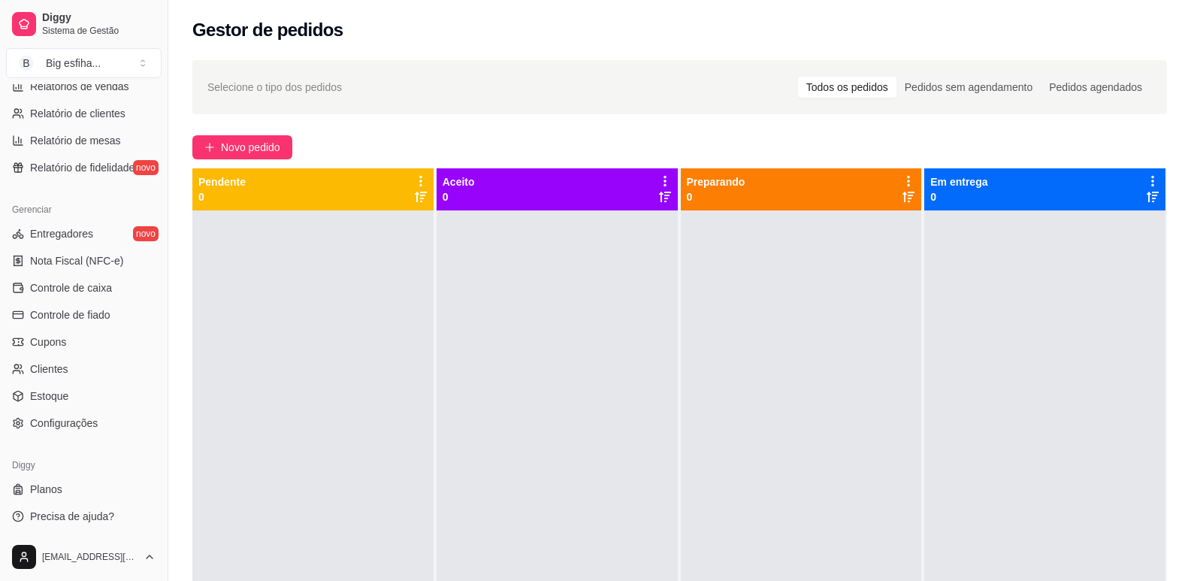
scroll to position [501, 0]
click at [86, 281] on span "Controle de caixa" at bounding box center [71, 286] width 82 height 15
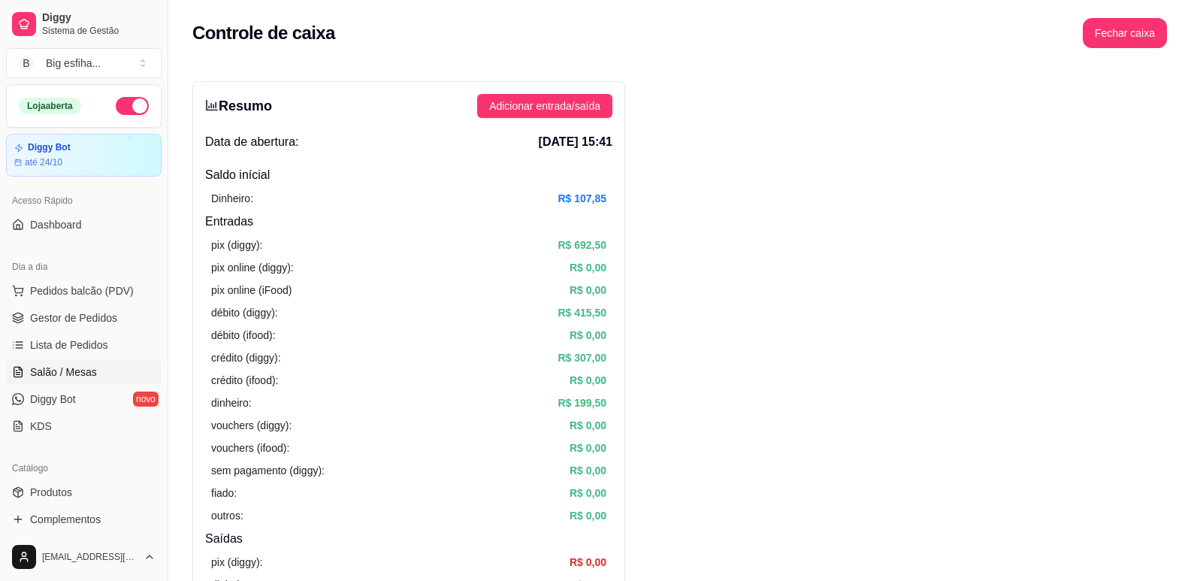
click at [84, 374] on span "Salão / Mesas" at bounding box center [63, 372] width 67 height 15
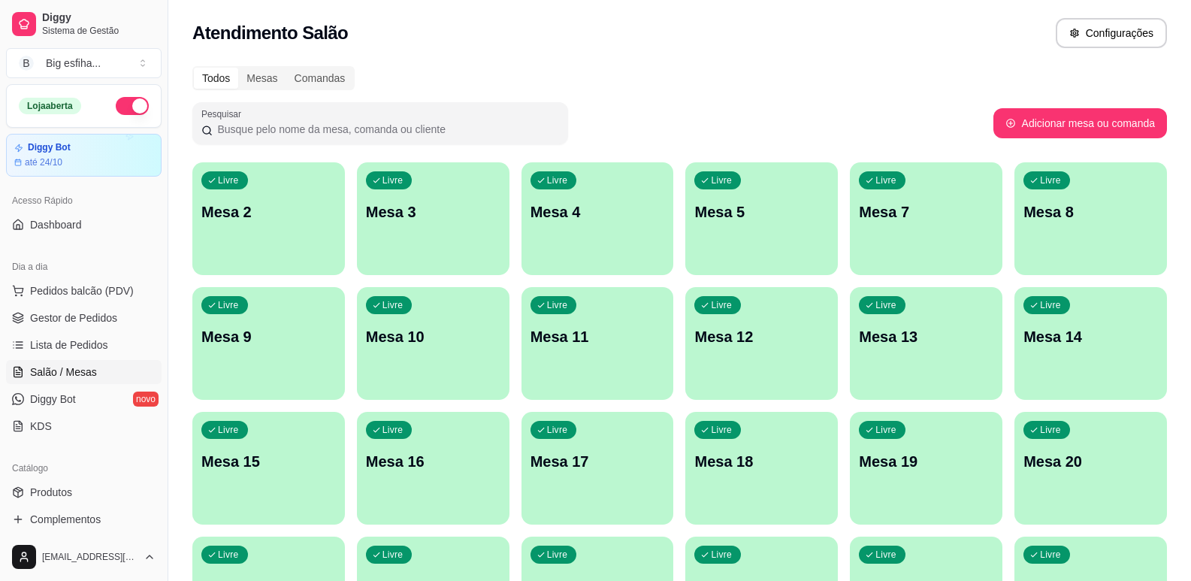
click at [248, 222] on p "Mesa 2" at bounding box center [268, 211] width 135 height 21
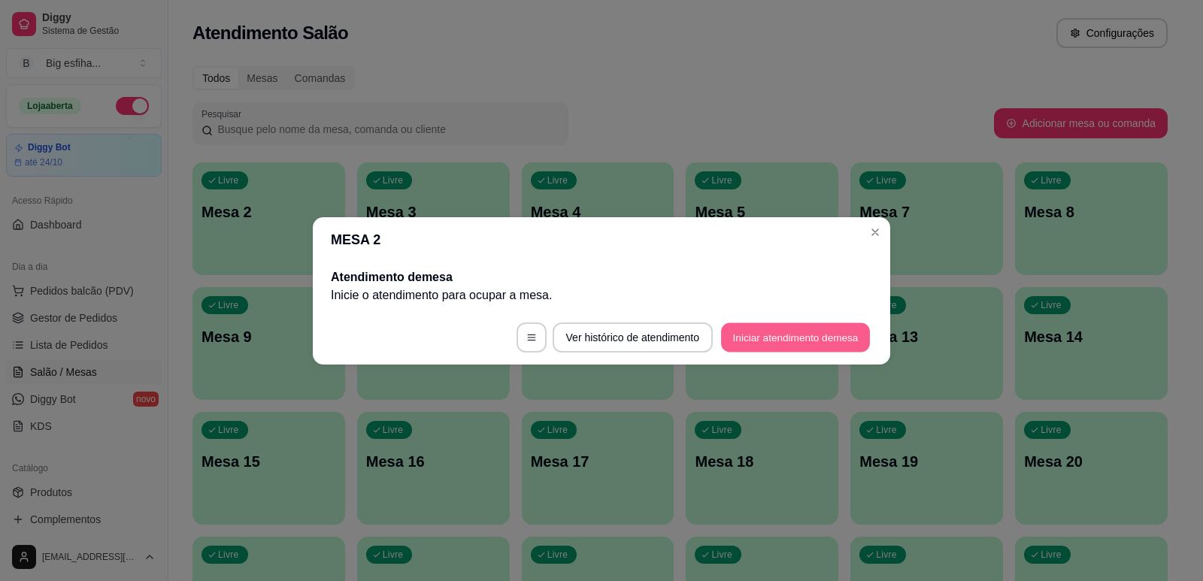
click at [843, 335] on button "Iniciar atendimento de mesa" at bounding box center [795, 336] width 149 height 29
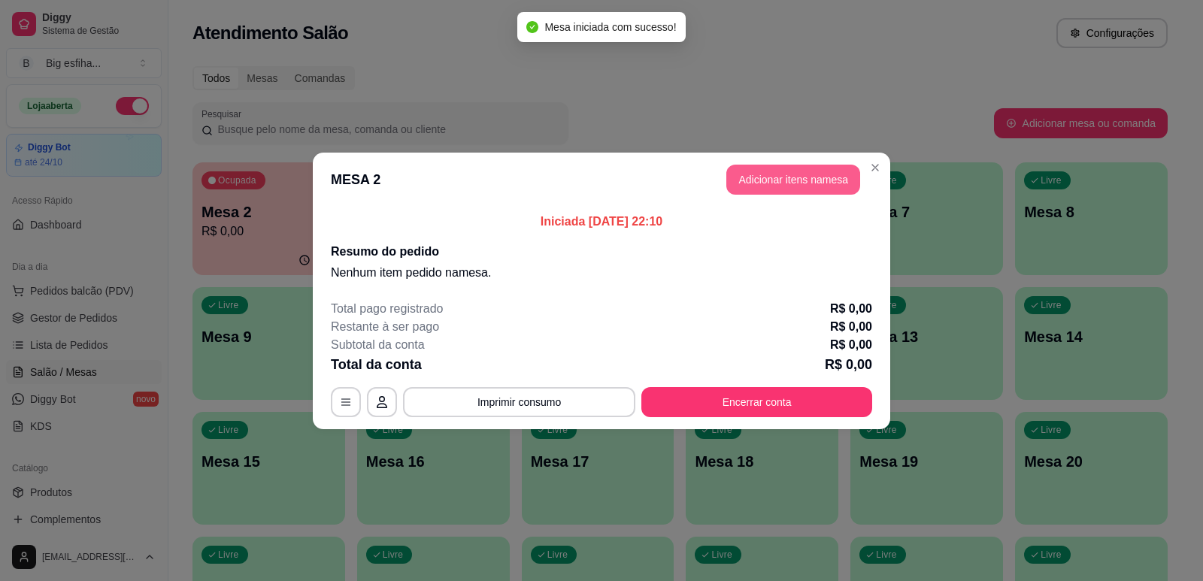
click at [777, 174] on button "Adicionar itens na mesa" at bounding box center [793, 180] width 134 height 30
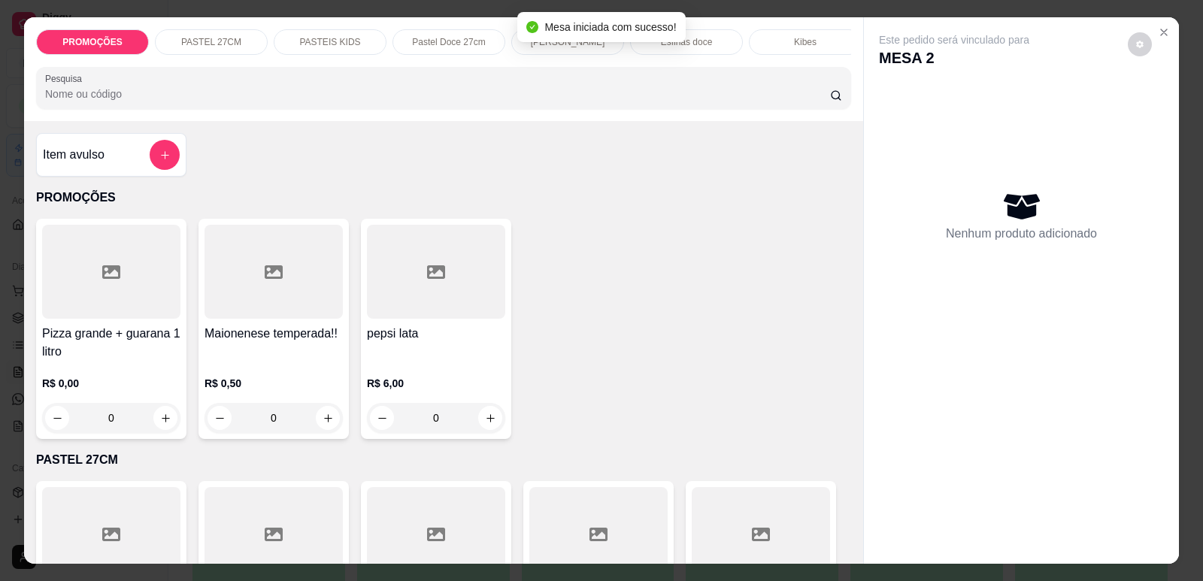
scroll to position [0, 604]
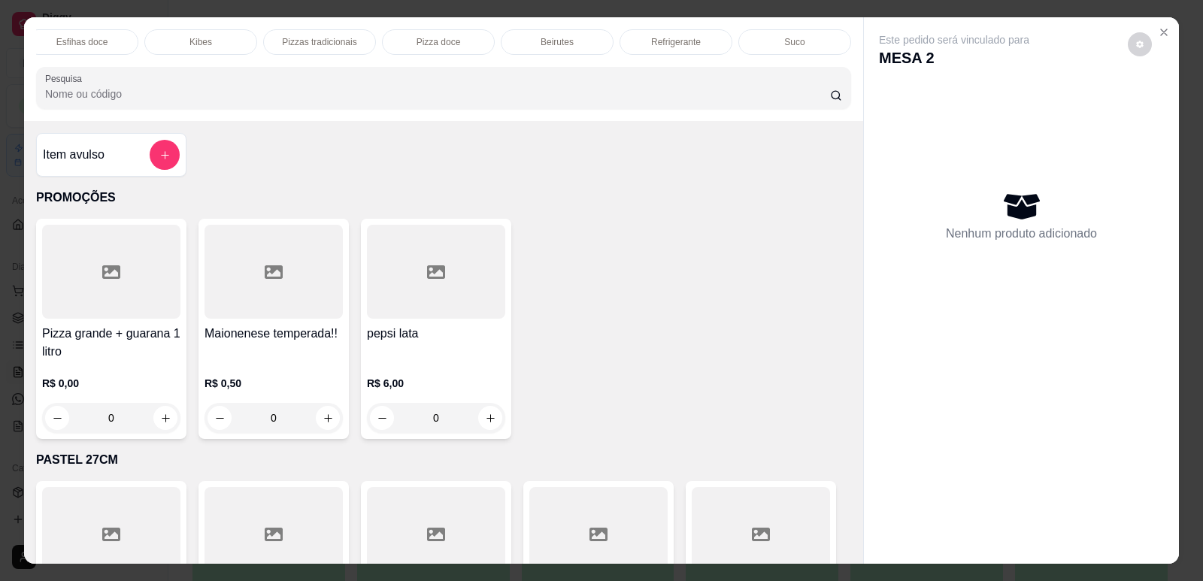
click at [659, 47] on p "Refrigerante" at bounding box center [676, 42] width 50 height 12
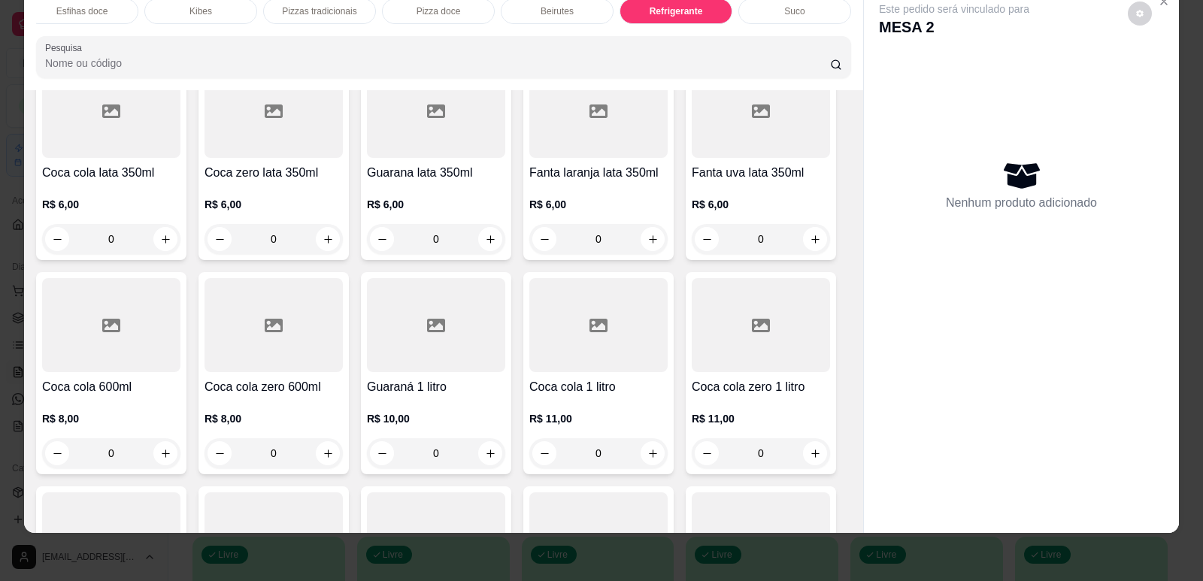
scroll to position [8843, 0]
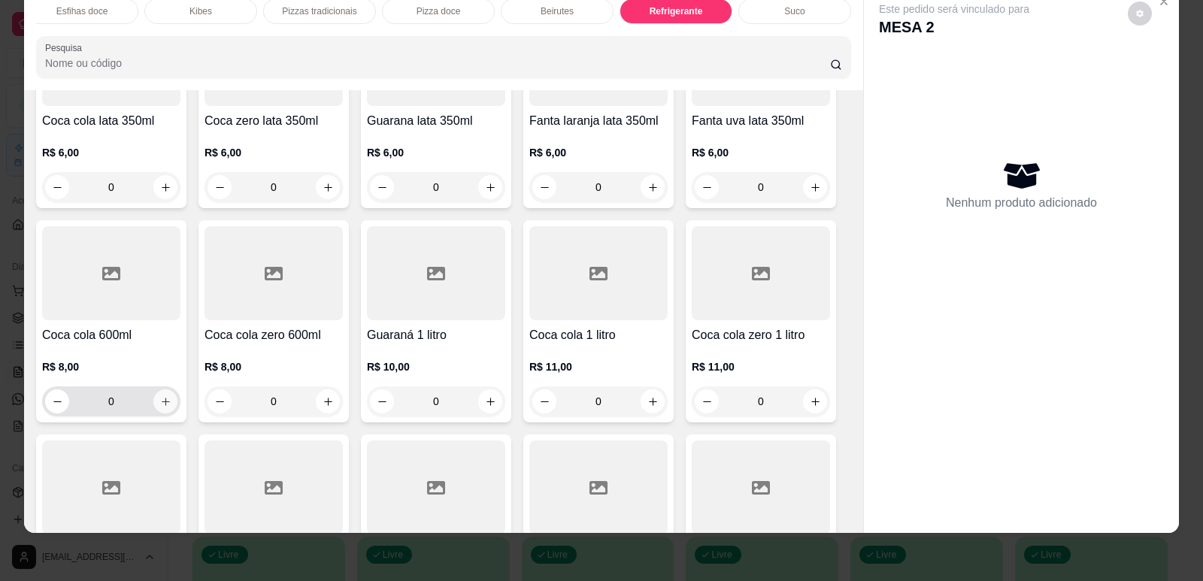
click at [165, 389] on button "increase-product-quantity" at bounding box center [165, 401] width 24 height 24
type input "1"
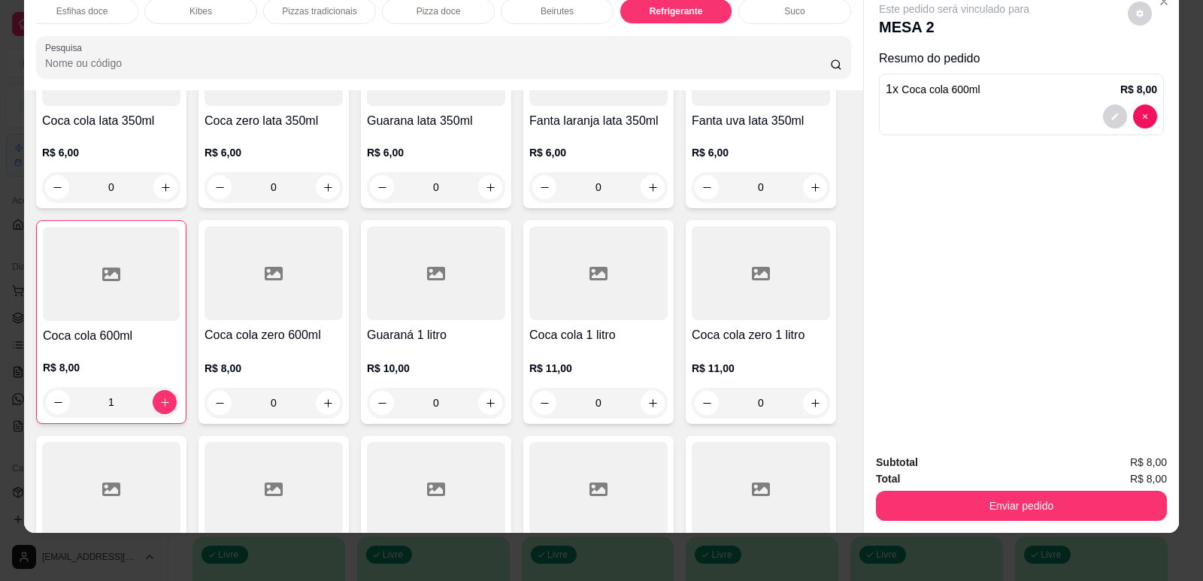
drag, startPoint x: 998, startPoint y: 485, endPoint x: 1006, endPoint y: 491, distance: 10.2
click at [998, 484] on div "Total R$ 8,00" at bounding box center [1021, 479] width 291 height 17
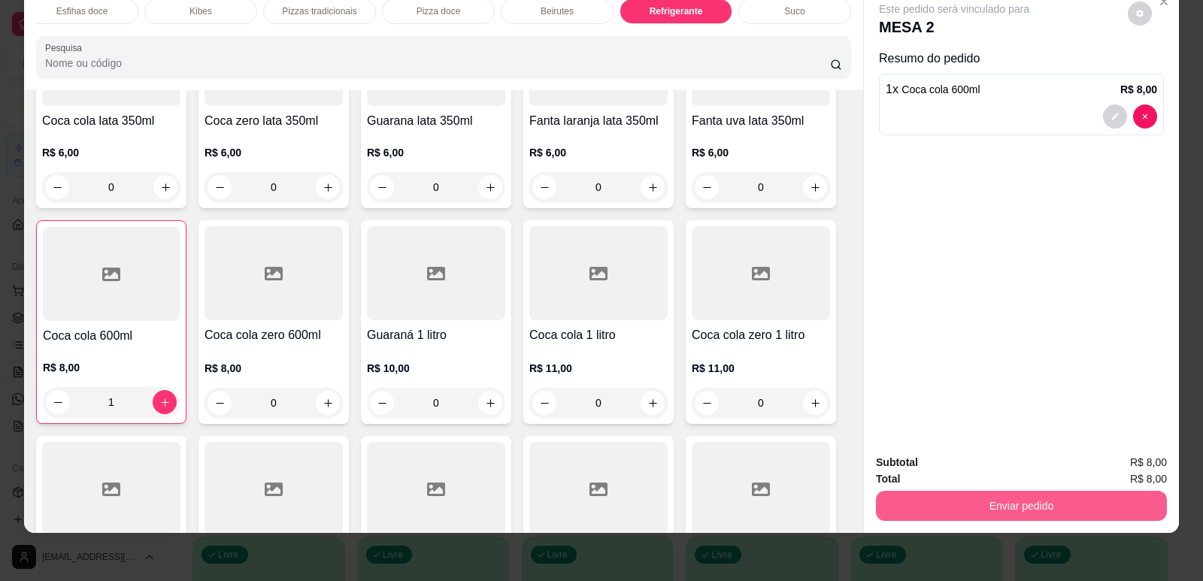
click at [1022, 501] on button "Enviar pedido" at bounding box center [1021, 506] width 291 height 30
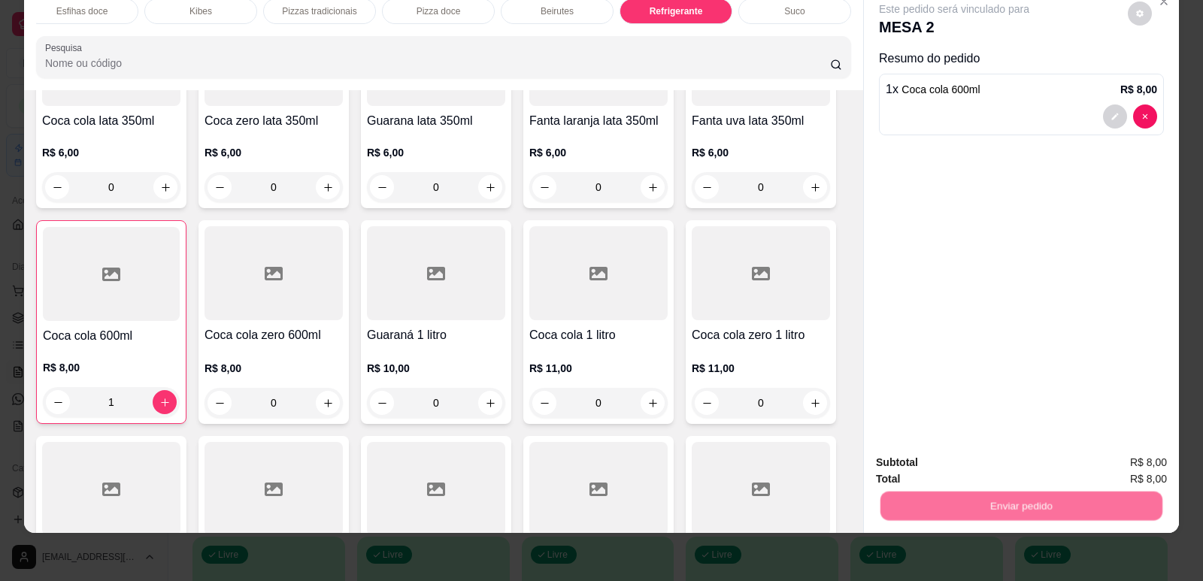
click at [1104, 466] on button "Enviar pedido" at bounding box center [1127, 469] width 85 height 29
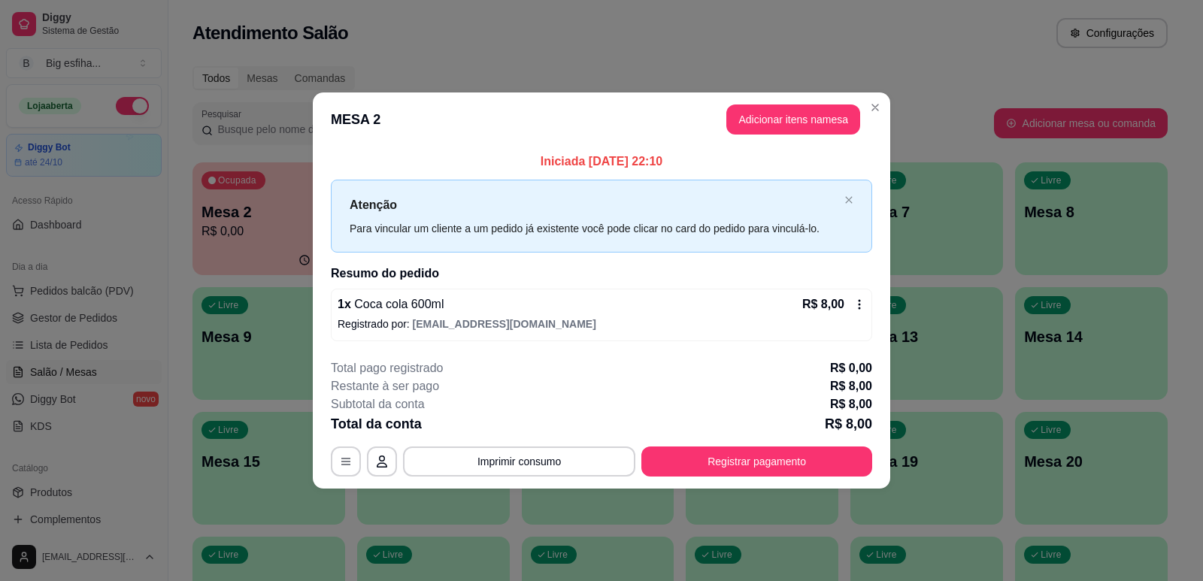
click at [781, 456] on button "Registrar pagamento" at bounding box center [756, 462] width 231 height 30
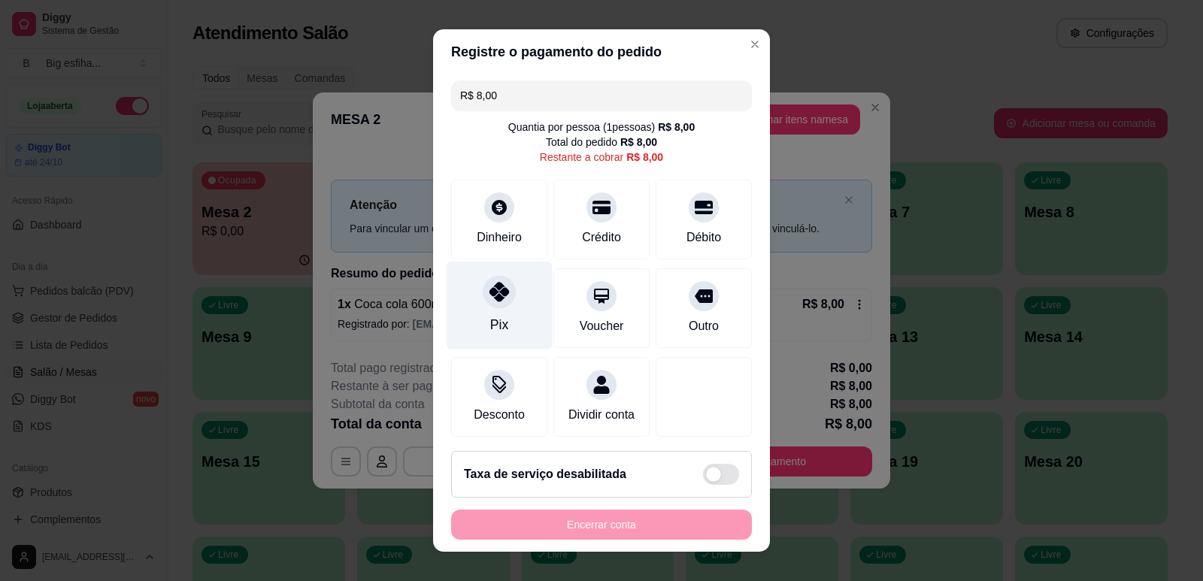
click at [469, 317] on div "Pix" at bounding box center [500, 305] width 106 height 88
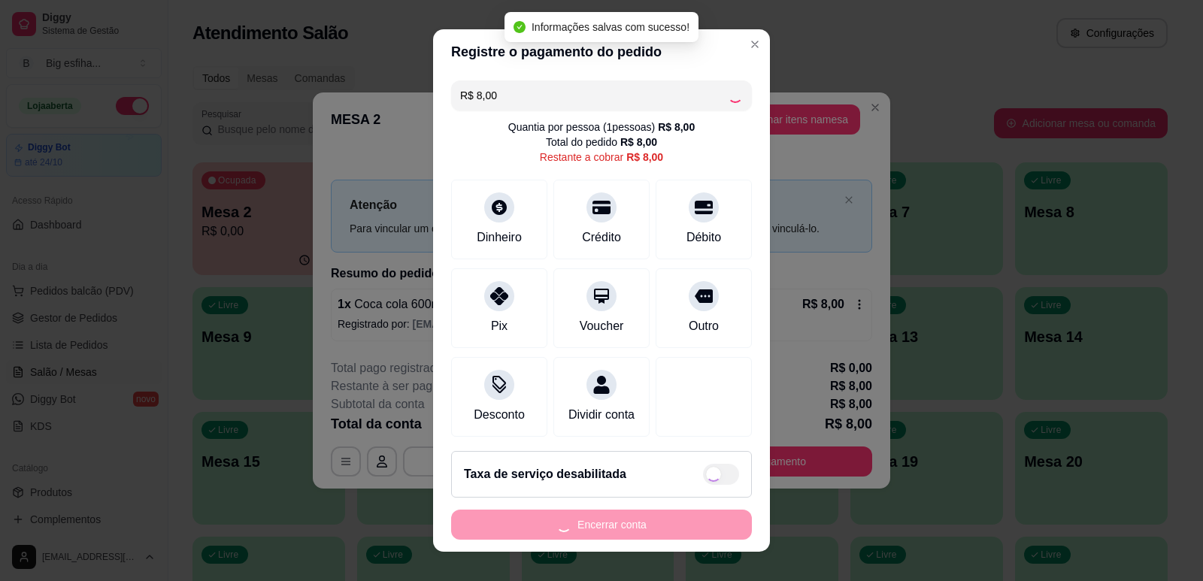
type input "R$ 0,00"
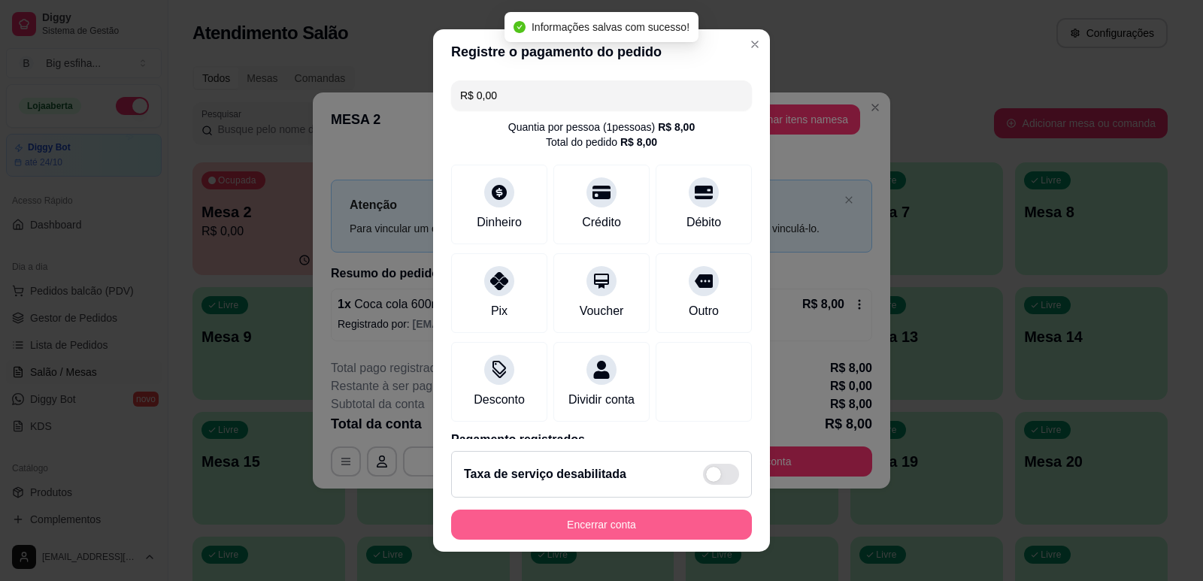
click at [589, 523] on button "Encerrar conta" at bounding box center [601, 525] width 301 height 30
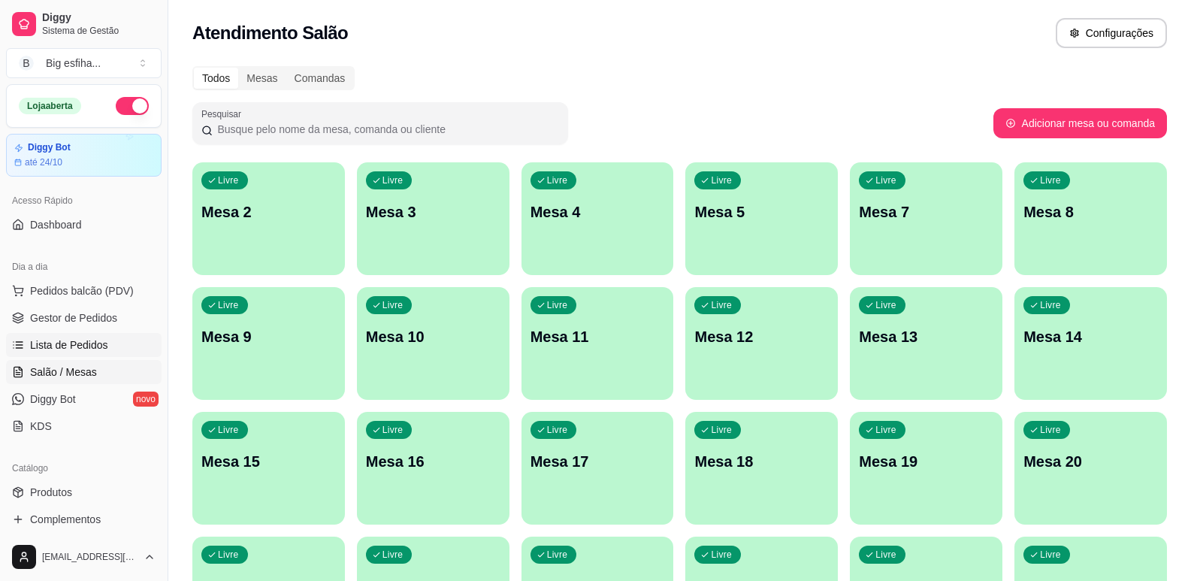
click at [36, 341] on span "Lista de Pedidos" at bounding box center [69, 345] width 78 height 15
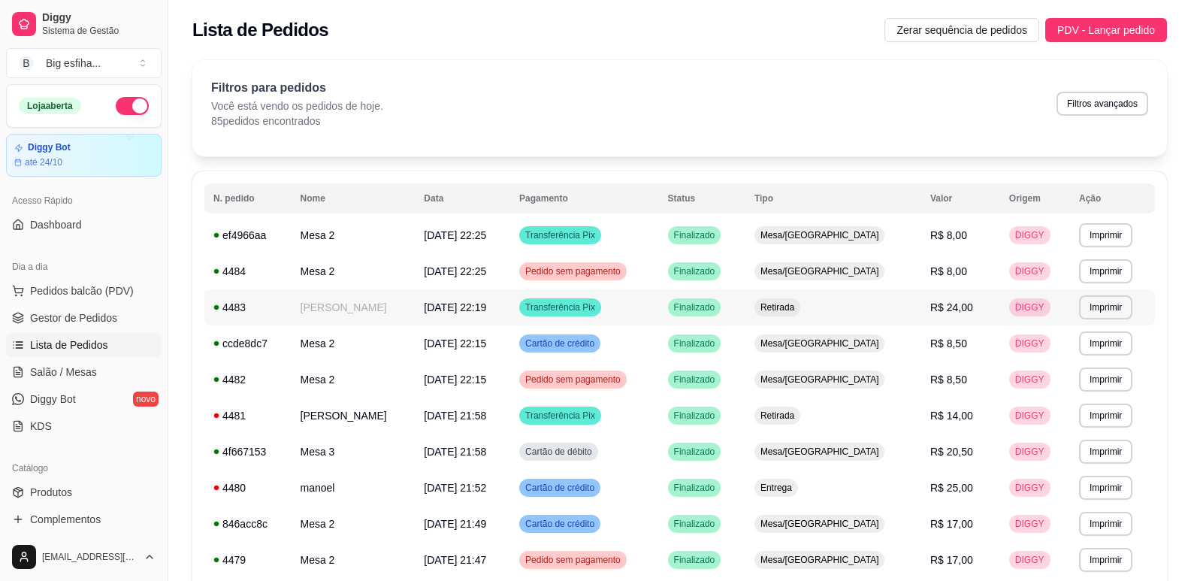
click at [377, 290] on td "[PERSON_NAME]" at bounding box center [354, 307] width 124 height 36
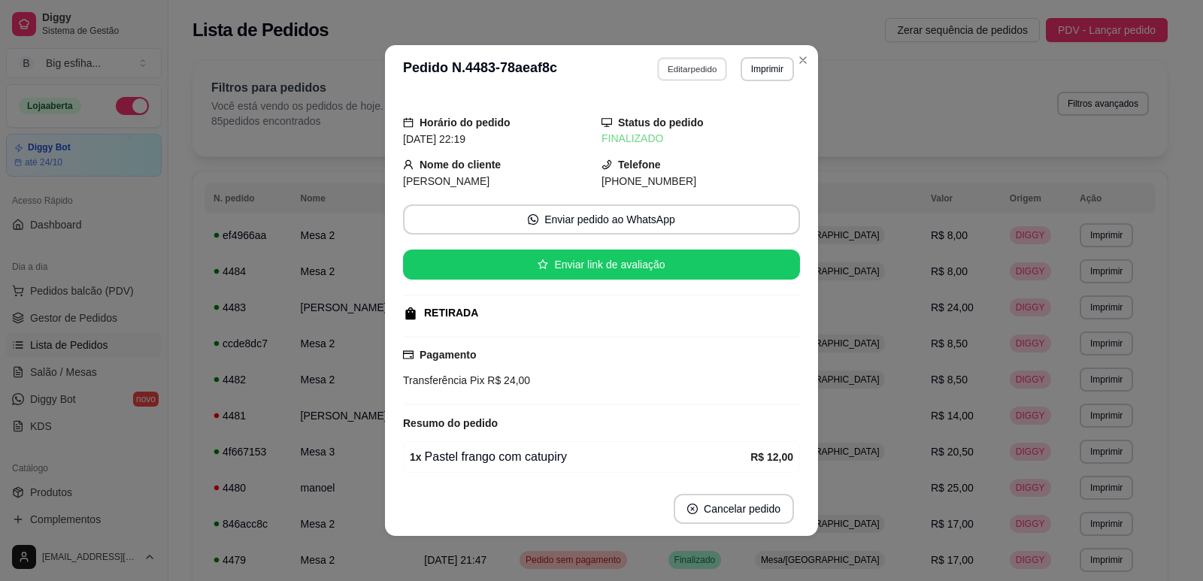
click at [683, 65] on button "Editar pedido" at bounding box center [693, 68] width 70 height 23
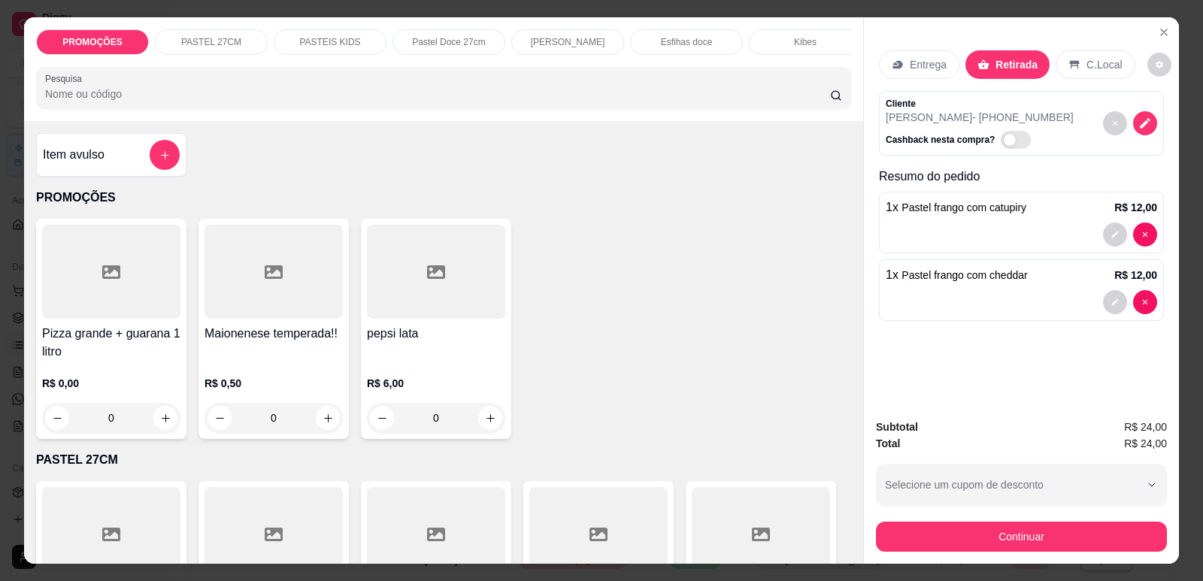
click at [924, 71] on p "Entrega" at bounding box center [928, 64] width 37 height 15
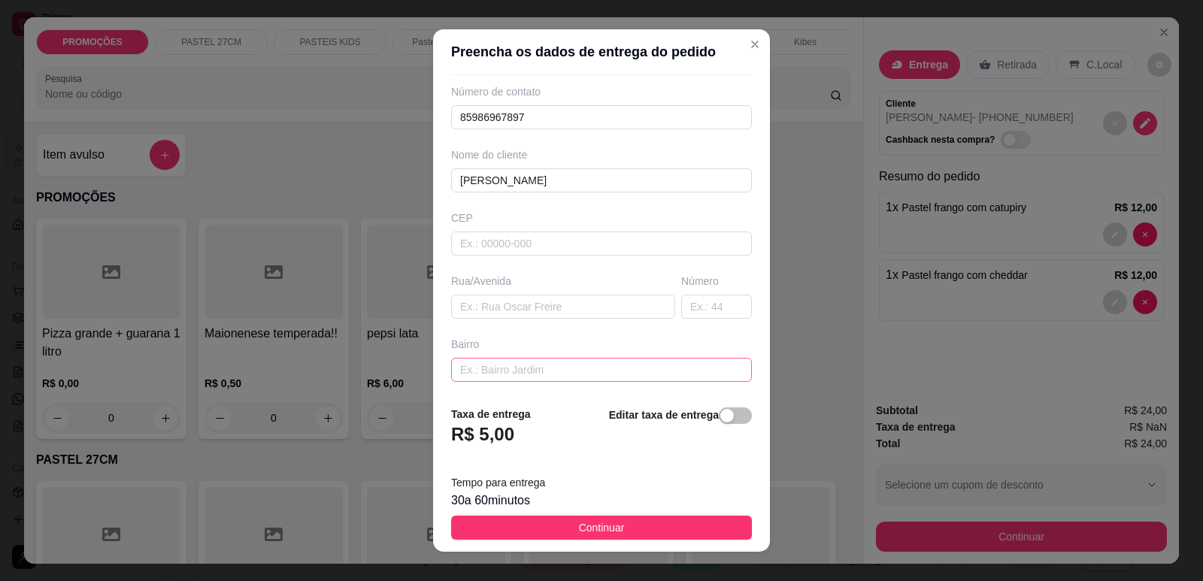
scroll to position [150, 0]
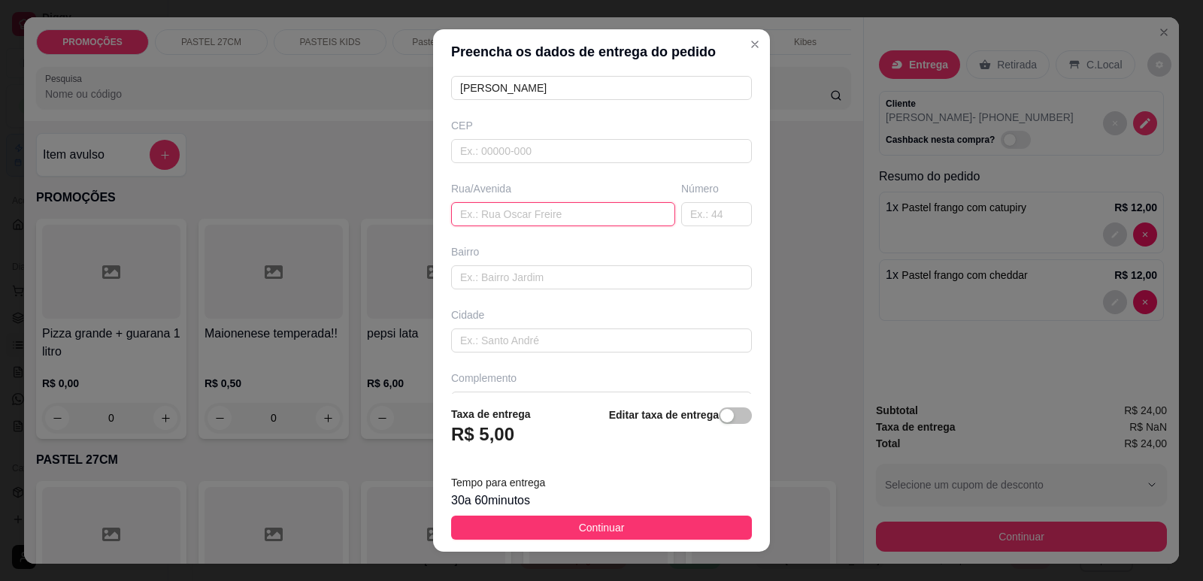
click at [504, 208] on input "text" at bounding box center [563, 214] width 224 height 24
paste input "[STREET_ADDRESS][PERSON_NAME]"
type input "[STREET_ADDRESS][PERSON_NAME]"
click at [722, 425] on div "Editar taxa de entrega" at bounding box center [680, 431] width 143 height 50
click at [720, 415] on div "button" at bounding box center [727, 416] width 14 height 14
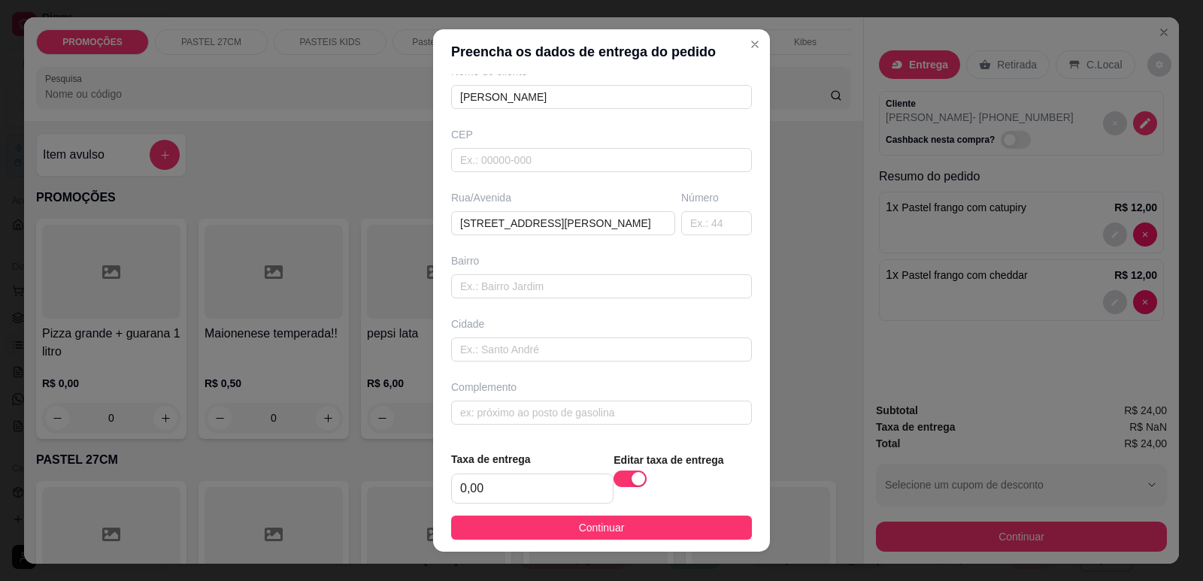
scroll to position [141, 0]
click at [526, 494] on input "0,00" at bounding box center [532, 488] width 161 height 29
type input "5,00"
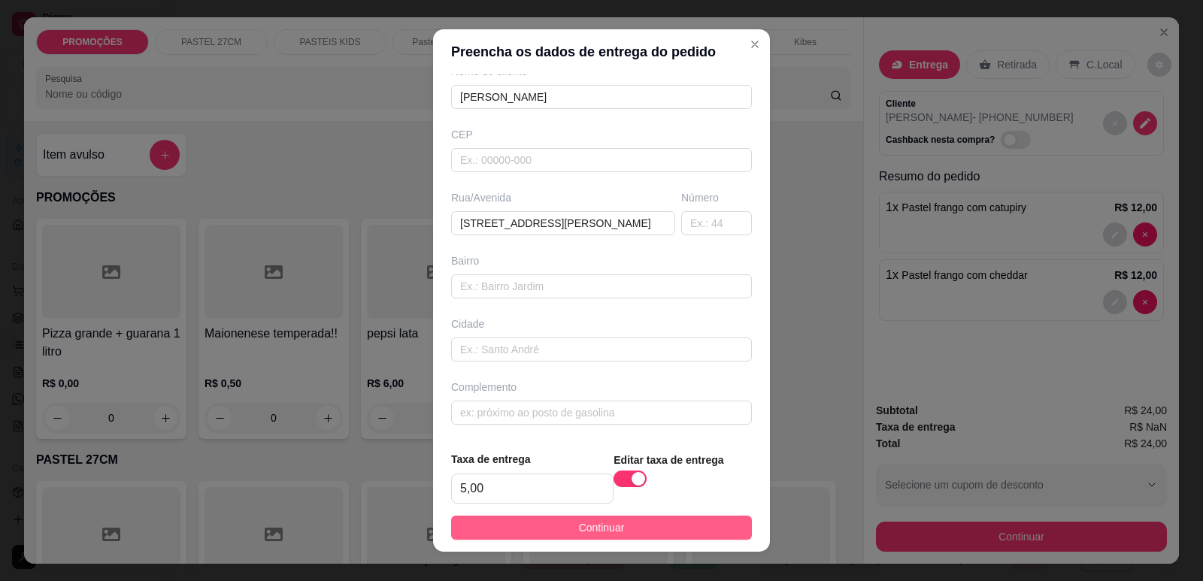
click at [586, 518] on footer "Taxa de entrega 5,00 Editar taxa de entrega Continuar" at bounding box center [601, 495] width 337 height 113
click at [586, 518] on button "Continuar" at bounding box center [601, 528] width 301 height 24
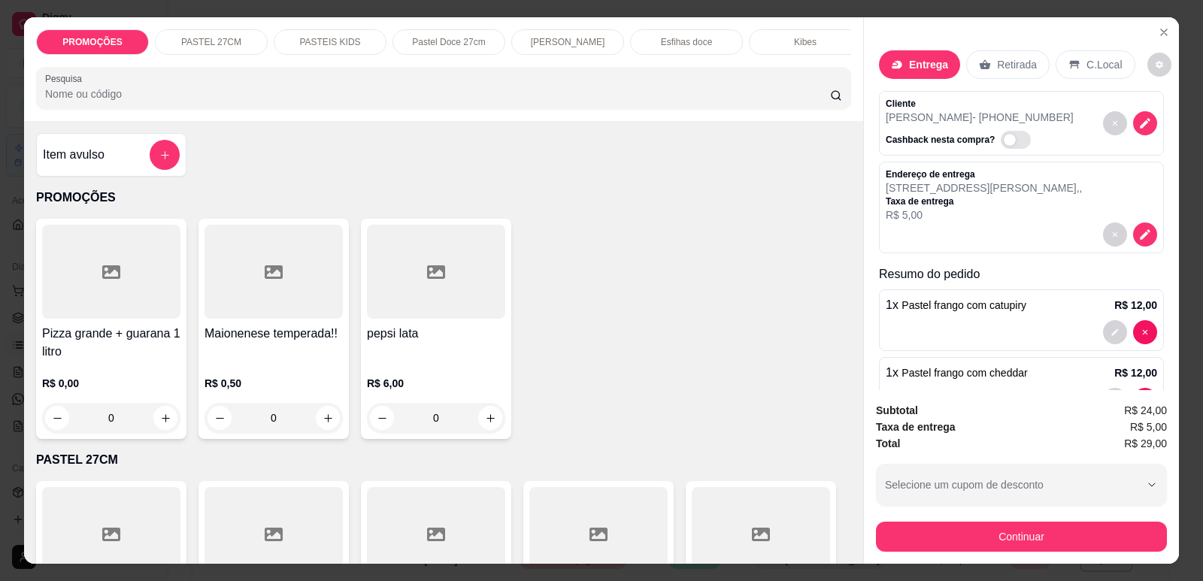
drag, startPoint x: 1049, startPoint y: 519, endPoint x: 1070, endPoint y: 525, distance: 21.7
click at [1051, 519] on div "Continuar" at bounding box center [1021, 535] width 291 height 34
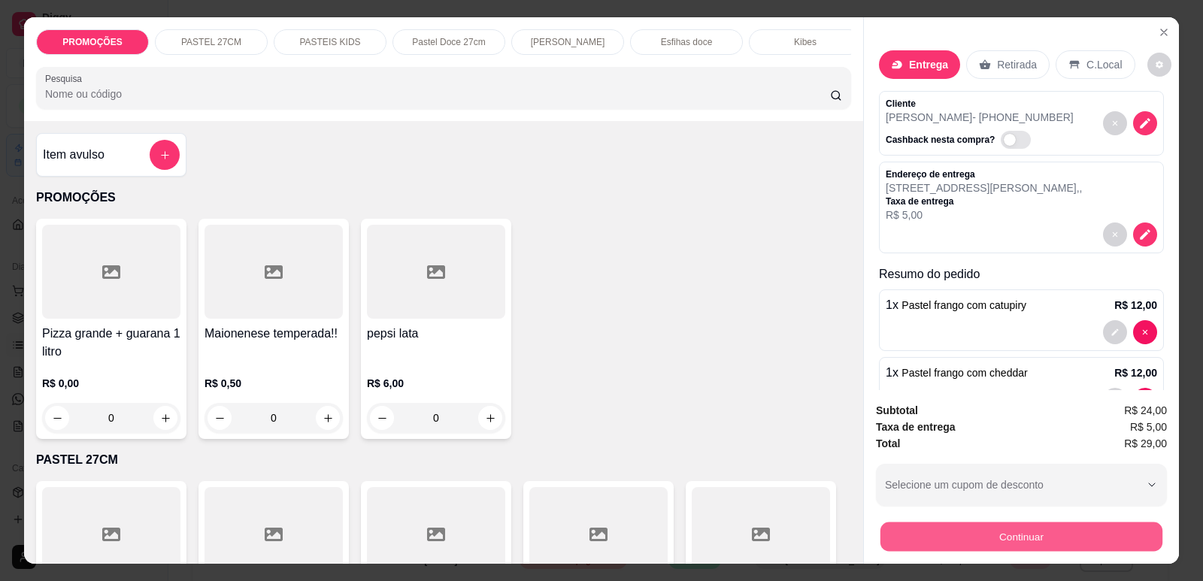
click at [1114, 528] on button "Continuar" at bounding box center [1021, 536] width 282 height 29
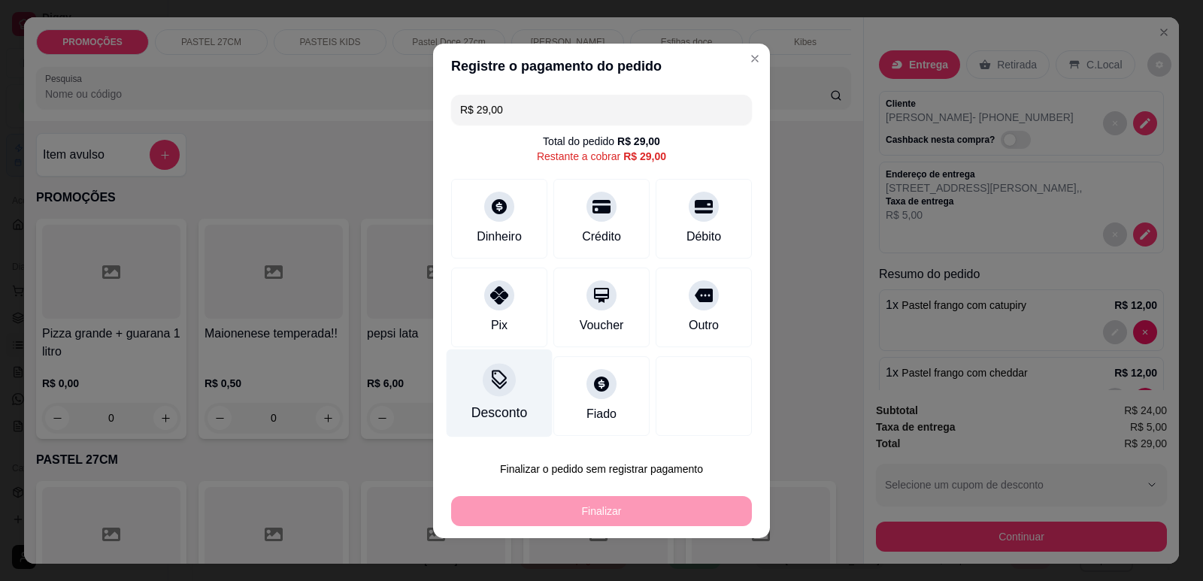
click at [501, 313] on div "Pix" at bounding box center [499, 308] width 96 height 80
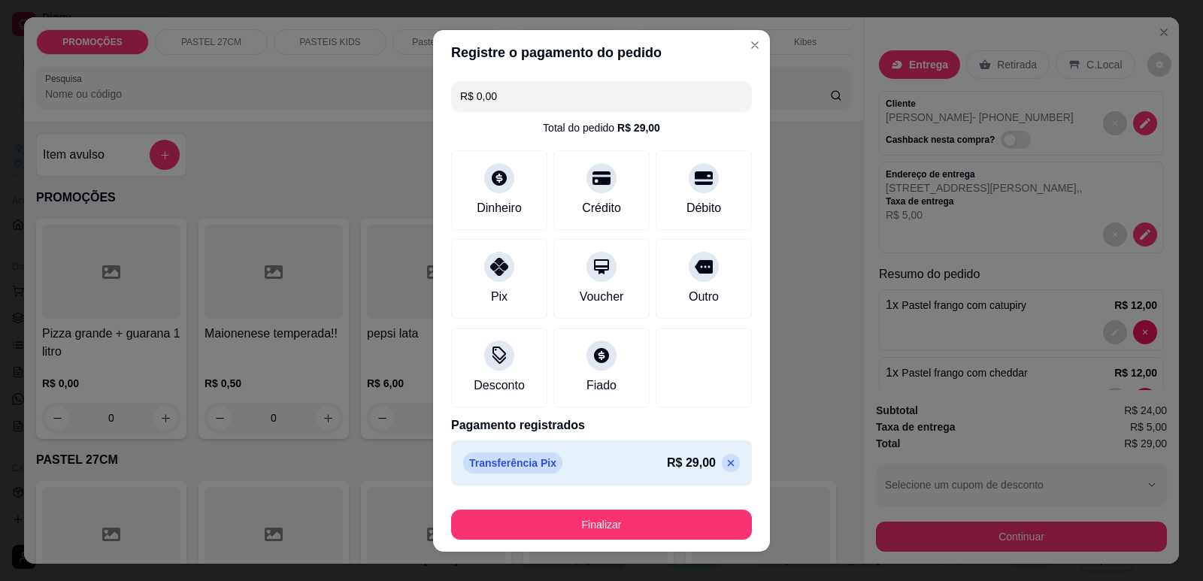
type input "R$ 0,00"
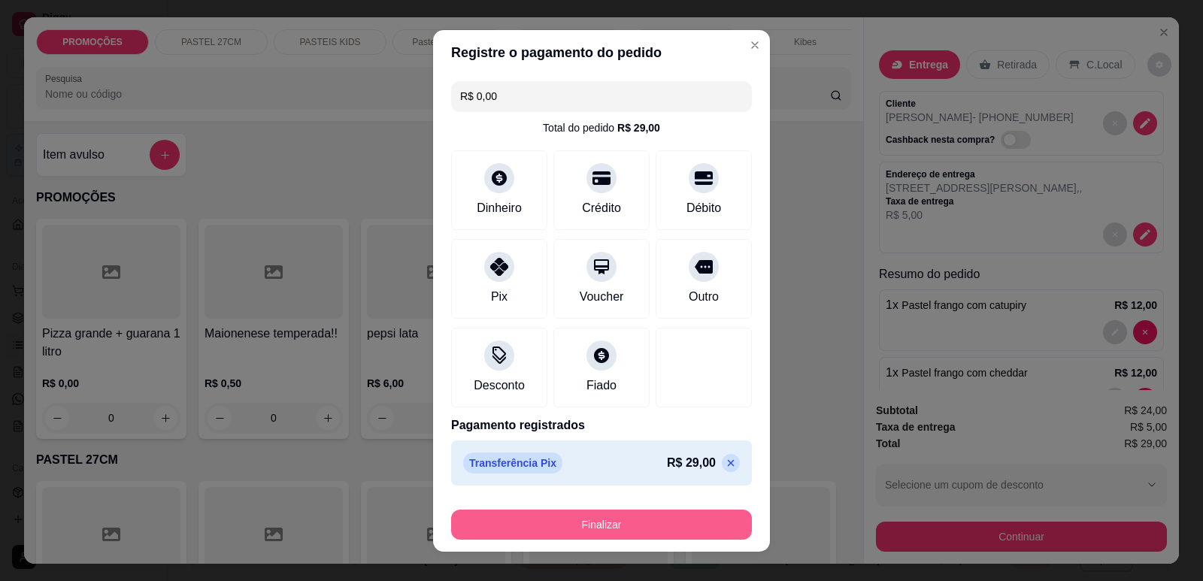
click at [579, 510] on button "Finalizar" at bounding box center [601, 525] width 301 height 30
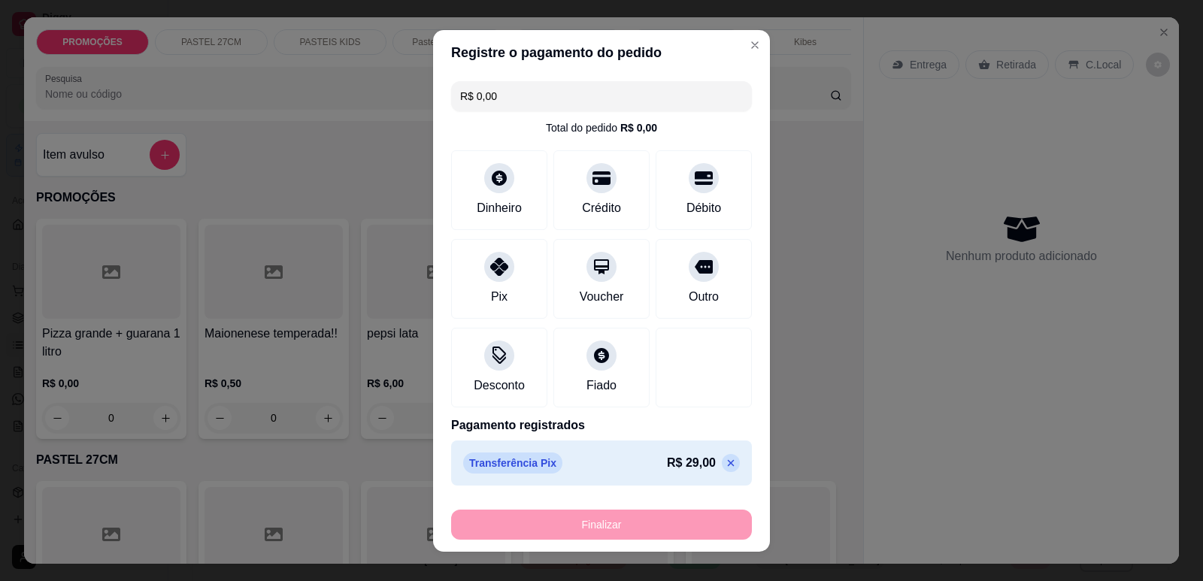
type input "0"
type input "-R$ 29,00"
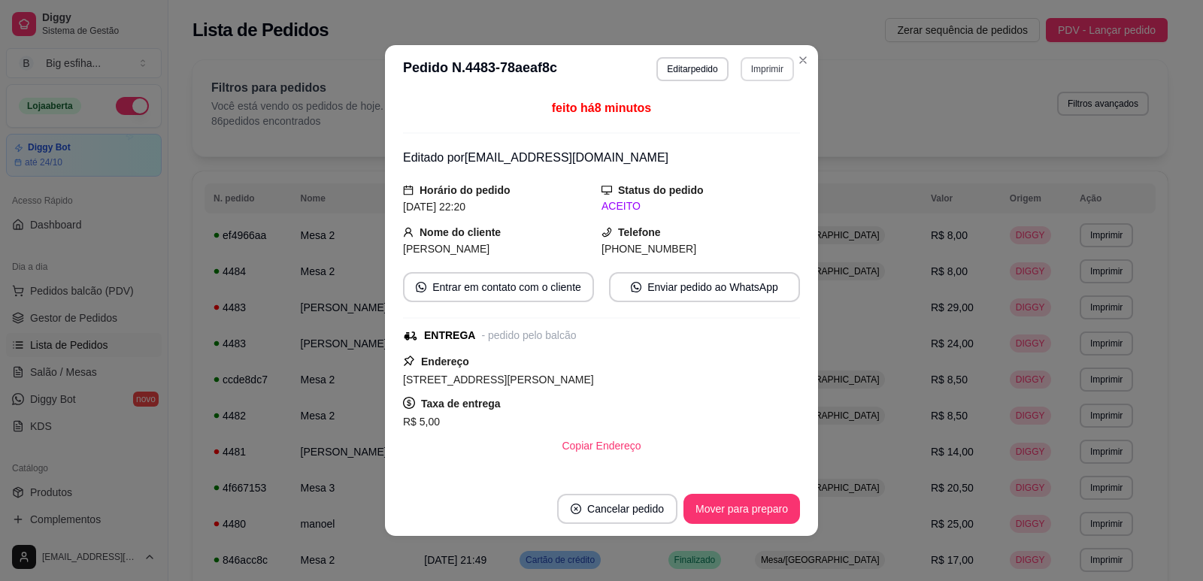
click at [765, 77] on button "Imprimir" at bounding box center [766, 69] width 53 height 24
click at [767, 107] on div "Escolha a impressora IMPRESSORA" at bounding box center [735, 111] width 124 height 51
click at [767, 114] on button "IMPRESSORA" at bounding box center [735, 121] width 105 height 23
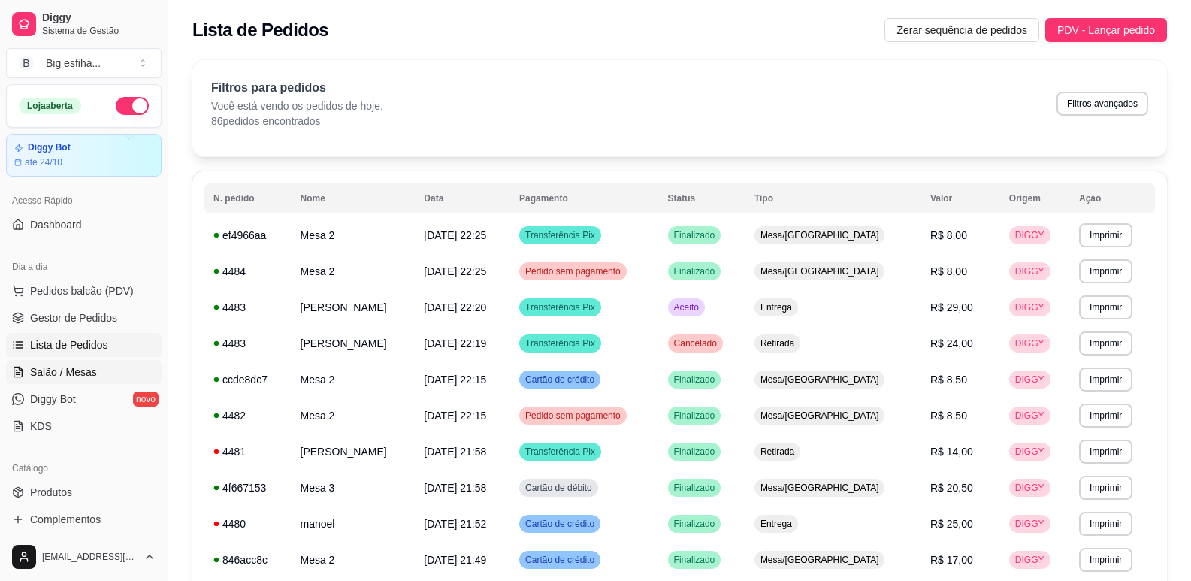
click at [49, 374] on span "Salão / Mesas" at bounding box center [63, 372] width 67 height 15
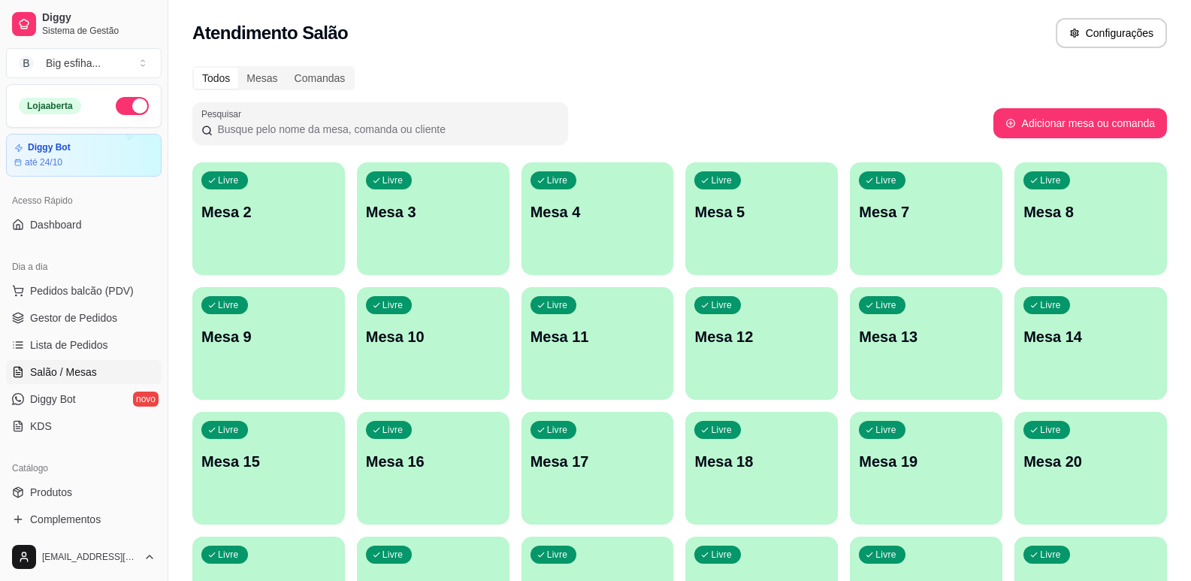
click at [286, 240] on div "Livre Mesa 2" at bounding box center [268, 209] width 153 height 95
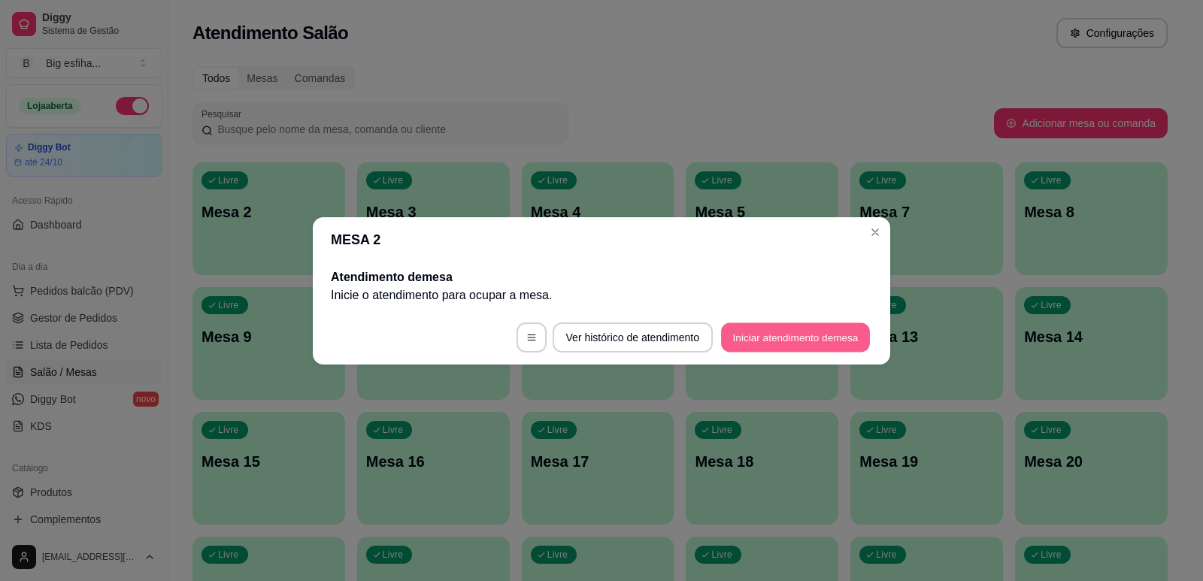
click at [733, 338] on button "Iniciar atendimento de mesa" at bounding box center [795, 336] width 149 height 29
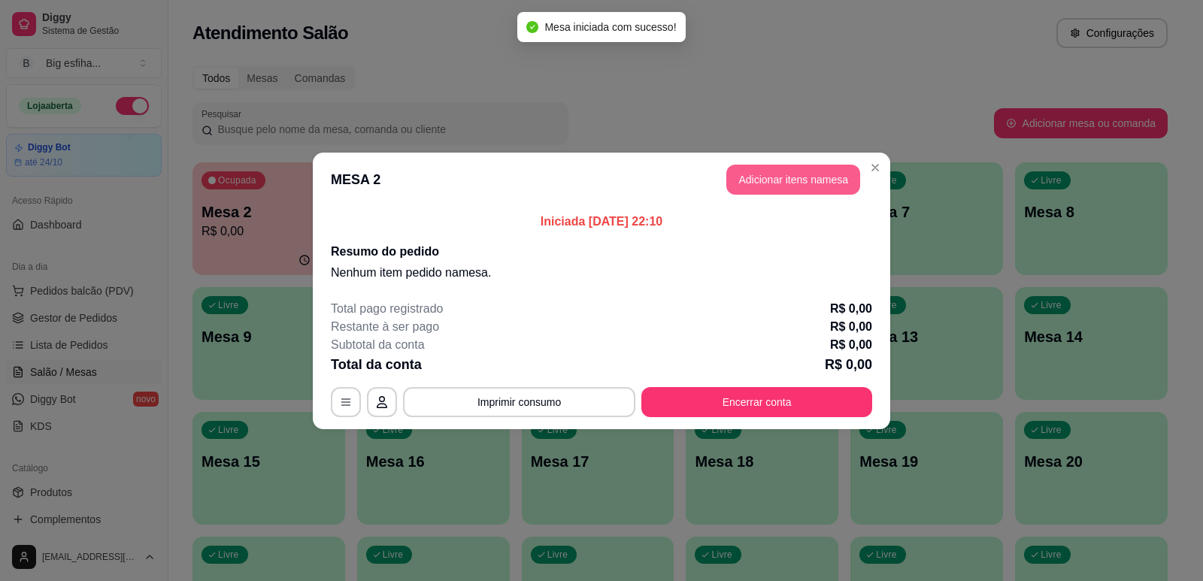
click at [785, 182] on button "Adicionar itens na mesa" at bounding box center [793, 180] width 134 height 30
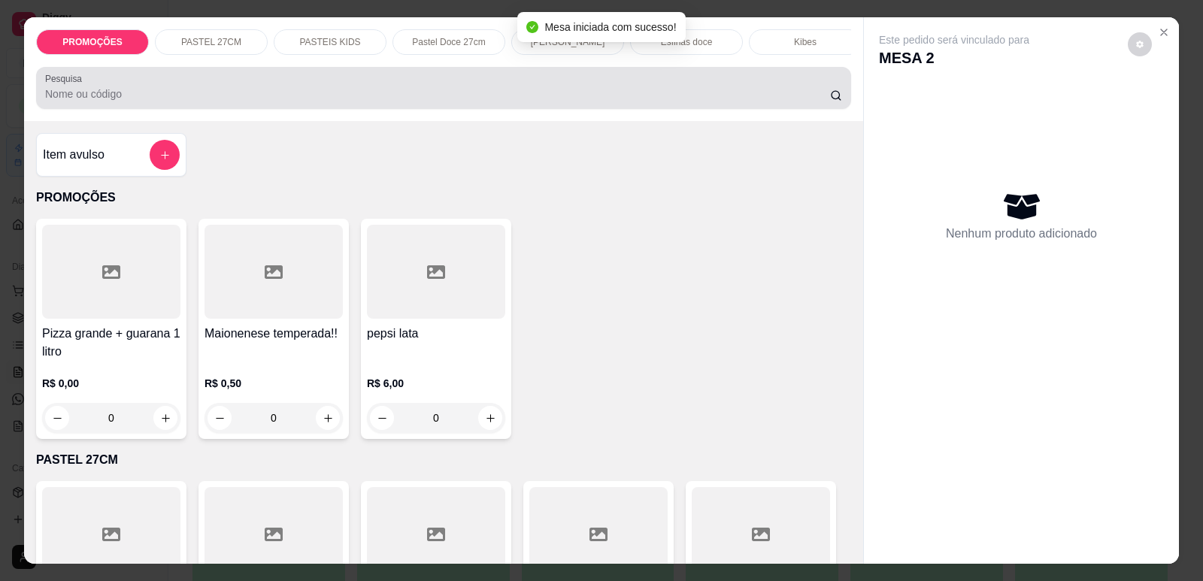
click at [516, 101] on input "Pesquisa" at bounding box center [437, 93] width 785 height 15
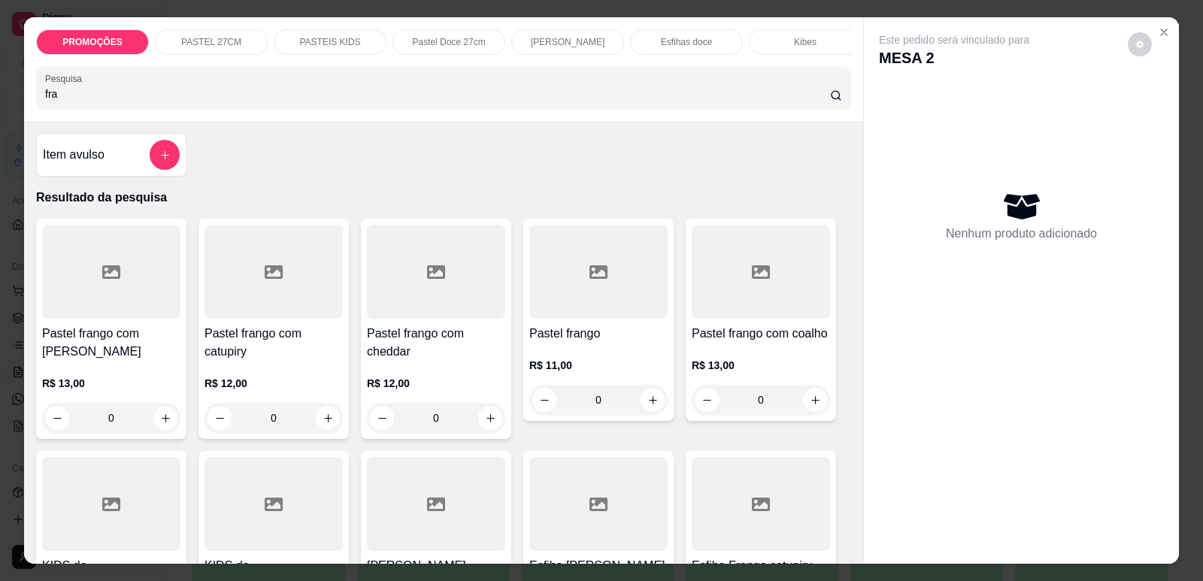
type input "fra"
click at [107, 310] on div at bounding box center [111, 272] width 138 height 94
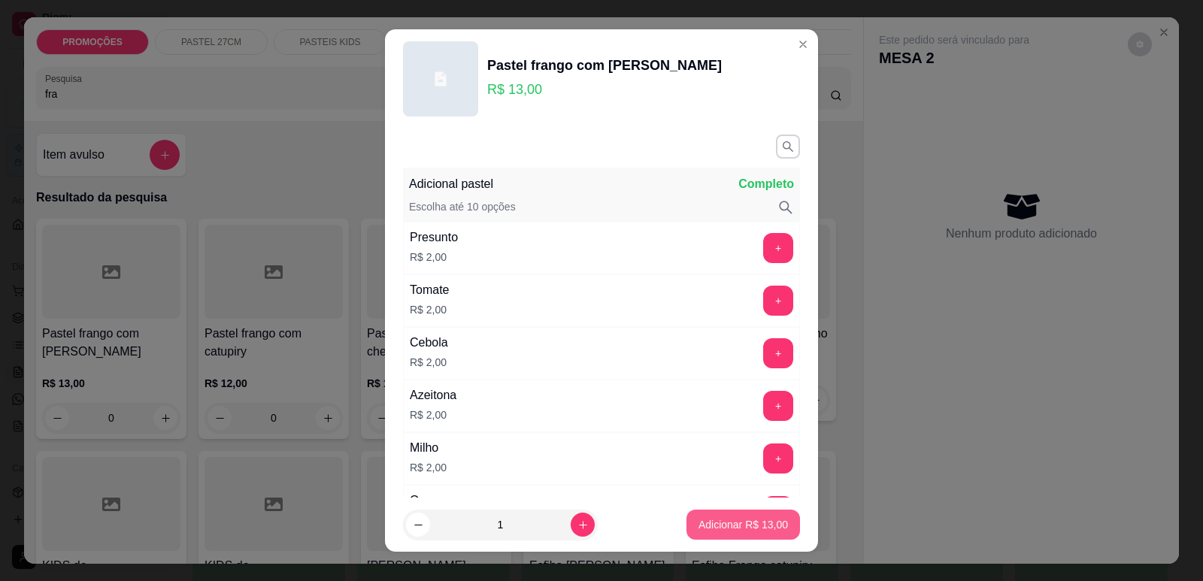
click at [725, 540] on div "Adicionar R$ 13,00" at bounding box center [743, 525] width 114 height 30
click at [728, 519] on p "Adicionar R$ 13,00" at bounding box center [742, 524] width 89 height 15
type input "1"
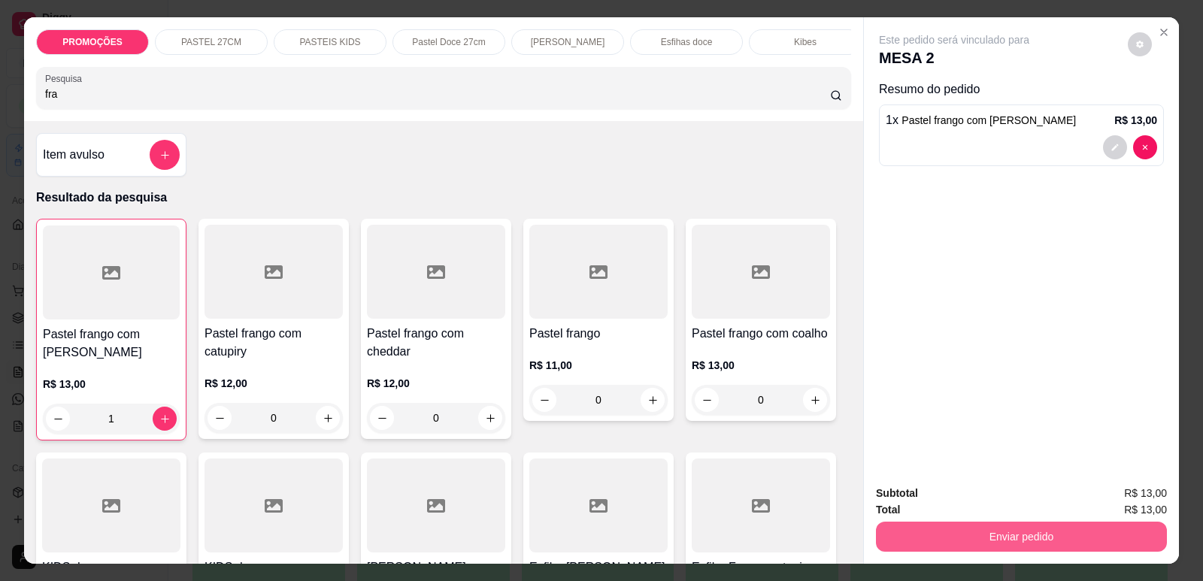
click at [913, 530] on button "Enviar pedido" at bounding box center [1021, 537] width 291 height 30
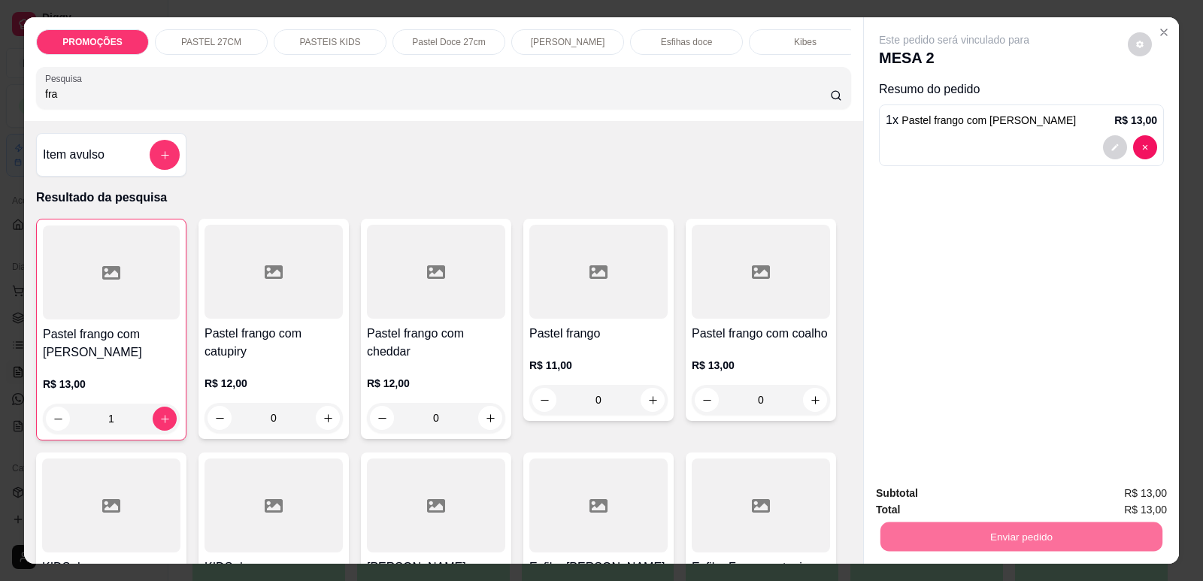
click at [1117, 502] on button "Enviar pedido" at bounding box center [1127, 500] width 83 height 28
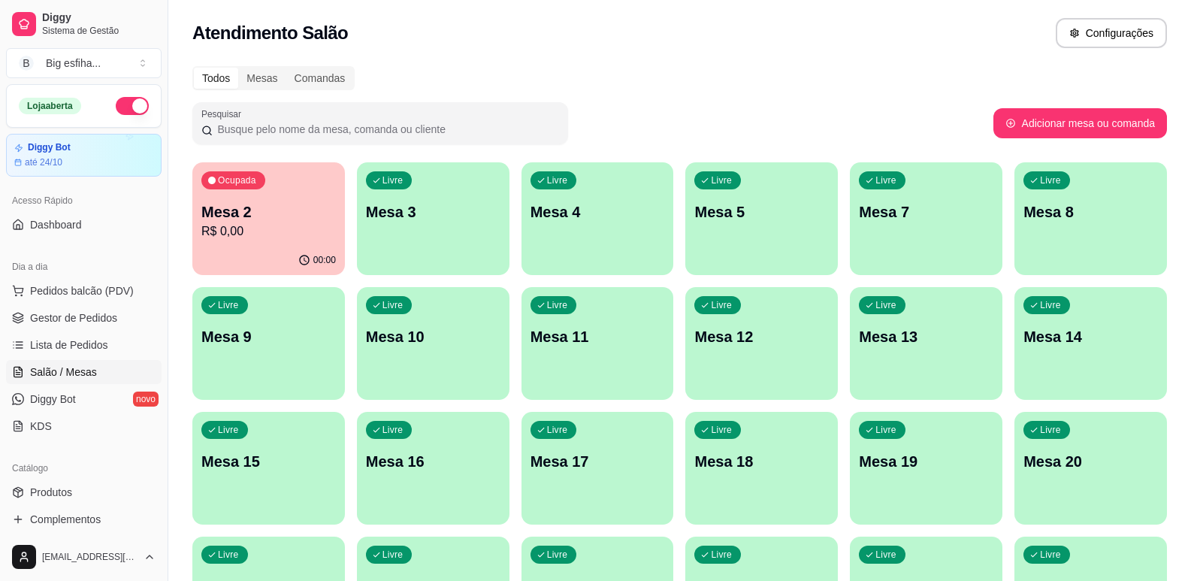
click at [454, 227] on div "Livre Mesa 3" at bounding box center [433, 209] width 153 height 95
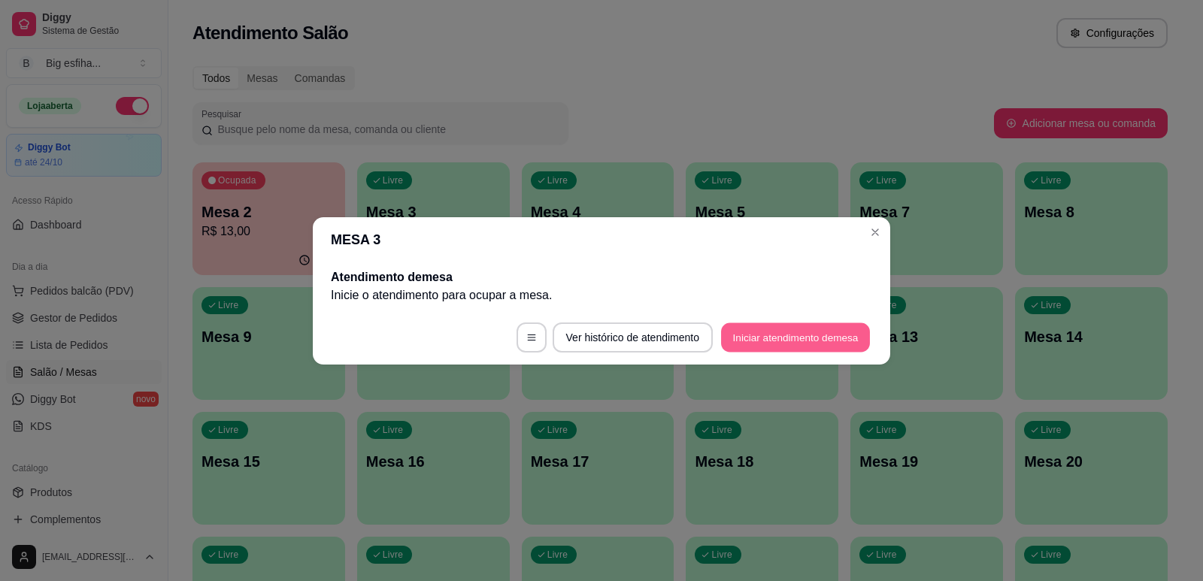
click at [812, 337] on button "Iniciar atendimento de mesa" at bounding box center [795, 336] width 149 height 29
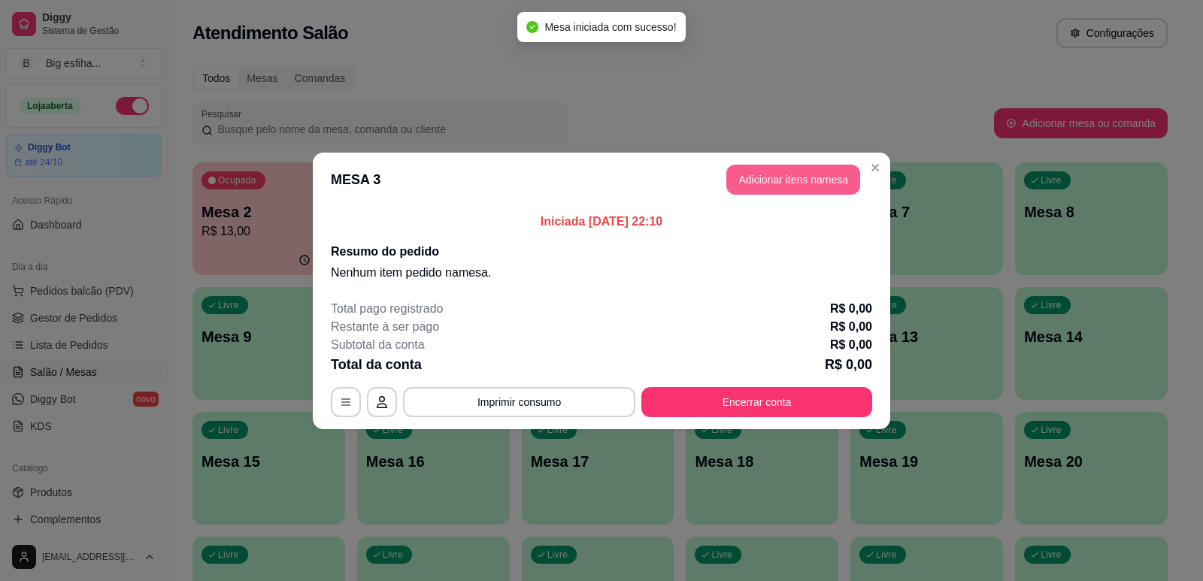
click at [752, 193] on button "Adicionar itens na mesa" at bounding box center [793, 180] width 134 height 30
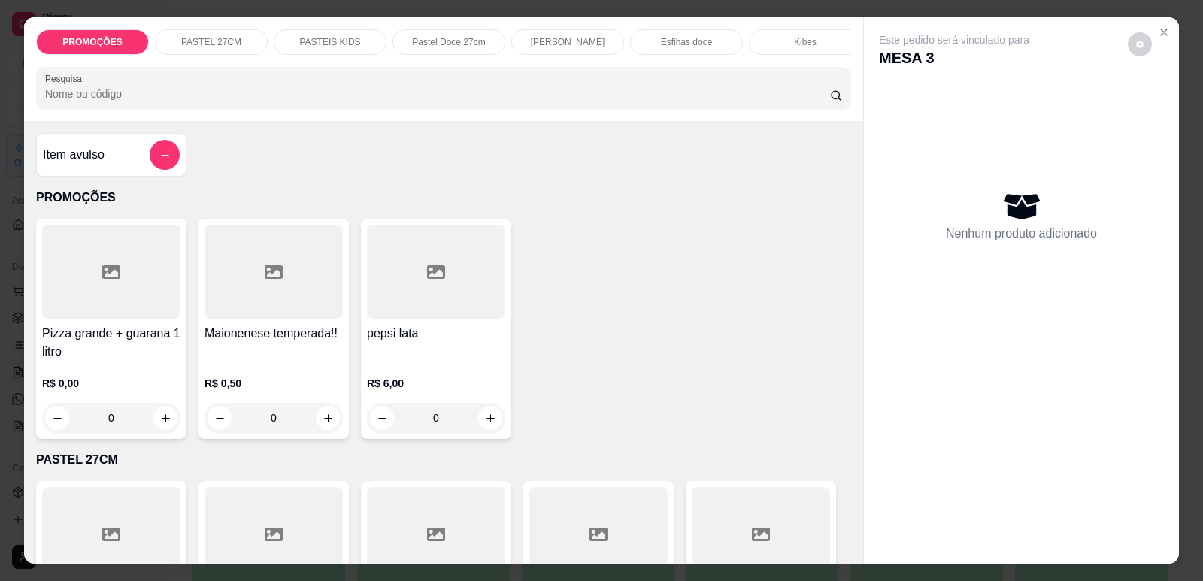
click at [678, 36] on div "Mesa iniciada com sucesso!" at bounding box center [601, 21] width 168 height 30
click at [698, 35] on div "Esfihas doce" at bounding box center [686, 42] width 113 height 26
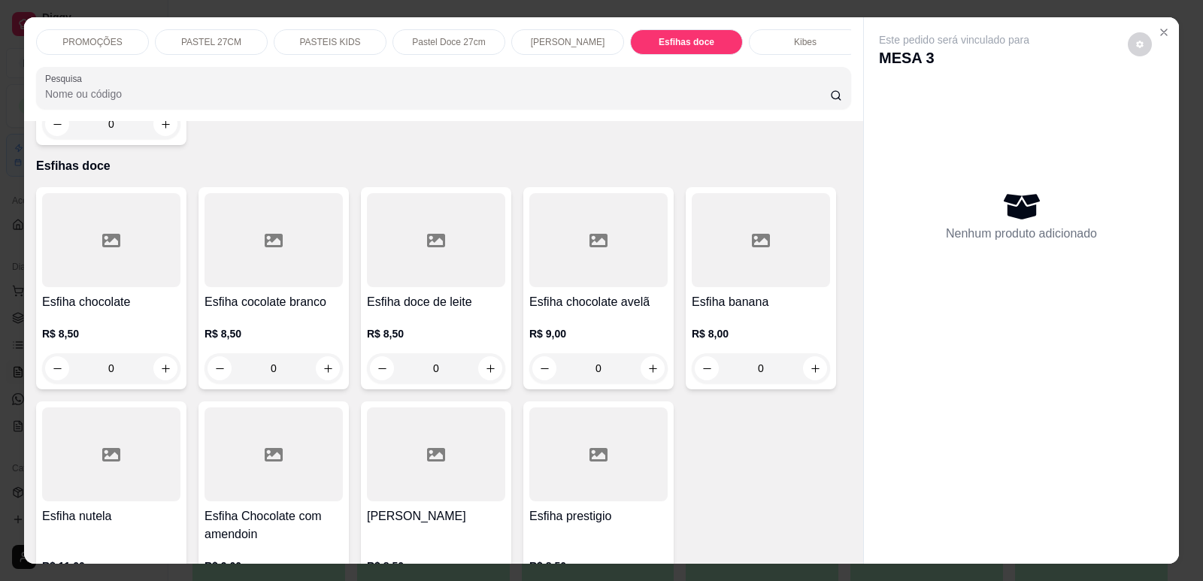
scroll to position [31, 0]
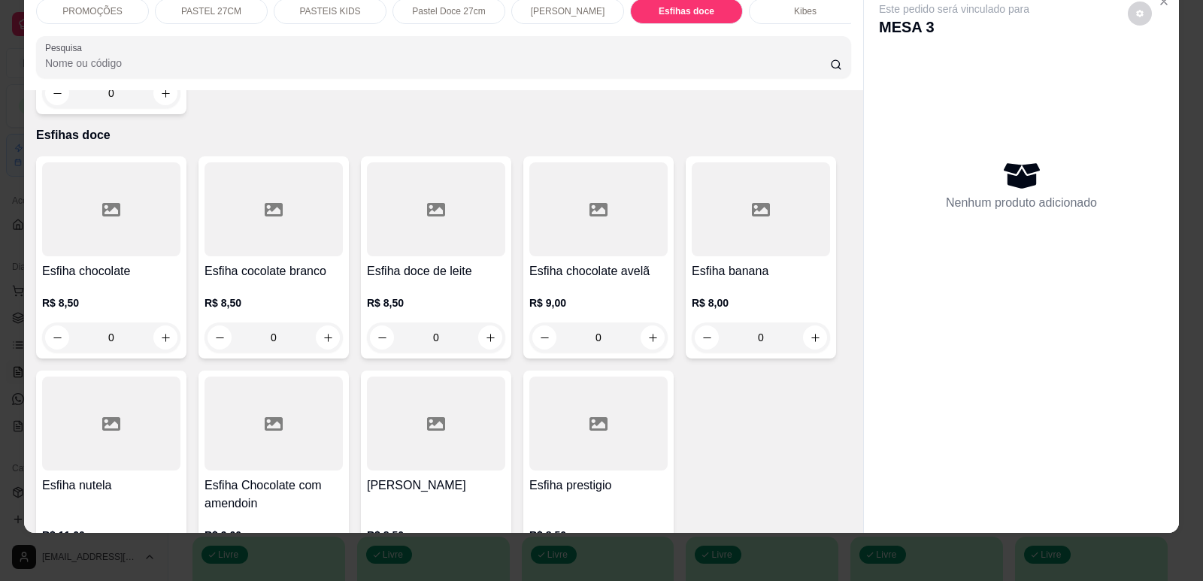
click at [120, 295] on p "R$ 8,50" at bounding box center [111, 302] width 138 height 15
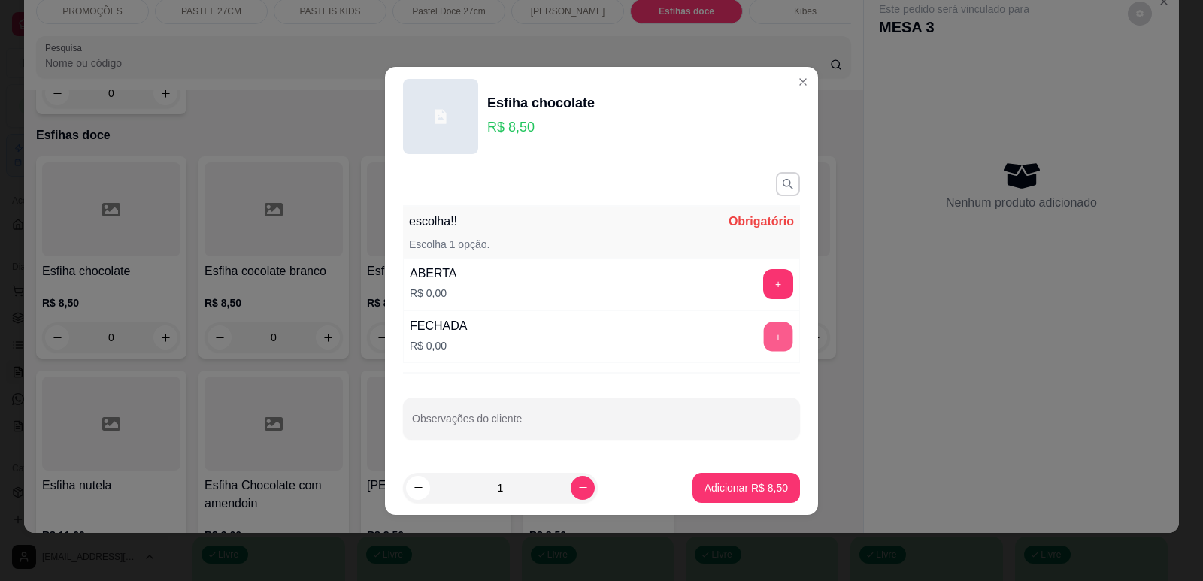
click at [777, 333] on button "+" at bounding box center [778, 336] width 29 height 29
click at [729, 490] on p "Adicionar R$ 8,50" at bounding box center [745, 487] width 81 height 14
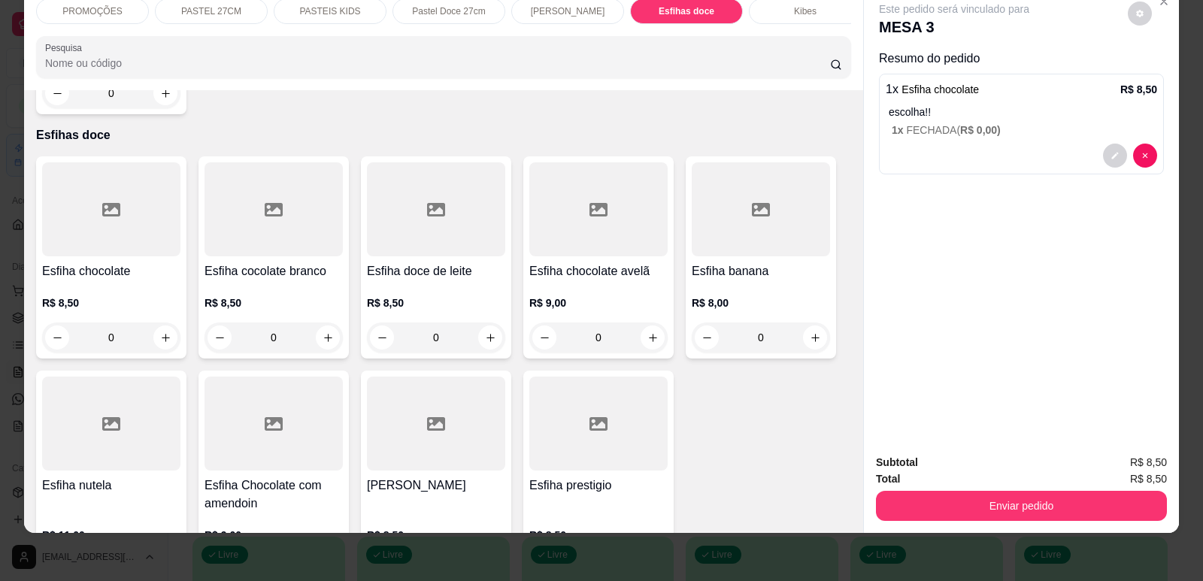
click at [701, 232] on div "Esfiha banana R$ 8,00 0" at bounding box center [761, 257] width 150 height 202
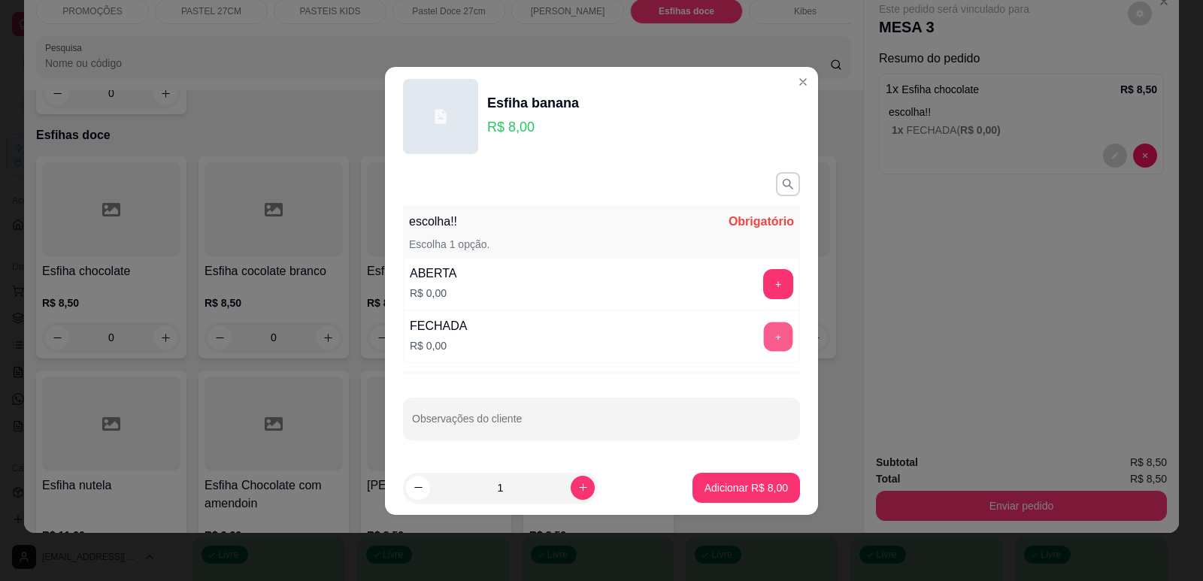
click at [767, 330] on button "+" at bounding box center [778, 336] width 29 height 29
click at [743, 489] on p "Adicionar R$ 8,00" at bounding box center [745, 487] width 83 height 15
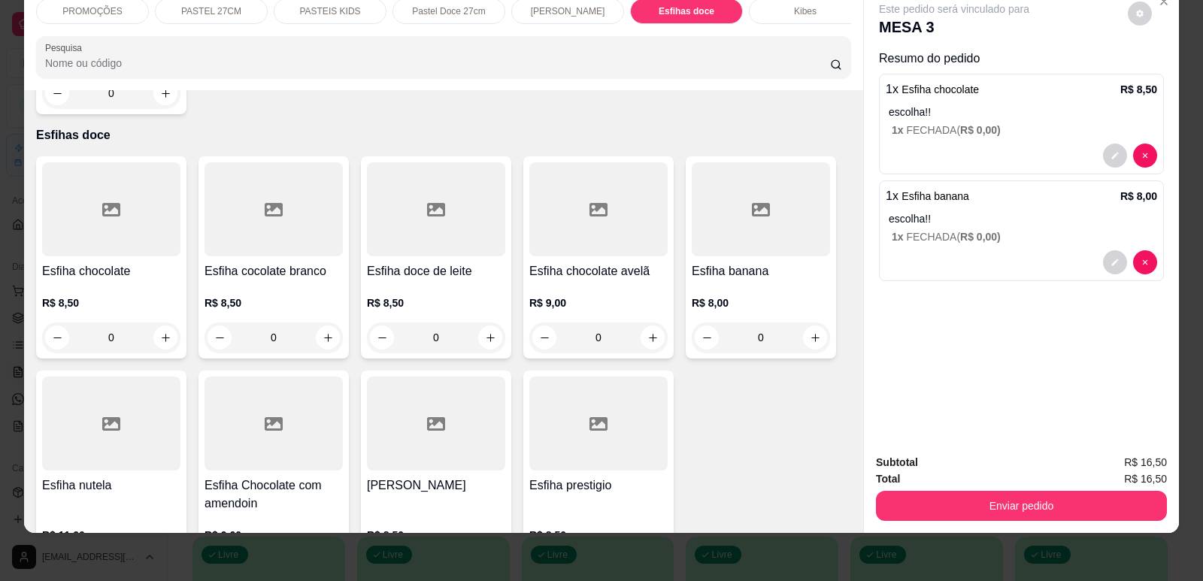
click at [983, 511] on button "Enviar pedido" at bounding box center [1021, 506] width 291 height 30
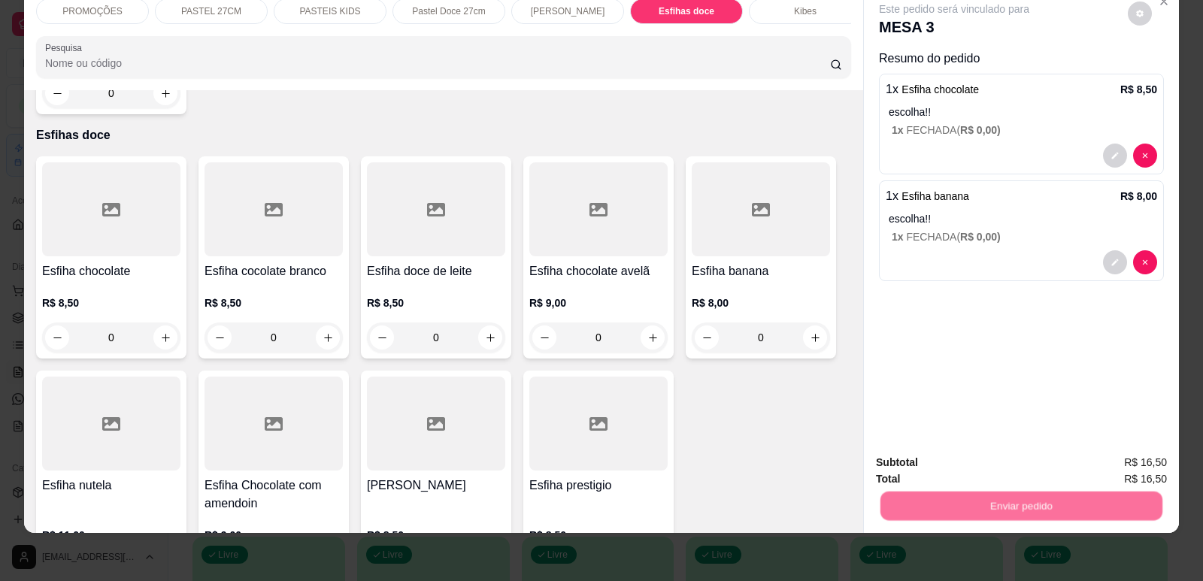
click at [1124, 456] on button "Enviar pedido" at bounding box center [1127, 469] width 85 height 29
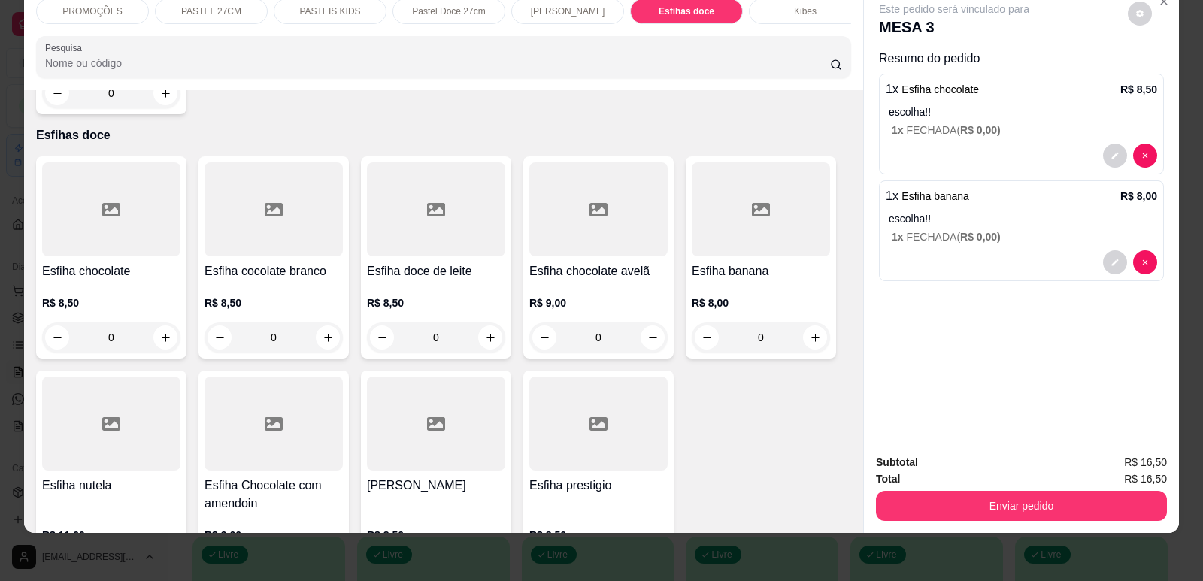
click at [1124, 465] on button "Enviar pedido" at bounding box center [1127, 469] width 83 height 28
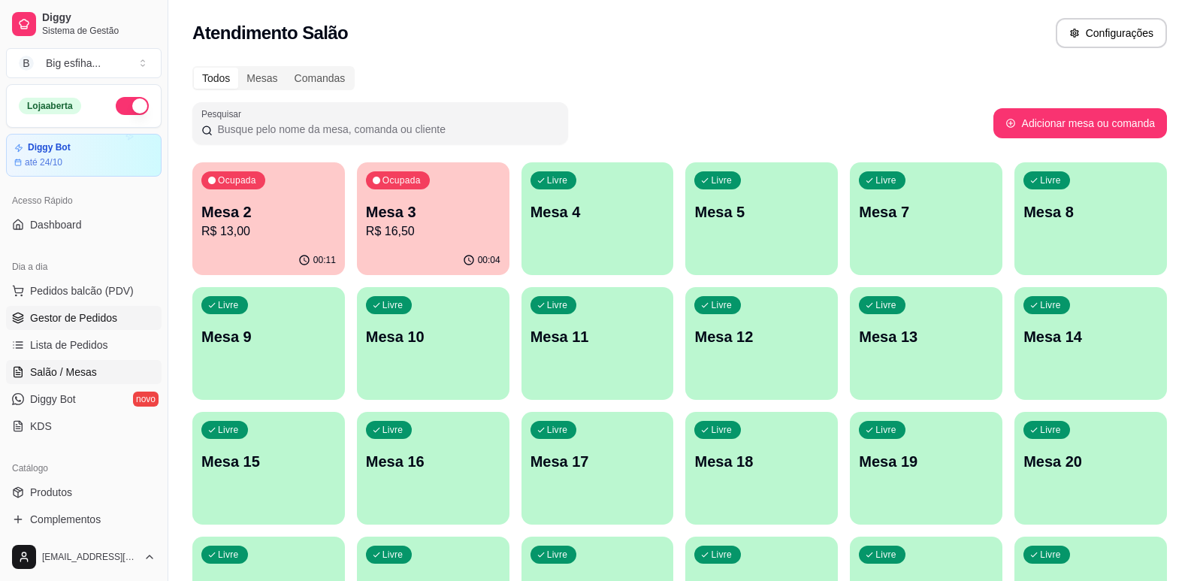
click at [130, 329] on link "Gestor de Pedidos" at bounding box center [84, 318] width 156 height 24
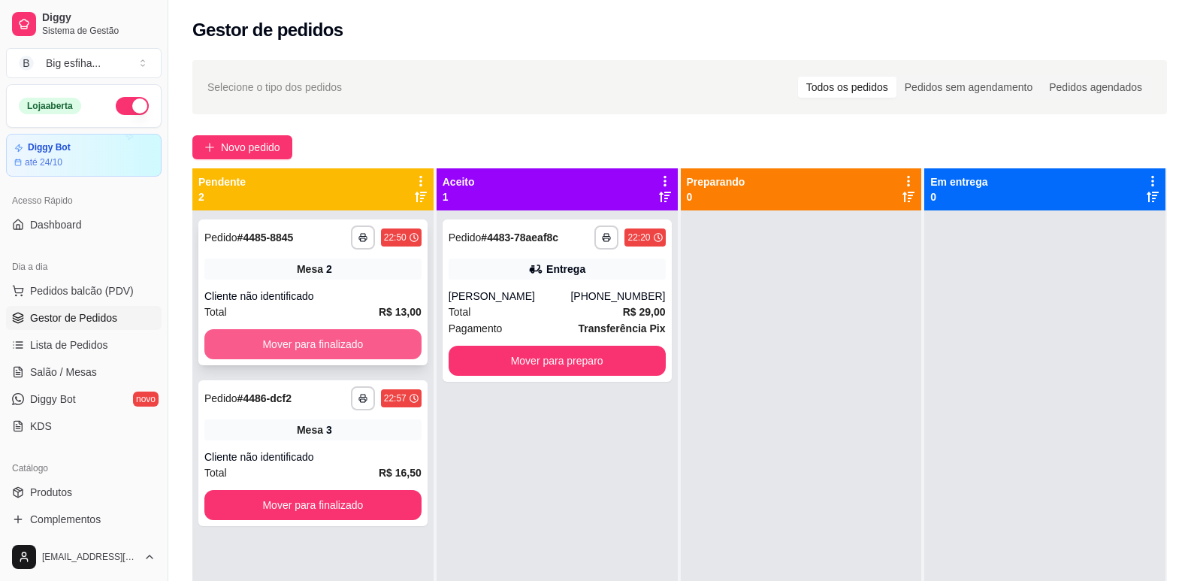
click at [355, 350] on button "Mover para finalizado" at bounding box center [312, 344] width 217 height 30
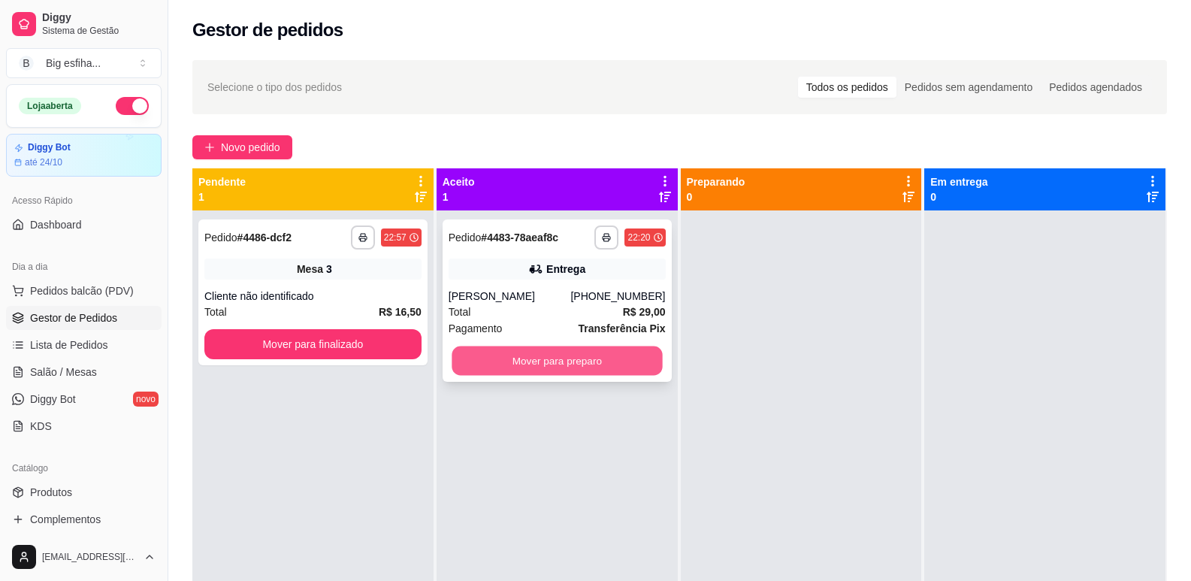
click at [541, 371] on button "Mover para preparo" at bounding box center [557, 361] width 210 height 29
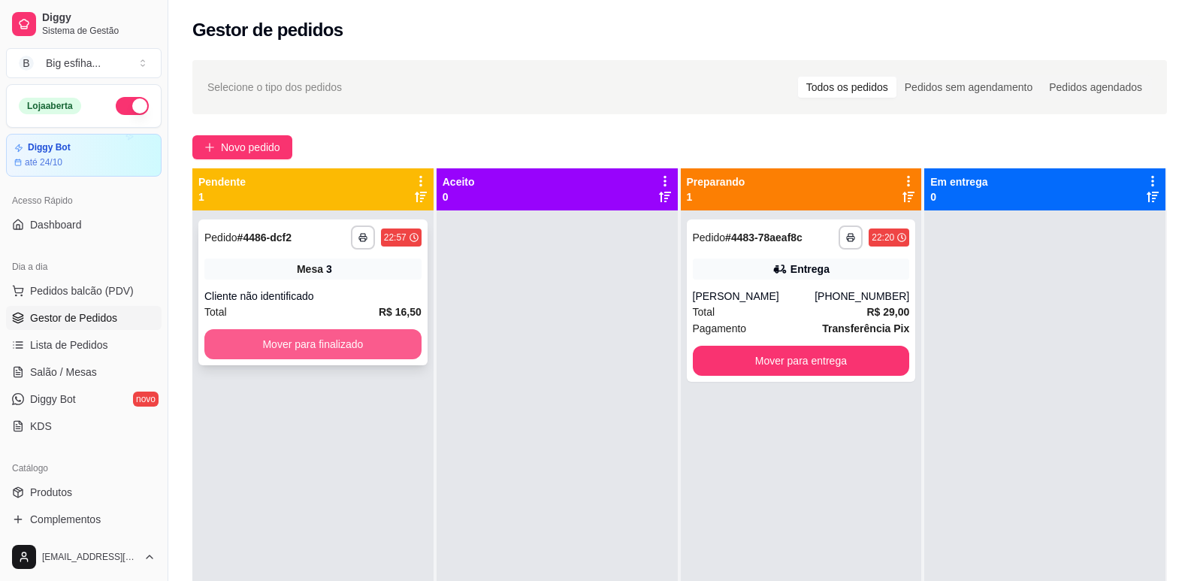
click at [388, 340] on button "Mover para finalizado" at bounding box center [312, 344] width 217 height 30
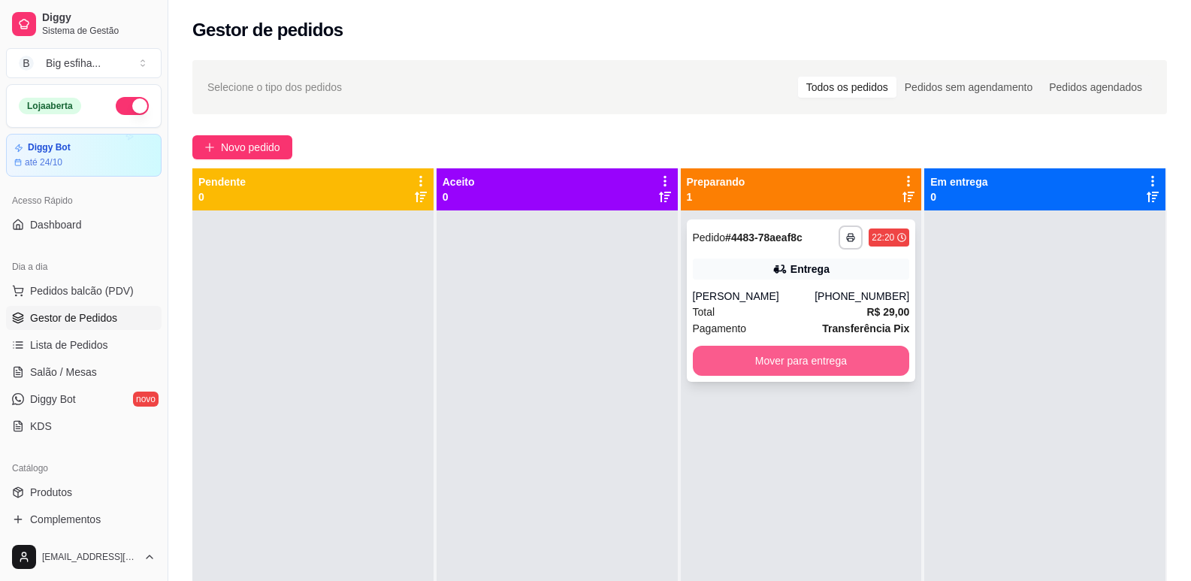
click at [846, 354] on button "Mover para entrega" at bounding box center [801, 361] width 217 height 30
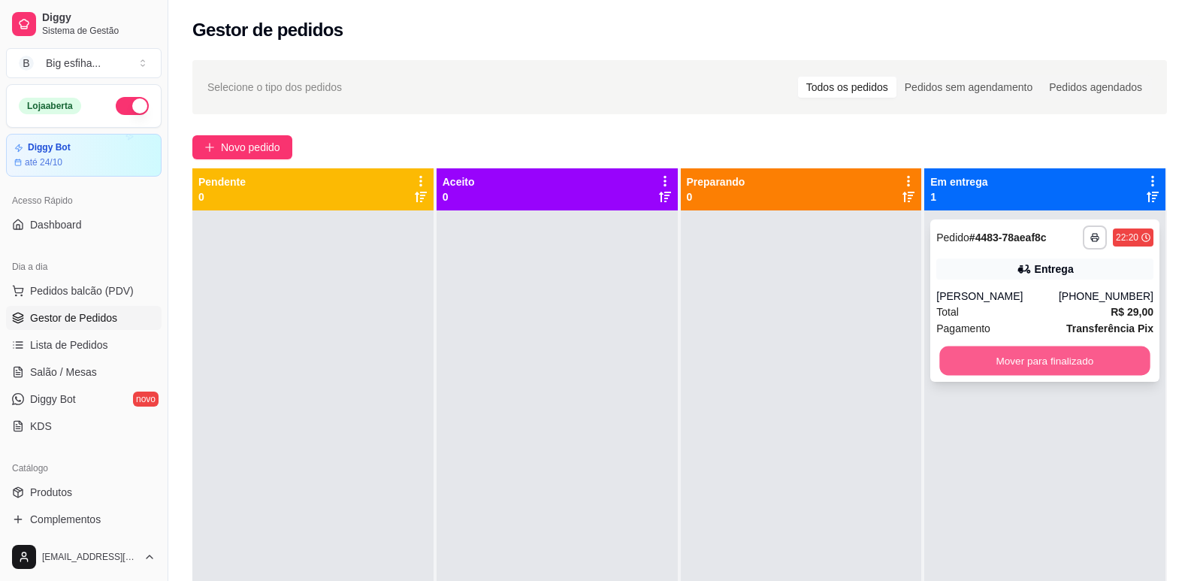
click at [1004, 353] on button "Mover para finalizado" at bounding box center [1045, 361] width 210 height 29
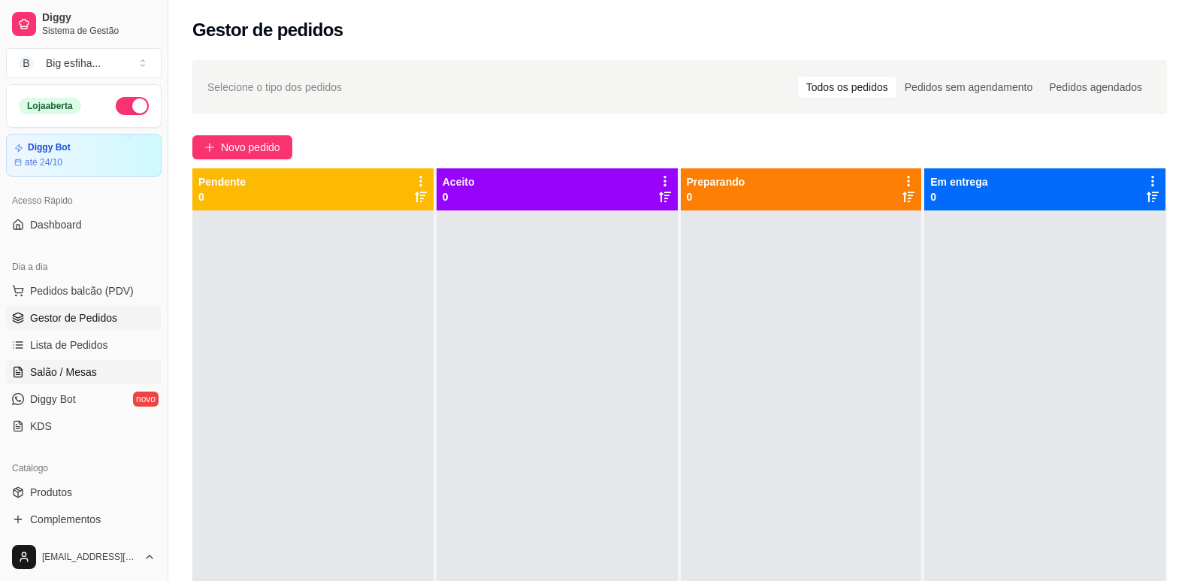
click at [69, 373] on span "Salão / Mesas" at bounding box center [63, 372] width 67 height 15
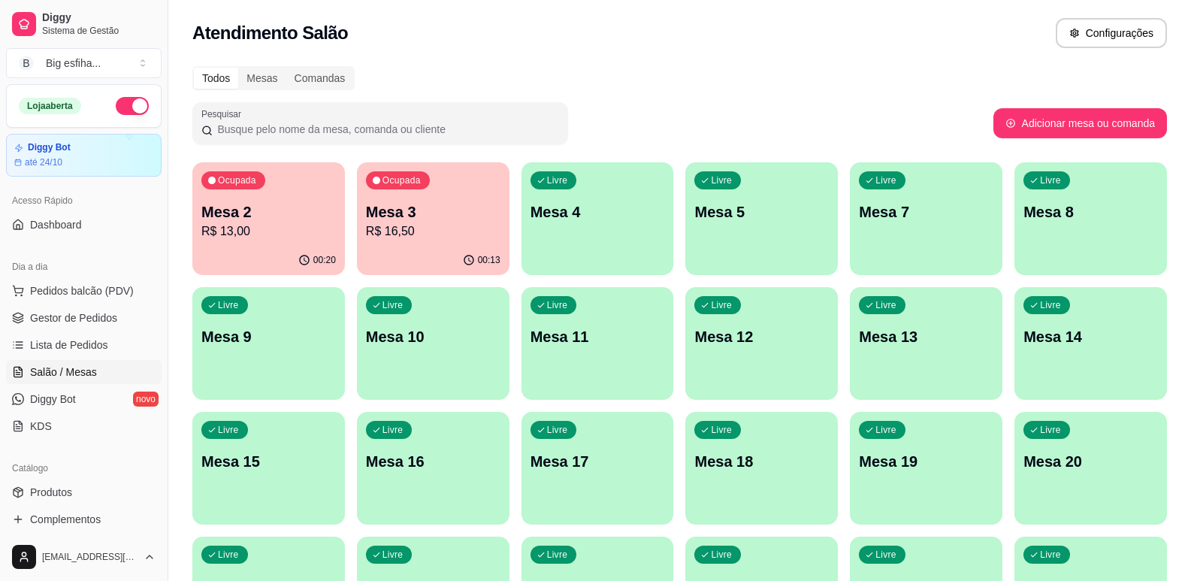
click at [420, 223] on p "R$ 16,50" at bounding box center [433, 232] width 135 height 18
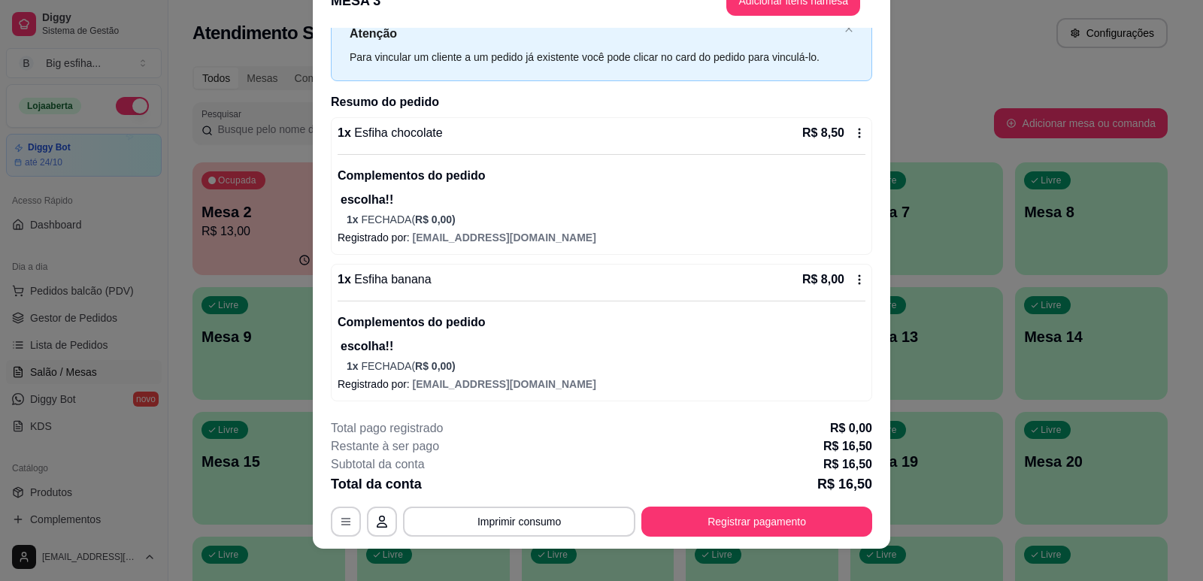
scroll to position [45, 0]
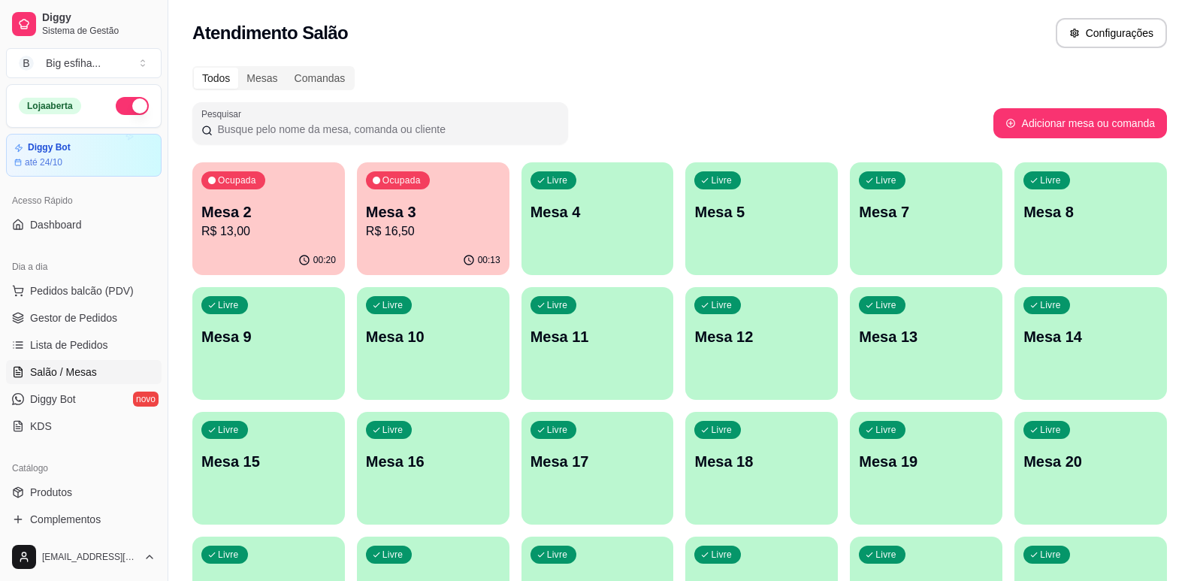
click at [319, 232] on p "R$ 13,00" at bounding box center [268, 232] width 135 height 18
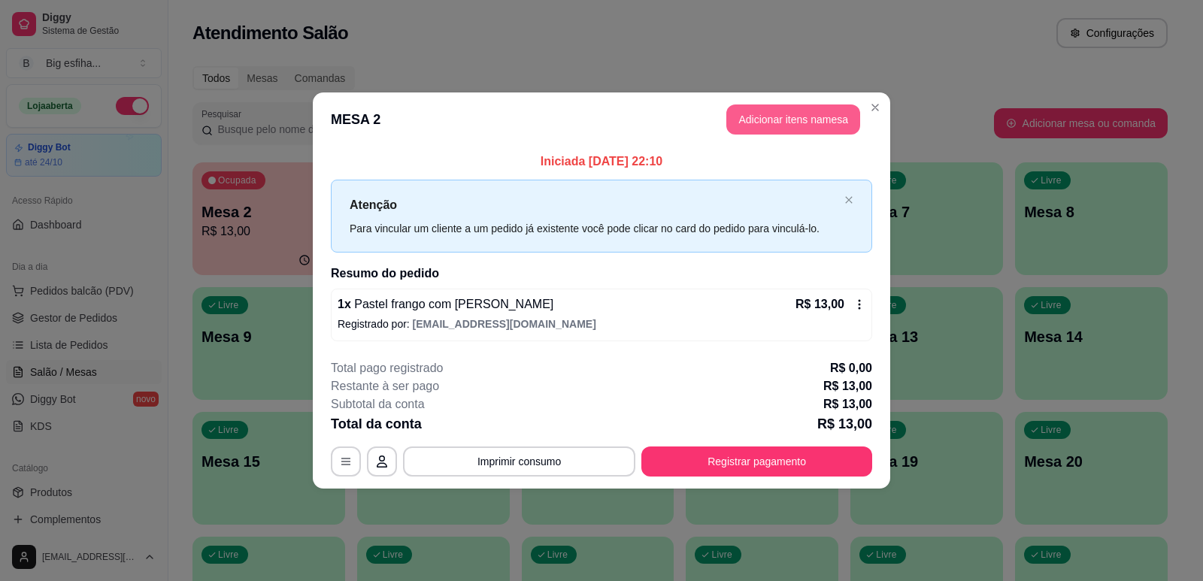
click at [754, 120] on button "Adicionar itens na mesa" at bounding box center [793, 119] width 134 height 30
click at [515, 101] on input "Pesquisa" at bounding box center [437, 93] width 785 height 15
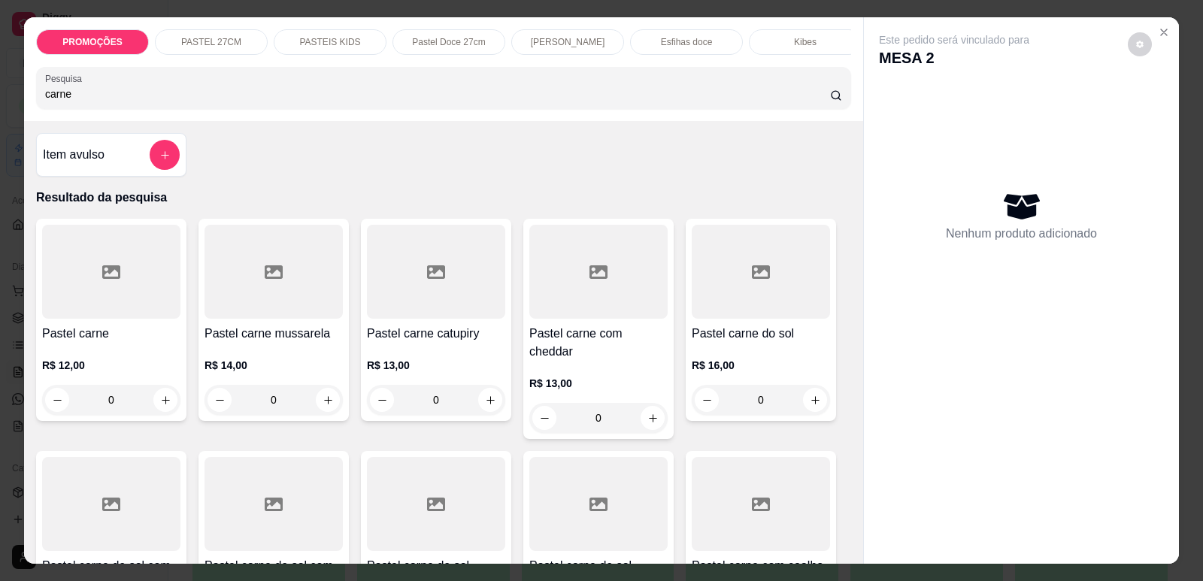
type input "carne"
click at [291, 313] on div at bounding box center [273, 272] width 138 height 94
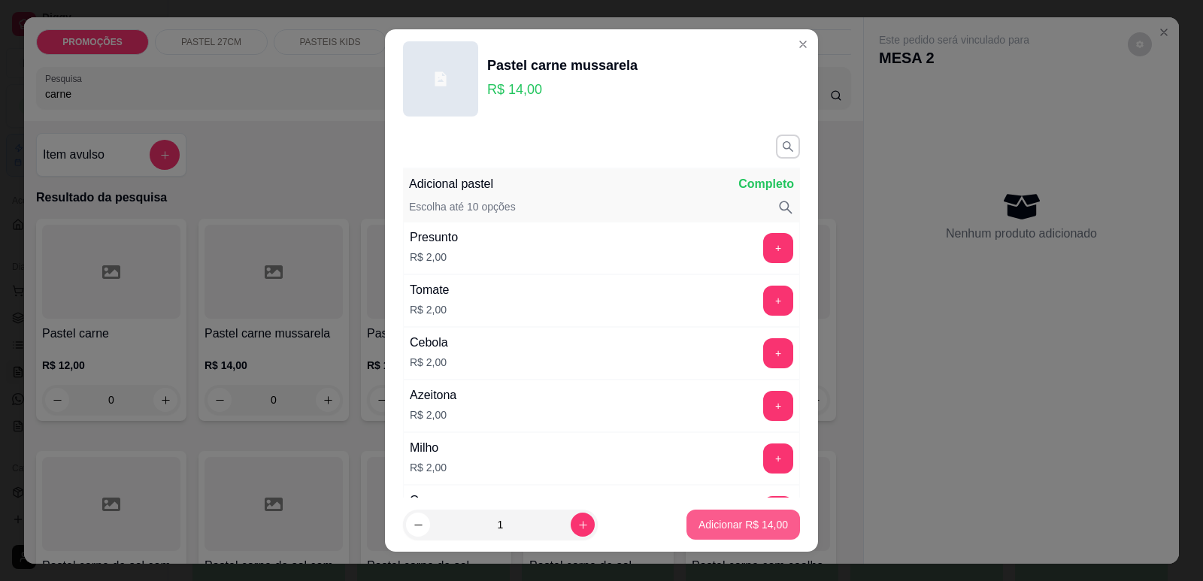
click at [766, 531] on p "Adicionar R$ 14,00" at bounding box center [742, 524] width 89 height 15
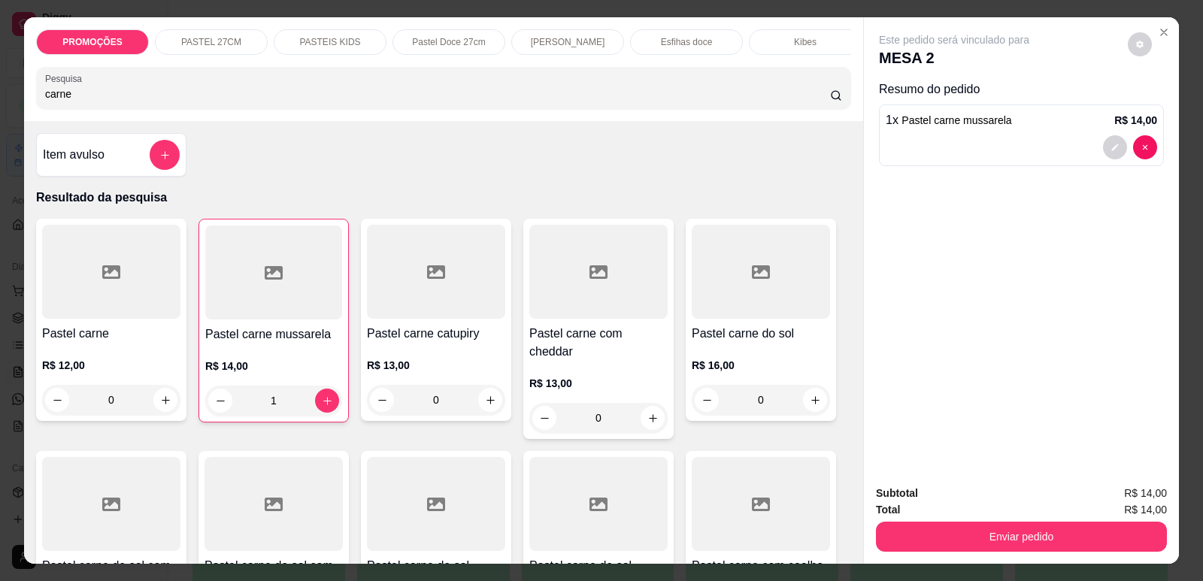
type input "1"
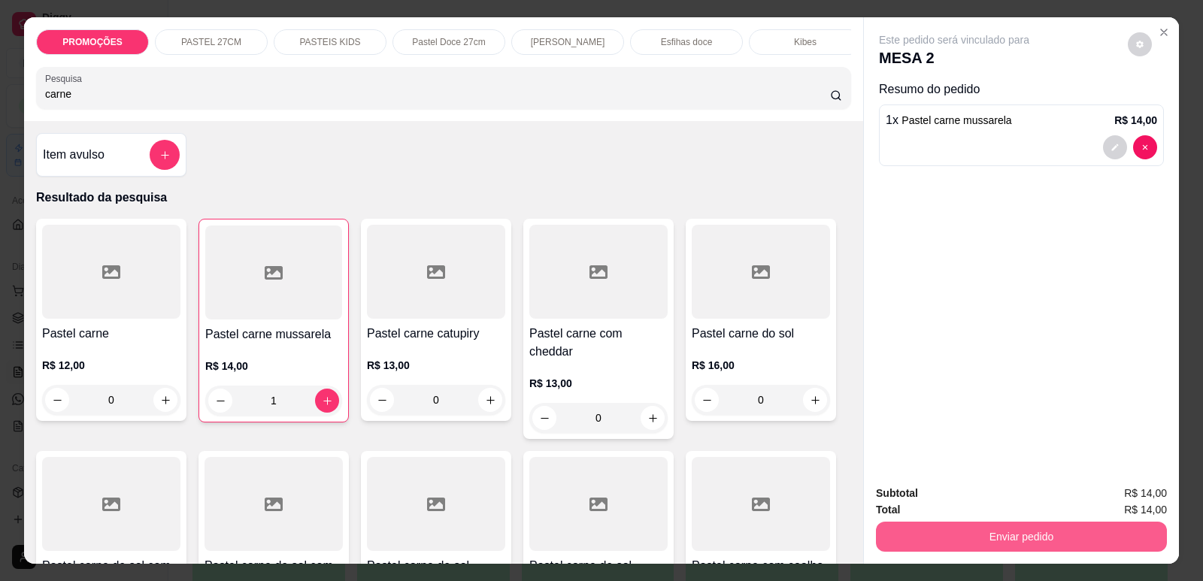
click at [922, 535] on button "Enviar pedido" at bounding box center [1021, 537] width 291 height 30
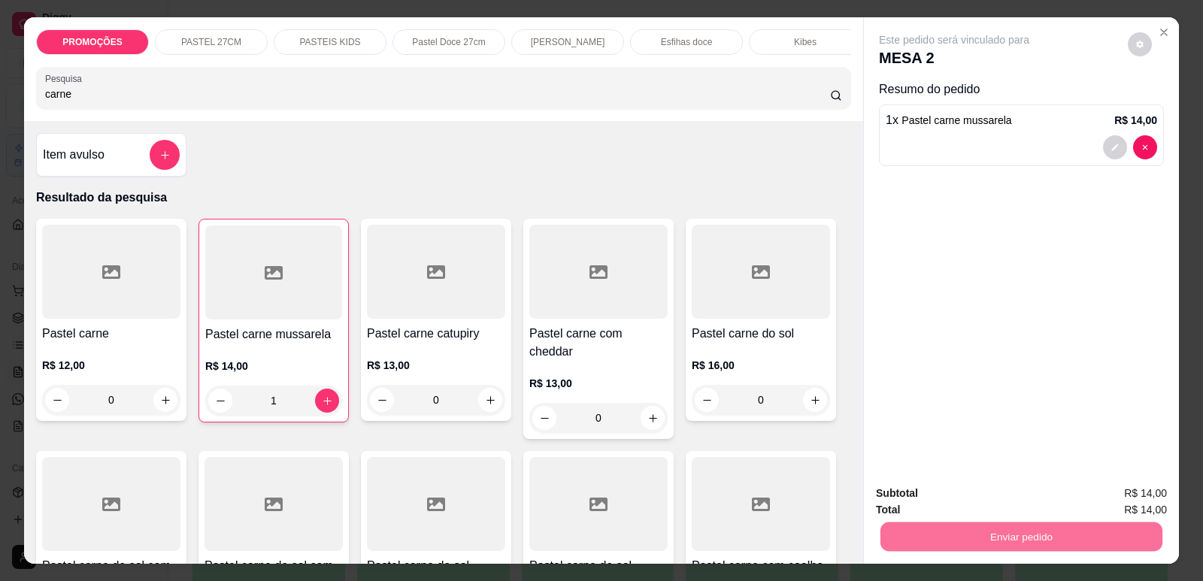
click at [1117, 497] on button "Enviar pedido" at bounding box center [1127, 500] width 85 height 29
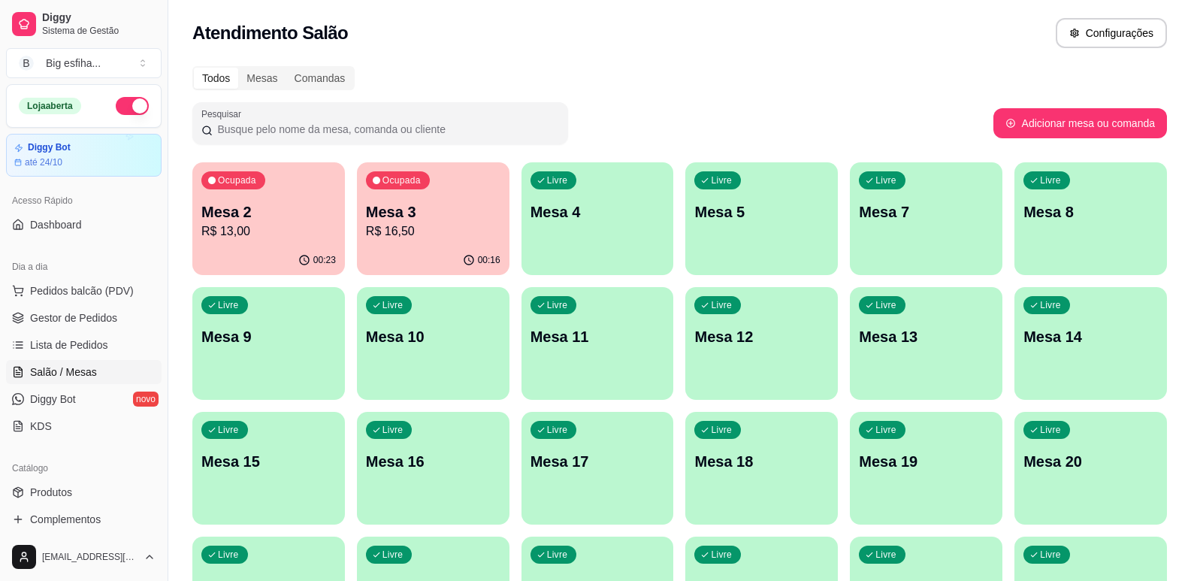
click at [292, 216] on p "Mesa 2" at bounding box center [268, 211] width 135 height 21
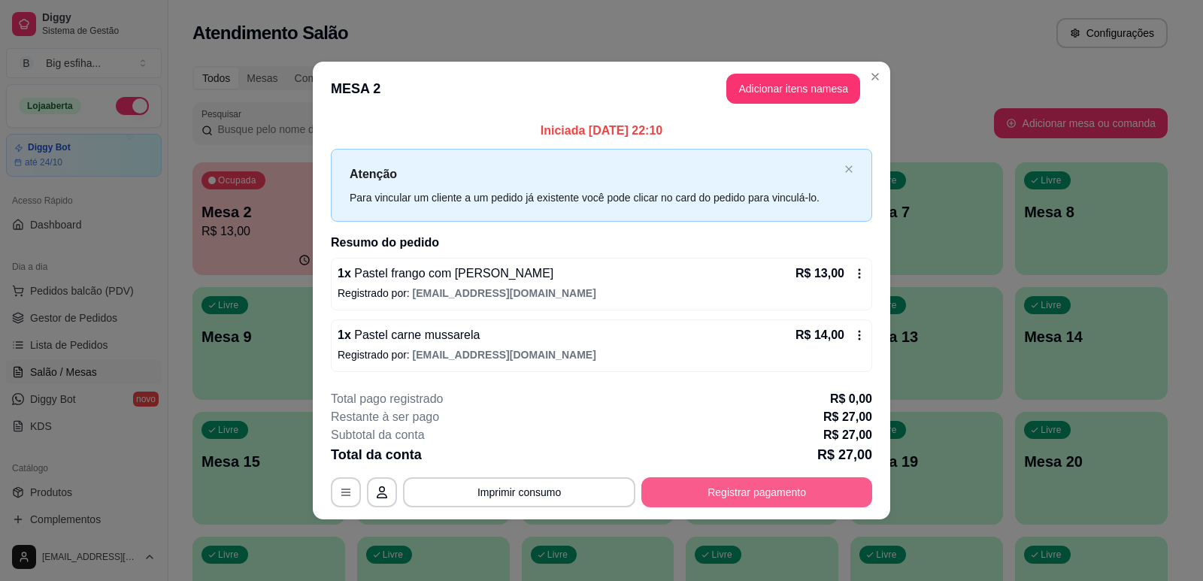
click at [658, 494] on button "Registrar pagamento" at bounding box center [756, 492] width 231 height 30
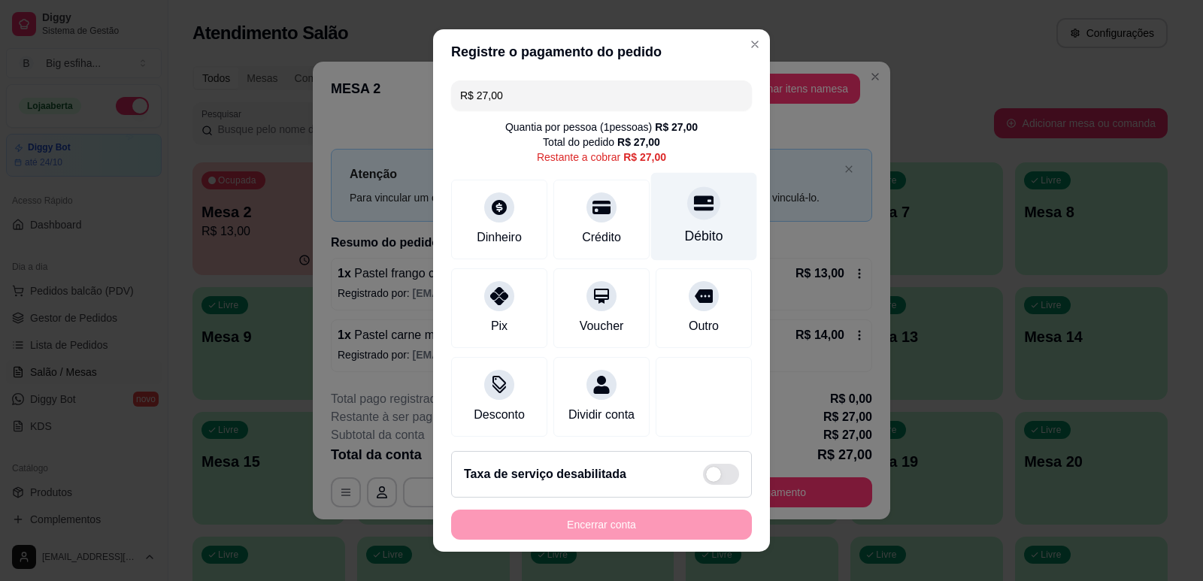
click at [694, 209] on icon at bounding box center [704, 202] width 20 height 15
type input "R$ 0,00"
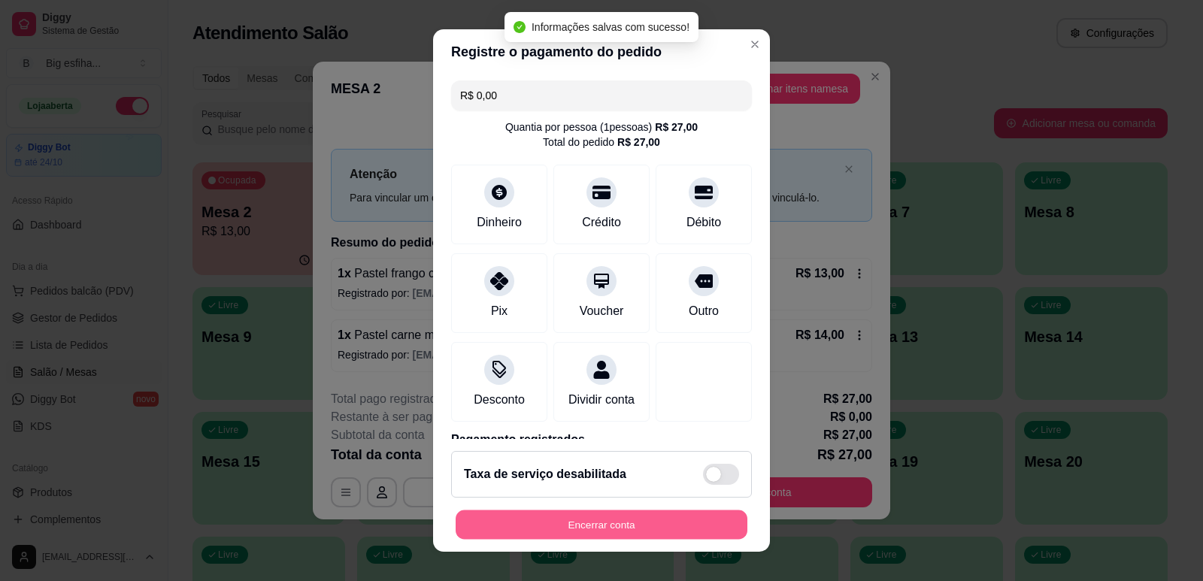
click at [599, 526] on button "Encerrar conta" at bounding box center [602, 524] width 292 height 29
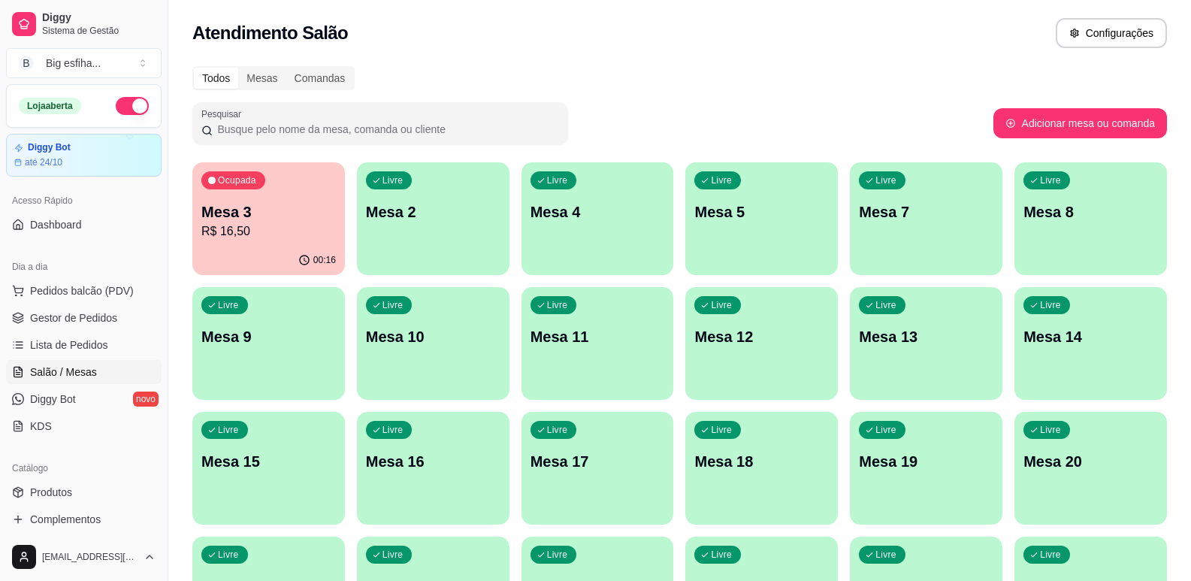
click at [290, 198] on div "Ocupada Mesa 3 R$ 16,50" at bounding box center [268, 203] width 153 height 83
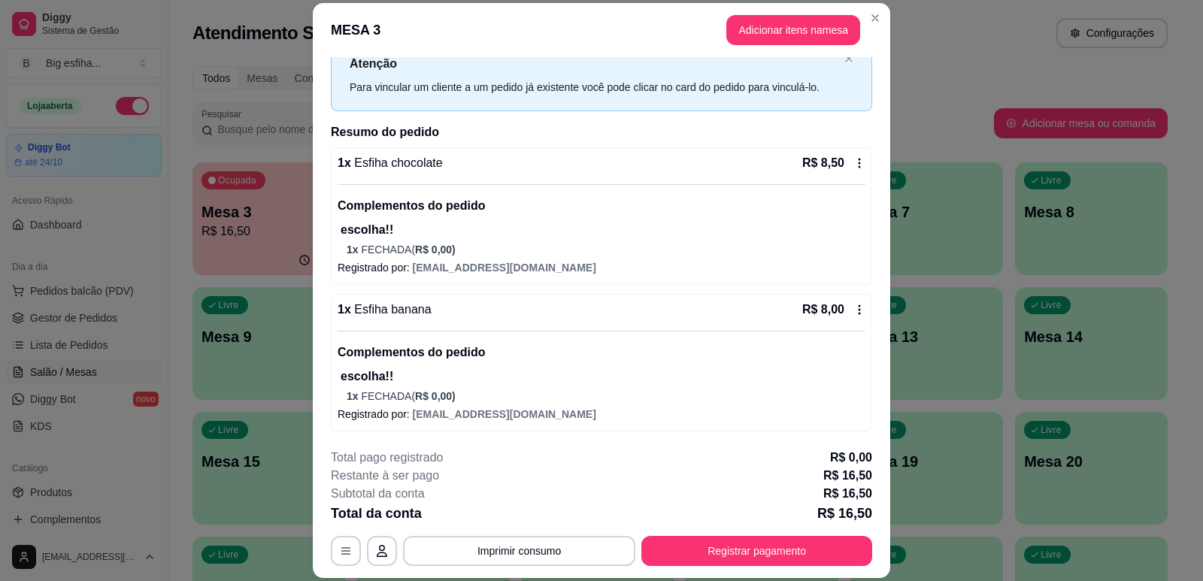
scroll to position [53, 0]
click at [796, 553] on button "Registrar pagamento" at bounding box center [756, 551] width 231 height 30
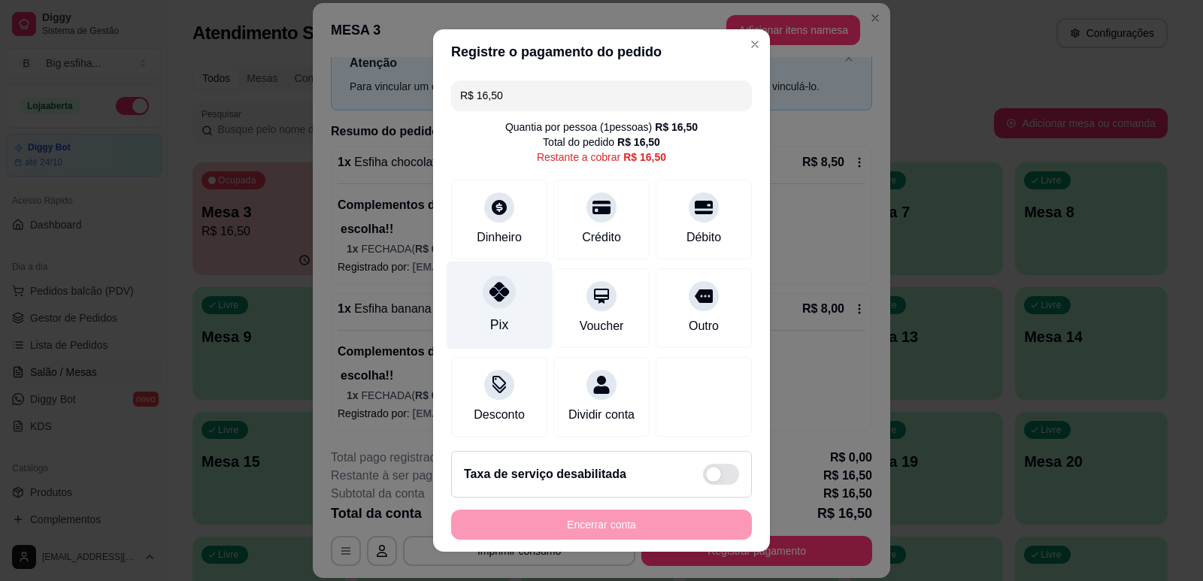
click at [489, 293] on icon at bounding box center [499, 292] width 20 height 20
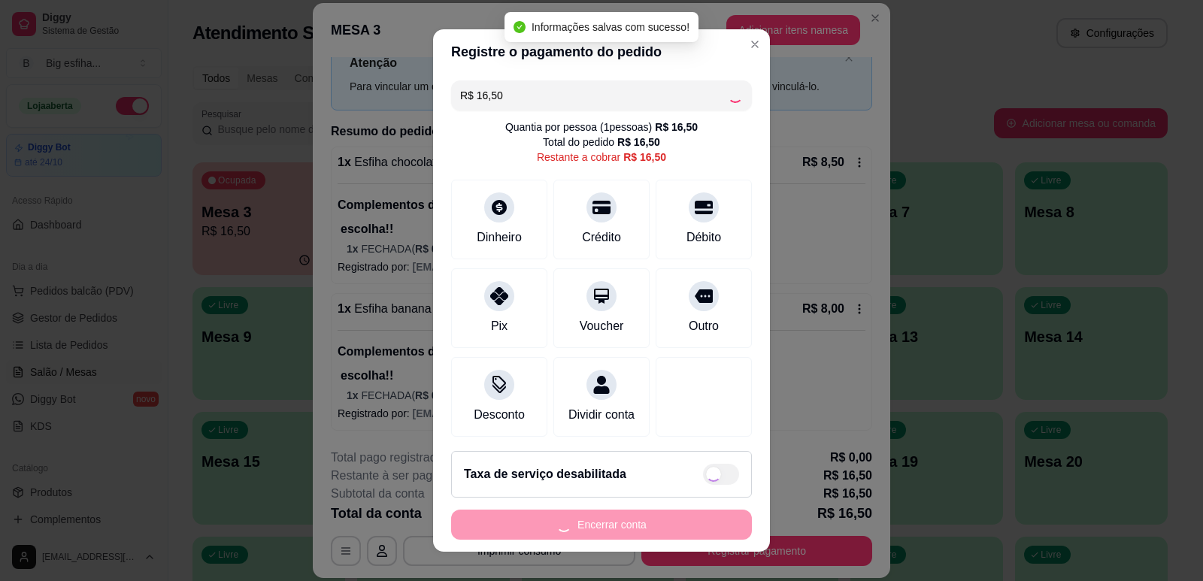
type input "R$ 0,00"
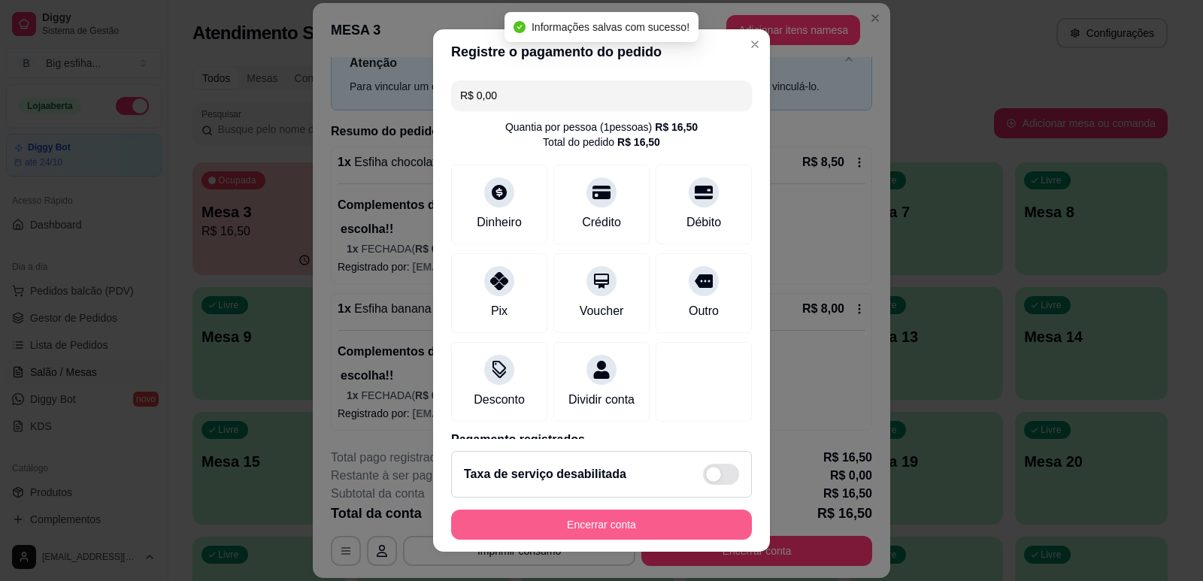
click at [603, 536] on button "Encerrar conta" at bounding box center [601, 525] width 301 height 30
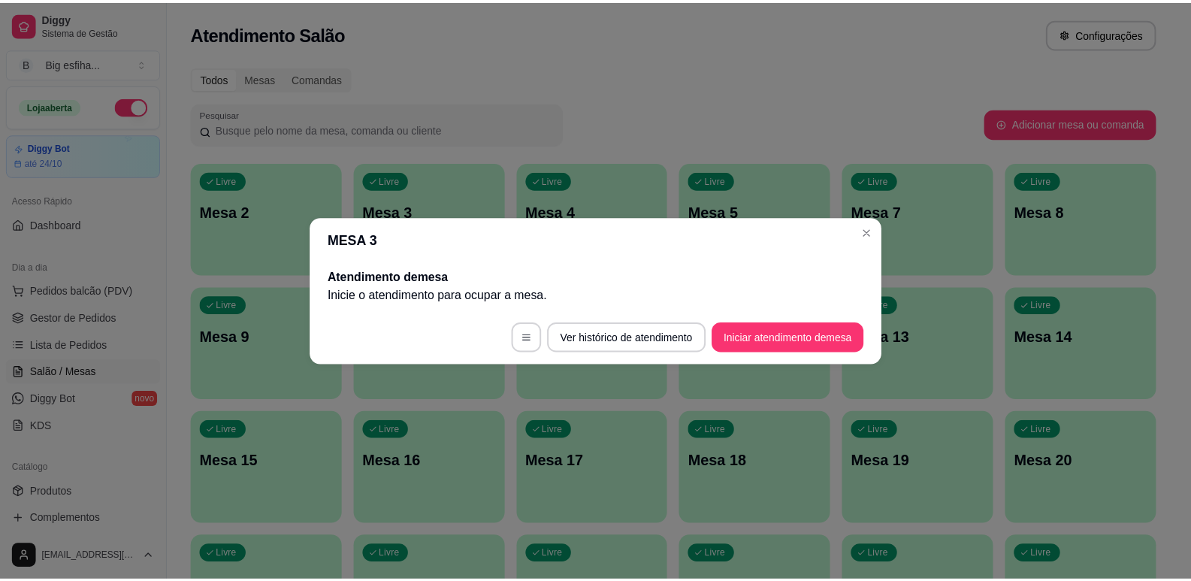
scroll to position [0, 0]
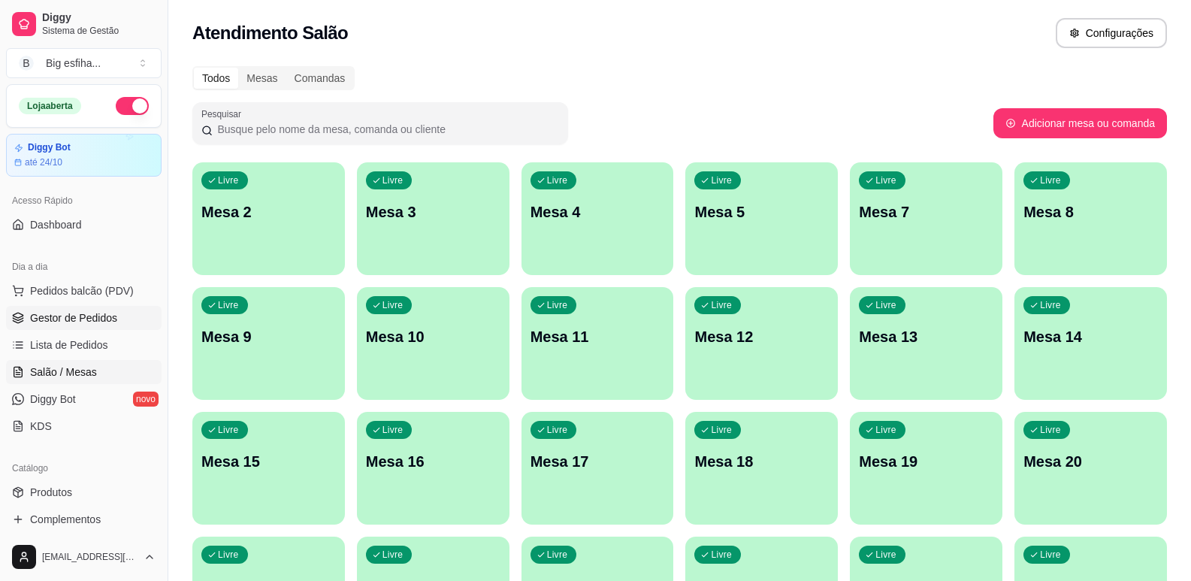
click at [75, 323] on span "Gestor de Pedidos" at bounding box center [73, 317] width 87 height 15
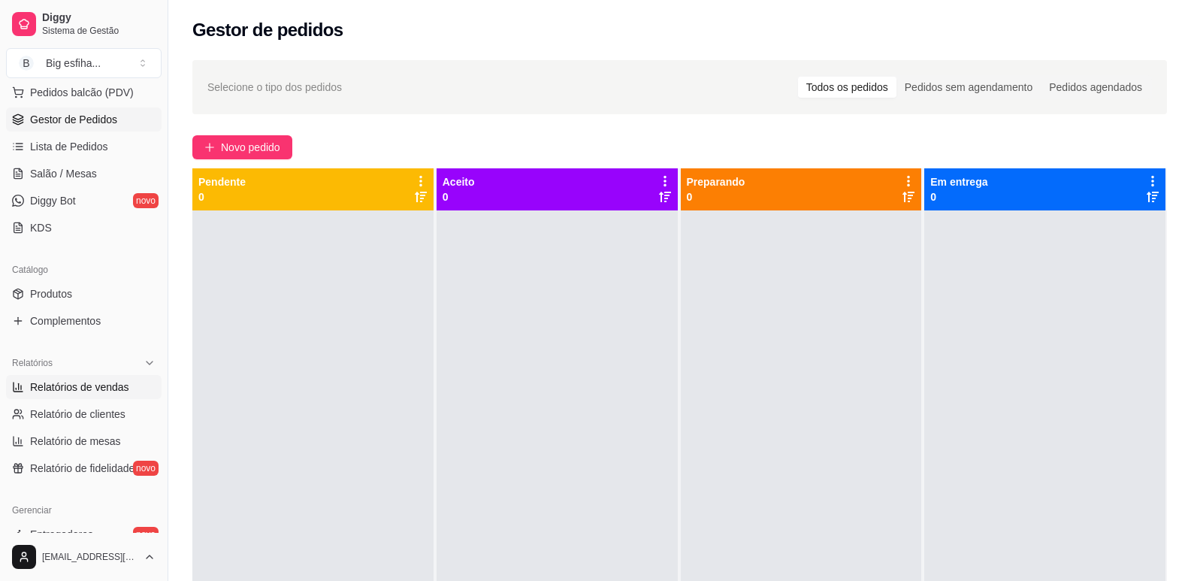
scroll to position [226, 0]
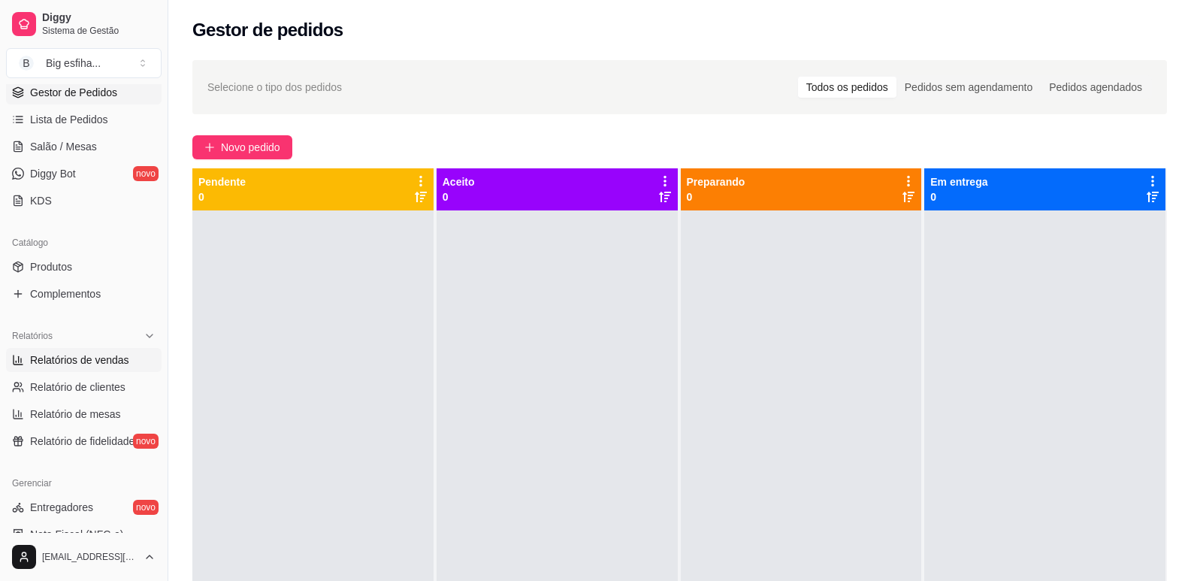
click at [99, 368] on link "Relatórios de vendas" at bounding box center [84, 360] width 156 height 24
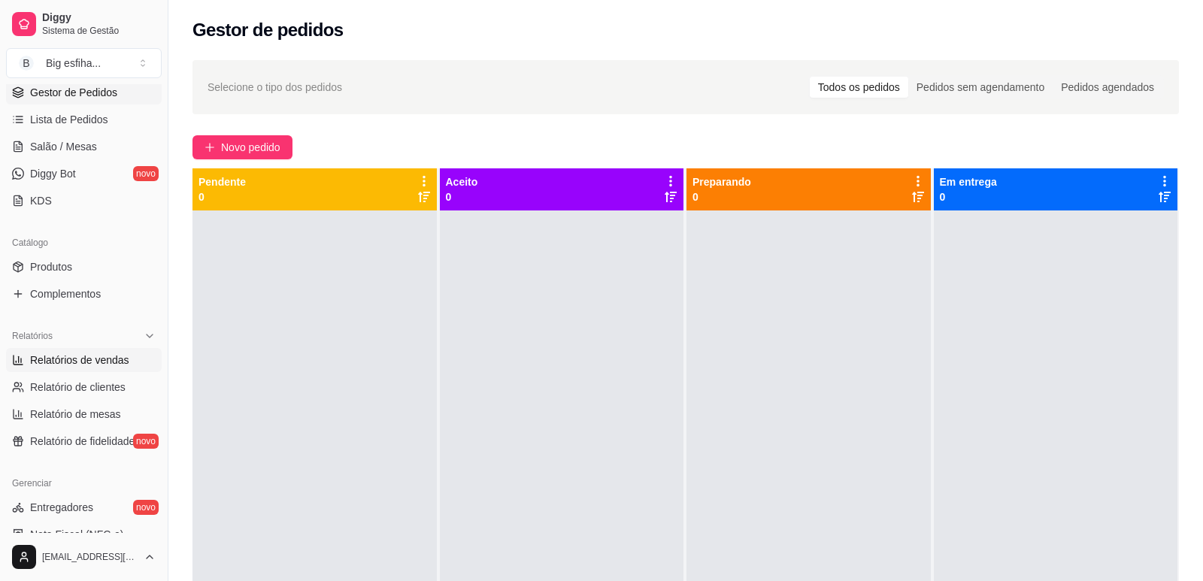
select select "ALL"
select select "0"
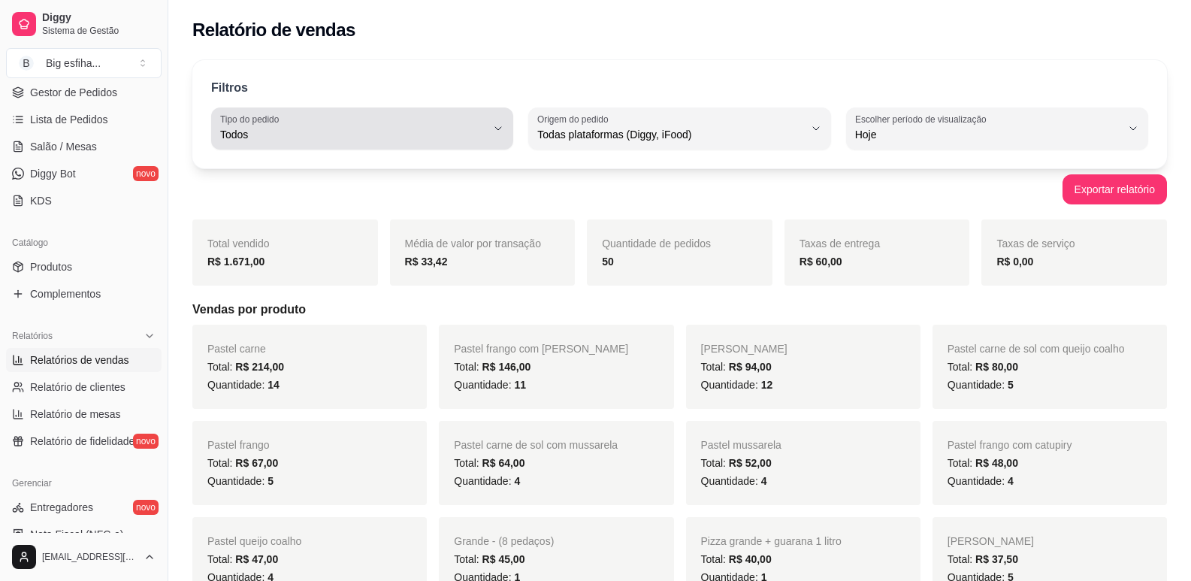
click at [365, 146] on button "Tipo do pedido Todos" at bounding box center [362, 128] width 302 height 42
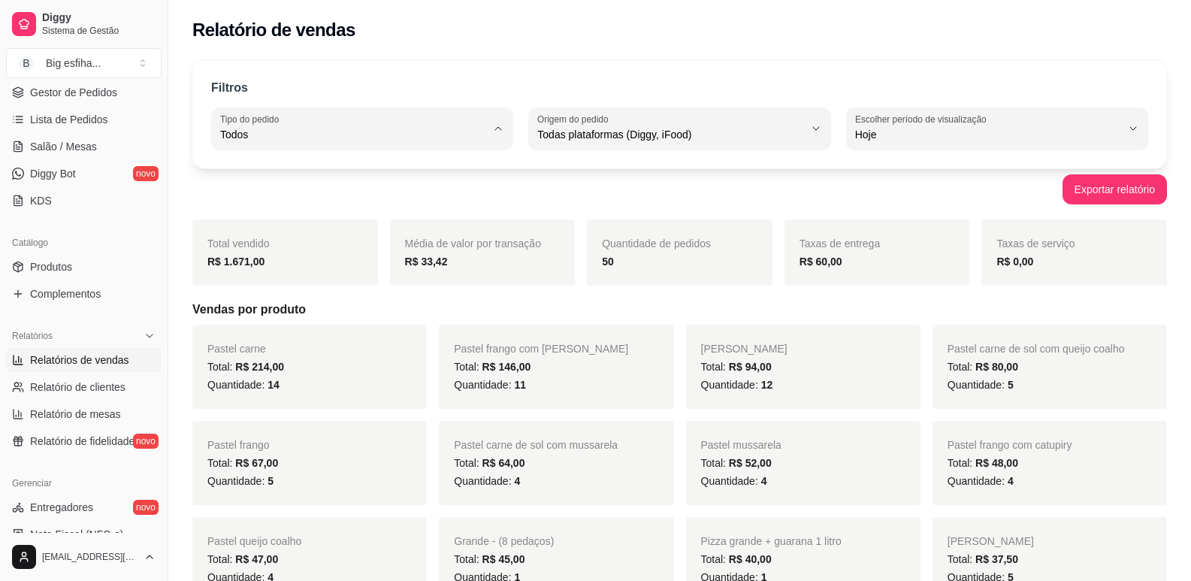
click at [271, 198] on span "Entrega" at bounding box center [355, 195] width 253 height 14
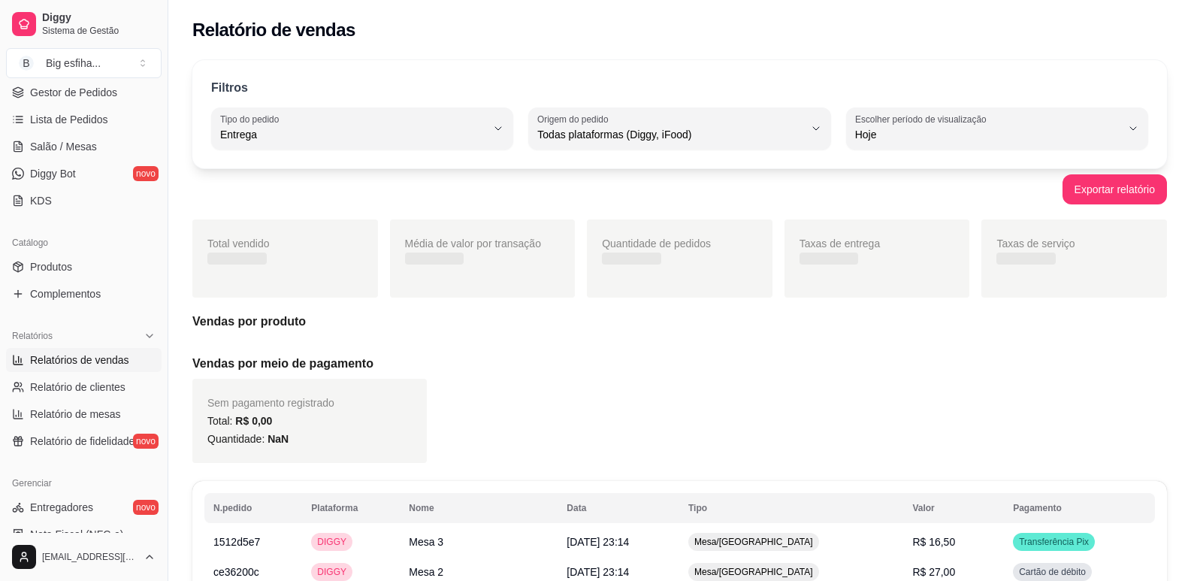
type input "DELIVERY"
select select "DELIVERY"
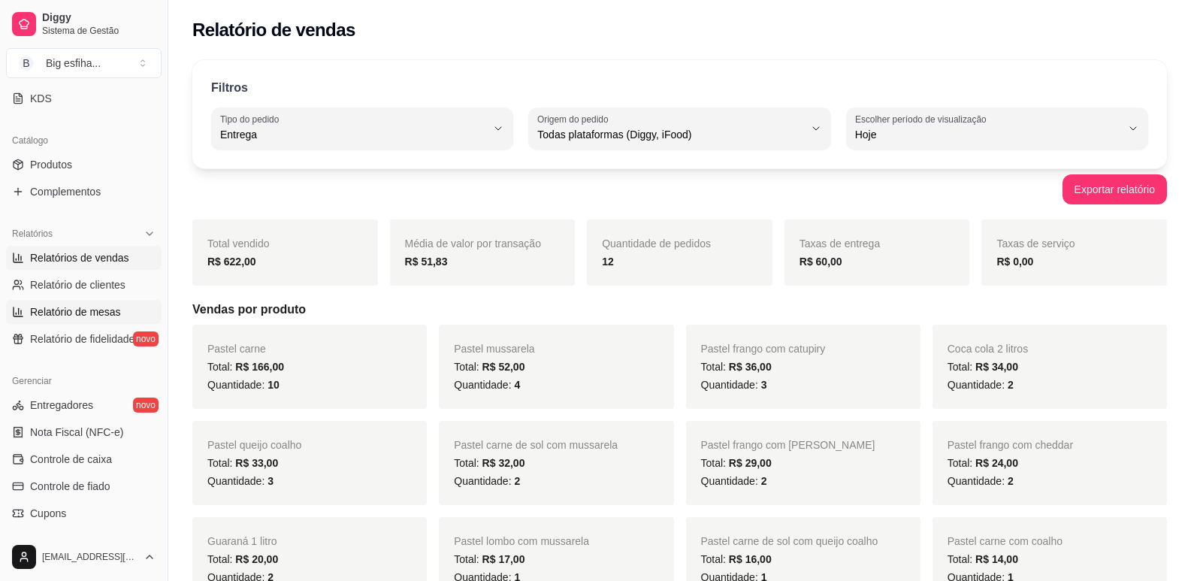
scroll to position [376, 0]
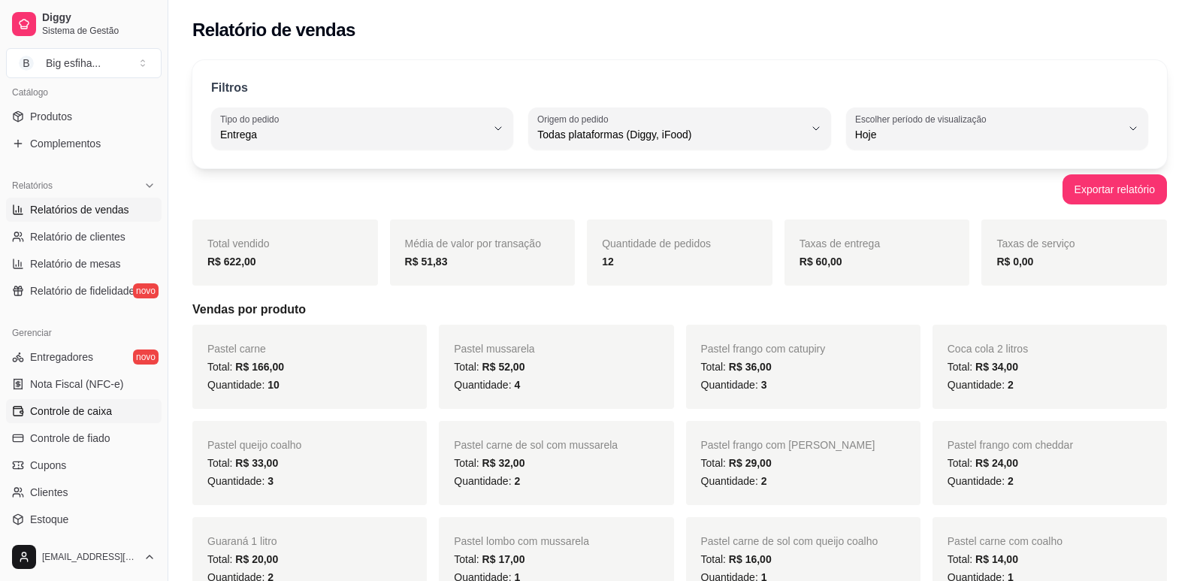
click at [83, 419] on link "Controle de caixa" at bounding box center [84, 411] width 156 height 24
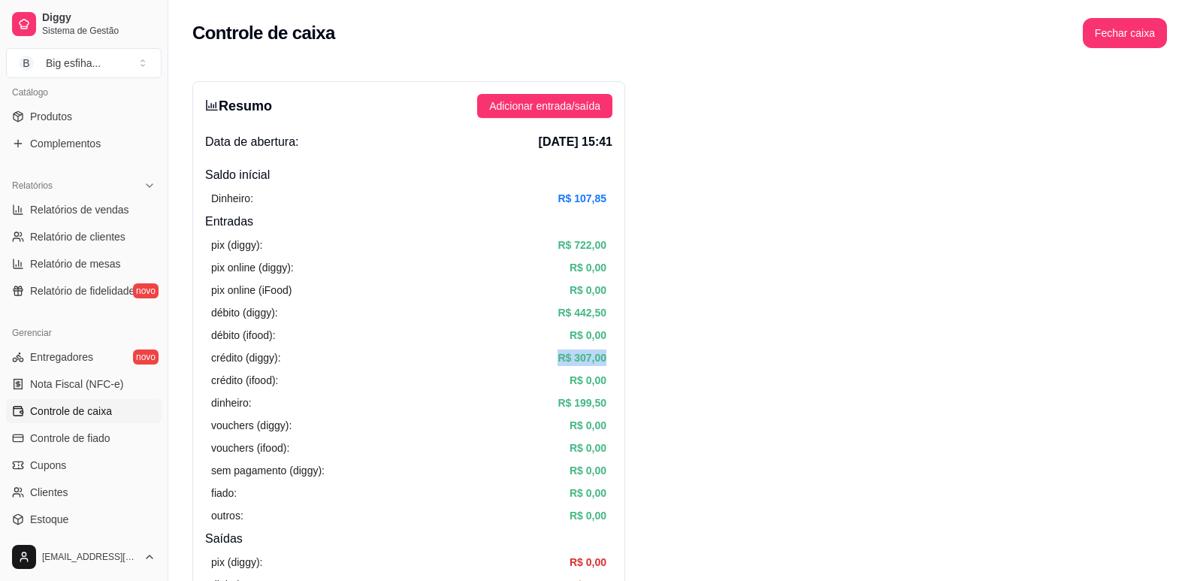
drag, startPoint x: 554, startPoint y: 356, endPoint x: 616, endPoint y: 356, distance: 61.6
click at [613, 357] on div "Resumo Adicionar entrada/saída Data de abertura: [DATE] 15:41 Saldo inícial Din…" at bounding box center [408, 478] width 433 height 795
drag, startPoint x: 560, startPoint y: 302, endPoint x: 625, endPoint y: 309, distance: 65.0
click at [622, 309] on div "Resumo Adicionar entrada/saída Data de abertura: [DATE] 15:41 Saldo inícial Din…" at bounding box center [408, 478] width 433 height 795
click at [386, 380] on div "crédito (ifood): R$ 0,00" at bounding box center [408, 380] width 395 height 17
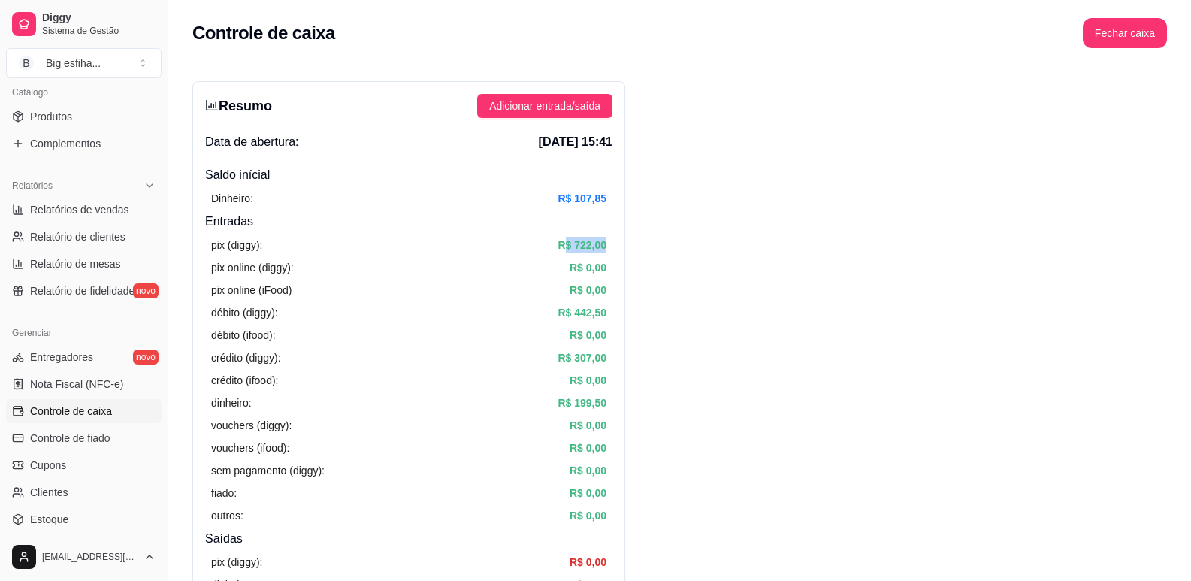
drag, startPoint x: 565, startPoint y: 244, endPoint x: 629, endPoint y: 242, distance: 64.7
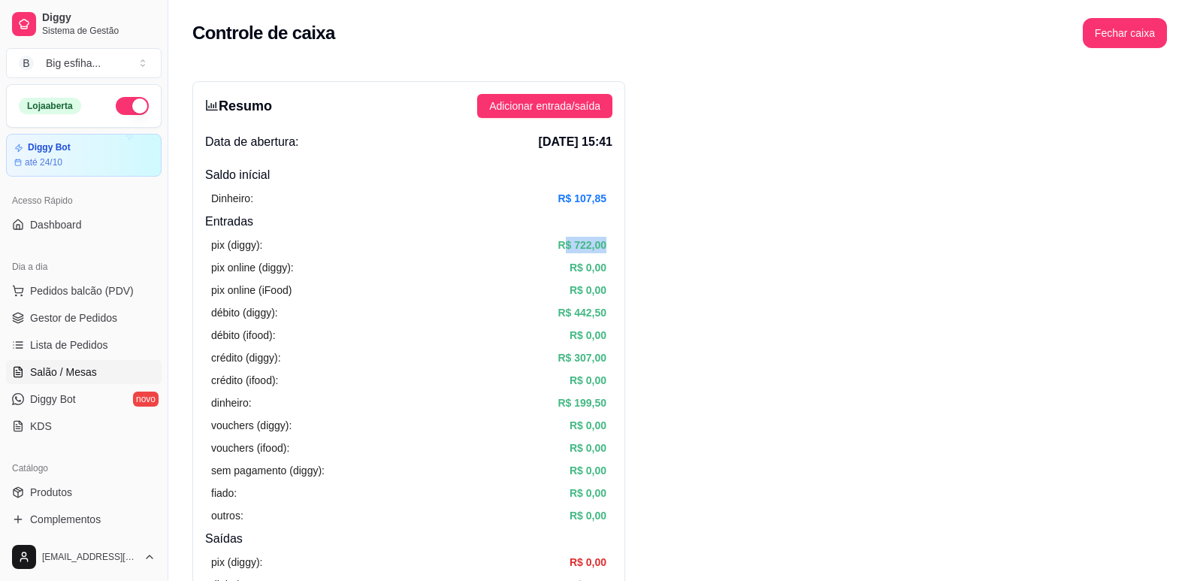
click at [89, 371] on span "Salão / Mesas" at bounding box center [63, 372] width 67 height 15
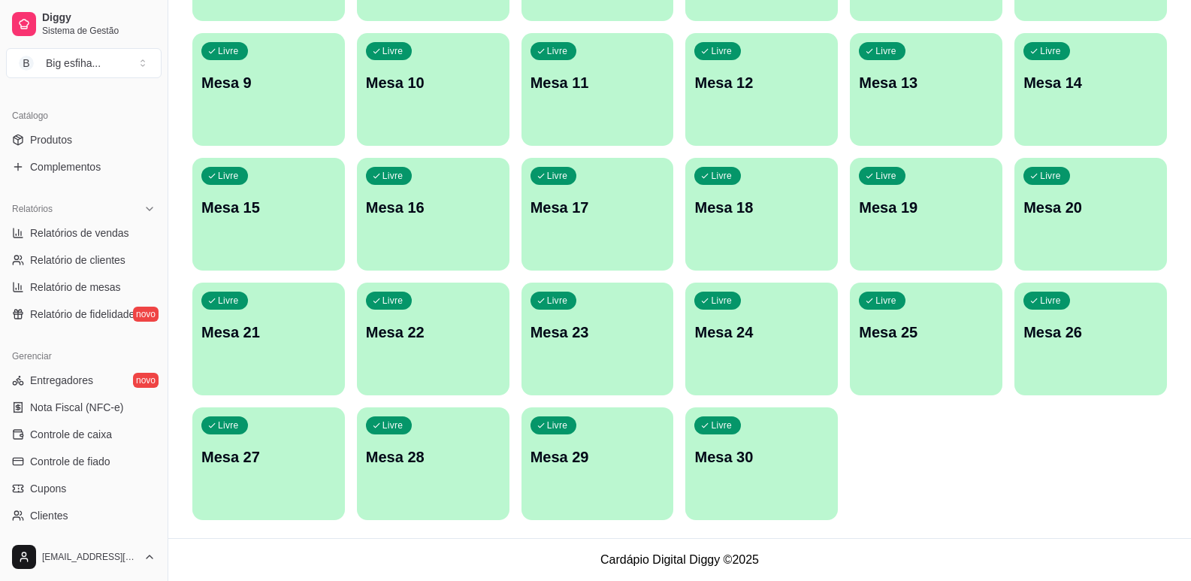
scroll to position [376, 0]
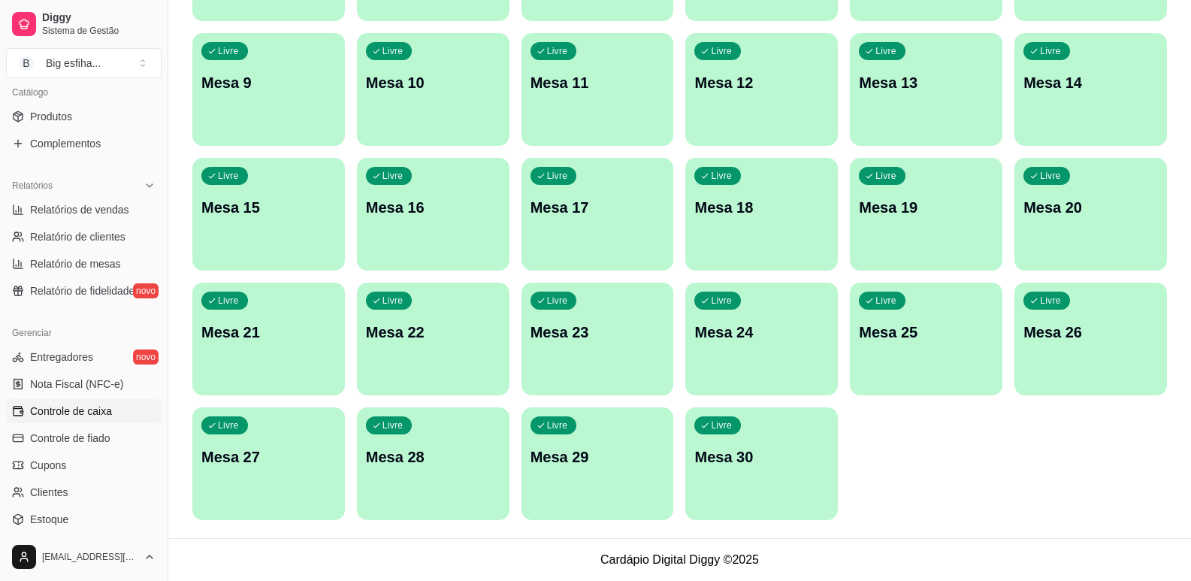
click at [59, 414] on span "Controle de caixa" at bounding box center [71, 411] width 82 height 15
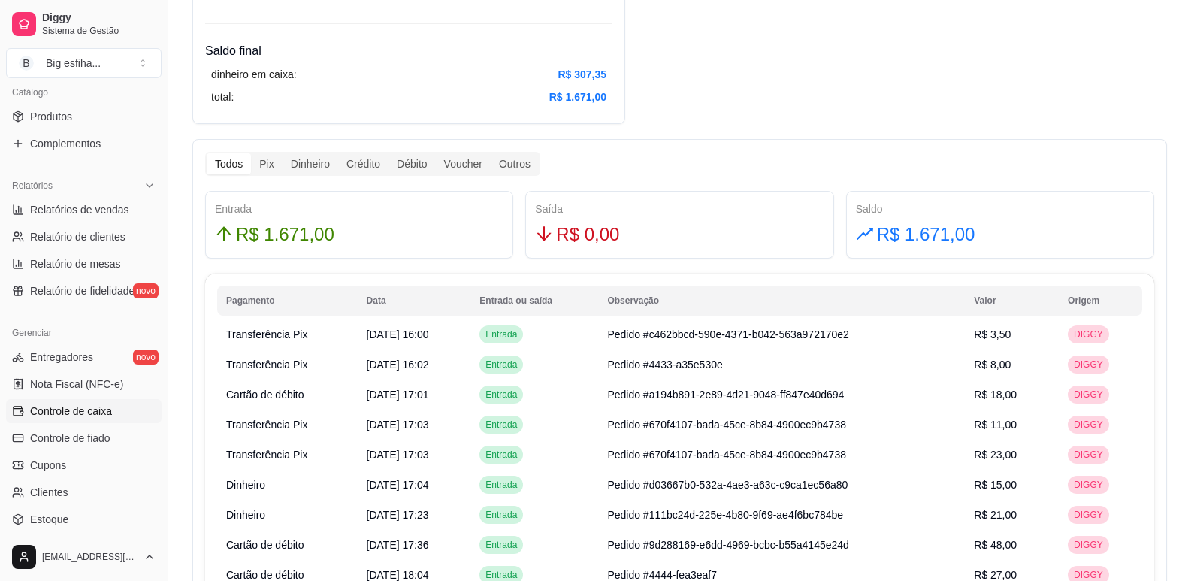
scroll to position [601, 0]
